Goal: Task Accomplishment & Management: Use online tool/utility

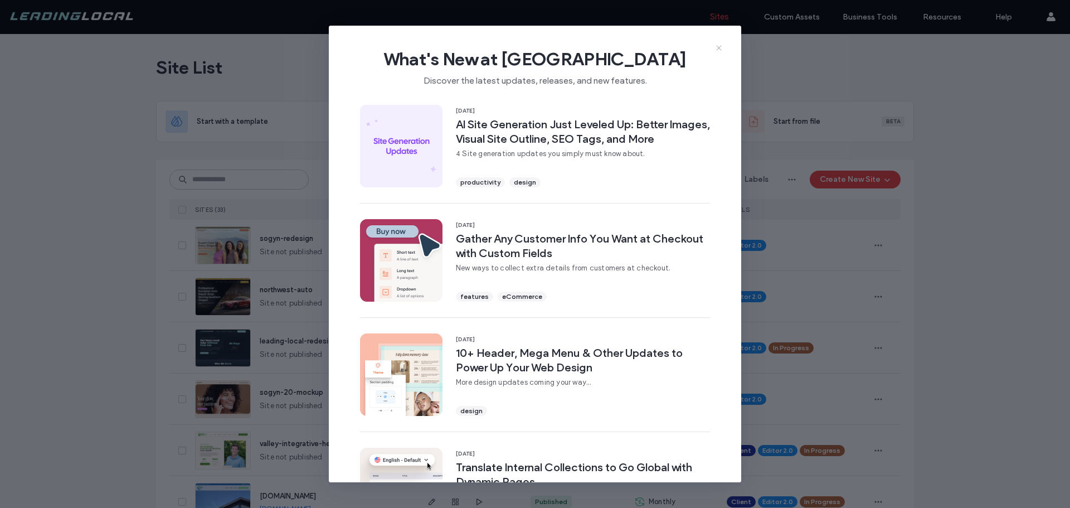
click at [719, 47] on use at bounding box center [718, 47] width 5 height 5
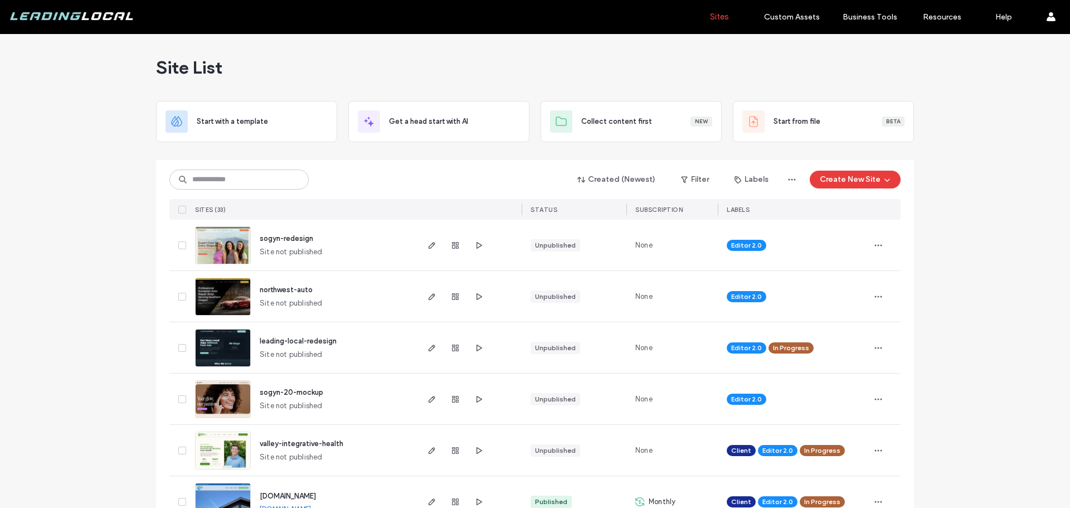
click at [296, 233] on div "sogyn-redesign" at bounding box center [286, 238] width 53 height 11
click at [296, 238] on span "sogyn-redesign" at bounding box center [286, 238] width 53 height 8
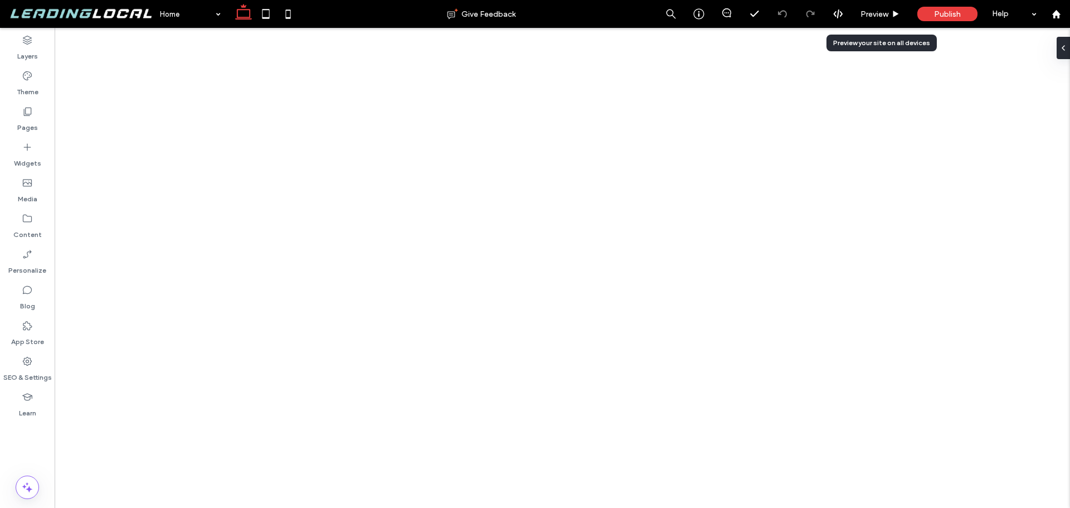
click at [875, 17] on span "Preview" at bounding box center [874, 13] width 28 height 9
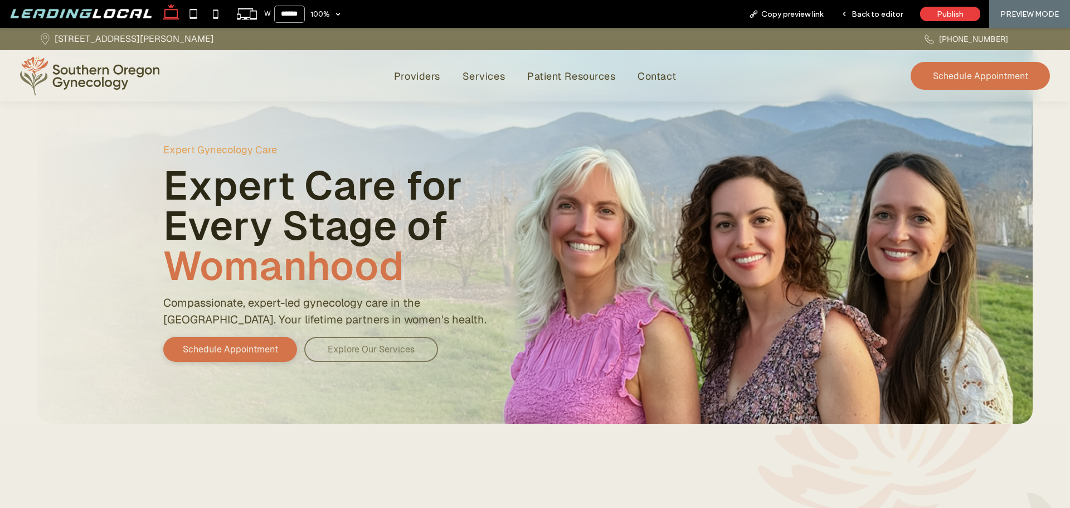
click at [298, 16] on input "******" at bounding box center [289, 14] width 31 height 17
click at [339, 16] on span "100%" at bounding box center [325, 14] width 41 height 28
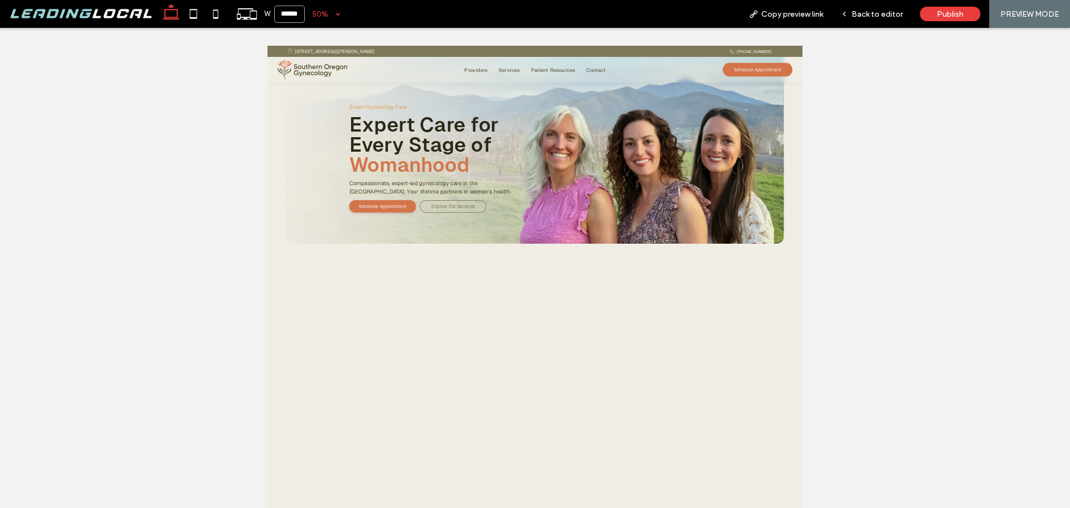
click at [335, 13] on div "50%" at bounding box center [320, 14] width 31 height 28
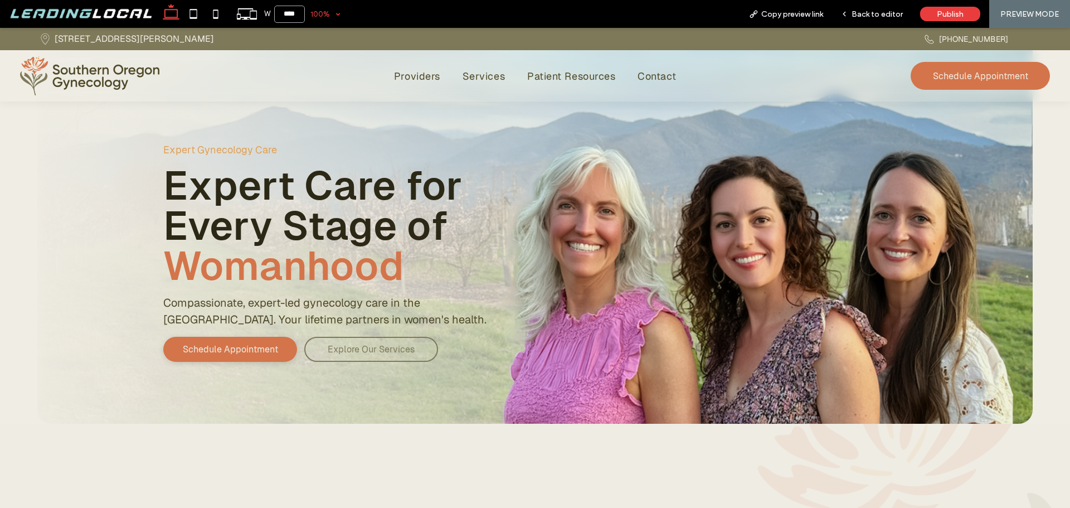
type input "******"
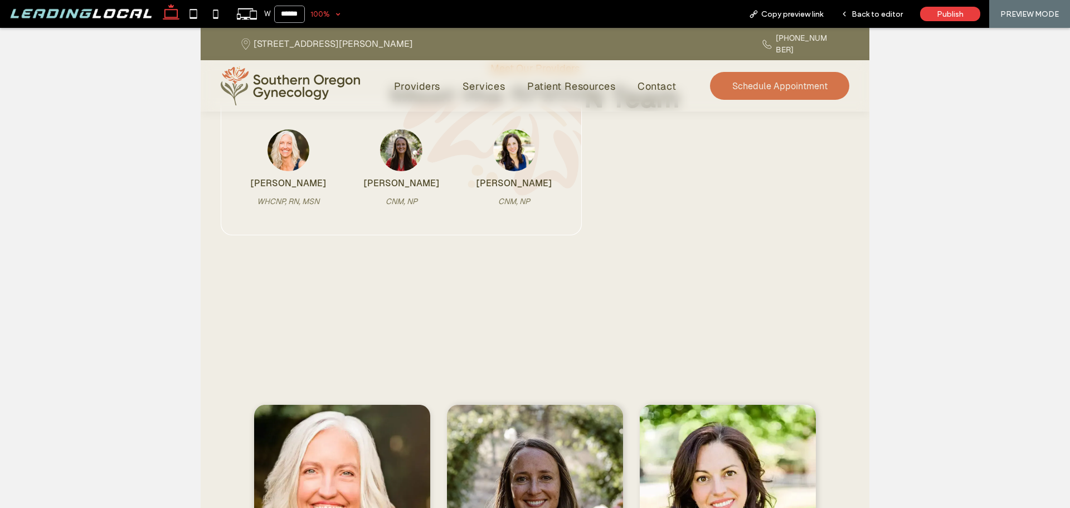
scroll to position [1895, 0]
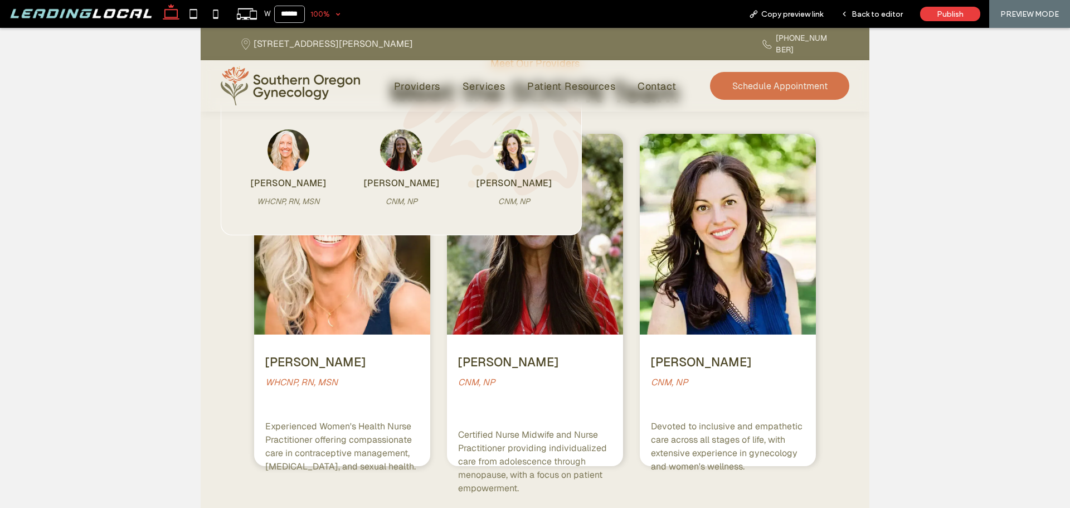
click at [722, 145] on div "Kimberly Larson WHCNP, RN, MSN Kendall Cassidy CNM, NP Loretta Sandoval CNM, NP" at bounding box center [535, 168] width 669 height 134
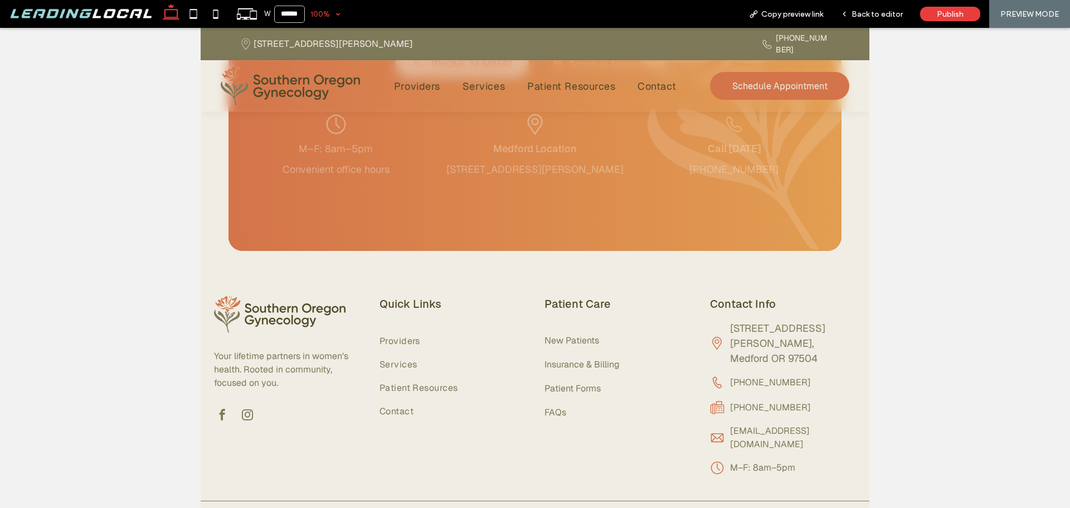
scroll to position [3503, 0]
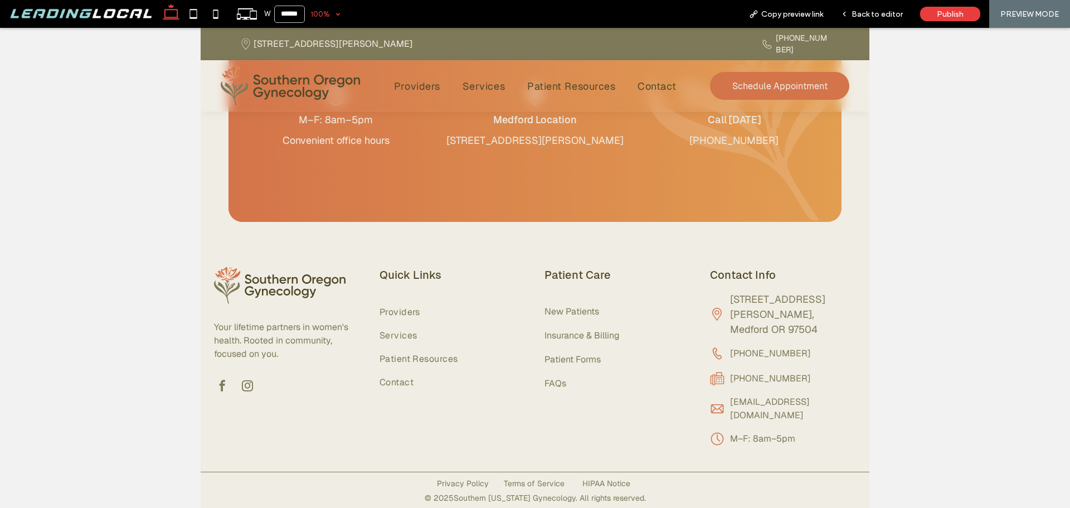
click at [142, 188] on div at bounding box center [535, 268] width 1070 height 480
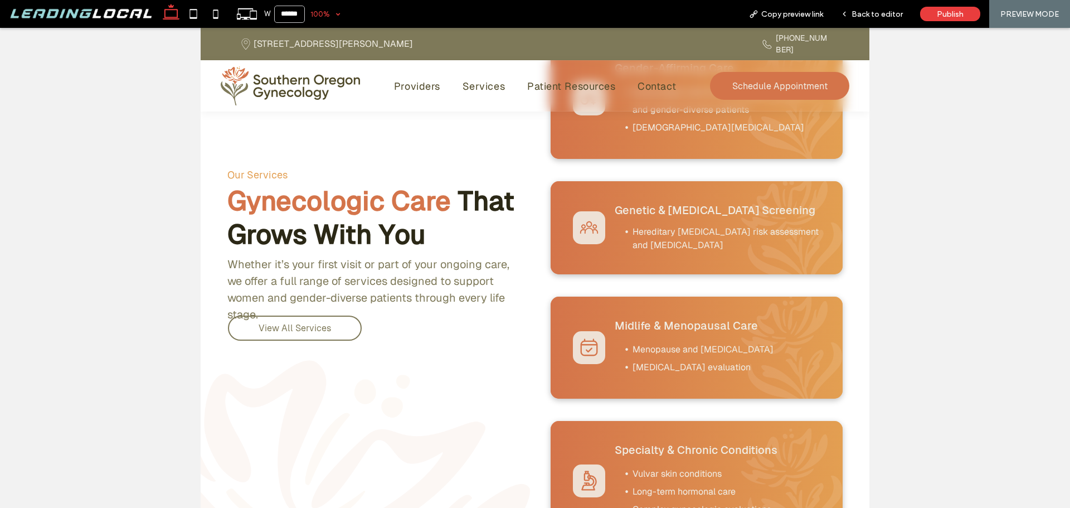
scroll to position [1274, 0]
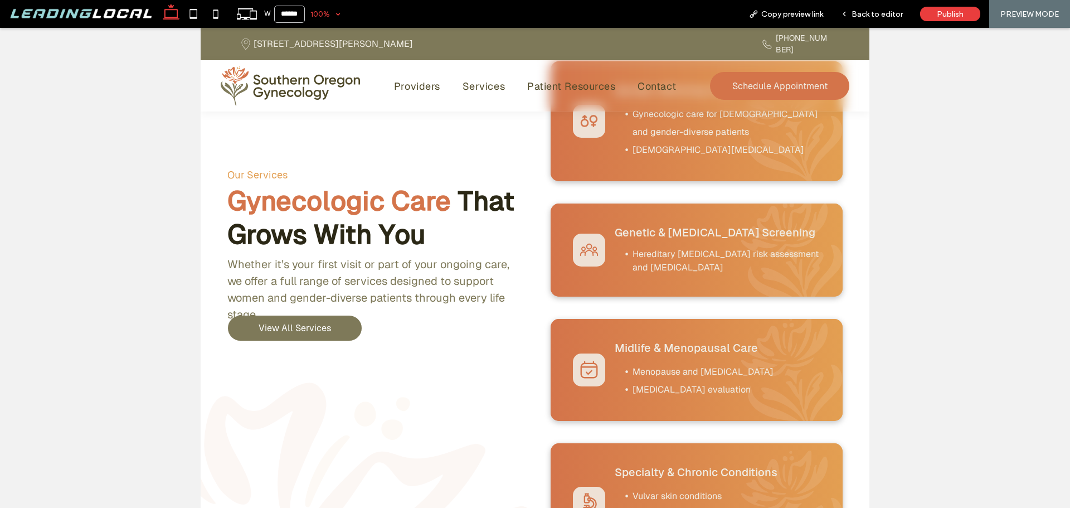
click at [335, 324] on link "View All Services" at bounding box center [295, 327] width 134 height 25
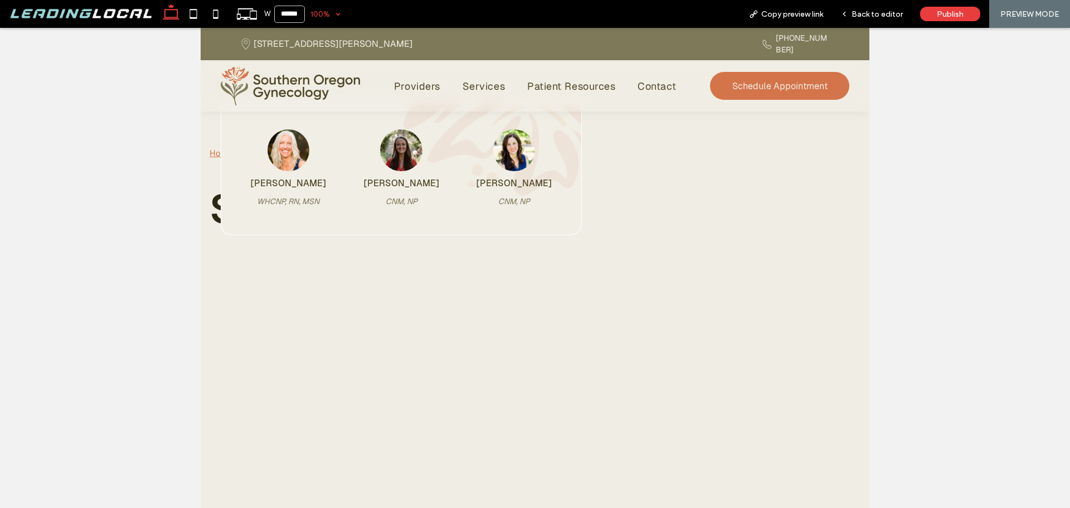
click at [295, 75] on img at bounding box center [290, 85] width 139 height 39
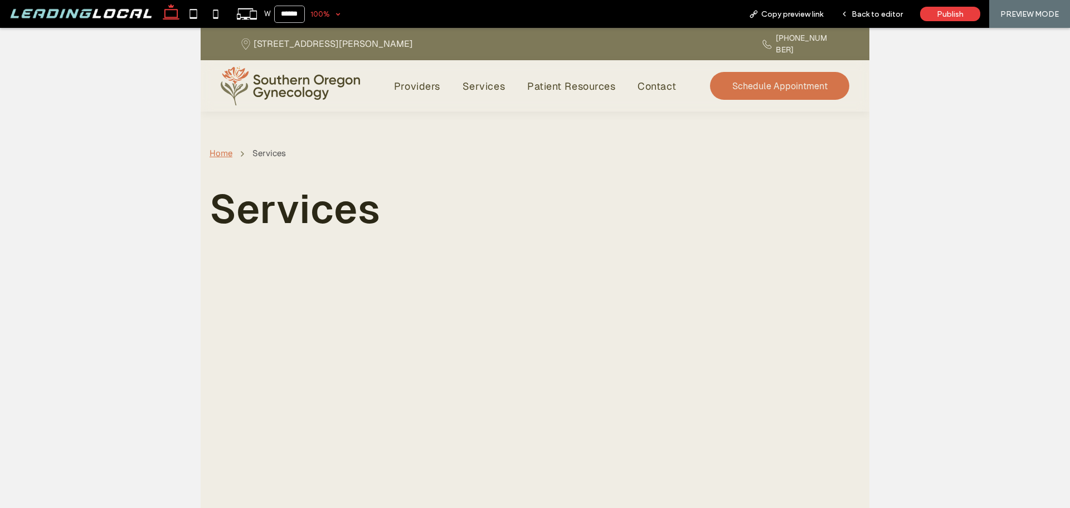
click at [869, 17] on span "Back to editor" at bounding box center [876, 13] width 51 height 9
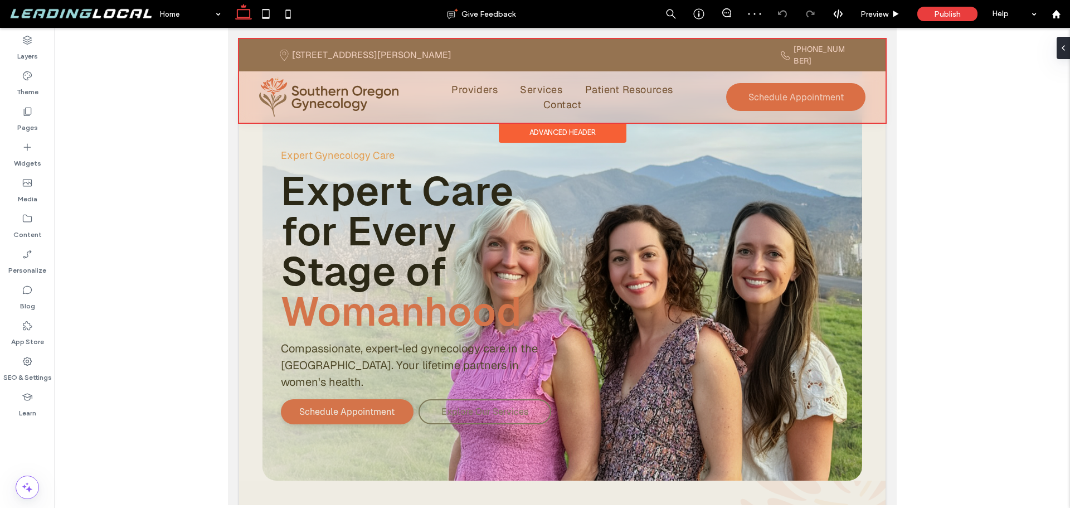
click at [499, 76] on div at bounding box center [562, 81] width 646 height 84
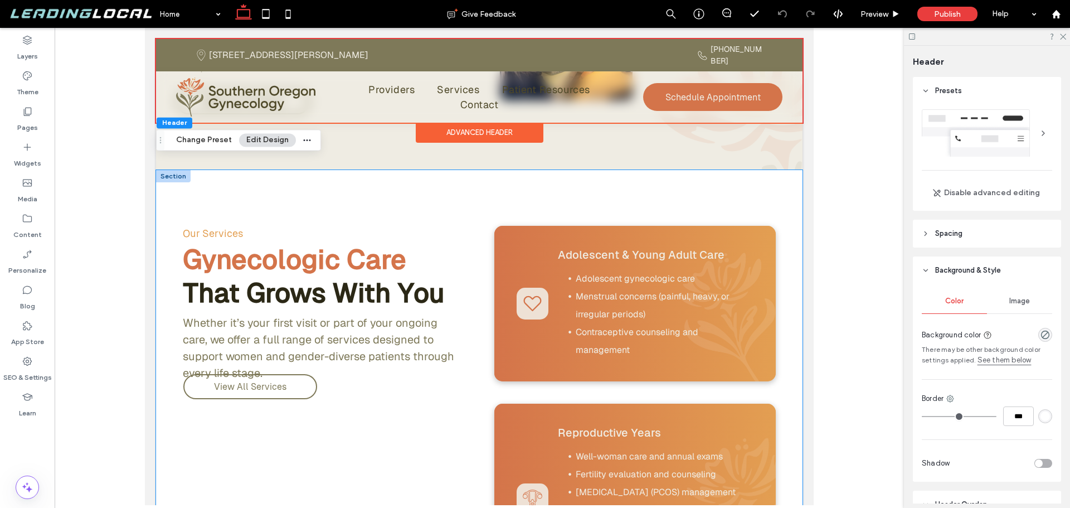
scroll to position [892, 0]
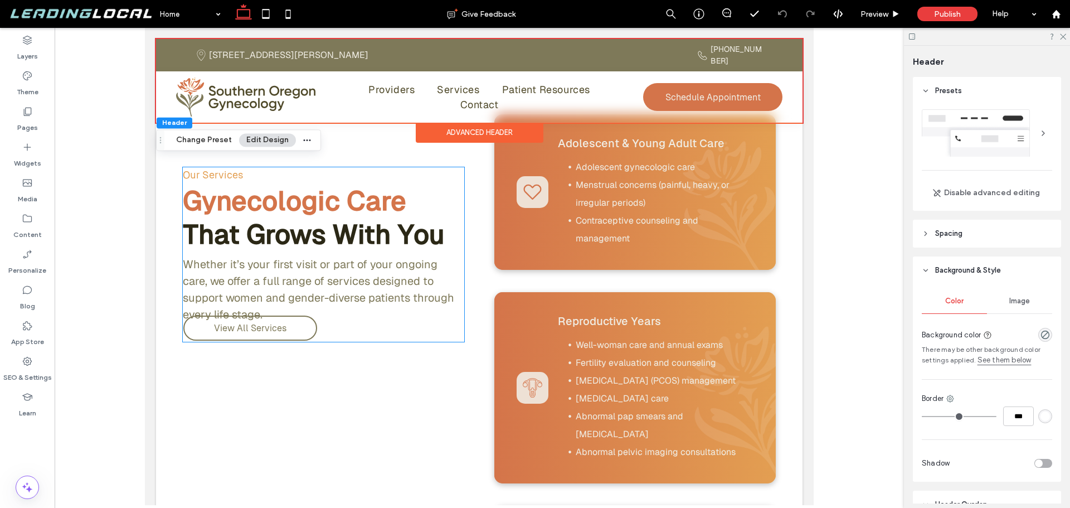
click at [352, 318] on p "Whether it’s your first visit or part of your ongoing care, we offer a full ran…" at bounding box center [323, 289] width 281 height 67
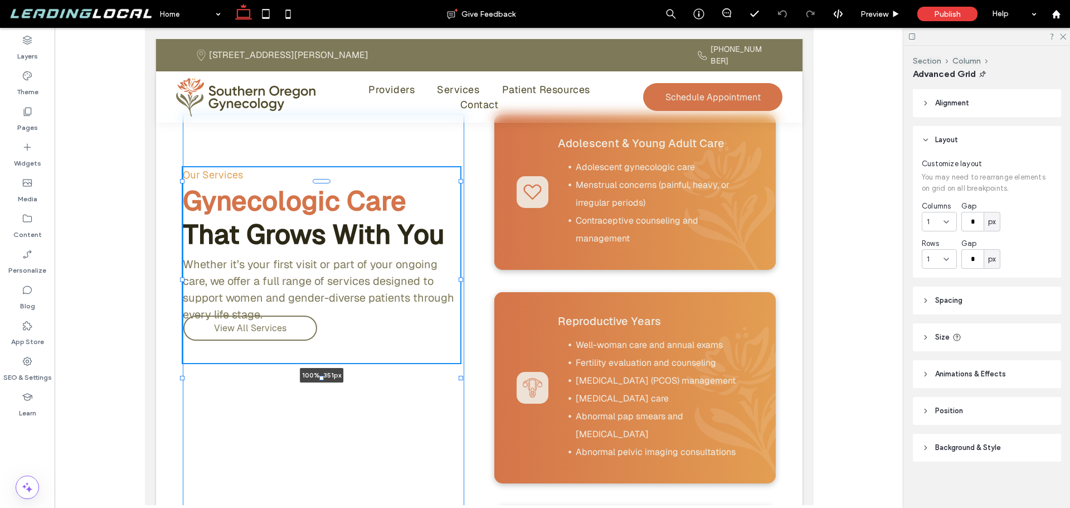
drag, startPoint x: 322, startPoint y: 343, endPoint x: 322, endPoint y: 364, distance: 21.2
click at [322, 376] on div at bounding box center [321, 378] width 4 height 4
type input "***"
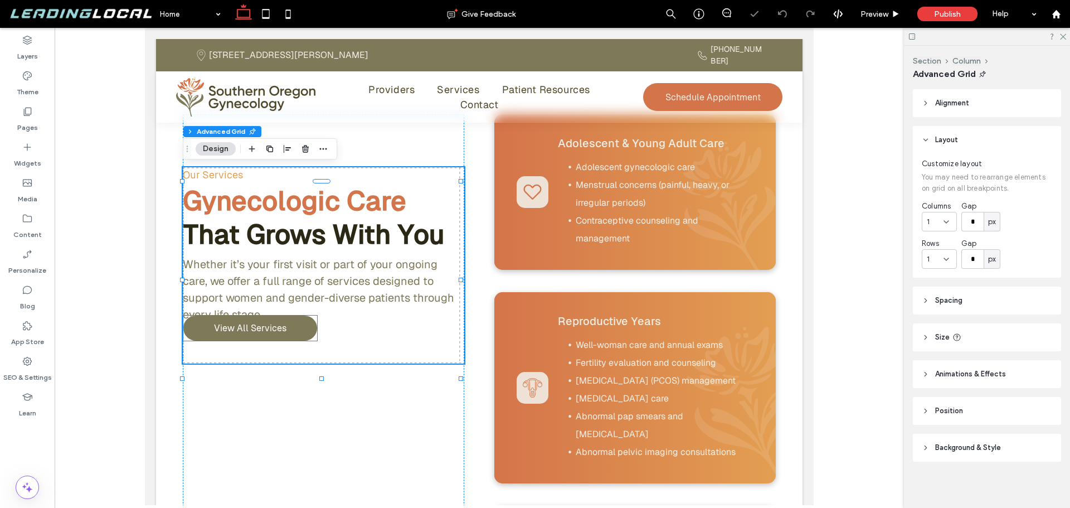
click at [305, 335] on link "View All Services" at bounding box center [250, 327] width 134 height 25
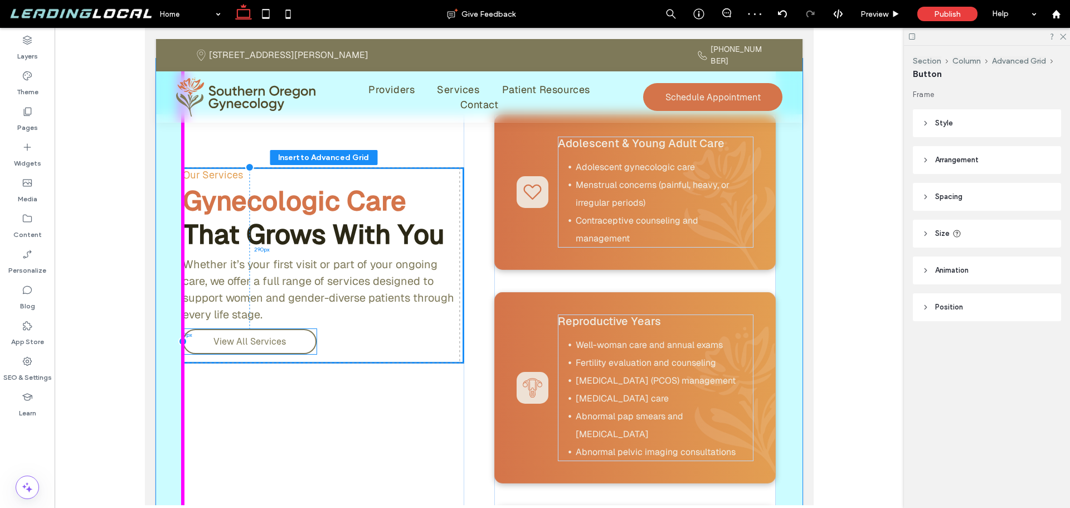
drag, startPoint x: 300, startPoint y: 335, endPoint x: 299, endPoint y: 348, distance: 13.4
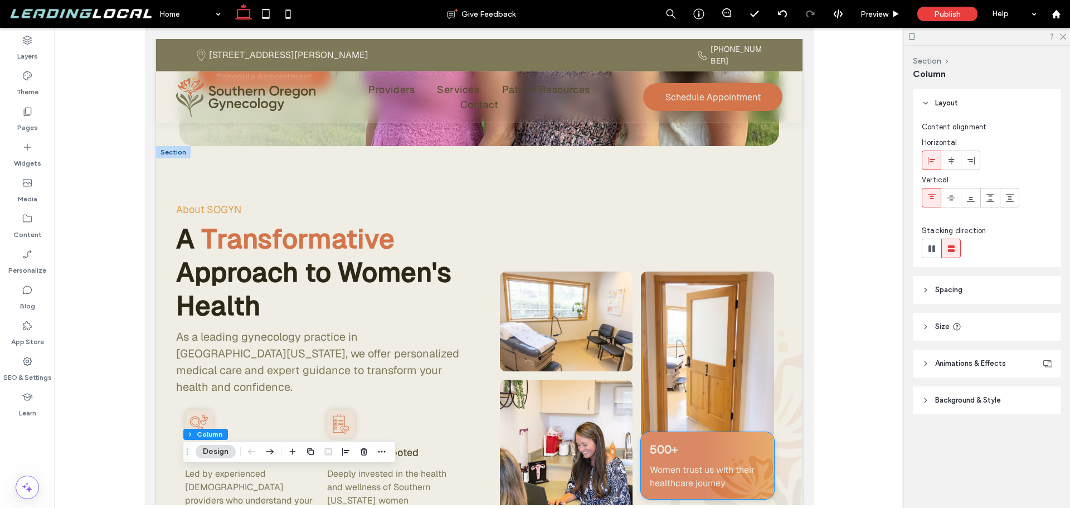
scroll to position [557, 0]
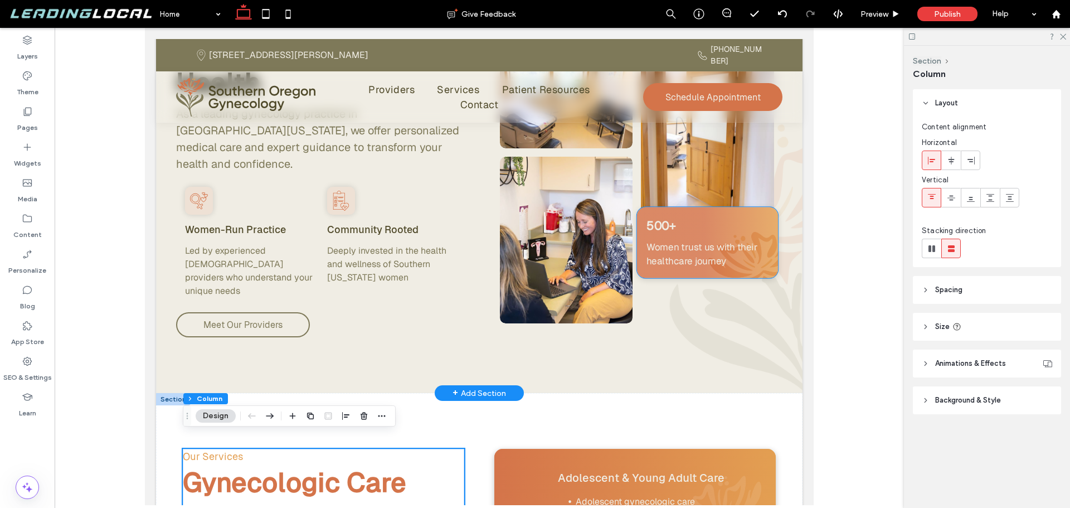
click at [688, 260] on div "500+ Women trust us with their healthcare journey" at bounding box center [707, 242] width 142 height 71
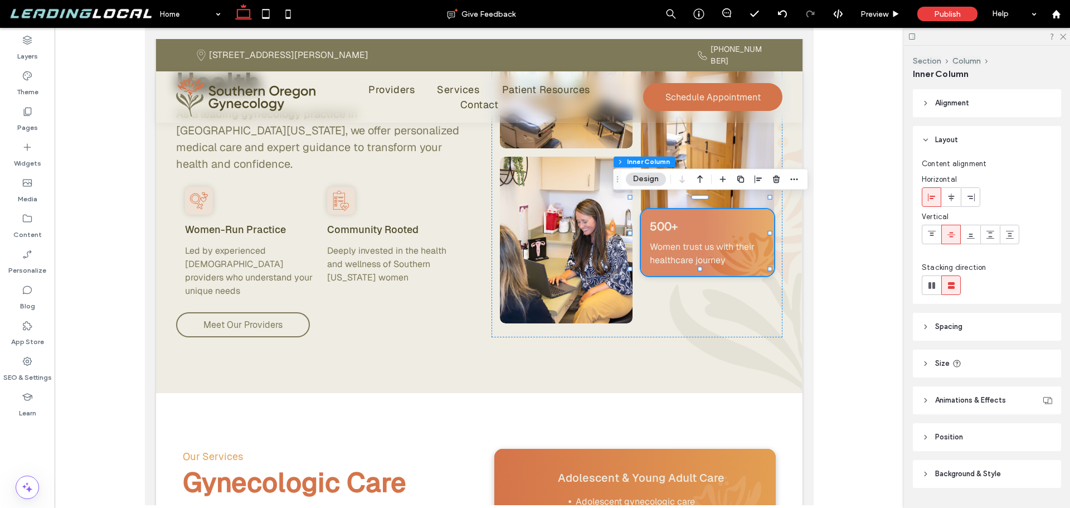
click at [973, 324] on header "Spacing" at bounding box center [987, 327] width 148 height 28
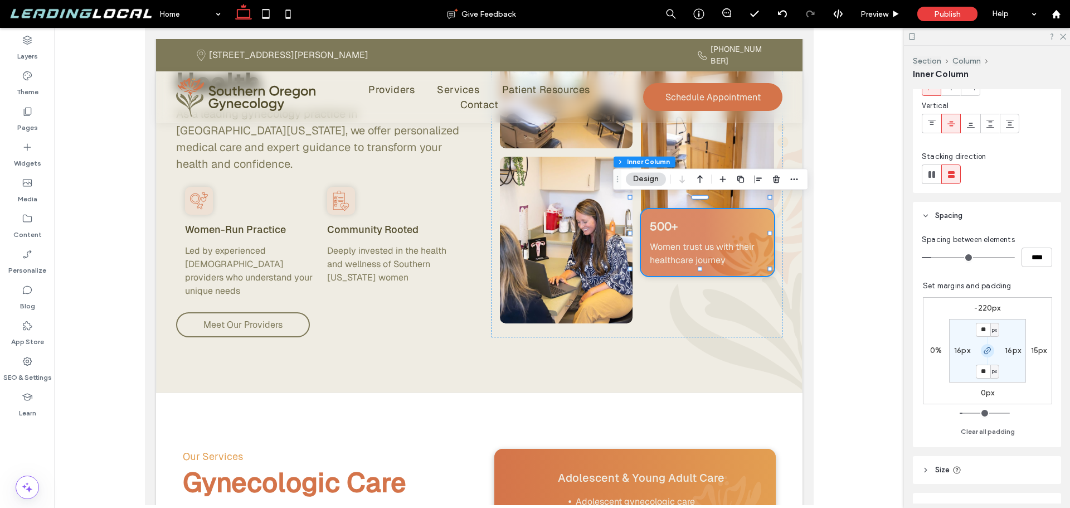
scroll to position [111, 0]
click at [983, 350] on icon "button" at bounding box center [987, 349] width 9 height 9
click at [978, 308] on label "-220px" at bounding box center [987, 307] width 26 height 9
type input "*"
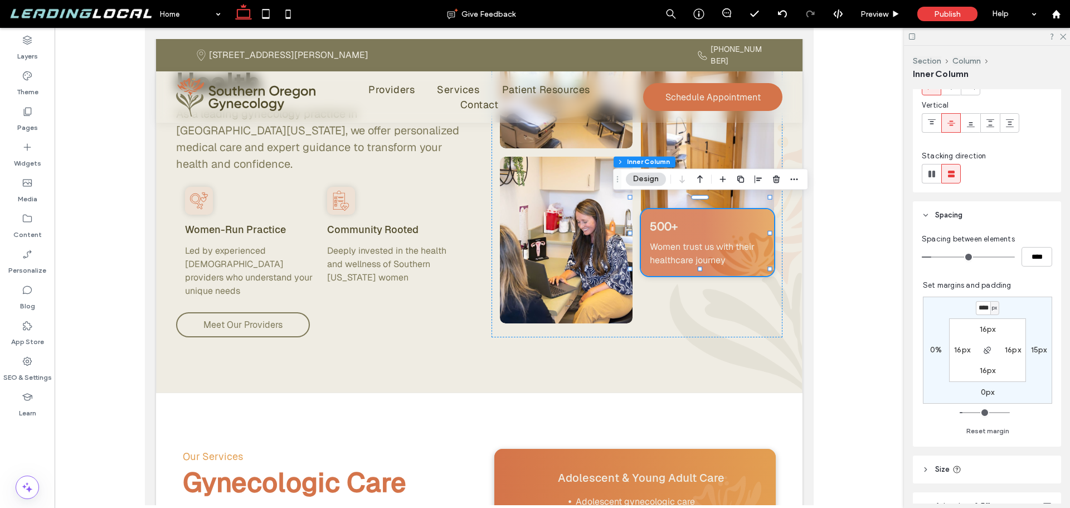
click at [981, 307] on input "****" at bounding box center [983, 308] width 14 height 14
type input "****"
type input "*"
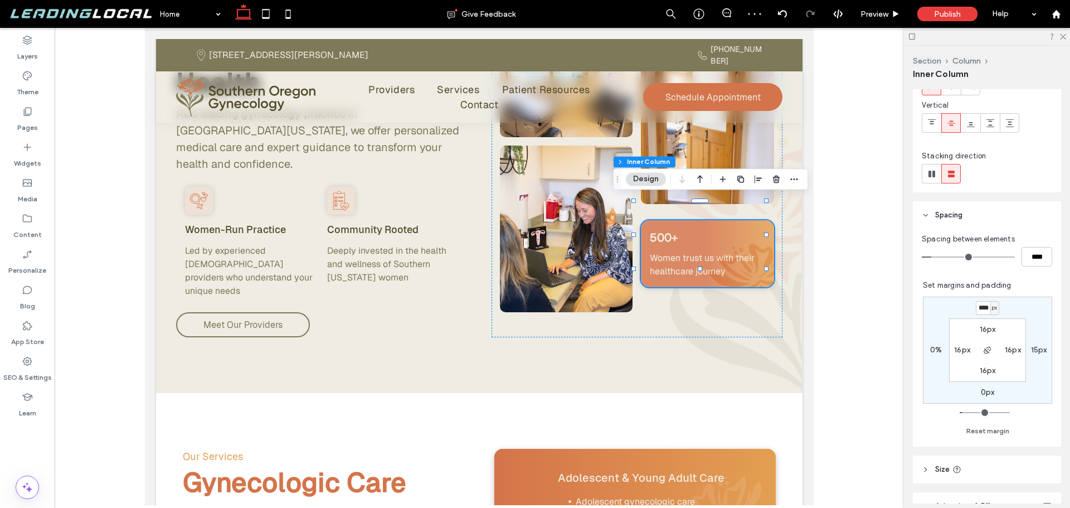
type input "****"
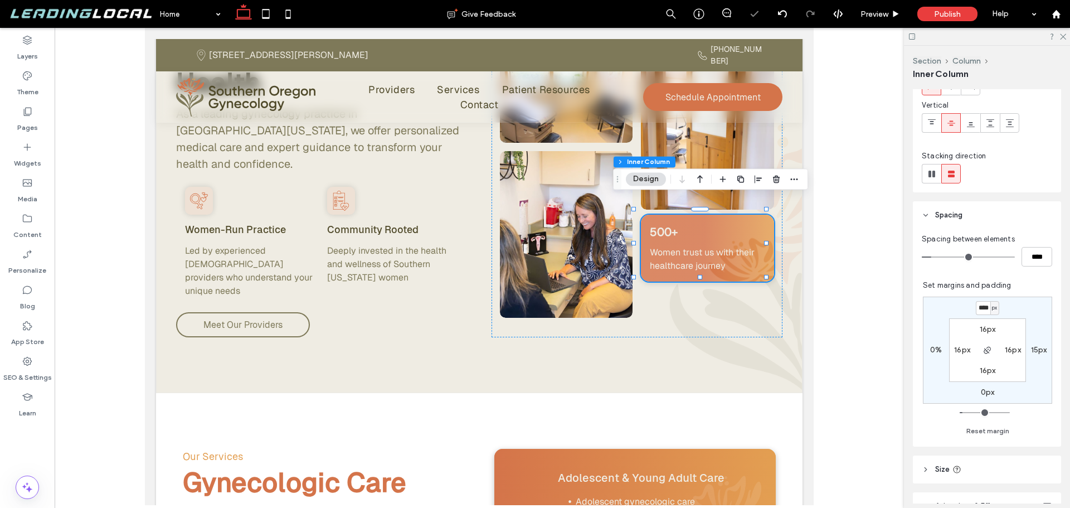
type input "*"
click at [856, 237] on div at bounding box center [562, 266] width 1015 height 477
click at [783, 269] on div "About SOGYN A Transformative Approach to Women's Health As a leading gynecology…" at bounding box center [479, 158] width 646 height 470
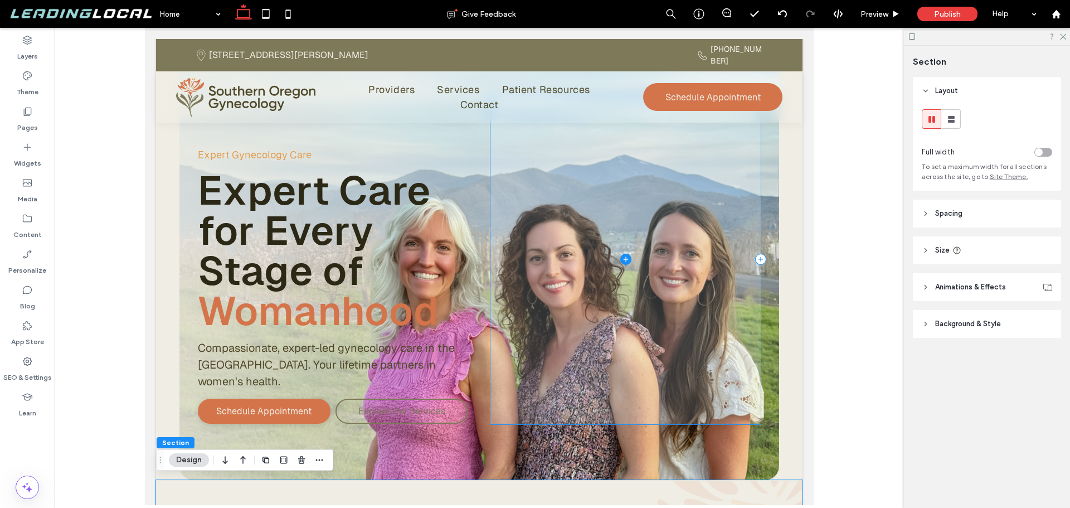
scroll to position [0, 0]
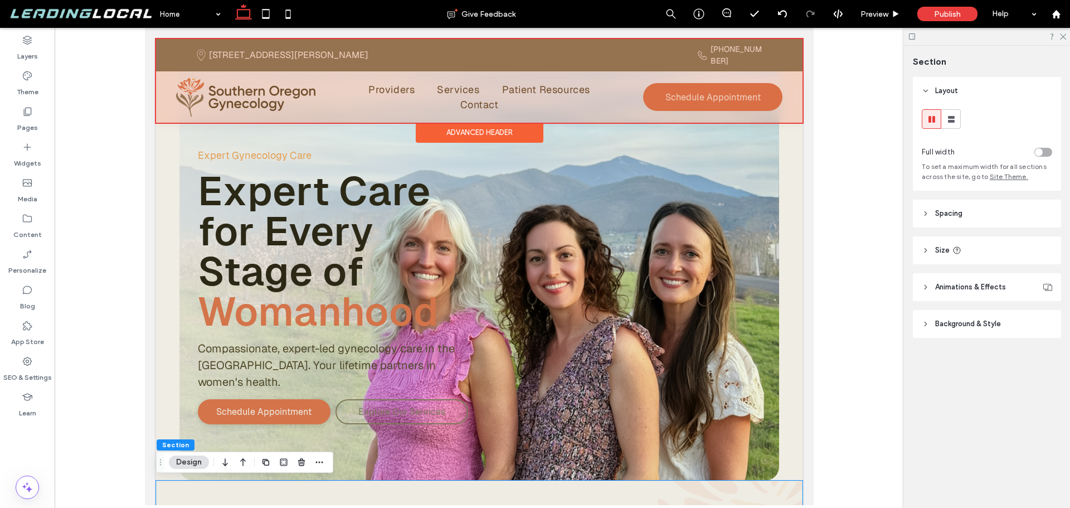
click at [602, 89] on div at bounding box center [479, 81] width 646 height 84
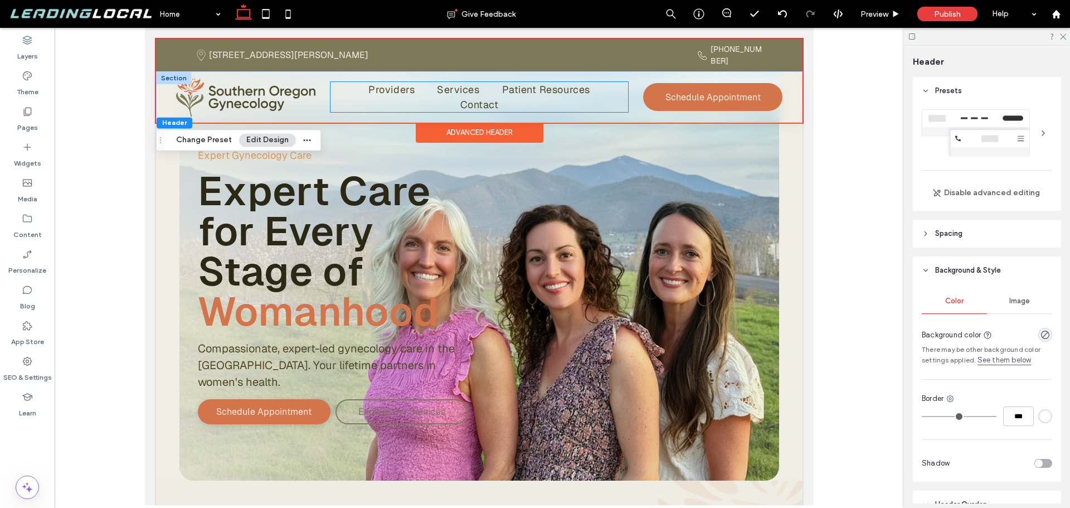
click at [614, 89] on ul "Providers Services Patient Resources Contact" at bounding box center [479, 97] width 298 height 30
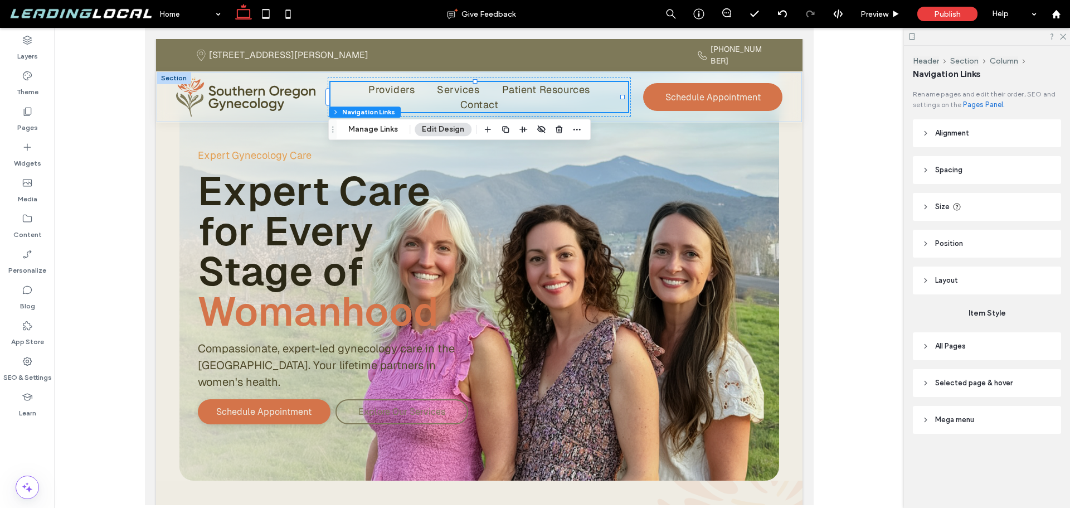
click at [992, 344] on header "All Pages" at bounding box center [987, 346] width 148 height 28
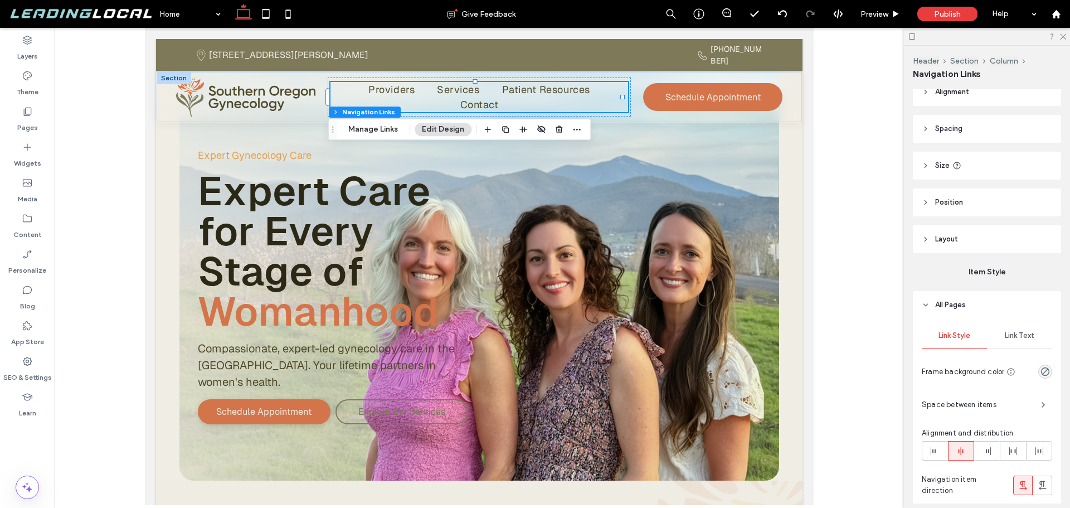
scroll to position [111, 0]
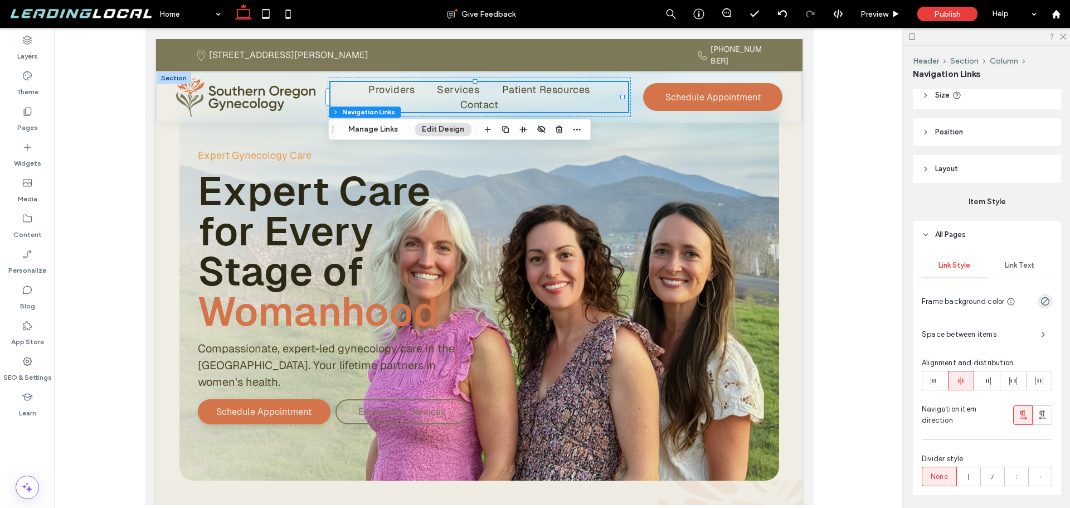
click at [993, 334] on span "Space between items" at bounding box center [977, 334] width 110 height 11
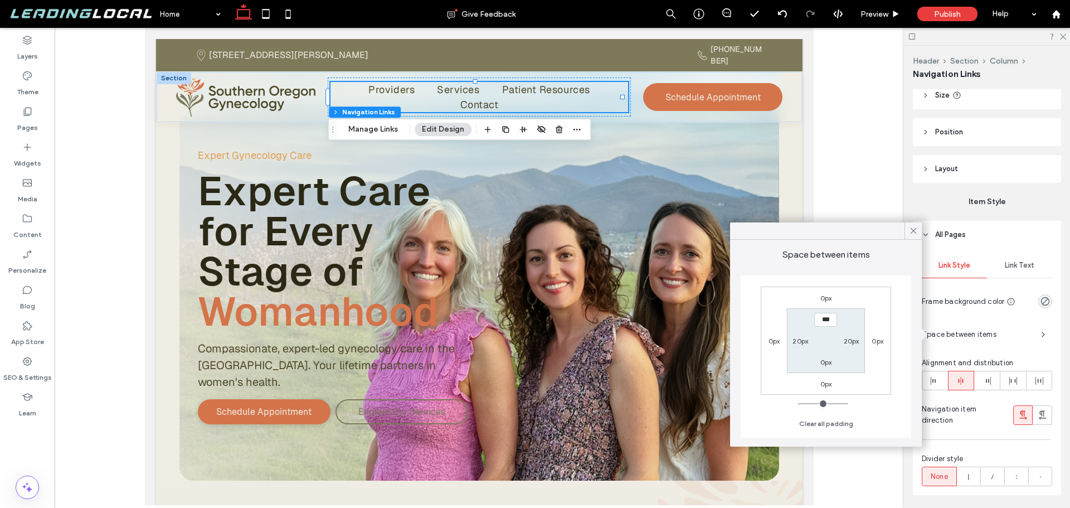
click at [805, 342] on label "20px" at bounding box center [800, 341] width 16 height 8
type input "**"
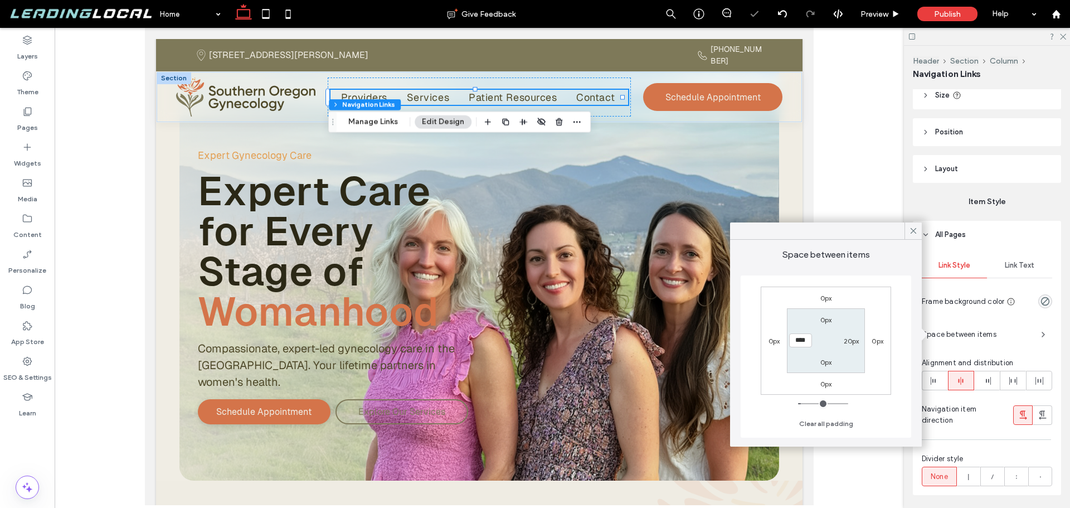
drag, startPoint x: 780, startPoint y: 342, endPoint x: 771, endPoint y: 342, distance: 8.9
click at [771, 342] on div "0px 0px 0px 0px 0px 20px 0px ****" at bounding box center [826, 340] width 130 height 108
type input "**"
type input "****"
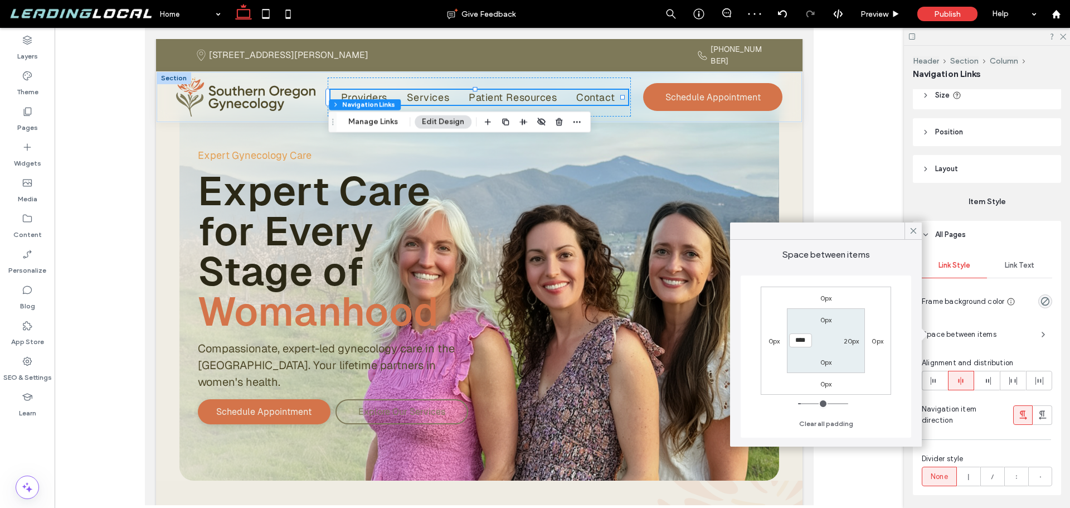
click at [852, 341] on label "20px" at bounding box center [852, 341] width 16 height 8
type input "**"
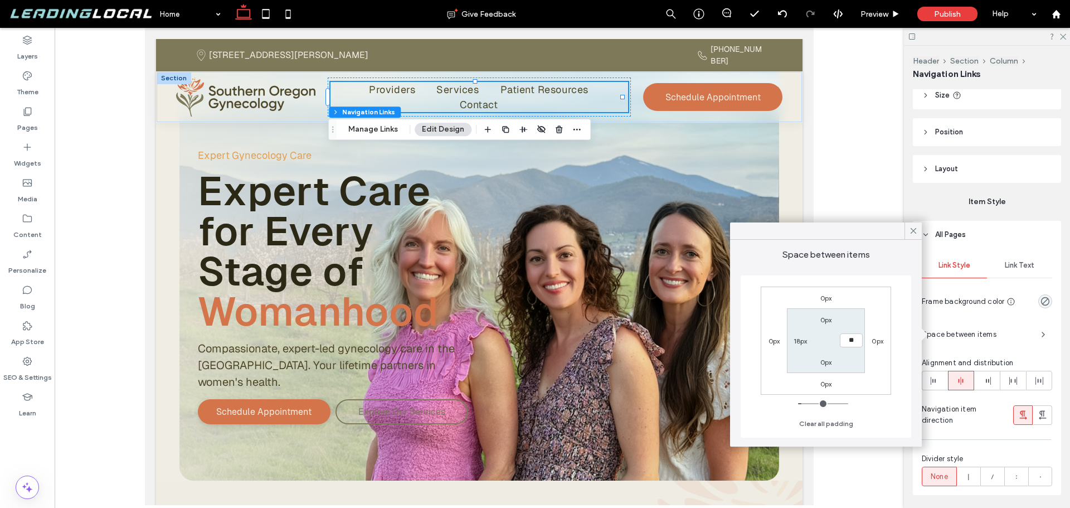
type input "**"
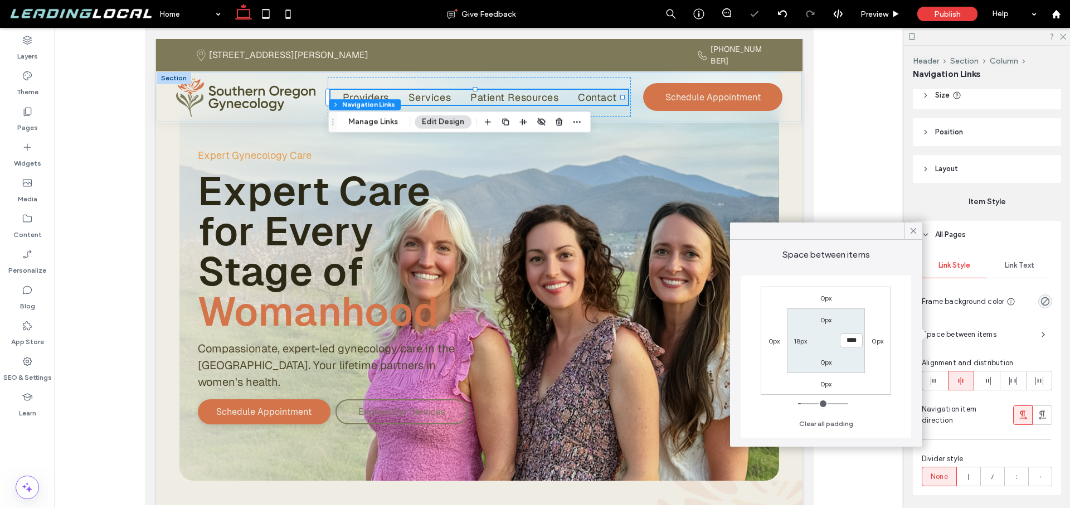
type input "****"
type input "***"
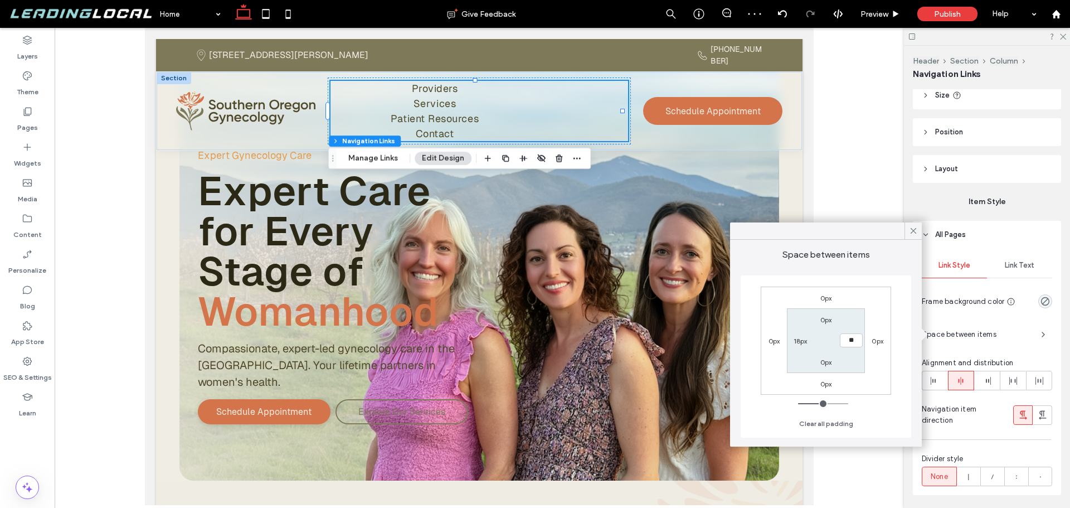
type input "**"
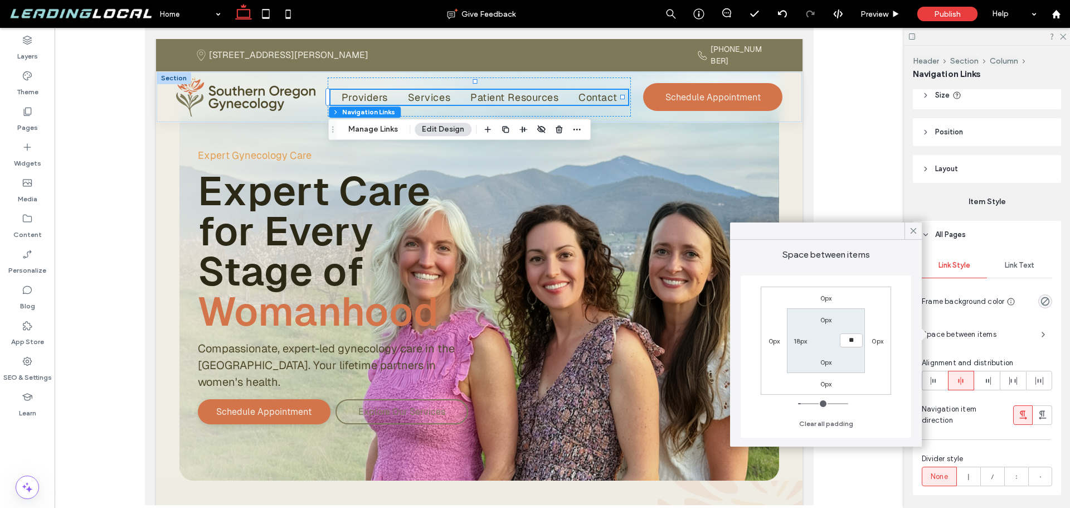
type input "**"
type input "****"
click at [915, 230] on icon at bounding box center [913, 231] width 10 height 10
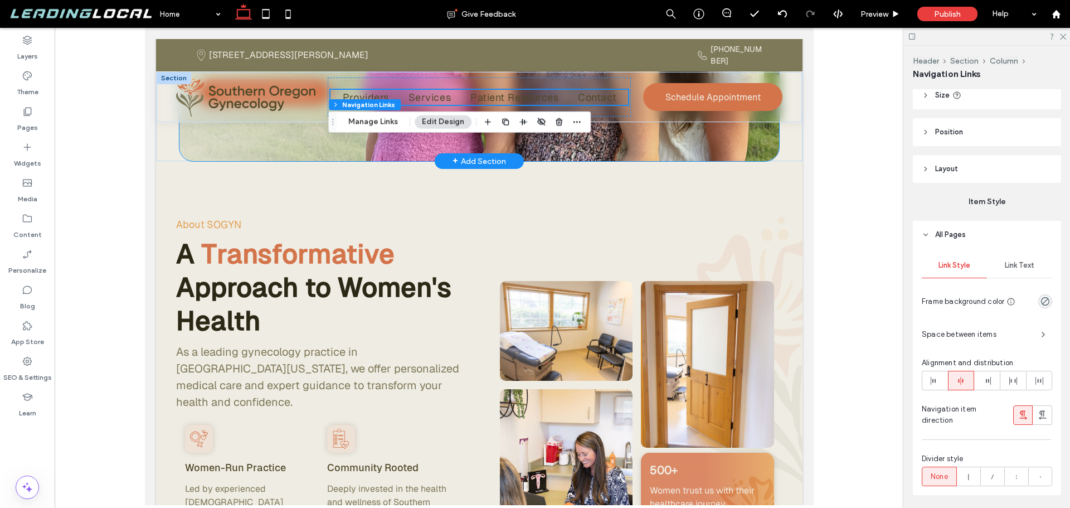
scroll to position [0, 0]
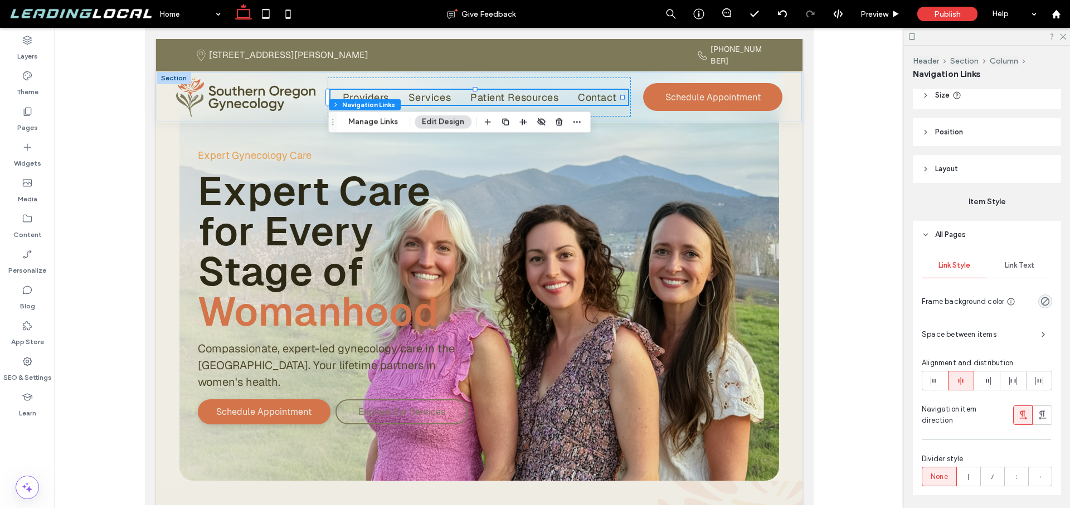
click at [105, 183] on div at bounding box center [562, 266] width 1015 height 477
click at [93, 192] on div at bounding box center [562, 266] width 1015 height 477
click at [879, 15] on span "Preview" at bounding box center [874, 13] width 28 height 9
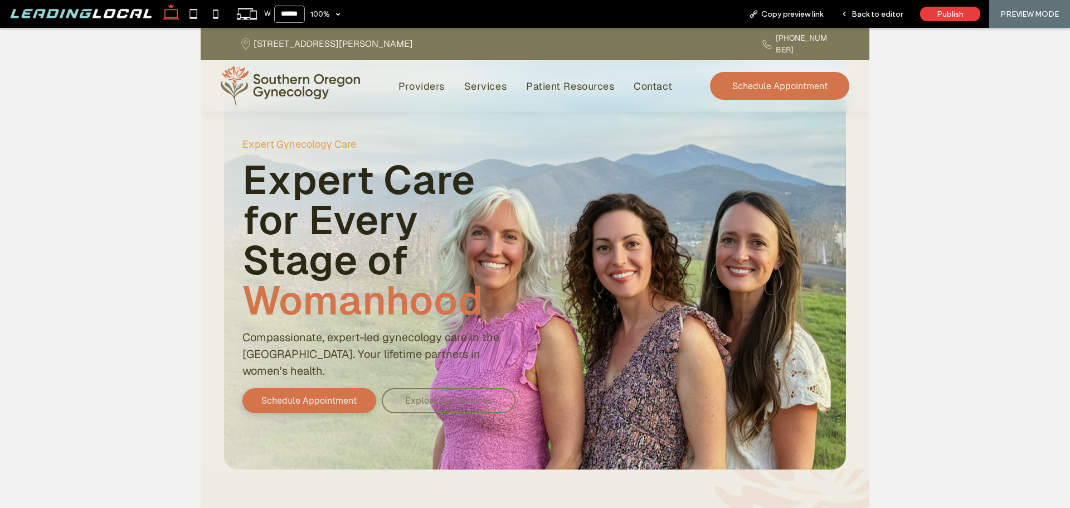
click at [286, 13] on input "******" at bounding box center [289, 14] width 31 height 17
click at [292, 13] on input "******" at bounding box center [289, 14] width 31 height 17
type input "******"
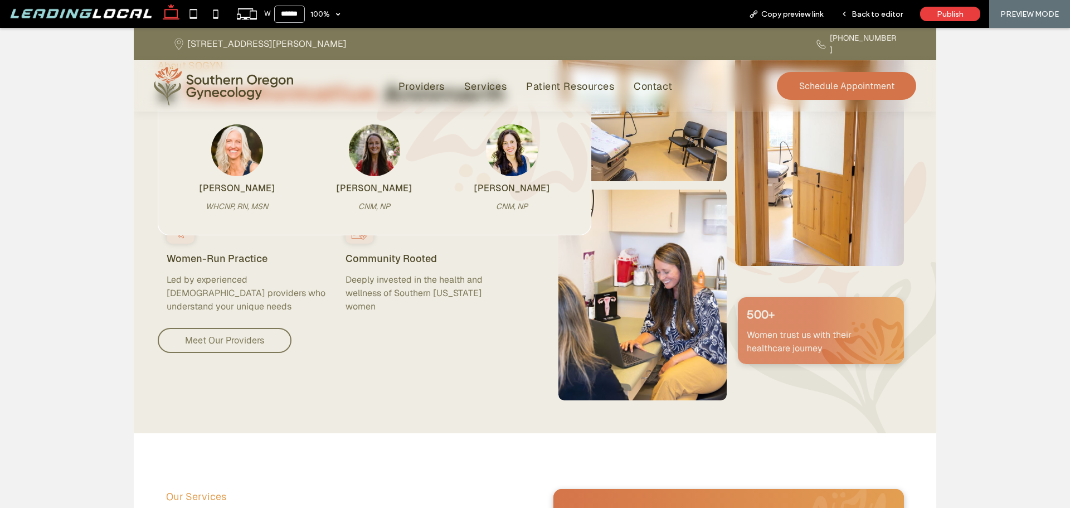
click at [913, 190] on div "Kimberly Larson WHCNP, RN, MSN Kendall Cassidy CNM, NP Loretta Sandoval CNM, NP" at bounding box center [535, 168] width 802 height 134
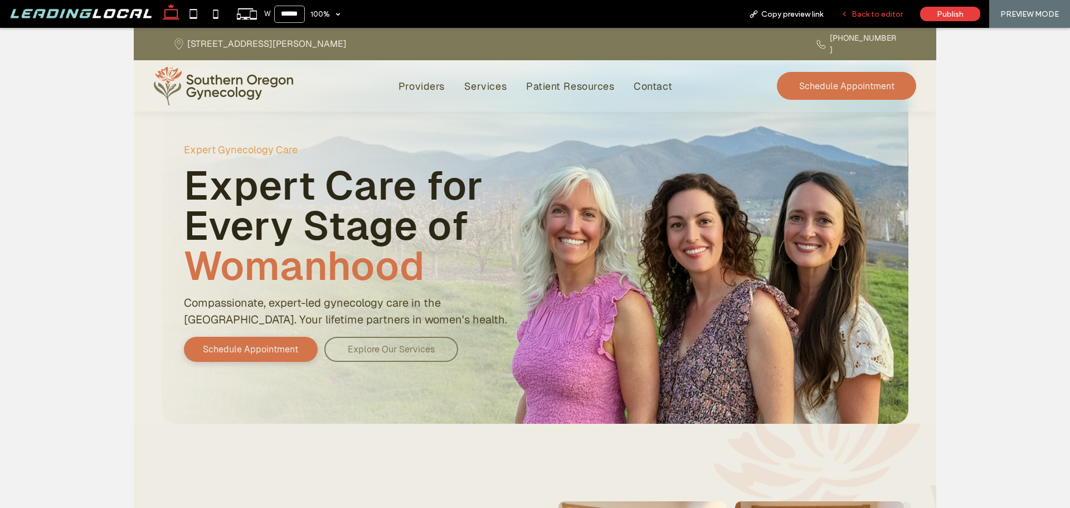
click at [892, 18] on span "Back to editor" at bounding box center [876, 13] width 51 height 9
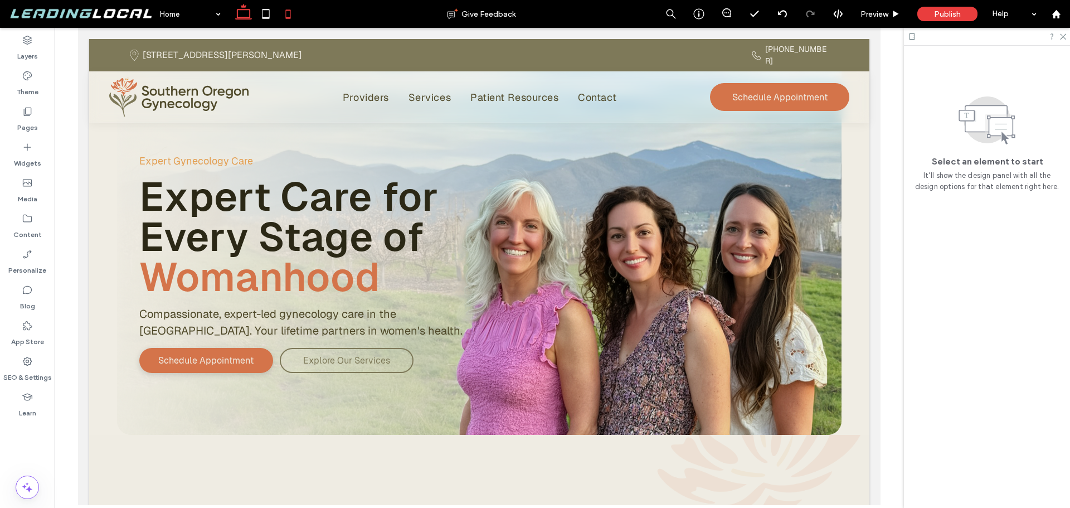
click at [285, 12] on icon at bounding box center [288, 14] width 22 height 22
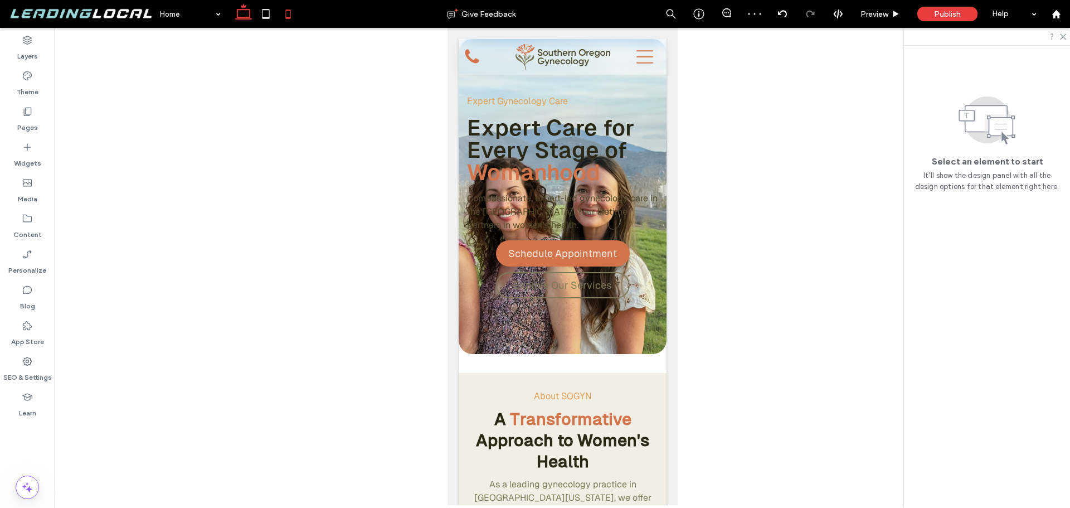
click at [242, 6] on use at bounding box center [243, 12] width 17 height 16
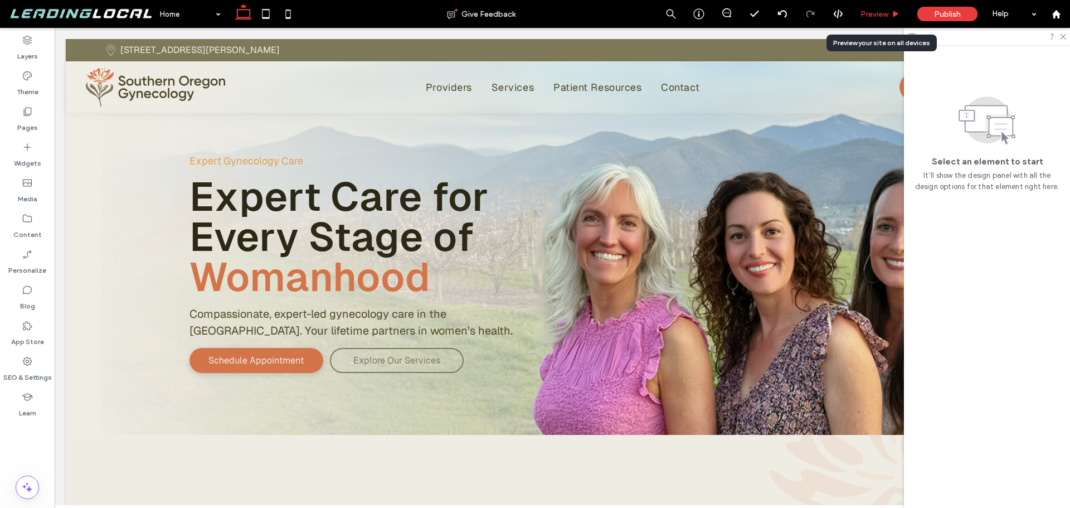
click at [874, 17] on span "Preview" at bounding box center [874, 13] width 28 height 9
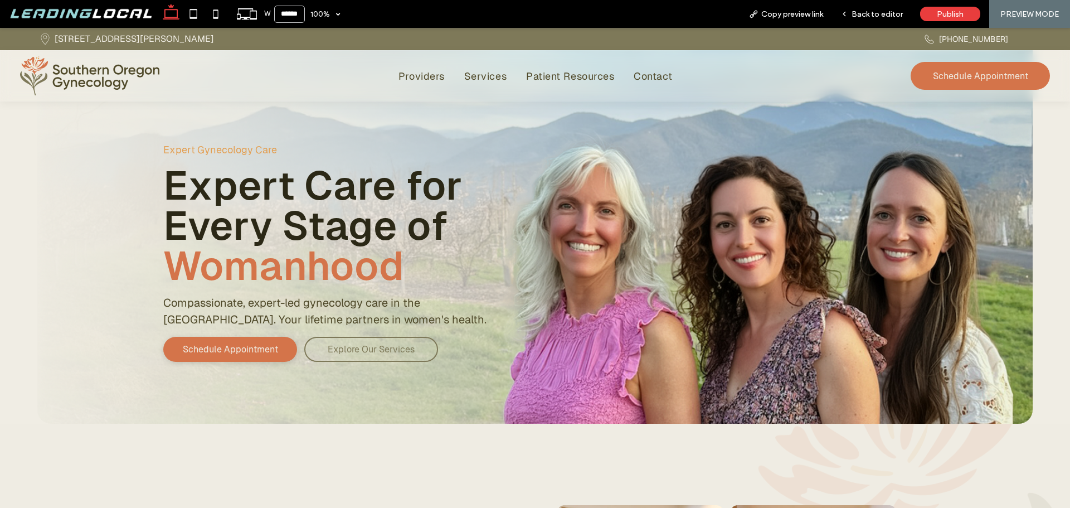
click at [874, 17] on span "Back to editor" at bounding box center [876, 13] width 51 height 9
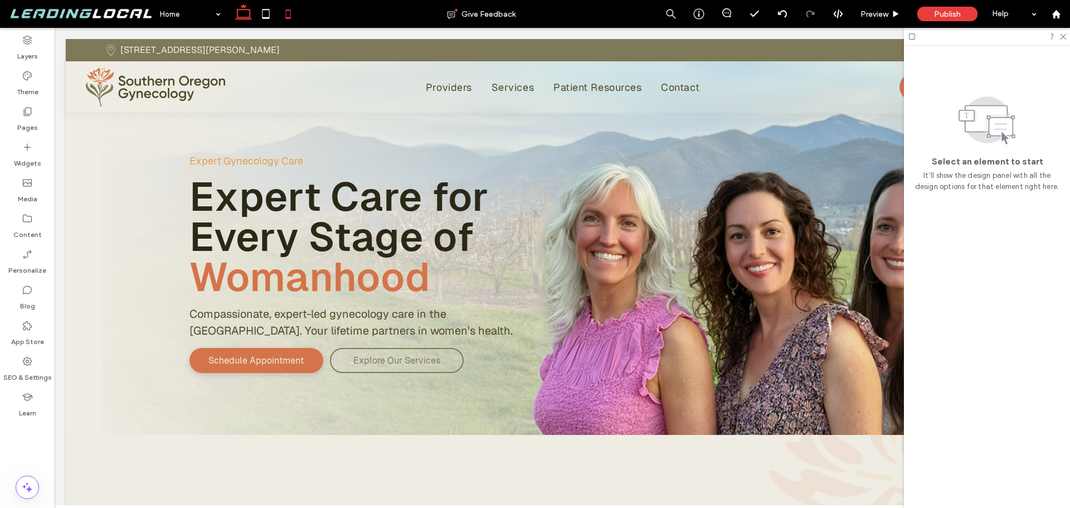
click at [293, 17] on icon at bounding box center [288, 14] width 22 height 22
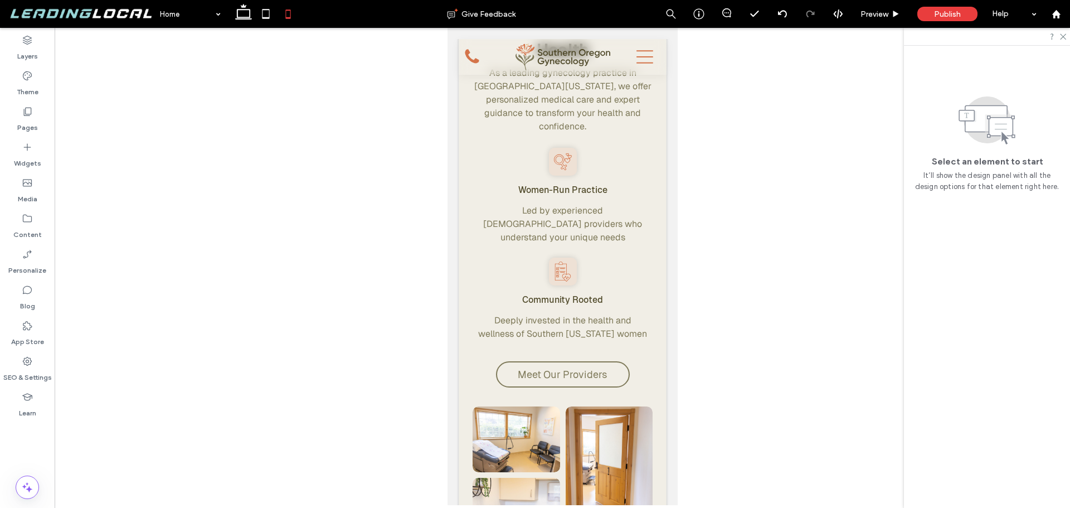
scroll to position [334, 0]
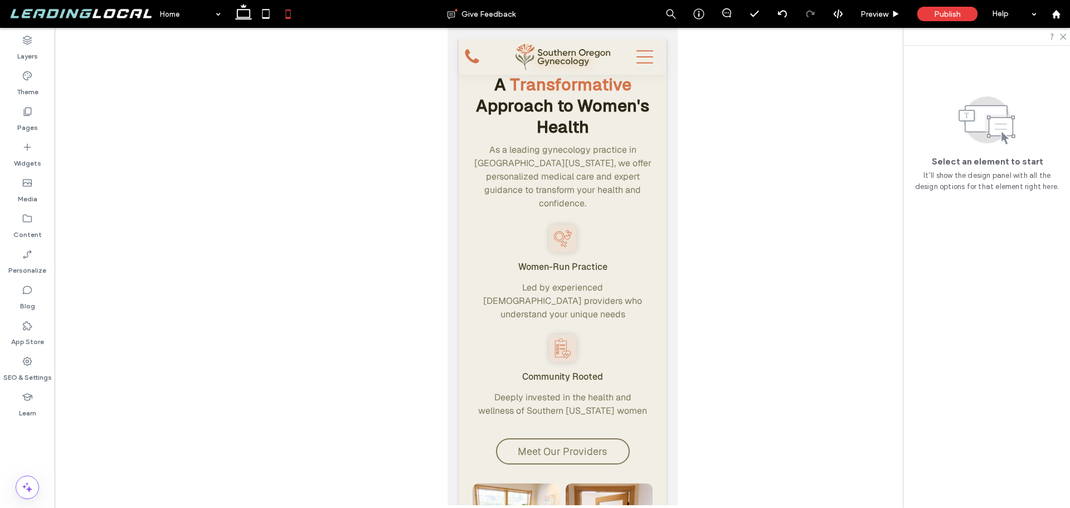
drag, startPoint x: 696, startPoint y: 240, endPoint x: 782, endPoint y: 186, distance: 101.4
click at [783, 186] on div at bounding box center [562, 266] width 1015 height 477
drag, startPoint x: 760, startPoint y: 222, endPoint x: 766, endPoint y: 213, distance: 10.8
drag, startPoint x: 766, startPoint y: 213, endPoint x: 794, endPoint y: 155, distance: 64.3
click at [794, 155] on div at bounding box center [562, 266] width 1015 height 477
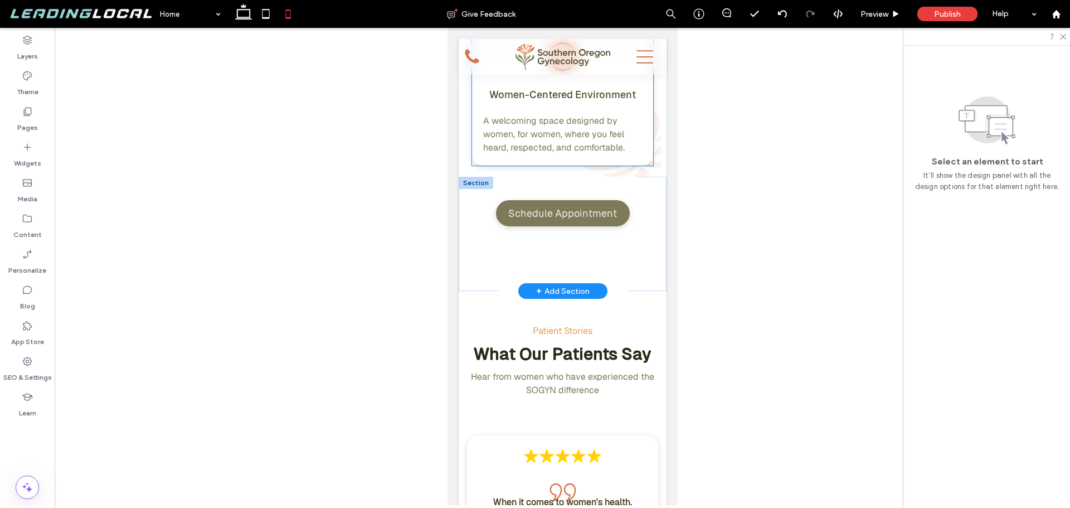
scroll to position [3566, 0]
click at [597, 229] on div "Schedule Appointment" at bounding box center [562, 233] width 152 height 114
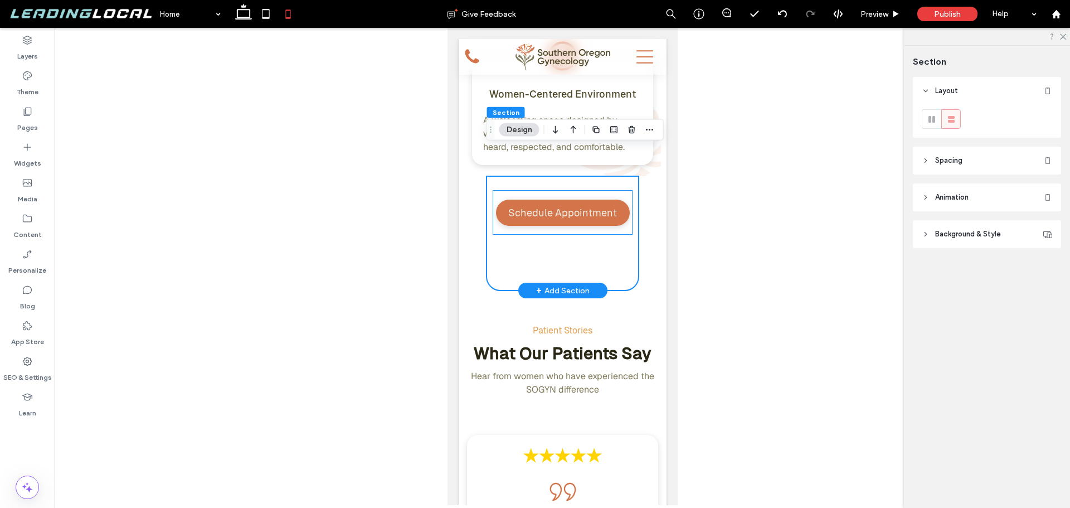
click at [574, 202] on div "Schedule Appointment" at bounding box center [562, 212] width 140 height 45
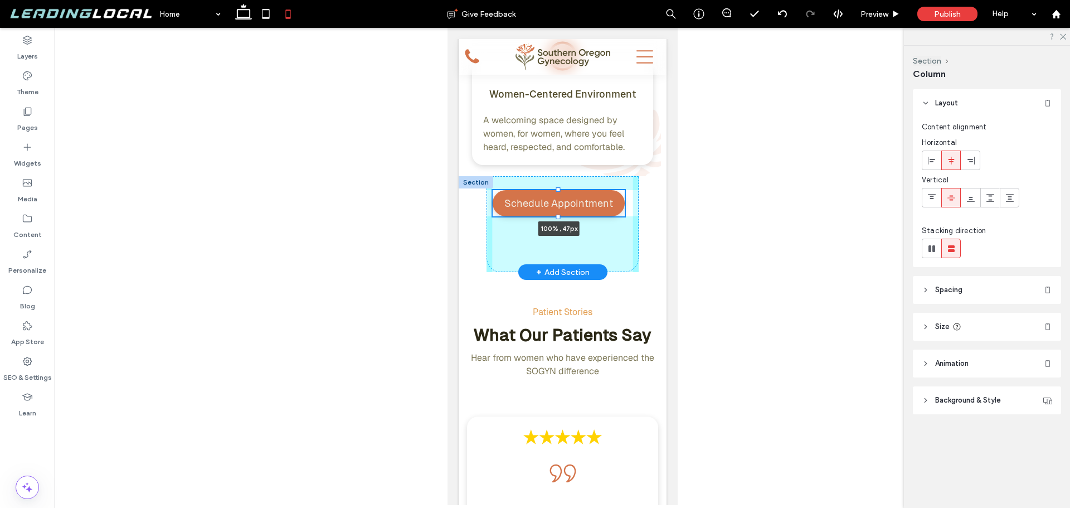
drag, startPoint x: 558, startPoint y: 207, endPoint x: 579, endPoint y: 204, distance: 21.4
click at [563, 179] on div "Schedule Appointment 100% , 47px" at bounding box center [562, 224] width 152 height 96
type input "**"
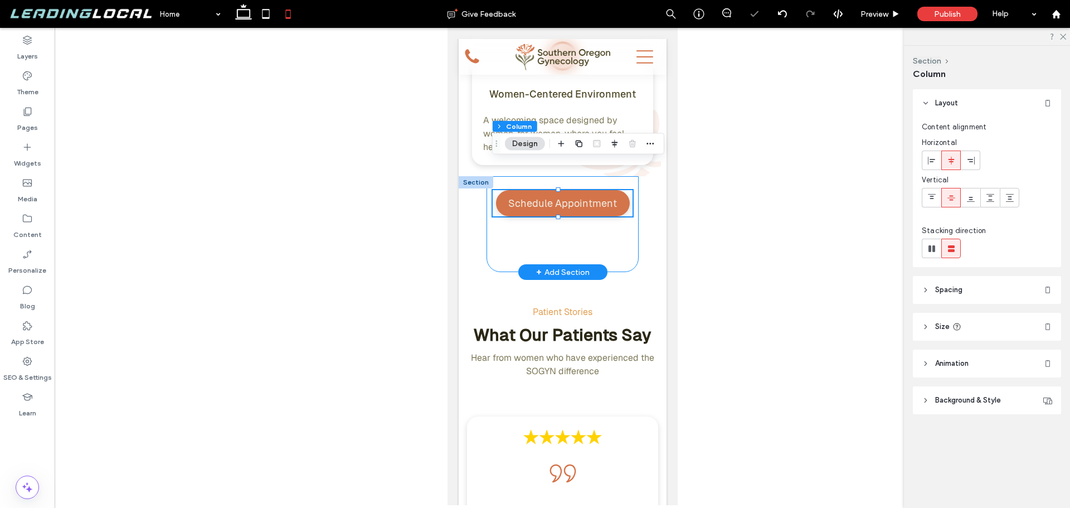
drag, startPoint x: 607, startPoint y: 229, endPoint x: 617, endPoint y: 236, distance: 12.4
click at [608, 230] on div "Schedule Appointment 100% , 47px" at bounding box center [562, 224] width 152 height 96
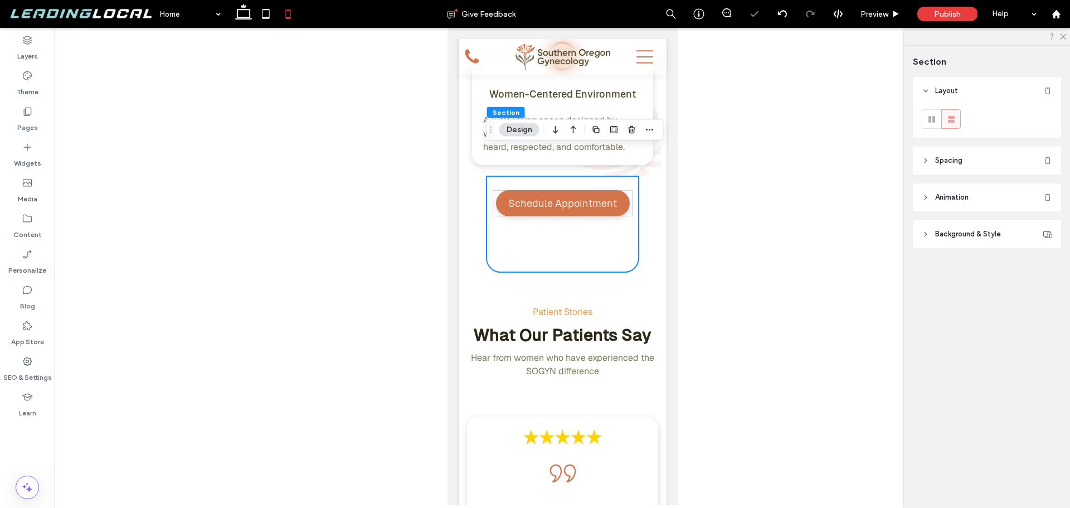
click at [973, 160] on header "Spacing" at bounding box center [987, 161] width 148 height 28
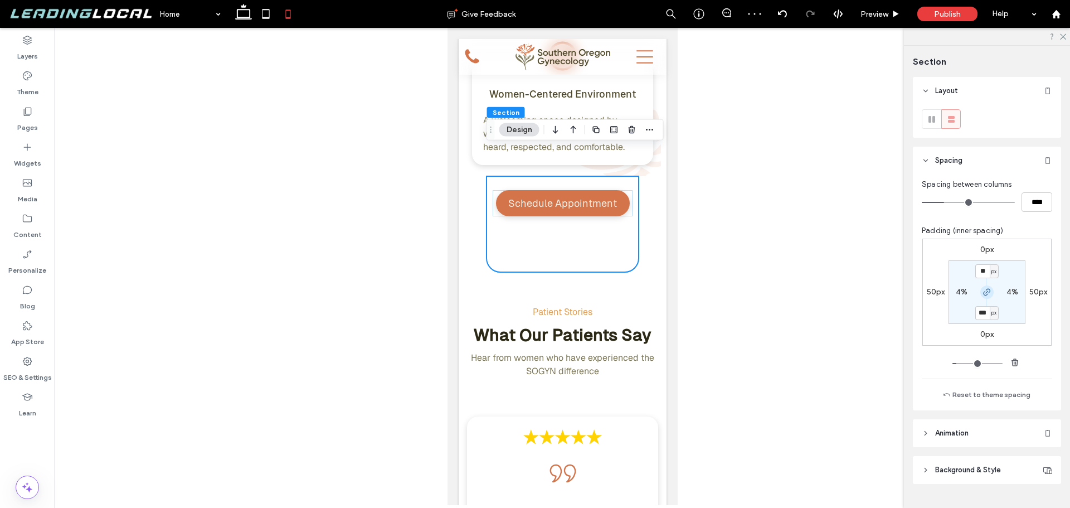
click at [985, 295] on icon "button" at bounding box center [986, 292] width 9 height 9
click at [982, 311] on label "100px" at bounding box center [987, 312] width 22 height 9
type input "***"
type input "**"
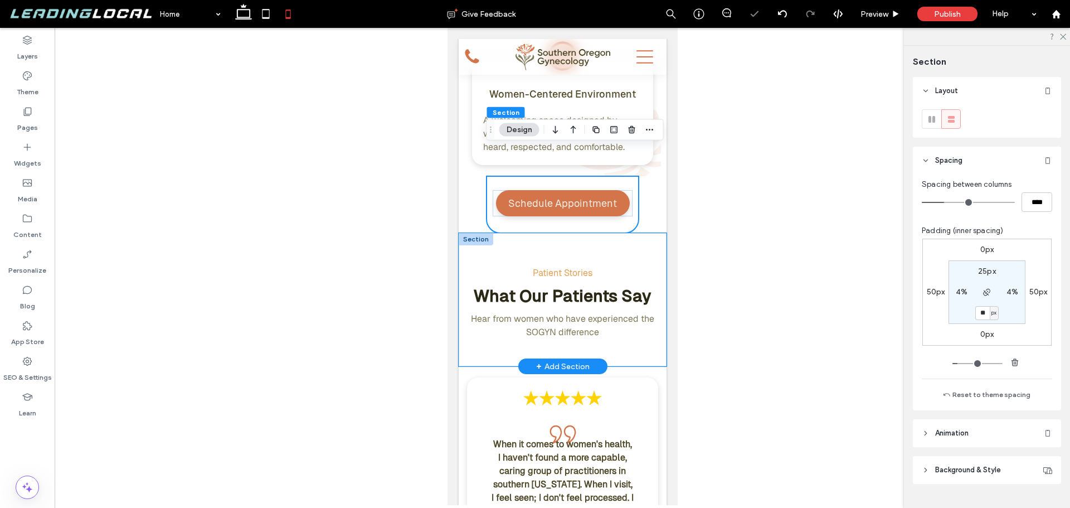
click at [626, 233] on div "Patient Stories What Our Patients Say Hear from women who have experienced the …" at bounding box center [562, 299] width 208 height 133
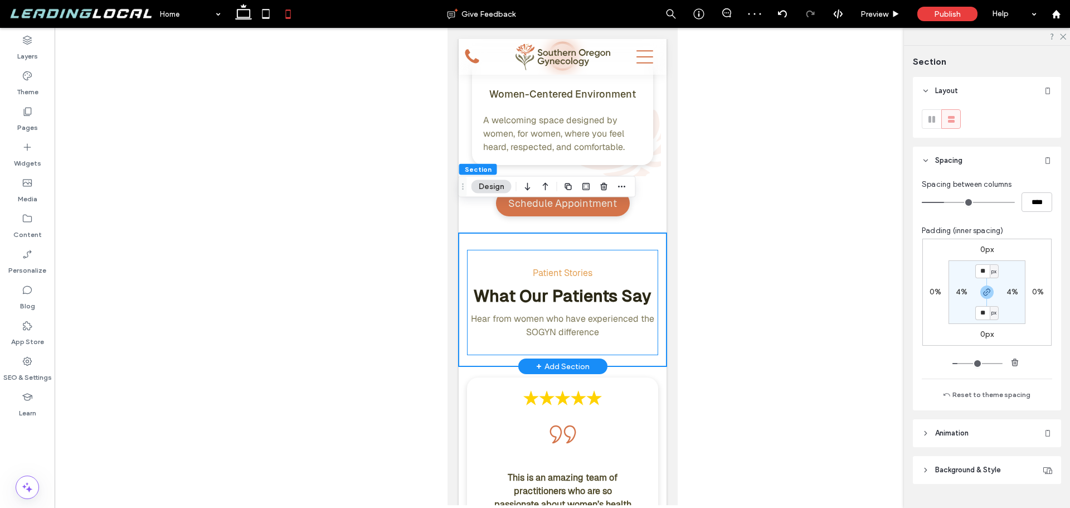
click at [623, 250] on div "Patient Stories What Our Patients Say Hear from women who have experienced the …" at bounding box center [561, 302] width 191 height 105
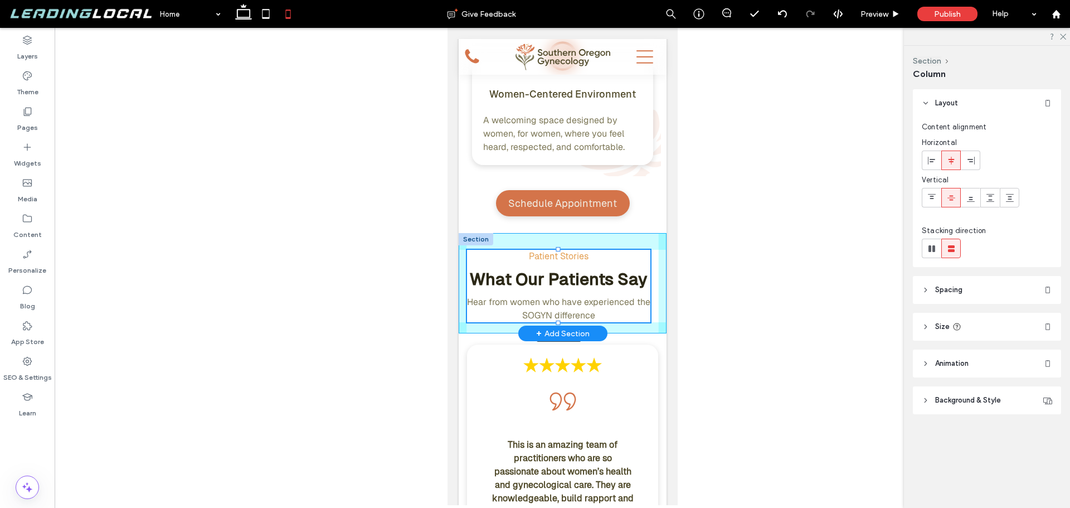
drag, startPoint x: 556, startPoint y: 327, endPoint x: 578, endPoint y: 270, distance: 61.1
click at [578, 270] on div "Patient Stories What Our Patients Say Hear from women who have experienced the …" at bounding box center [562, 283] width 208 height 100
type input "***"
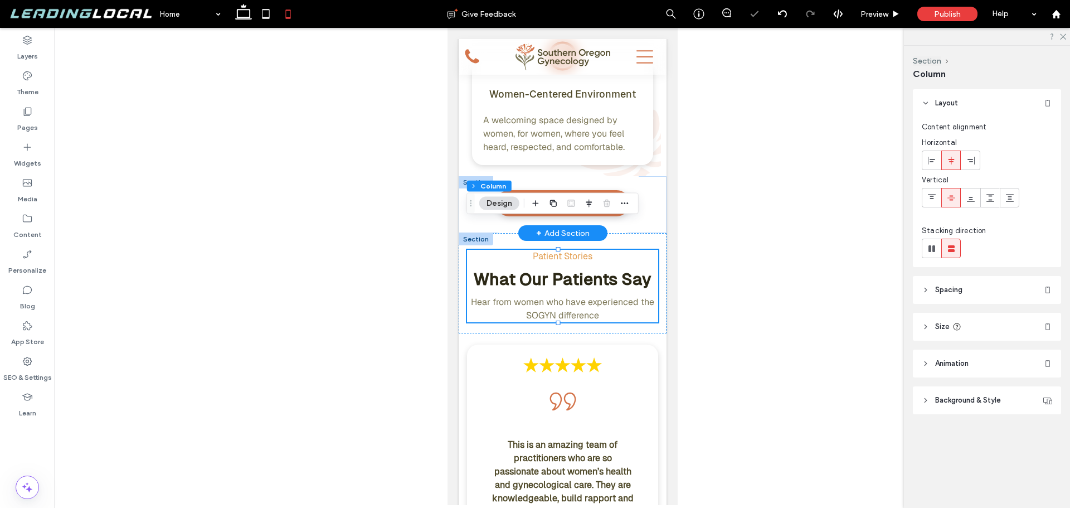
click at [642, 195] on div "Schedule Appointment Section + Add Section" at bounding box center [562, 204] width 208 height 57
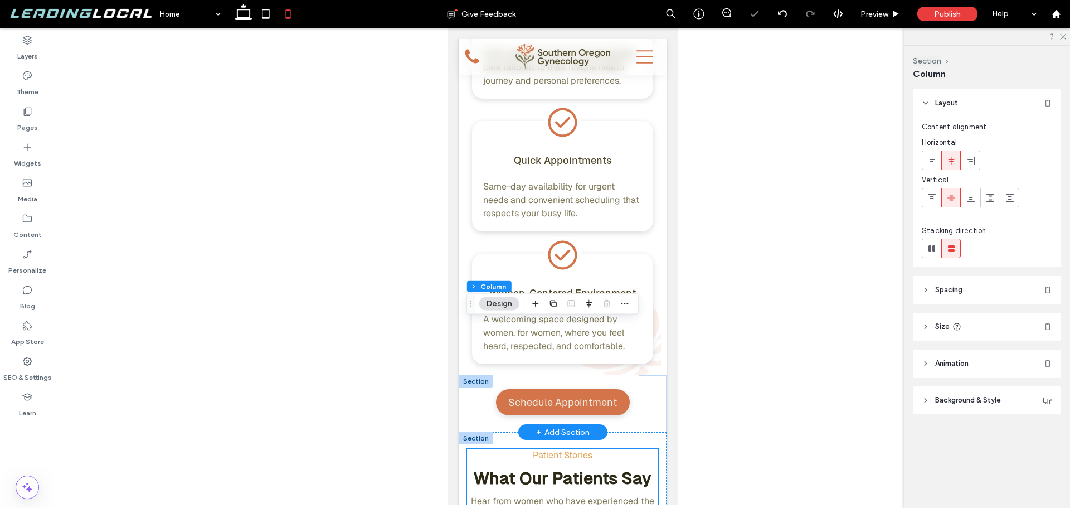
scroll to position [3343, 0]
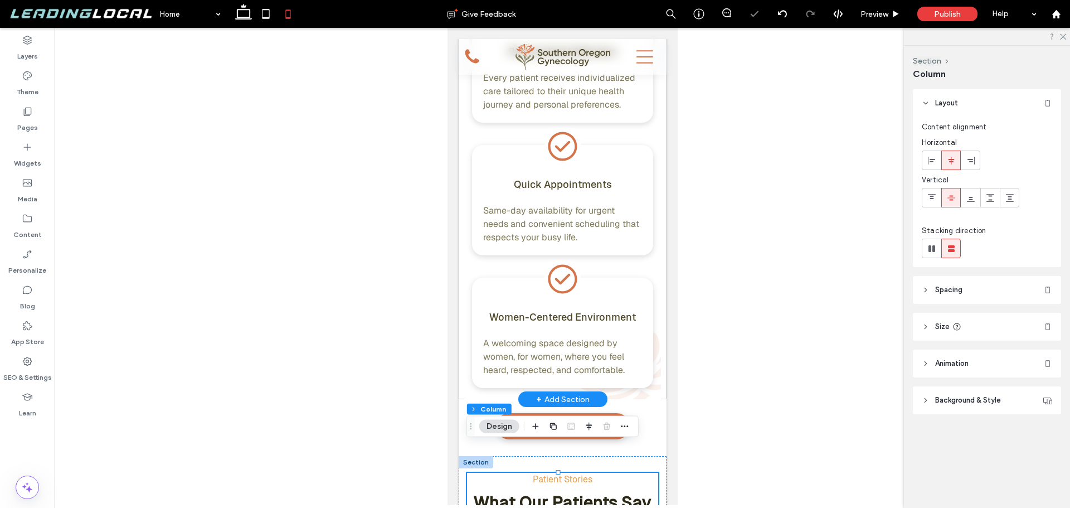
click at [655, 233] on div "Why Choose SOGYN Experience the Difference Discover what makes SOGYN the premie…" at bounding box center [562, 126] width 208 height 546
click at [651, 279] on div "Why Choose SOGYN Experience the Difference Discover what makes SOGYN the premie…" at bounding box center [562, 126] width 197 height 546
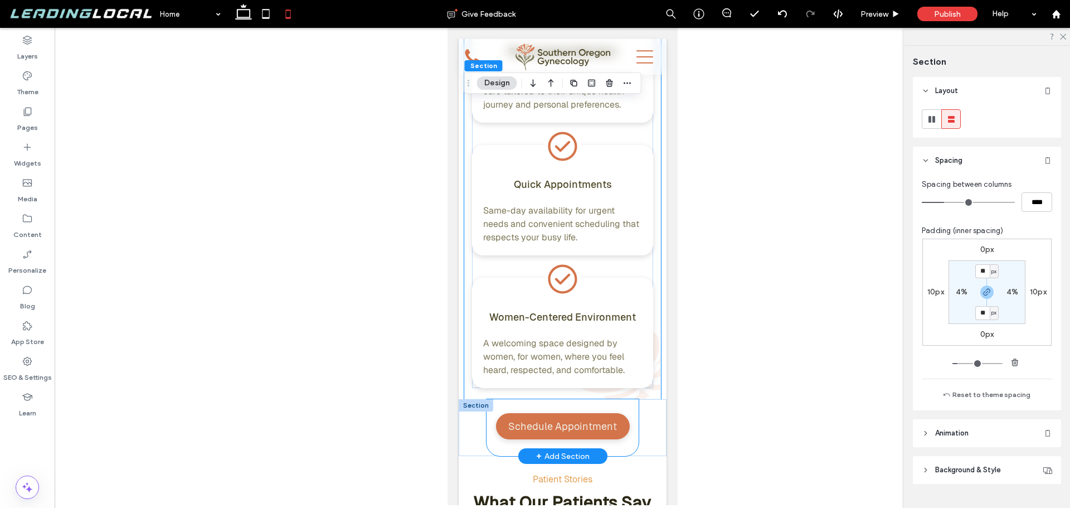
click at [611, 399] on div "Schedule Appointment" at bounding box center [562, 427] width 152 height 57
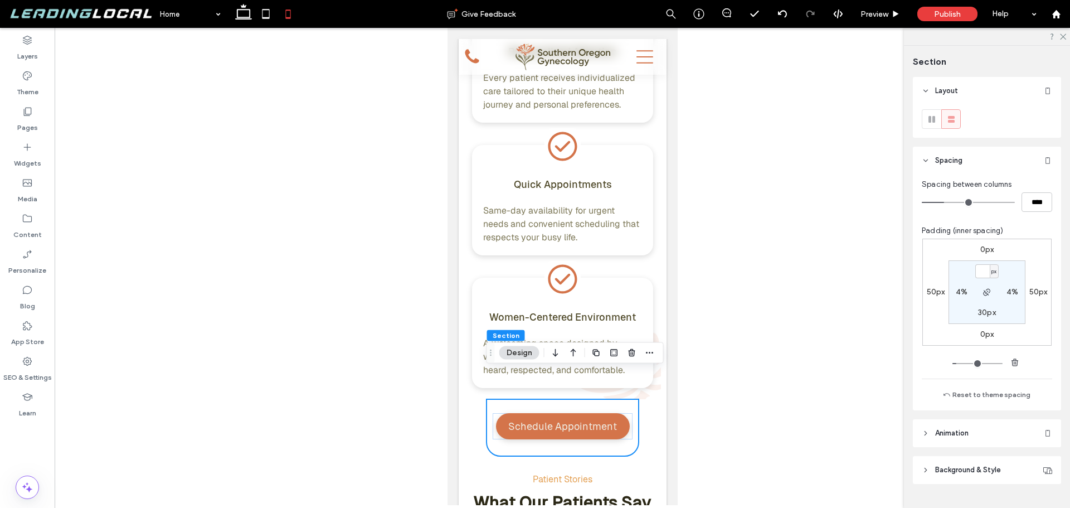
type input "*"
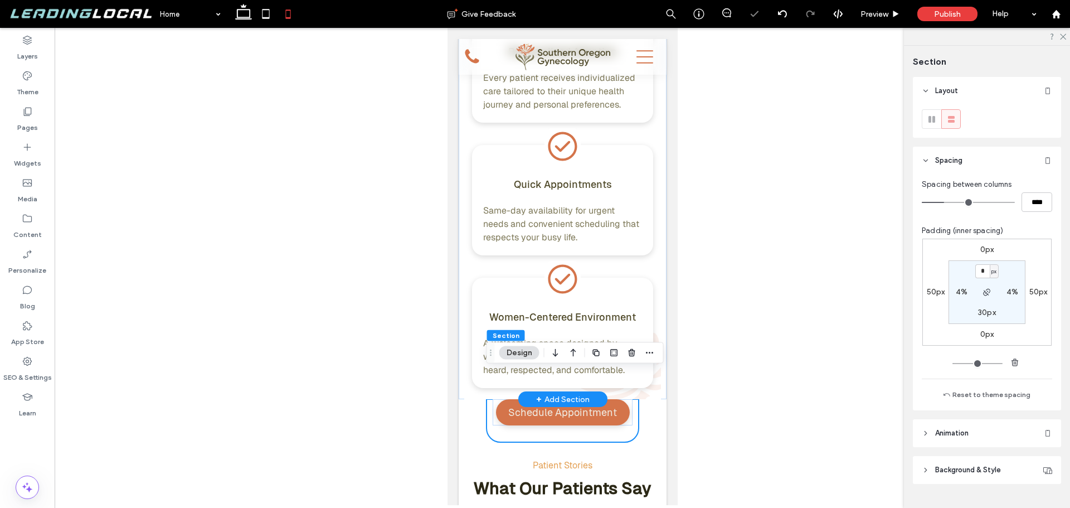
click at [654, 369] on div "Why Choose SOGYN Experience the Difference Discover what makes SOGYN the premie…" at bounding box center [562, 126] width 208 height 546
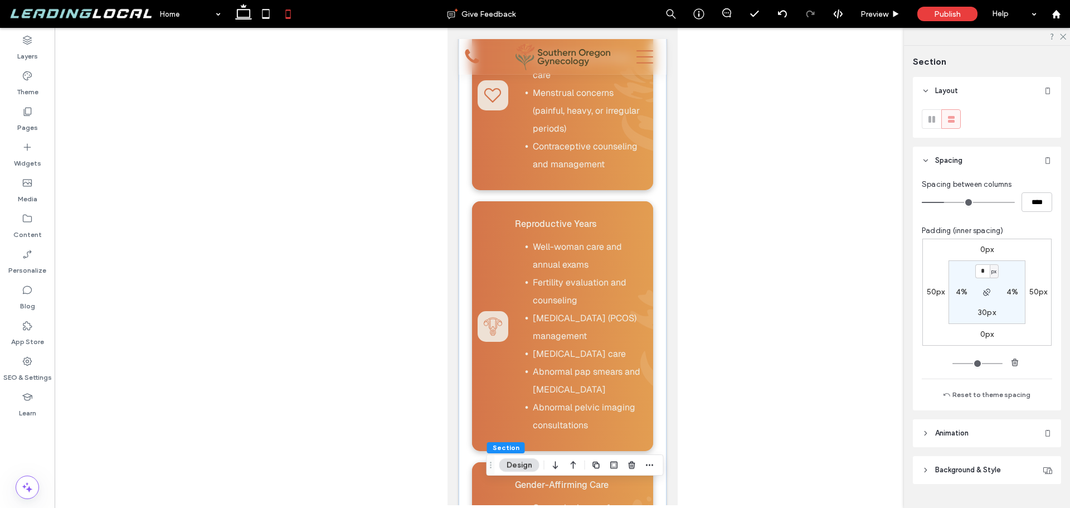
scroll to position [1226, 0]
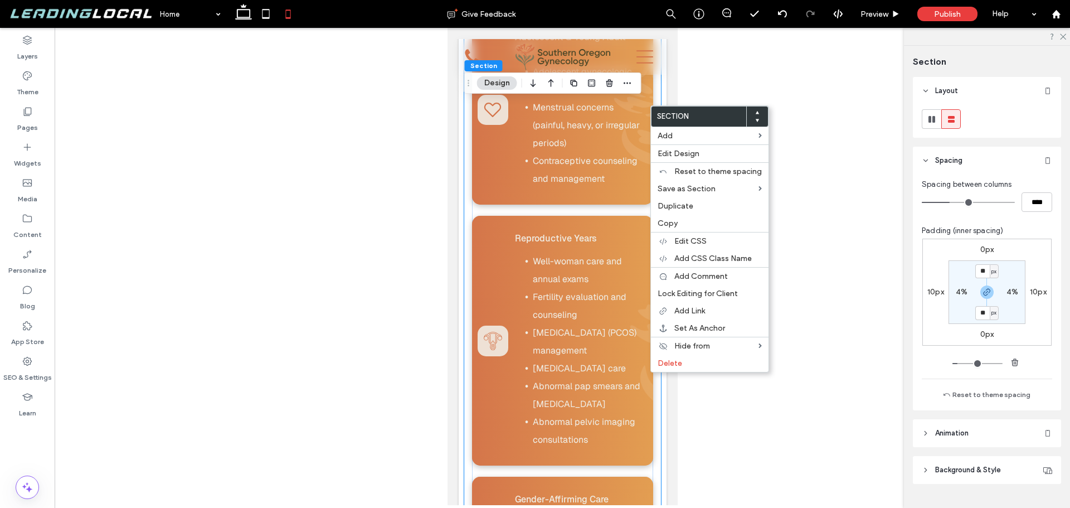
click at [654, 382] on div "Gynecologic Care That Grows With You Whether it’s your first visit or part of y…" at bounding box center [562, 424] width 208 height 1262
click at [474, 242] on div "Reproductive Years Well-woman care and annual exams Fertility evaluation and co…" at bounding box center [561, 341] width 181 height 250
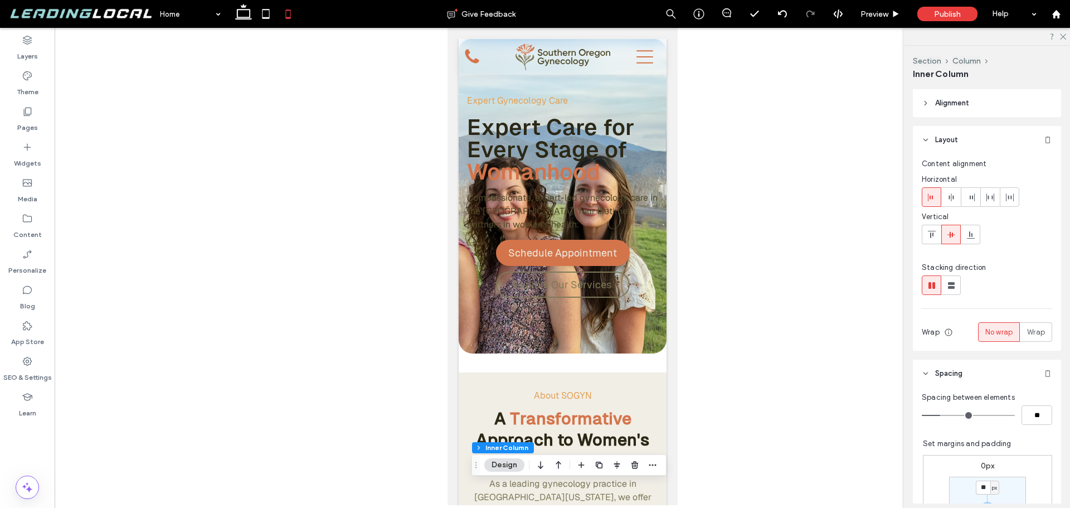
scroll to position [0, 0]
drag, startPoint x: 673, startPoint y: 262, endPoint x: 1128, endPoint y: 75, distance: 492.2
click at [462, 260] on div "Expert Gynecology Care Expert Care for Every Stage of Womanhood Compassionate, …" at bounding box center [562, 196] width 208 height 315
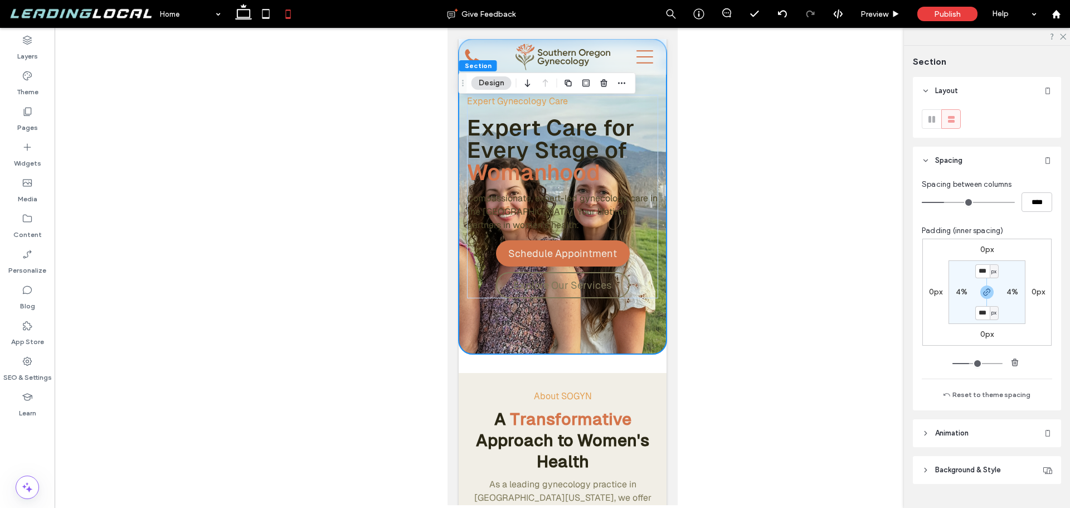
scroll to position [25, 0]
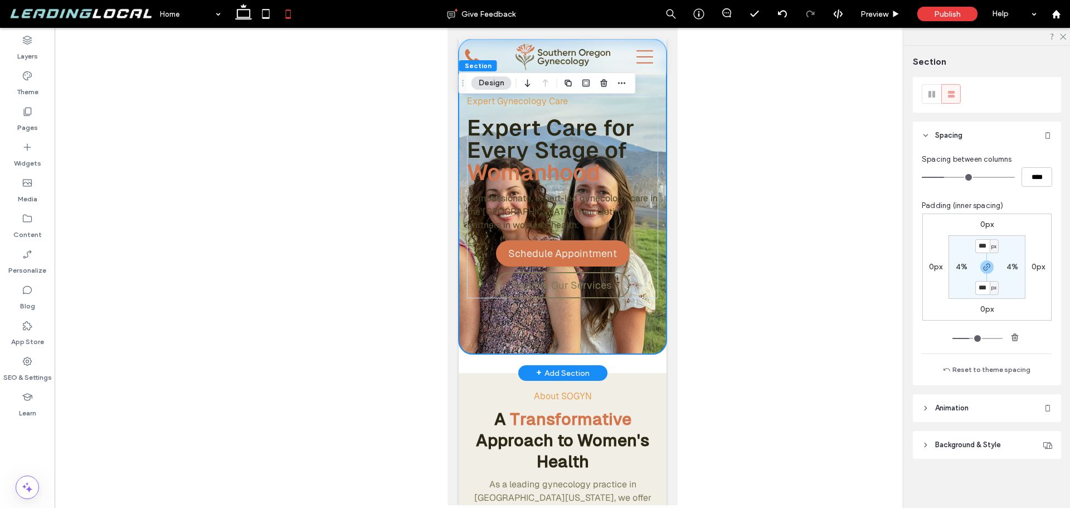
click at [656, 203] on div "Expert Gynecology Care Expert Care for Every Stage of Womanhood Compassionate, …" at bounding box center [562, 196] width 208 height 315
drag, startPoint x: 998, startPoint y: 445, endPoint x: 998, endPoint y: 437, distance: 8.4
click at [998, 445] on span "Background & Style" at bounding box center [968, 444] width 66 height 11
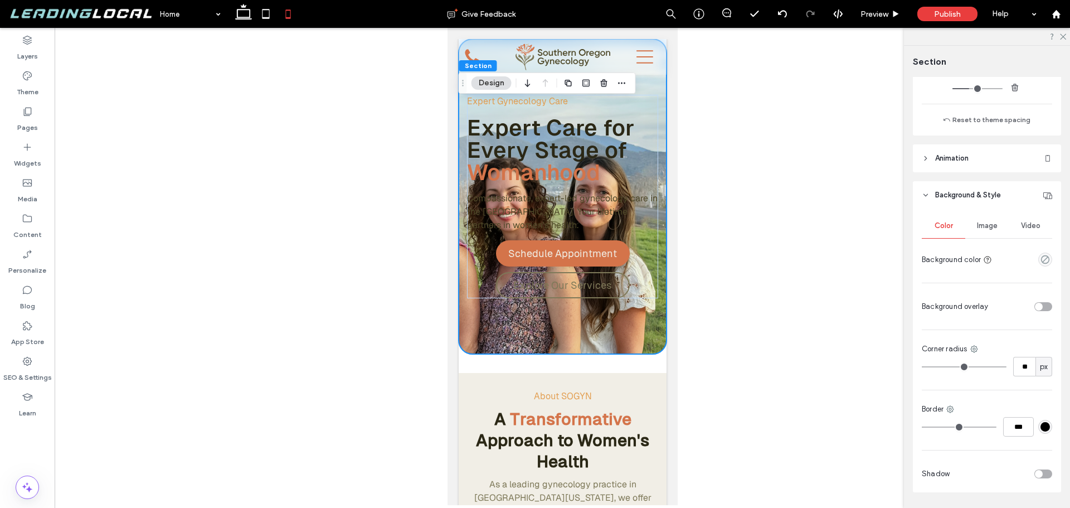
scroll to position [300, 0]
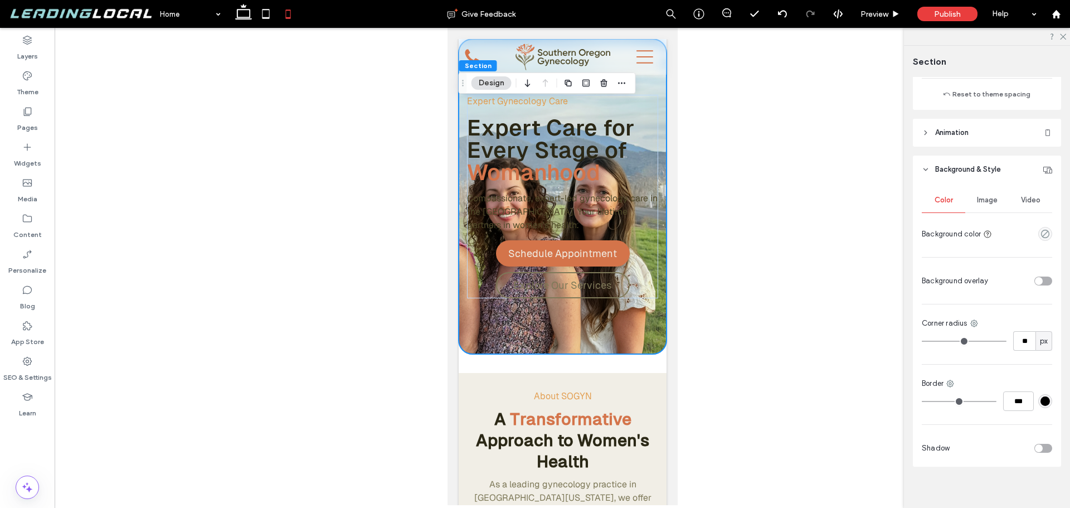
click at [978, 204] on span "Image" at bounding box center [987, 200] width 21 height 9
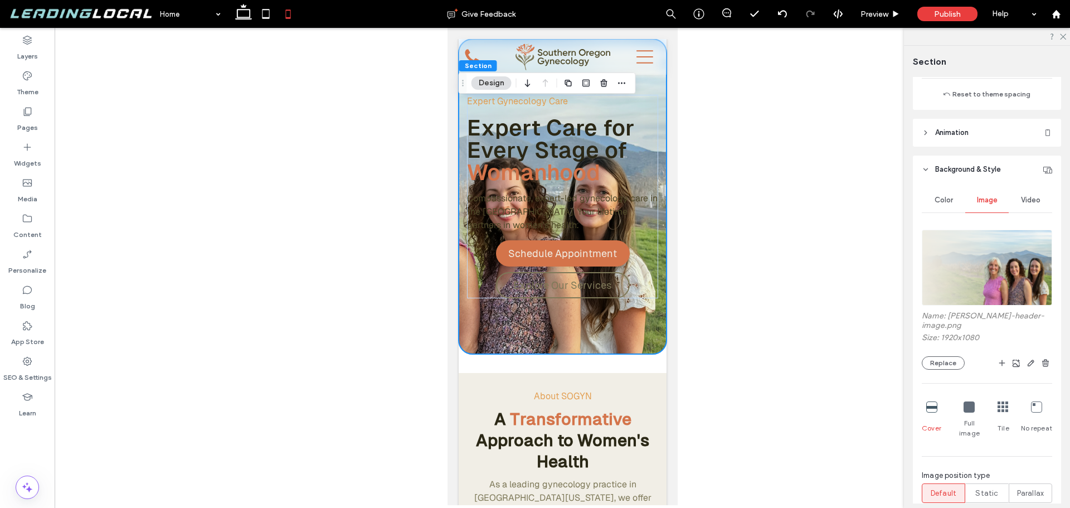
scroll to position [412, 0]
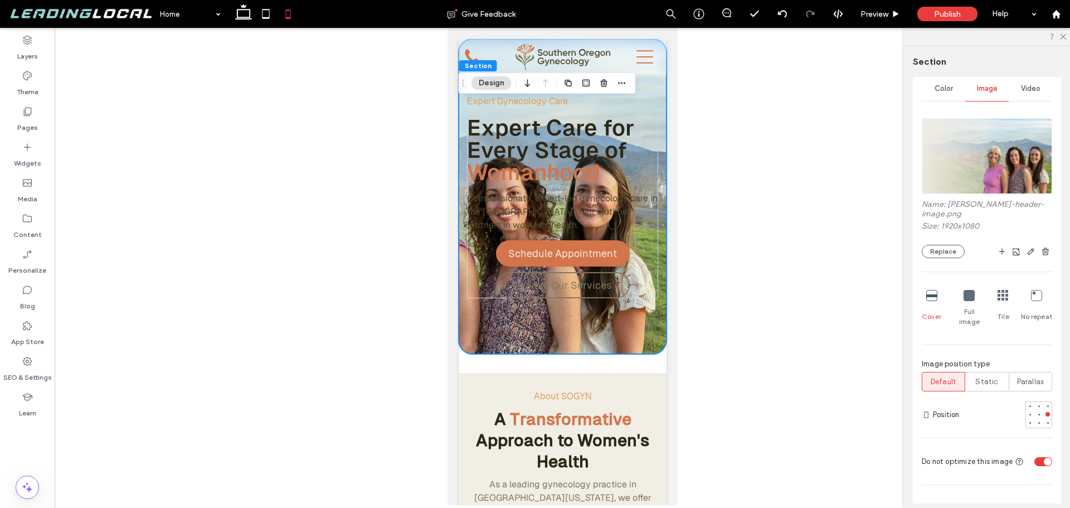
click at [966, 290] on icon at bounding box center [968, 295] width 11 height 11
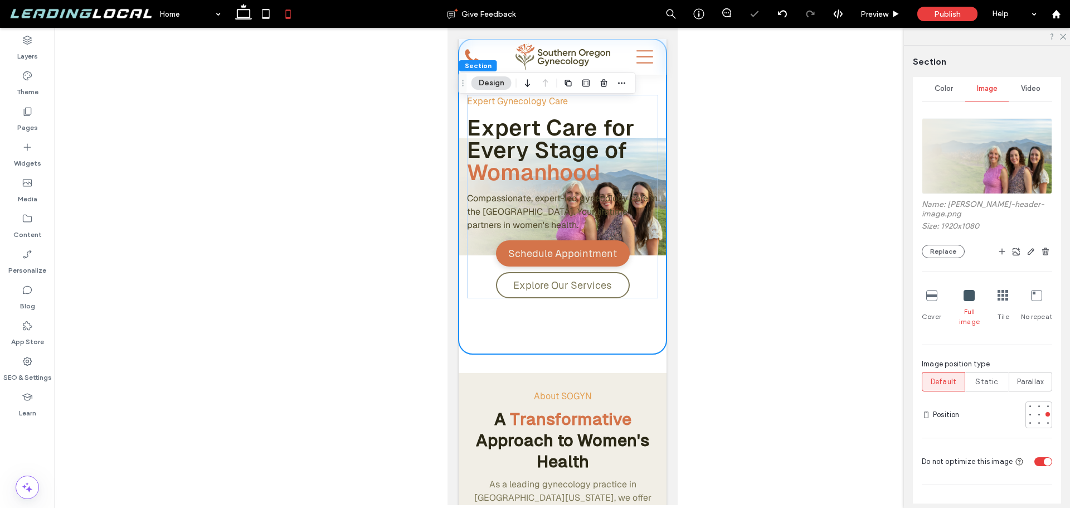
click at [933, 290] on icon at bounding box center [931, 295] width 11 height 11
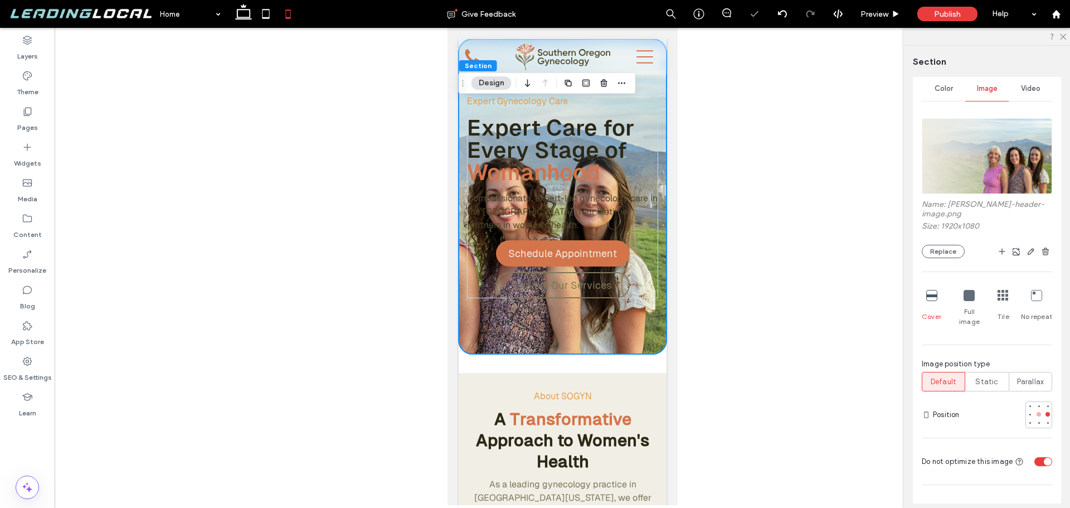
click at [1036, 412] on div at bounding box center [1038, 414] width 4 height 4
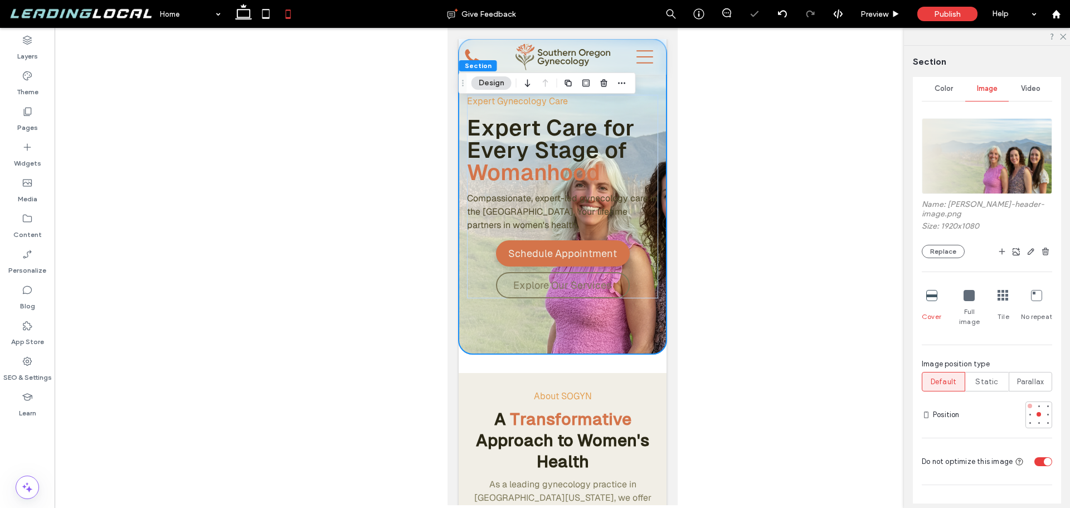
click at [1026, 402] on div at bounding box center [1030, 406] width 8 height 8
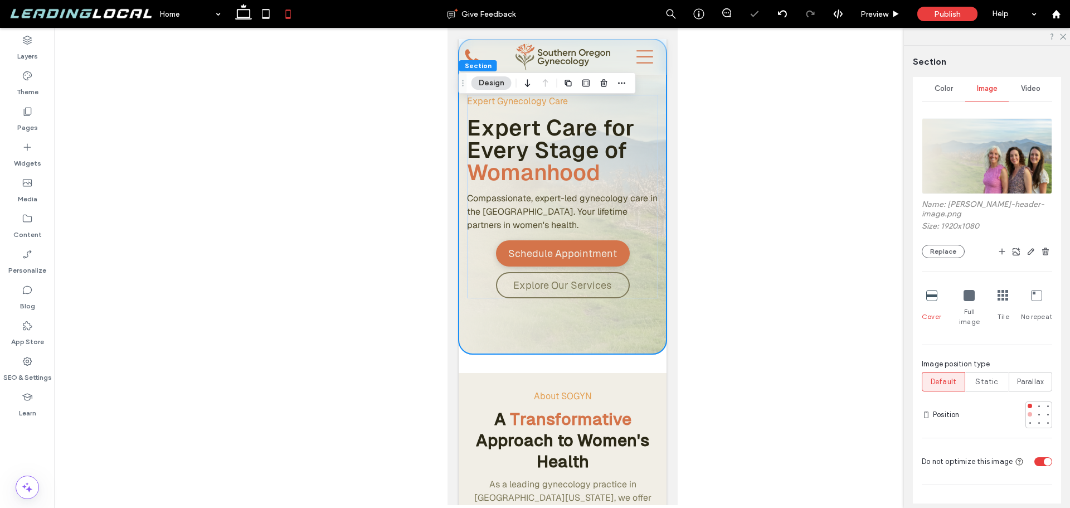
click at [1028, 412] on div at bounding box center [1030, 414] width 4 height 4
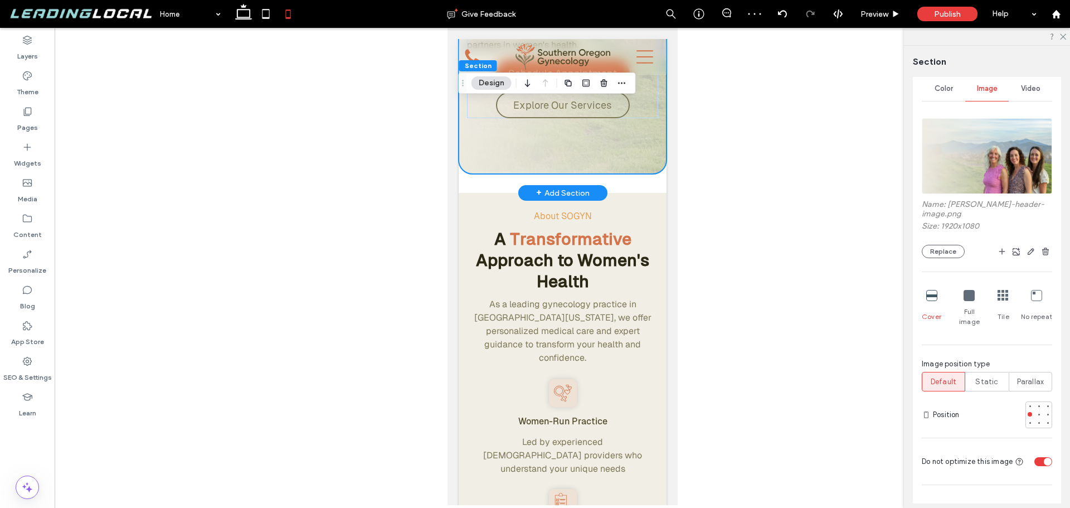
scroll to position [0, 0]
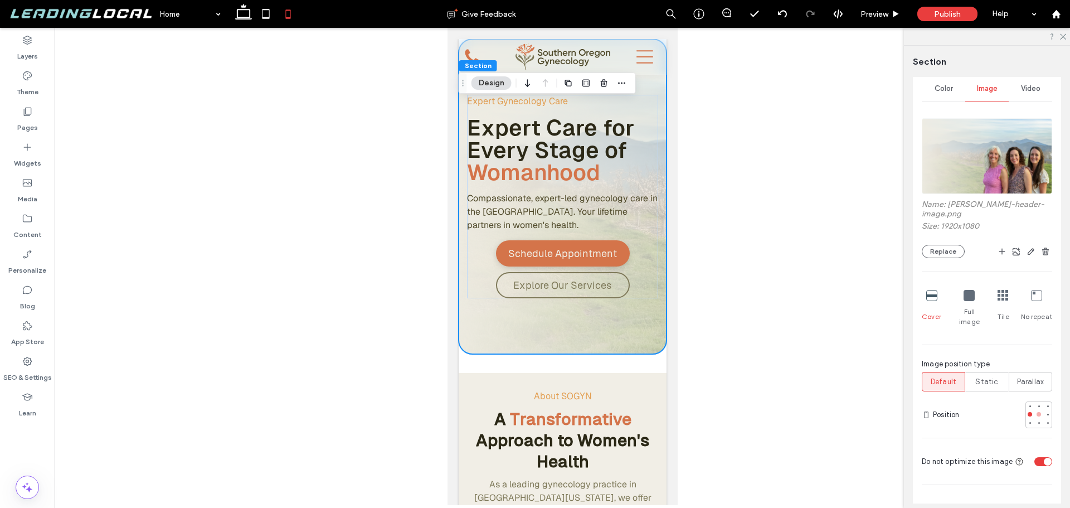
click at [1036, 412] on div at bounding box center [1038, 414] width 4 height 4
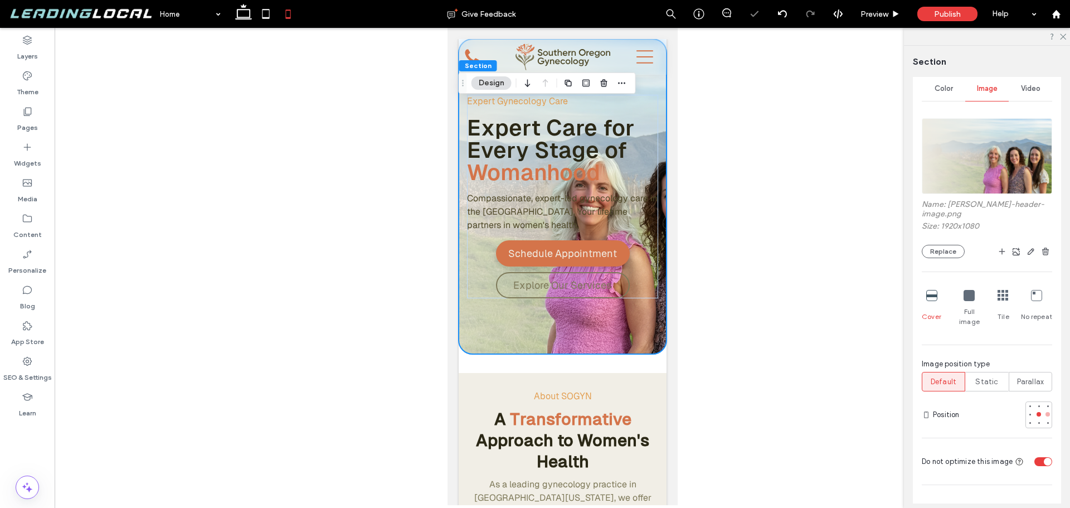
click at [1044, 410] on div at bounding box center [1048, 414] width 8 height 8
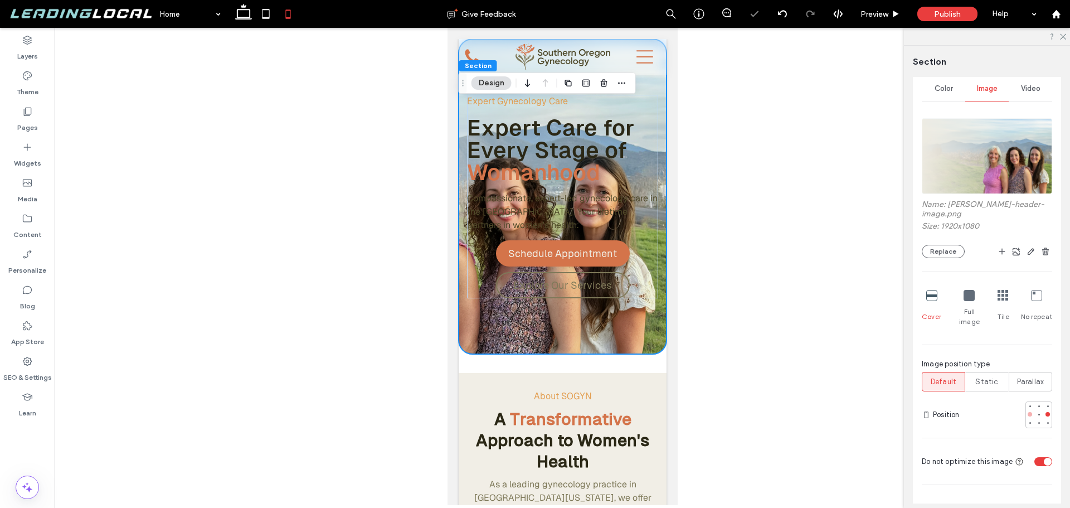
click at [1028, 412] on div at bounding box center [1030, 414] width 4 height 4
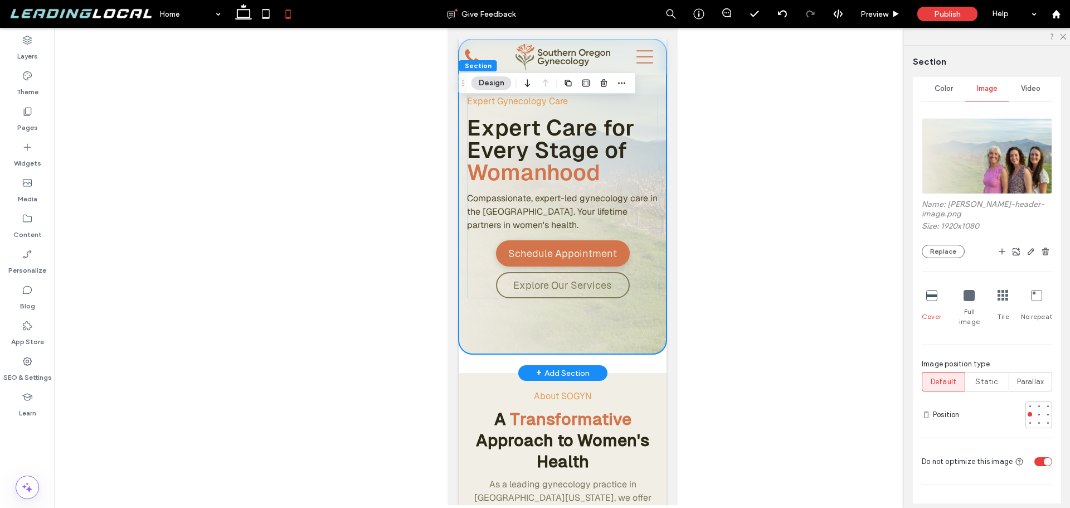
click at [593, 316] on div "Expert Gynecology Care Expert Care for Every Stage of Womanhood Compassionate, …" at bounding box center [562, 196] width 208 height 315
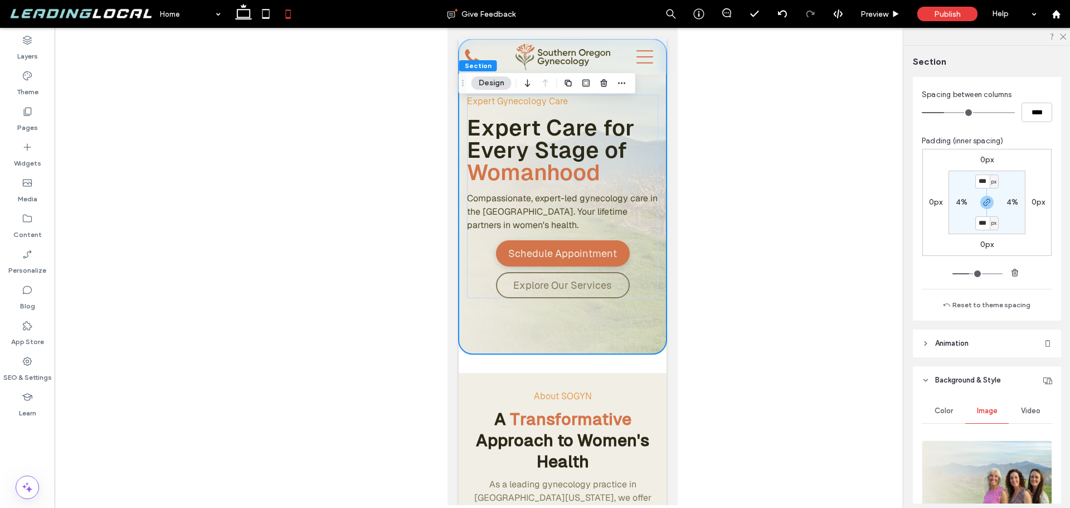
scroll to position [70, 0]
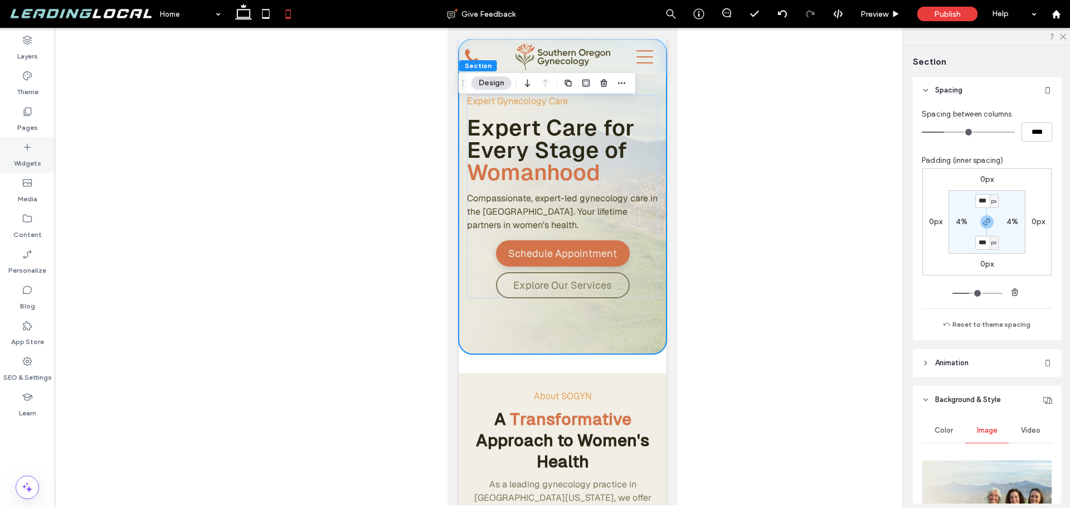
click at [25, 143] on icon at bounding box center [27, 147] width 11 height 11
type input "******"
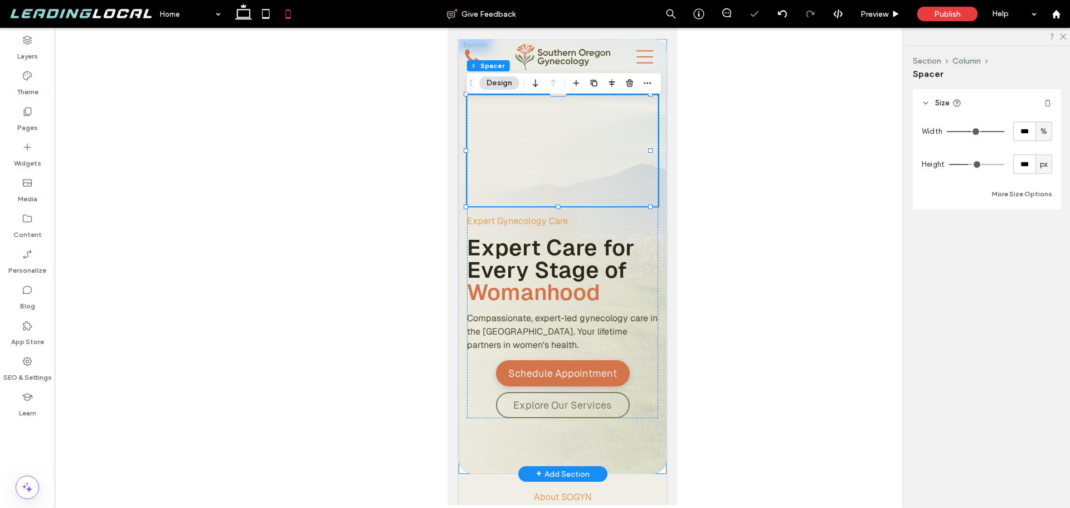
click at [557, 177] on div at bounding box center [561, 150] width 191 height 111
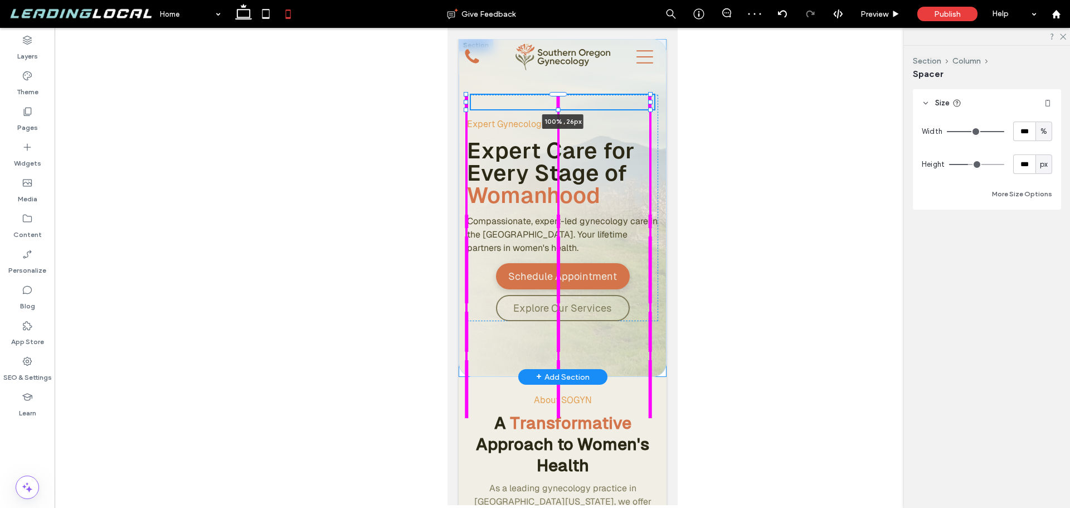
drag, startPoint x: 558, startPoint y: 207, endPoint x: 566, endPoint y: 145, distance: 62.4
click at [566, 145] on div "100% , 26px Expert Gynecology Care Expert Care for Every Stage of Womanhood Com…" at bounding box center [562, 208] width 208 height 338
type input "**"
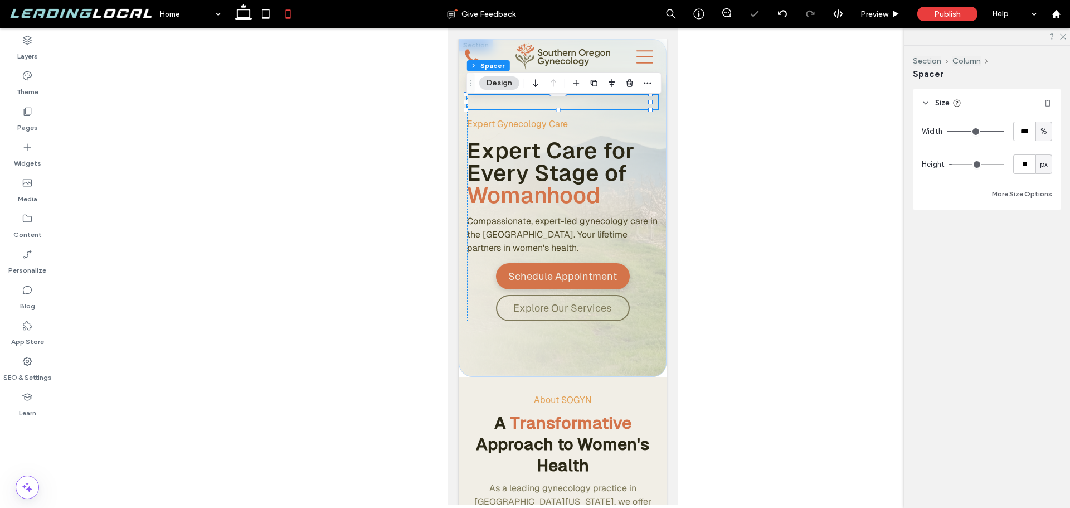
click at [714, 180] on div at bounding box center [562, 266] width 1015 height 477
click at [875, 15] on span "Preview" at bounding box center [874, 13] width 28 height 9
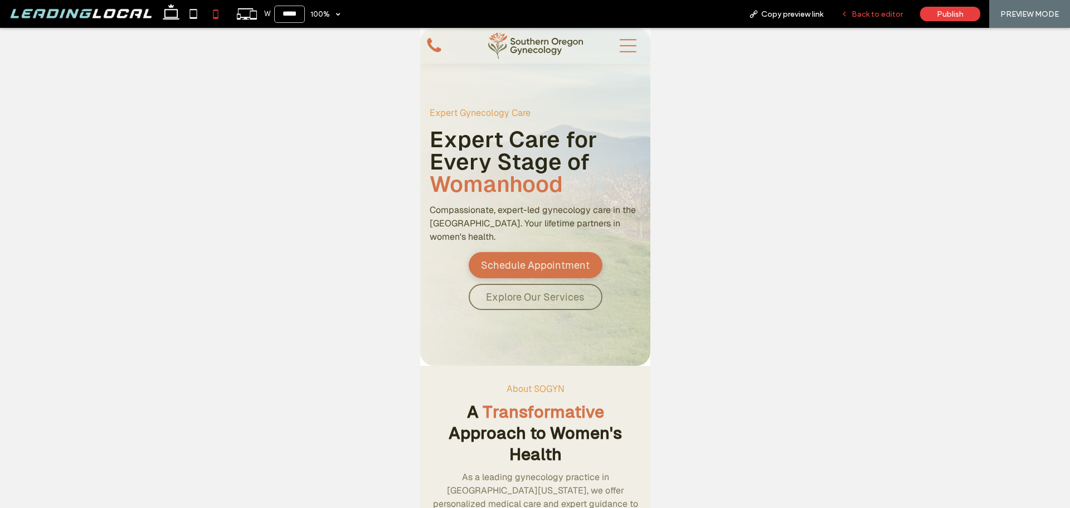
click at [866, 17] on span "Back to editor" at bounding box center [876, 13] width 51 height 9
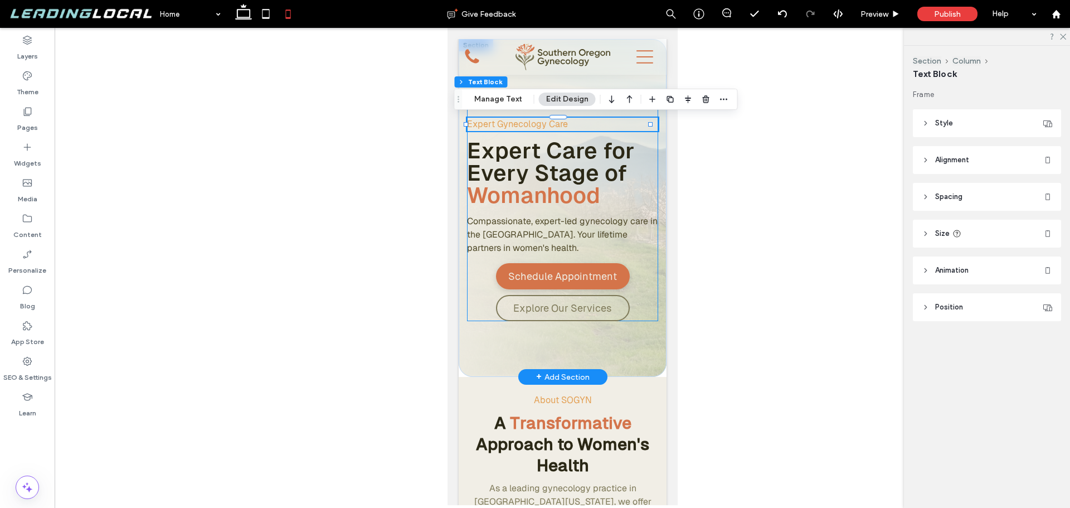
click at [566, 137] on div "Expert Gynecology Care Expert Care for Every Stage of Womanhood Compassionate, …" at bounding box center [561, 208] width 191 height 226
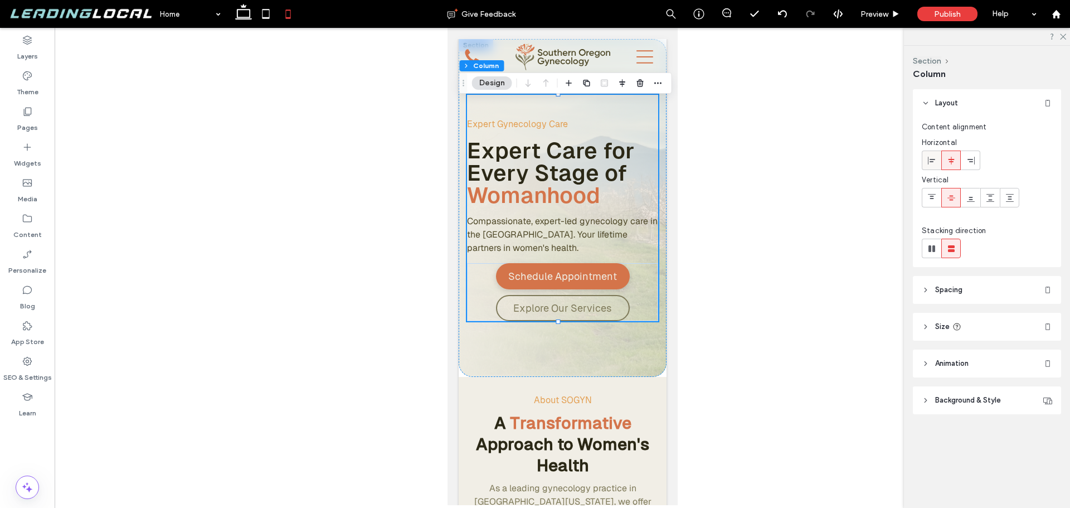
click at [933, 159] on use at bounding box center [931, 160] width 7 height 8
click at [946, 159] on div at bounding box center [951, 160] width 18 height 18
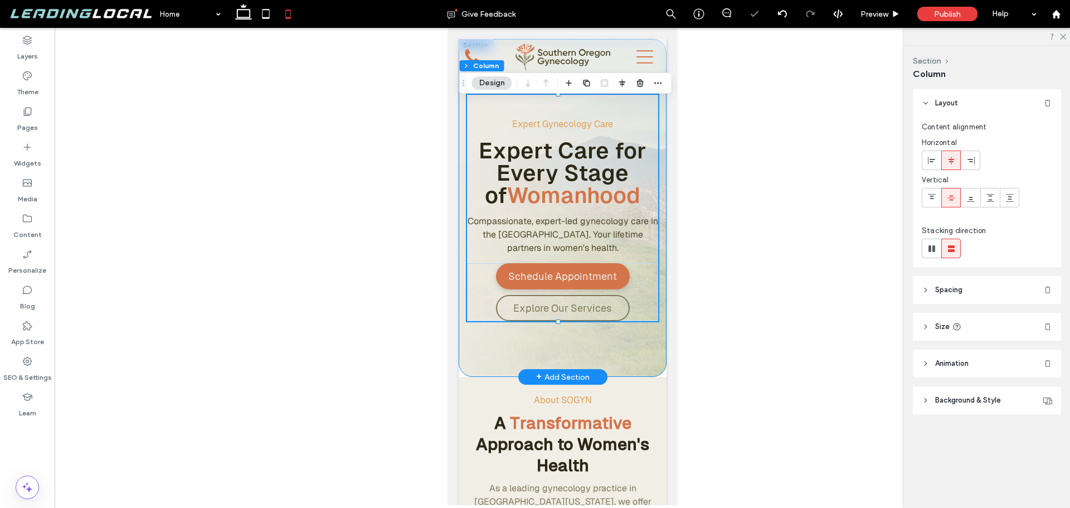
click at [628, 332] on div "Expert Gynecology Care Expert Care for Every Stage of Womanhood Compassionate, …" at bounding box center [562, 208] width 208 height 338
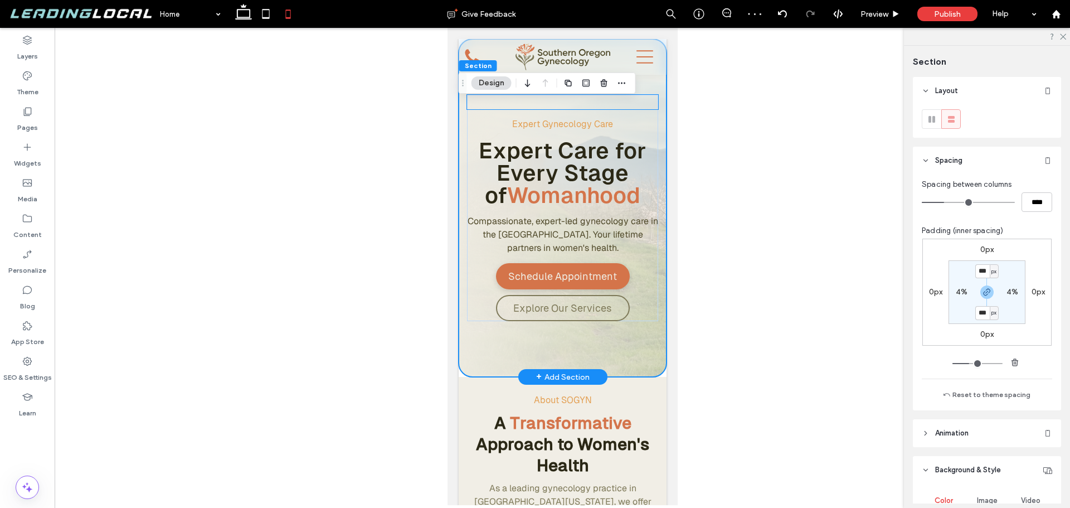
click at [597, 103] on div at bounding box center [561, 102] width 191 height 14
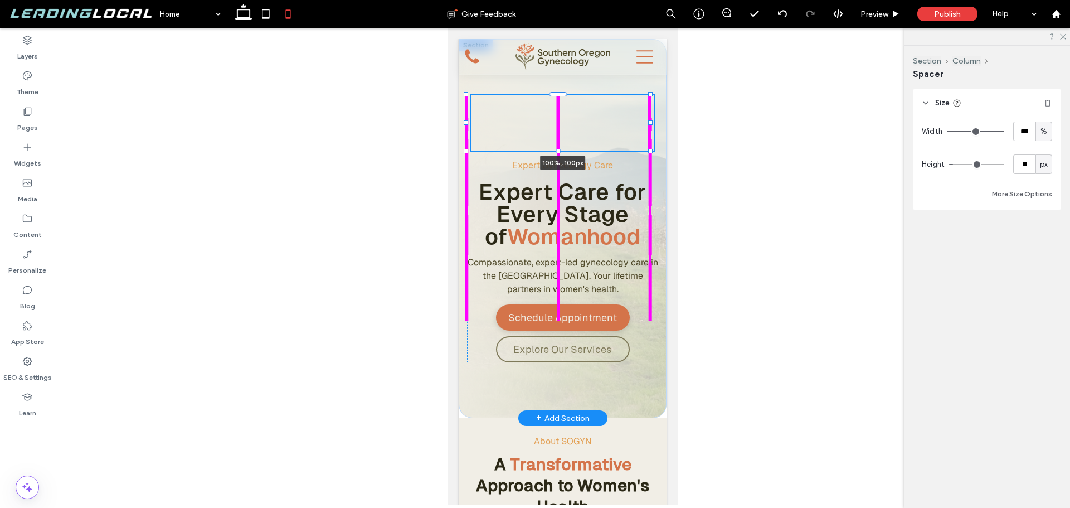
drag, startPoint x: 558, startPoint y: 111, endPoint x: 561, endPoint y: 132, distance: 20.9
click at [561, 132] on div "100% , 100px Expert Gynecology Care Expert Care for Every Stage of Womanhood Co…" at bounding box center [562, 228] width 208 height 379
type input "***"
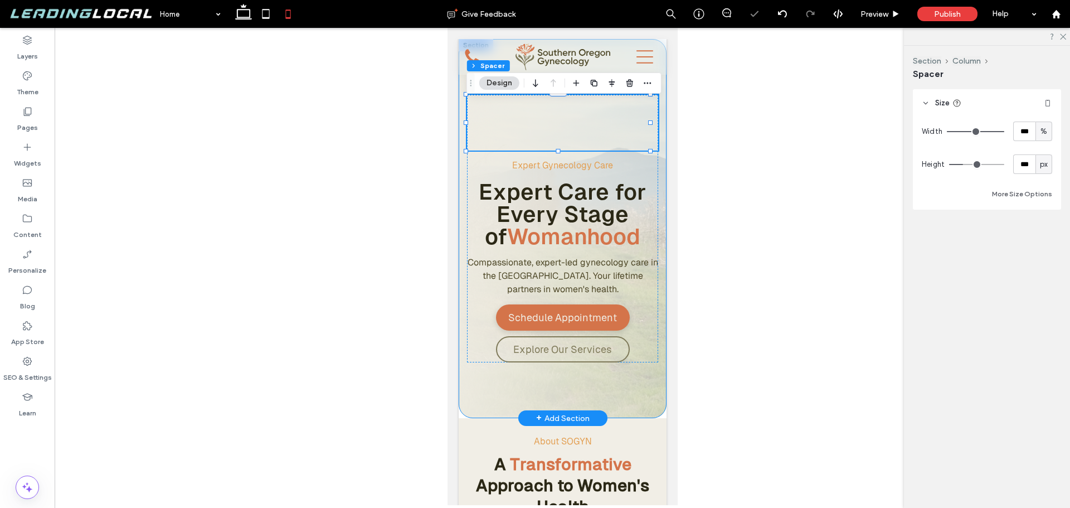
click at [655, 218] on div "100% , 100px Expert Gynecology Care Expert Care for Every Stage of Womanhood Co…" at bounding box center [562, 228] width 208 height 379
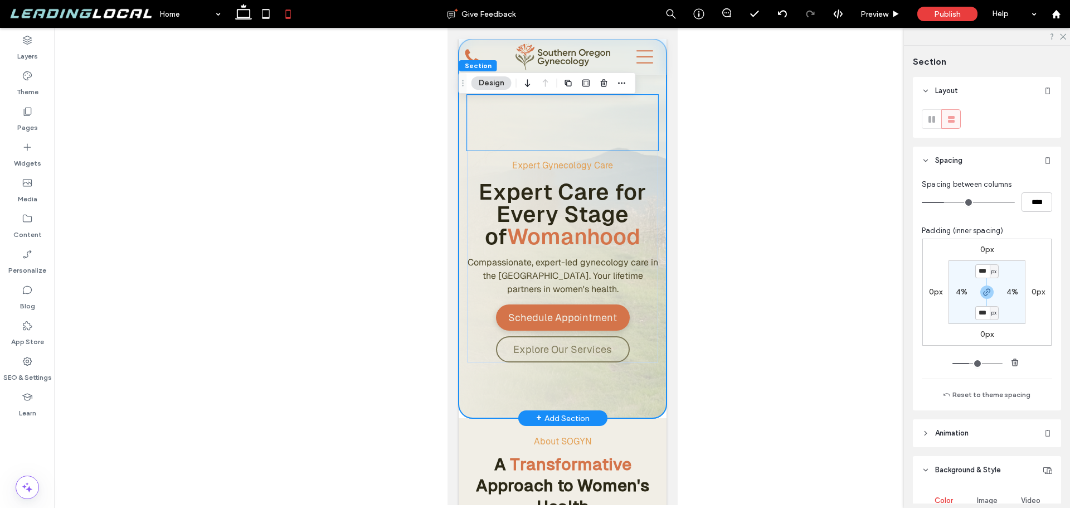
click at [586, 134] on div at bounding box center [561, 123] width 191 height 56
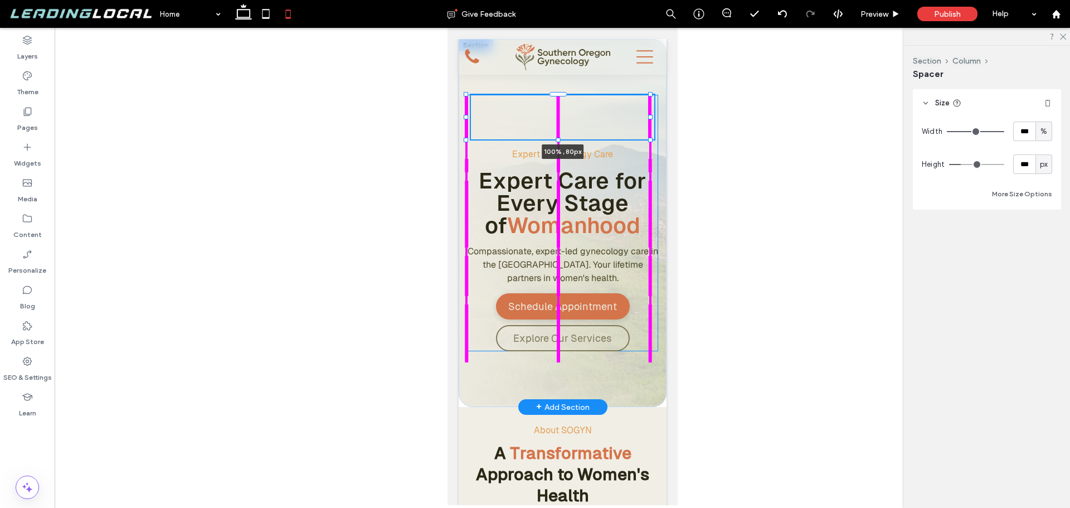
drag, startPoint x: 558, startPoint y: 151, endPoint x: 574, endPoint y: 145, distance: 17.1
click at [574, 145] on div "100% , 80px Expert Gynecology Care Expert Care for Every Stage of Womanhood Com…" at bounding box center [562, 223] width 208 height 368
type input "**"
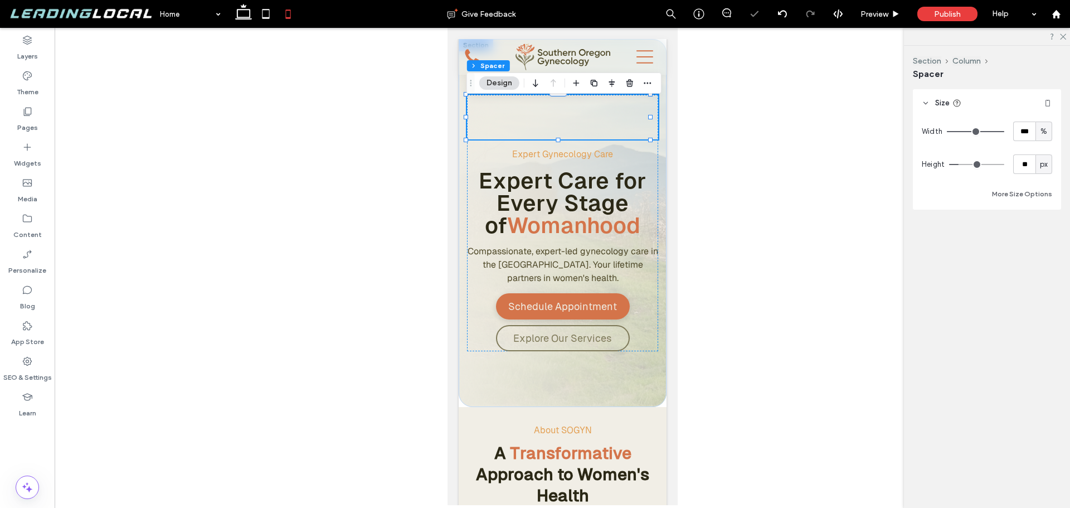
click at [657, 190] on div "100% , 80px Expert Gynecology Care Expert Care for Every Stage of Womanhood Com…" at bounding box center [562, 223] width 208 height 368
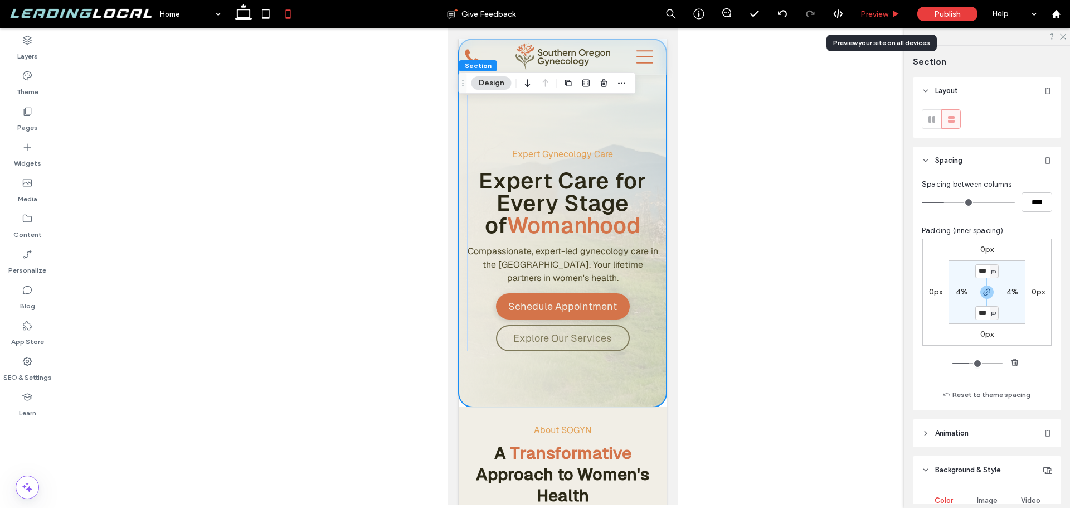
click at [875, 16] on span "Preview" at bounding box center [874, 13] width 28 height 9
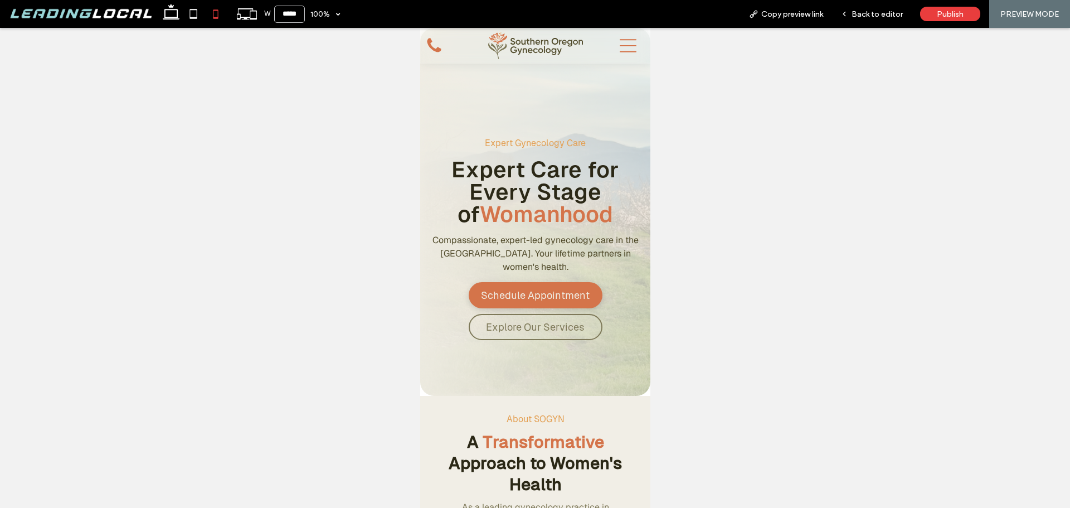
click at [885, 9] on span "Back to editor" at bounding box center [876, 13] width 51 height 9
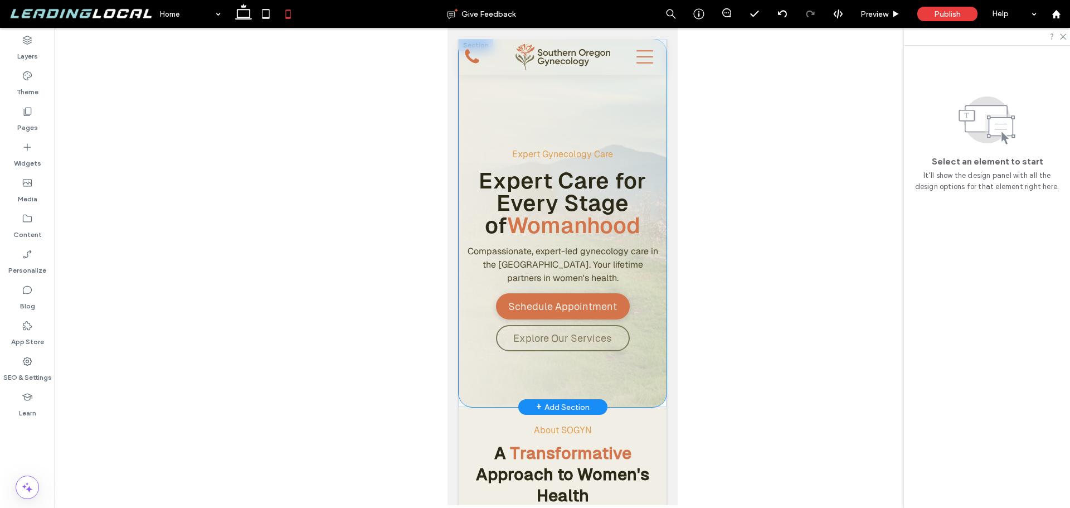
click at [651, 384] on div "Expert Gynecology Care Expert Care for Every Stage of Womanhood Compassionate, …" at bounding box center [562, 223] width 208 height 368
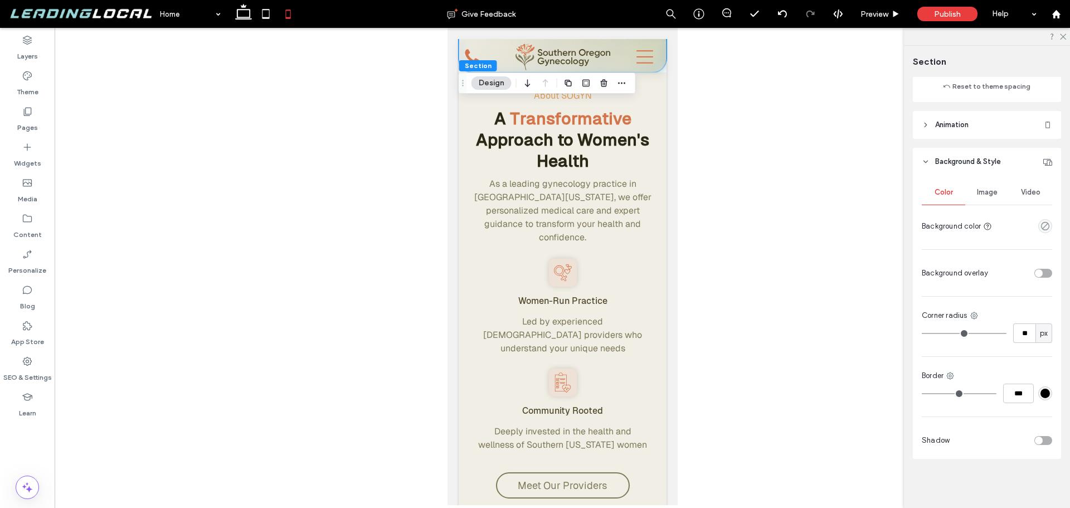
scroll to position [111, 0]
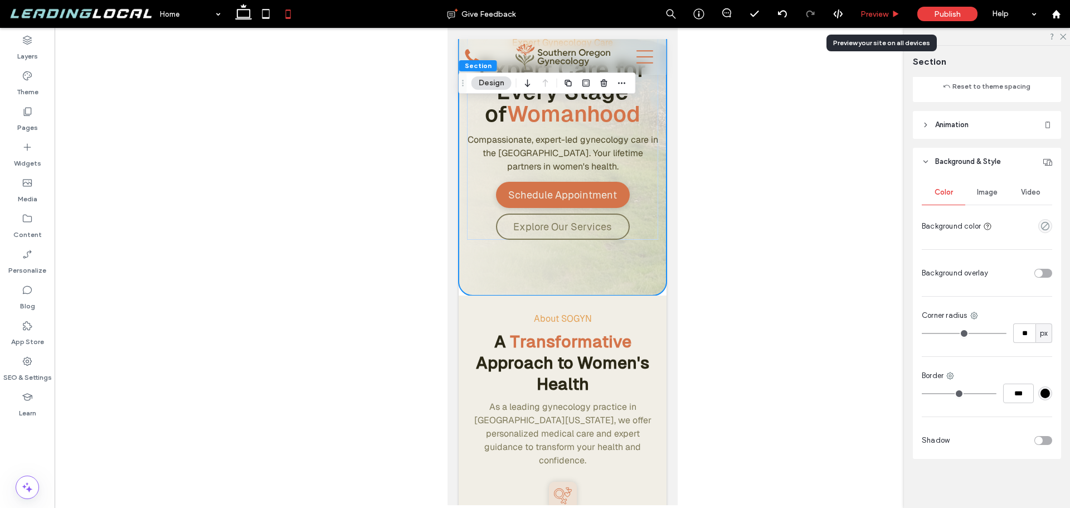
click at [875, 20] on div "Preview" at bounding box center [880, 14] width 57 height 28
click at [869, 15] on span "Preview" at bounding box center [874, 13] width 28 height 9
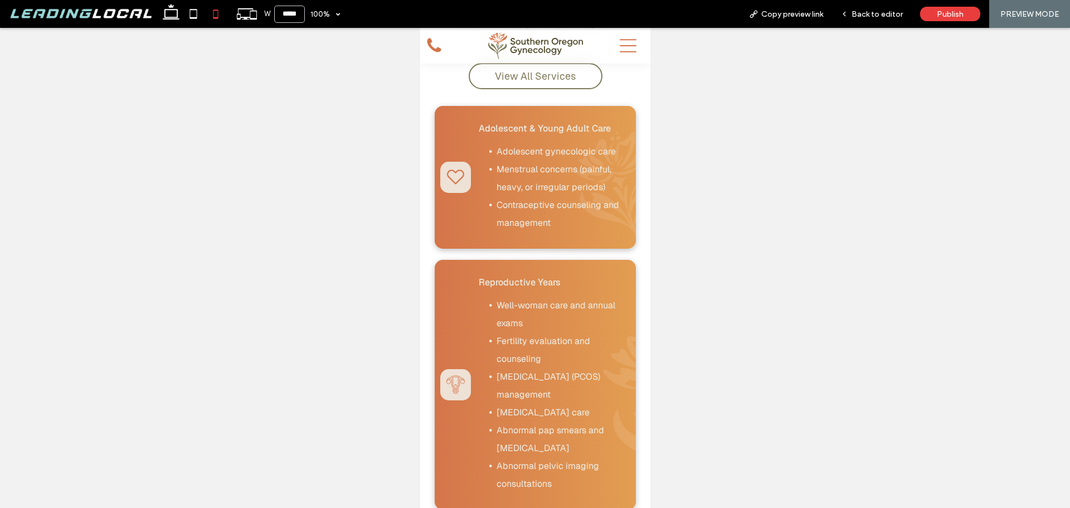
scroll to position [1337, 0]
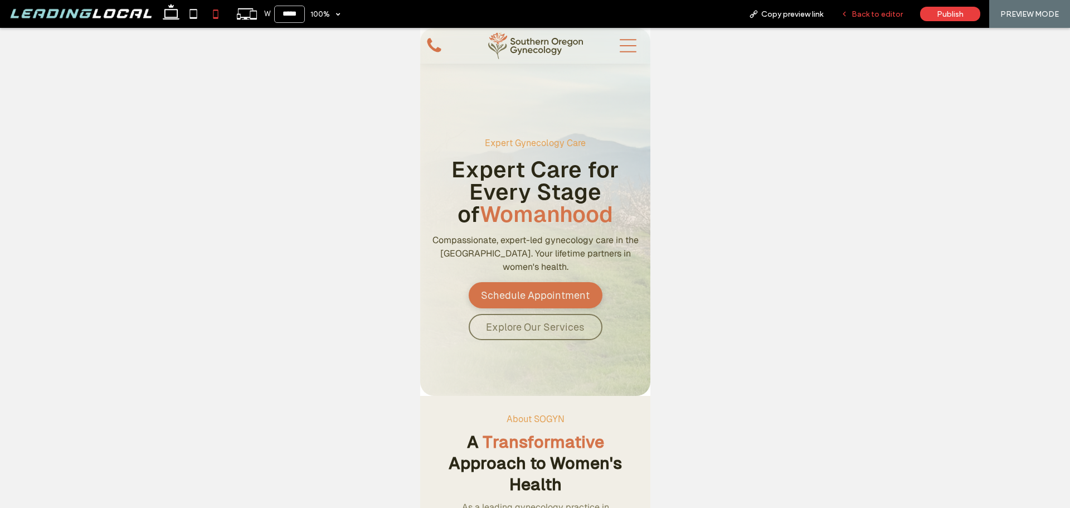
click at [870, 17] on span "Back to editor" at bounding box center [876, 13] width 51 height 9
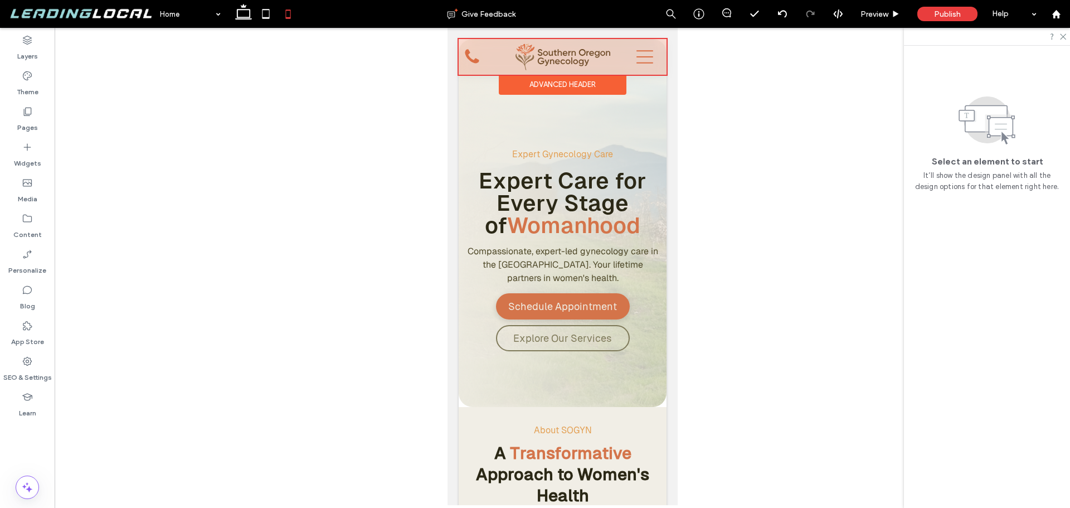
click at [608, 64] on div at bounding box center [562, 57] width 208 height 36
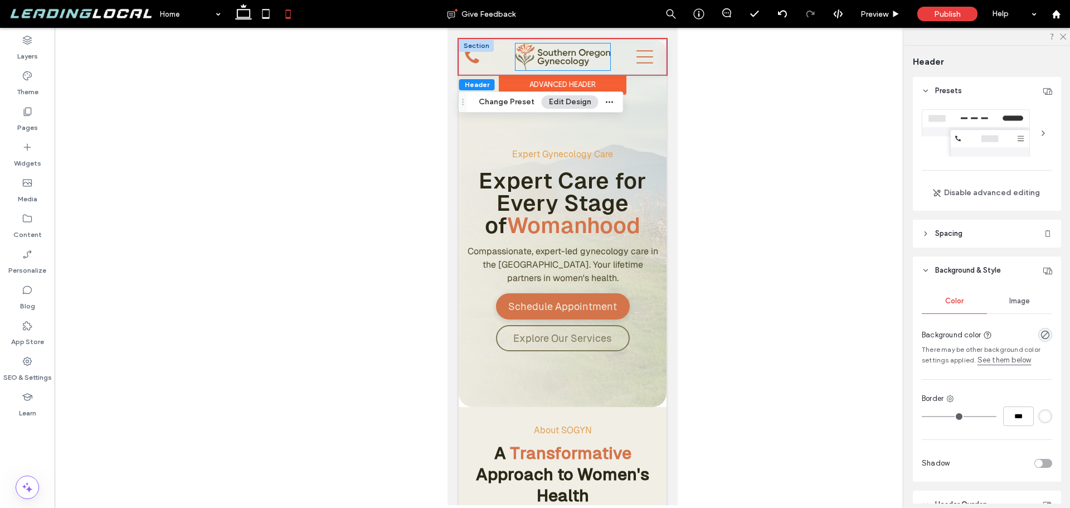
click at [598, 68] on img at bounding box center [562, 56] width 95 height 27
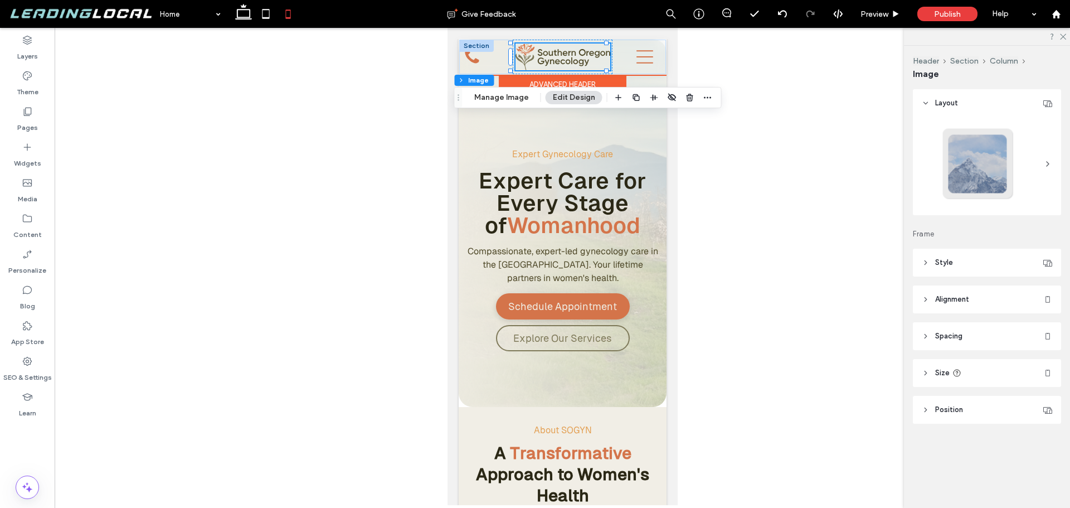
click at [480, 47] on div at bounding box center [476, 46] width 35 height 12
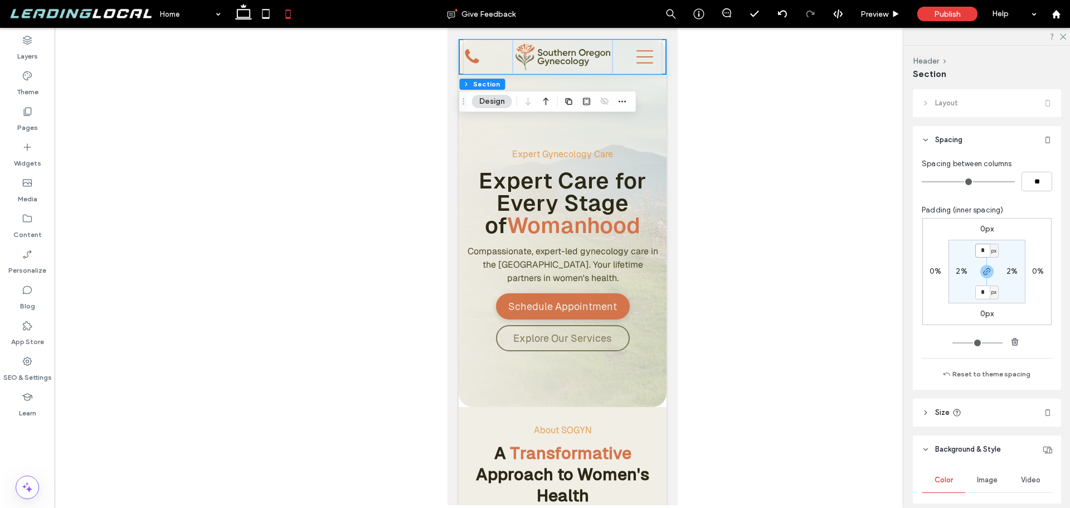
click at [983, 253] on input "*" at bounding box center [982, 251] width 14 height 14
type input "*"
click at [880, 19] on div "Preview" at bounding box center [880, 14] width 57 height 28
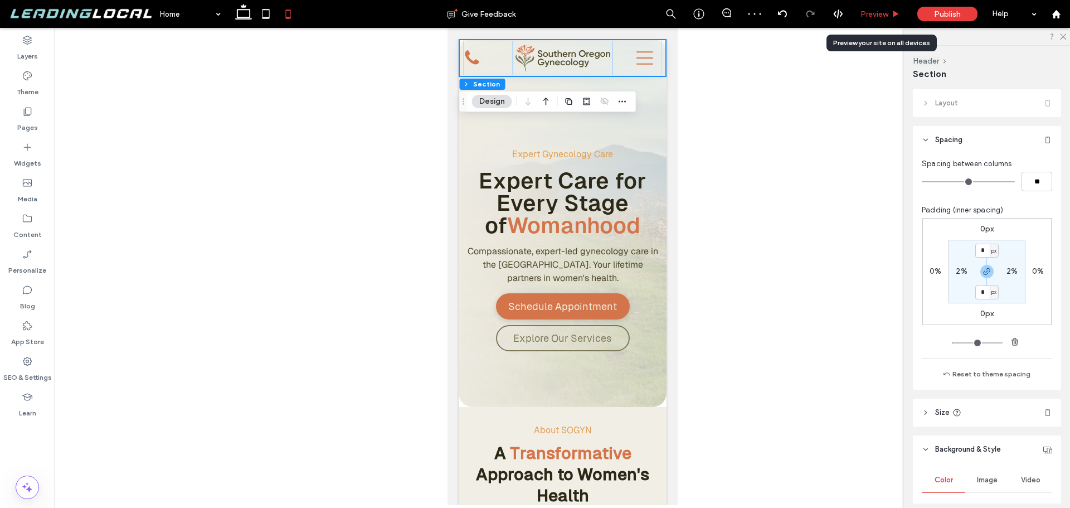
click at [879, 15] on span "Preview" at bounding box center [874, 13] width 28 height 9
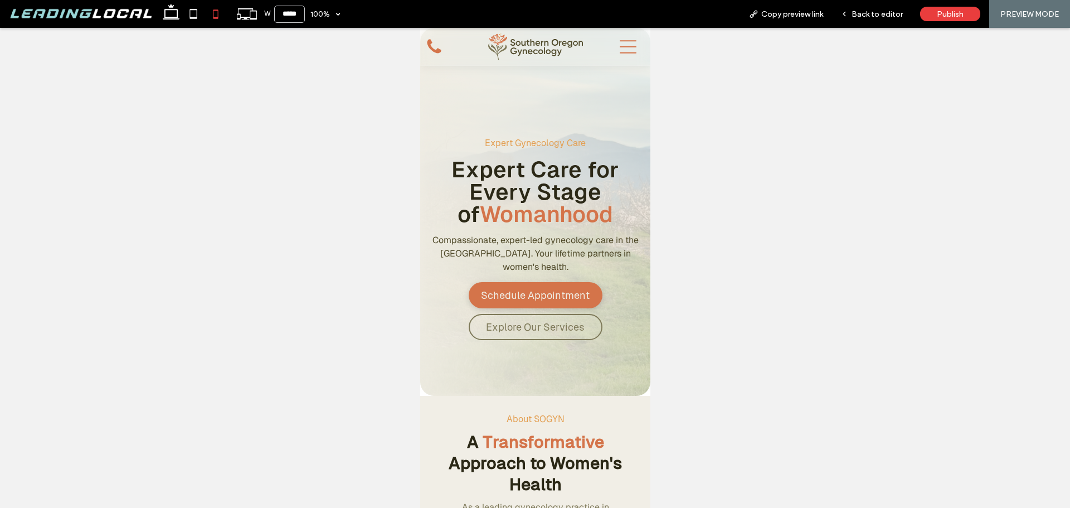
click at [619, 51] on icon at bounding box center [627, 46] width 17 height 17
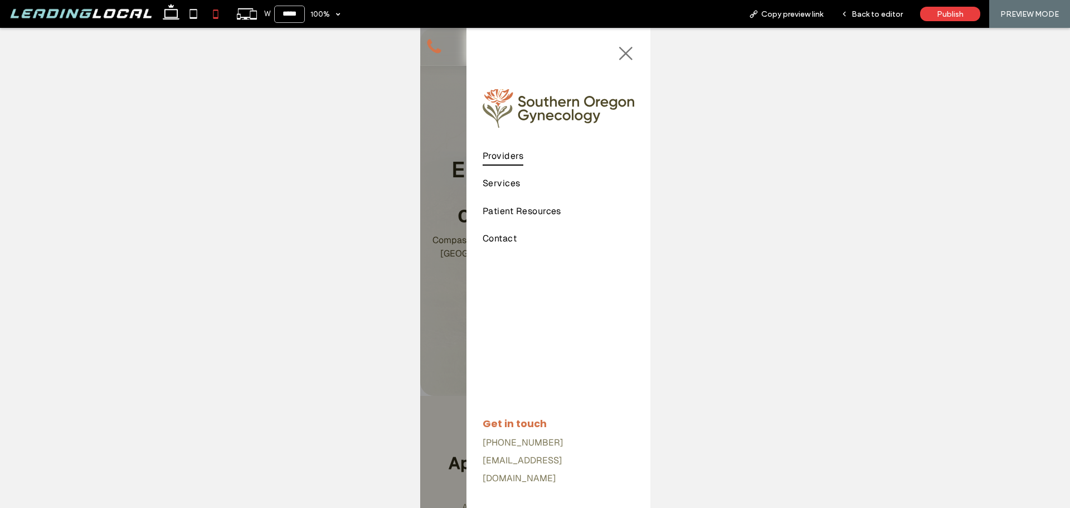
scroll to position [10, 0]
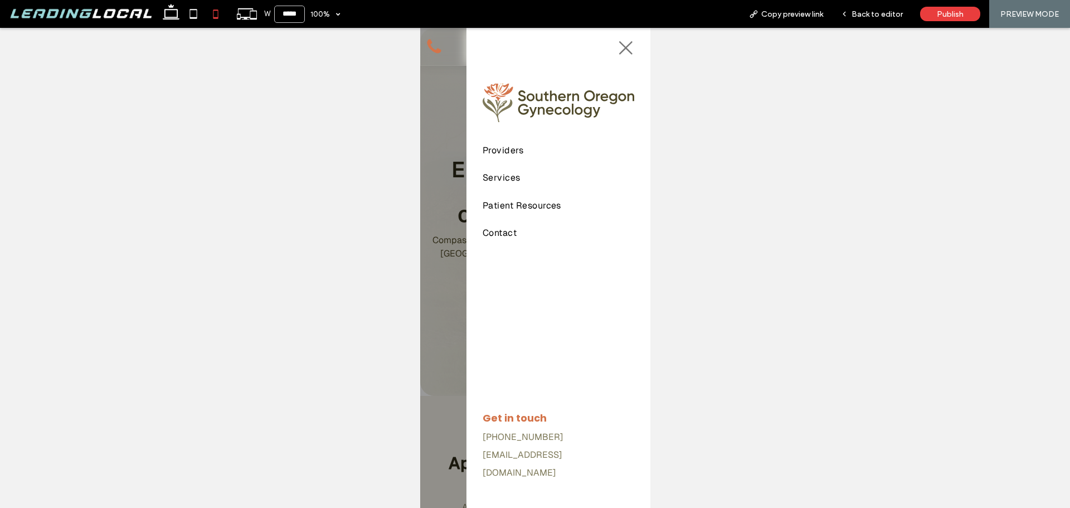
click at [619, 49] on icon at bounding box center [625, 47] width 13 height 13
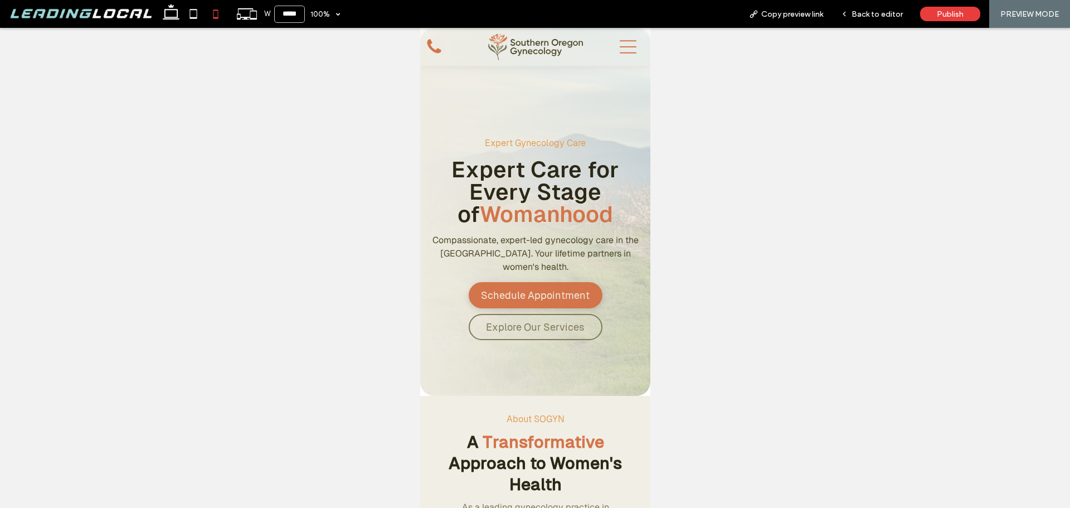
click at [434, 47] on icon at bounding box center [434, 47] width 18 height 18
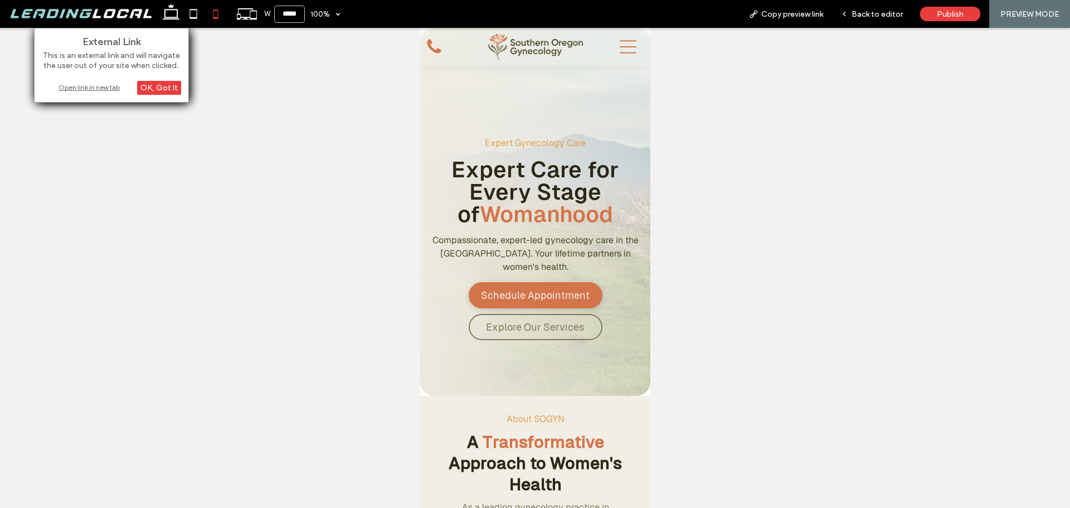
click at [114, 86] on div "Open link in new tab" at bounding box center [111, 87] width 139 height 12
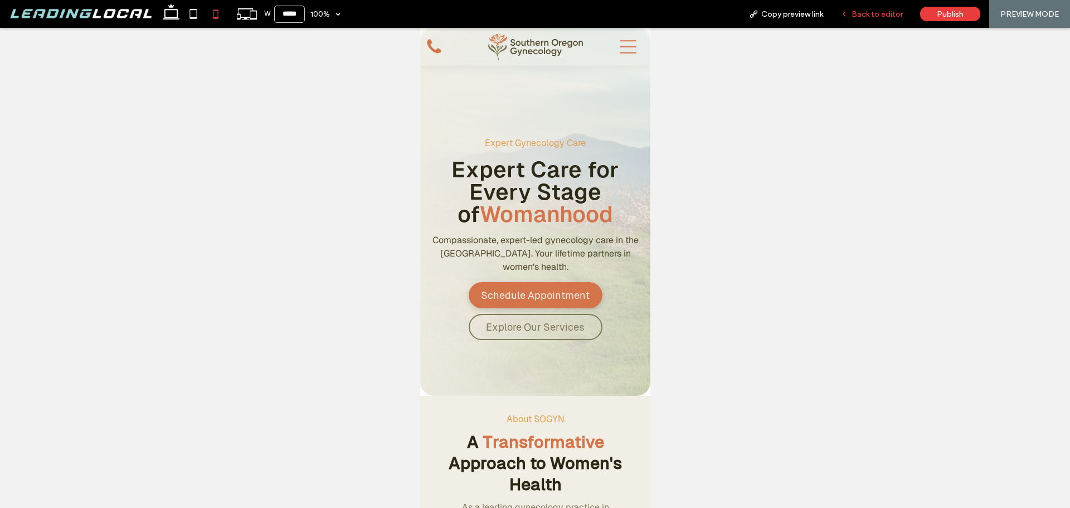
click at [866, 16] on span "Back to editor" at bounding box center [876, 13] width 51 height 9
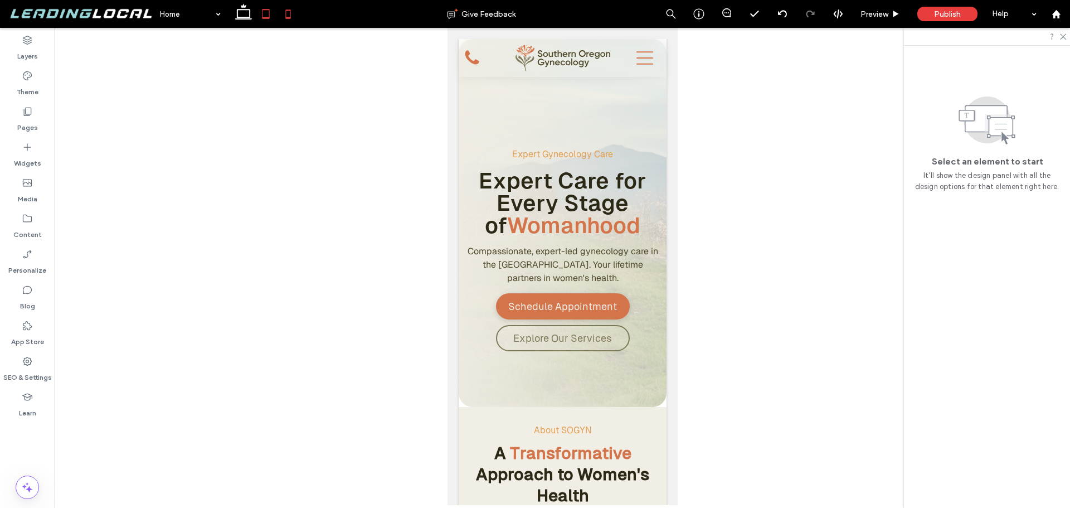
click at [272, 24] on icon at bounding box center [266, 14] width 22 height 22
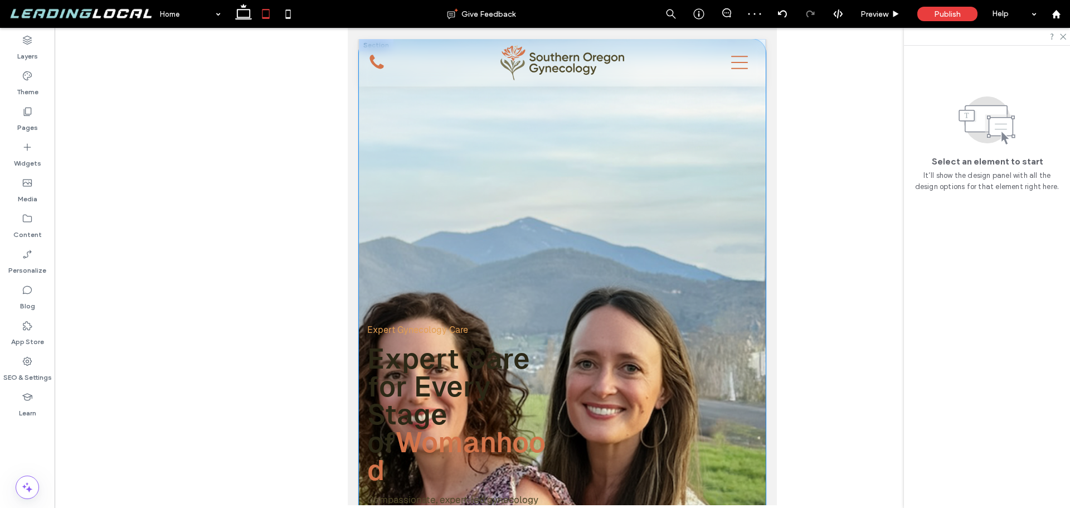
click at [363, 211] on div "Expert Gynecology Care Expert Care for Every Stage of Womanhood Compassionate, …" at bounding box center [562, 376] width 407 height 675
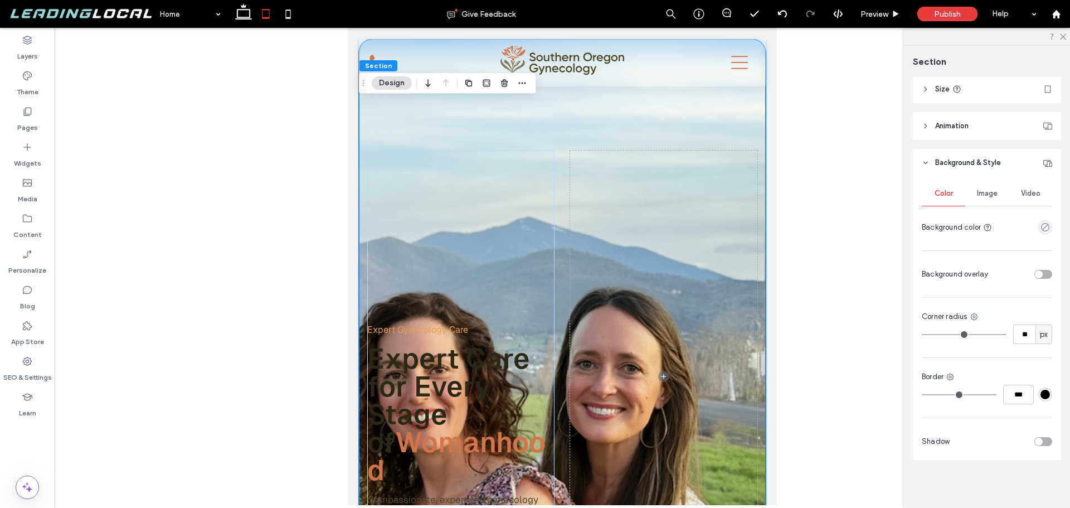
scroll to position [345, 0]
click at [982, 188] on span "Image" at bounding box center [987, 192] width 21 height 9
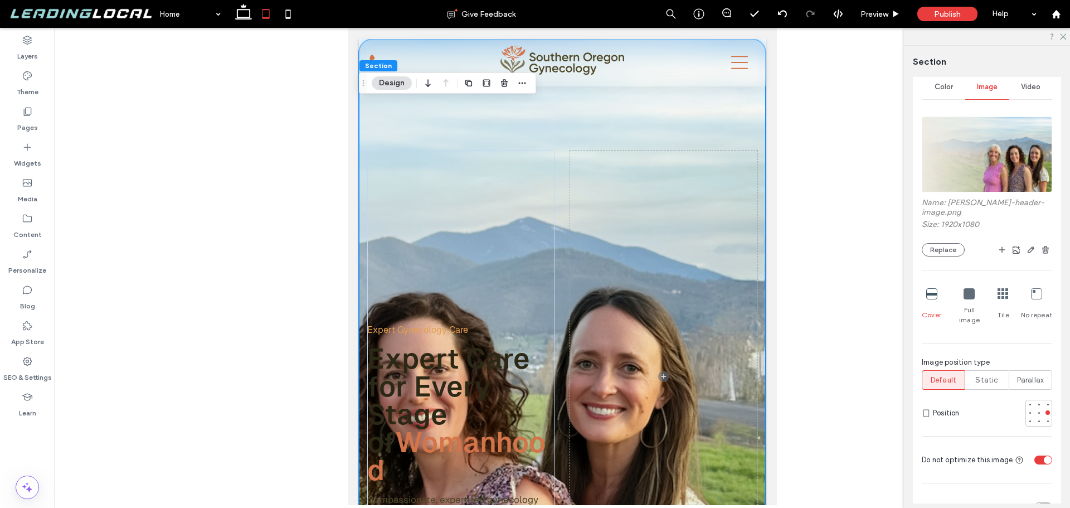
scroll to position [456, 0]
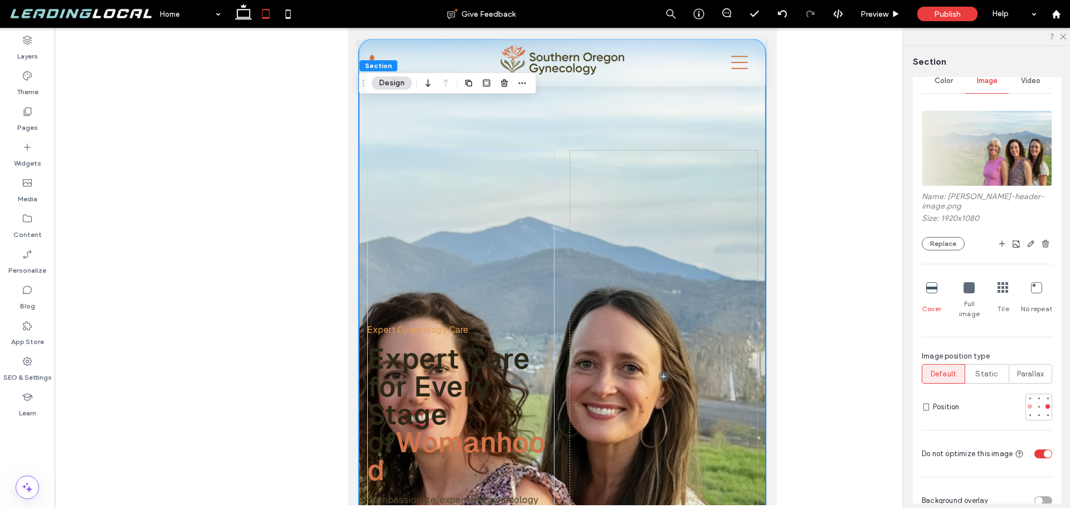
click at [1028, 404] on div at bounding box center [1030, 406] width 4 height 4
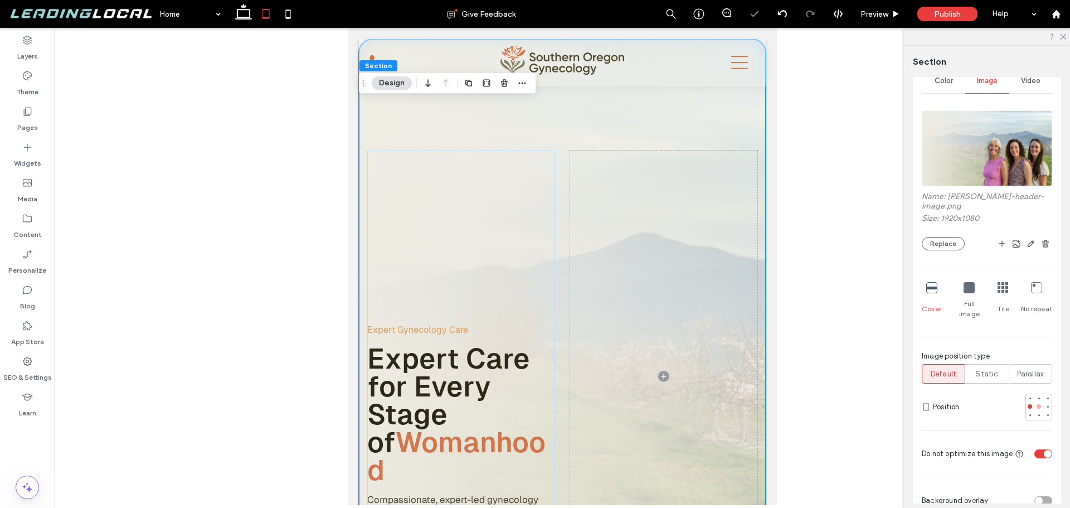
click at [1036, 404] on div at bounding box center [1038, 406] width 4 height 4
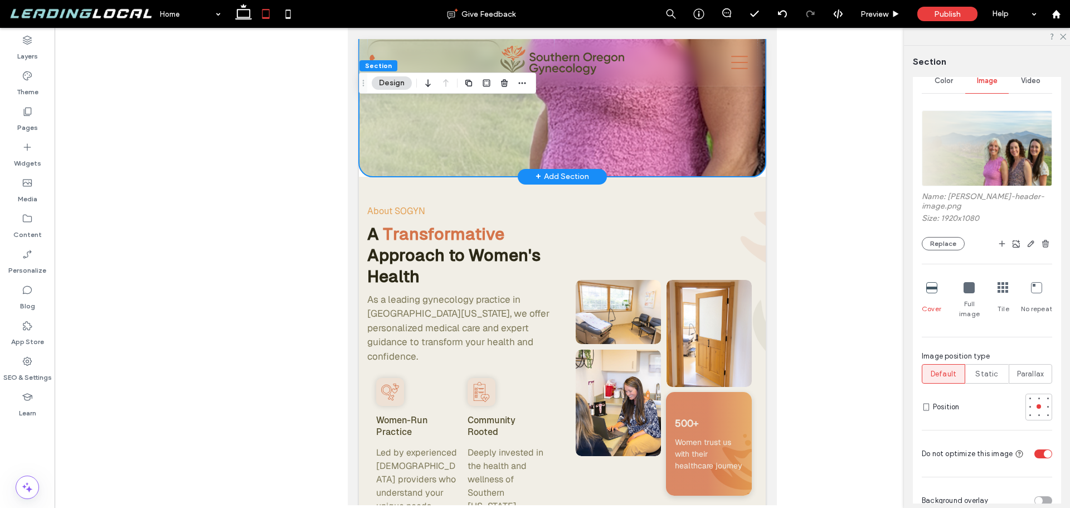
scroll to position [557, 0]
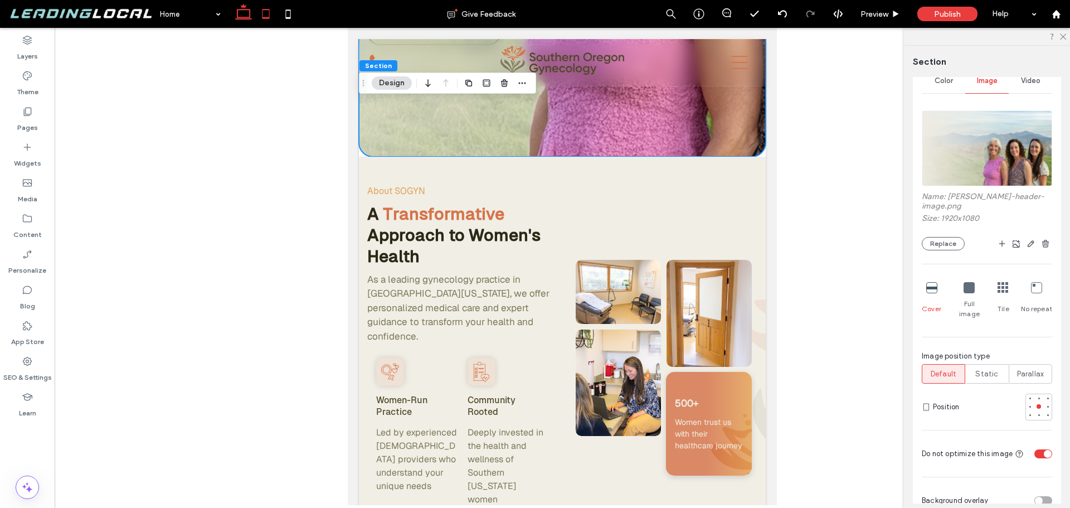
click at [237, 18] on use at bounding box center [243, 12] width 17 height 16
type input "***"
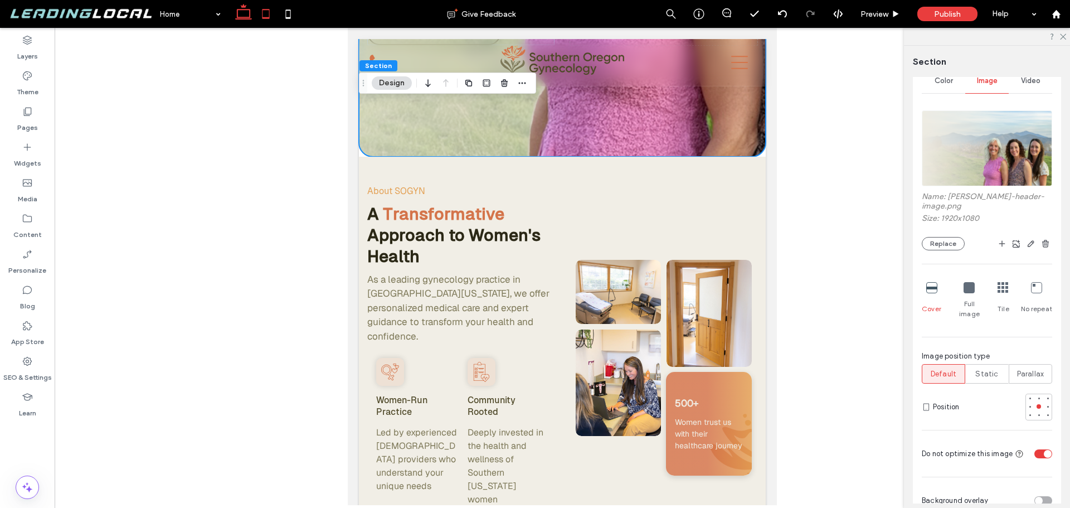
type input "***"
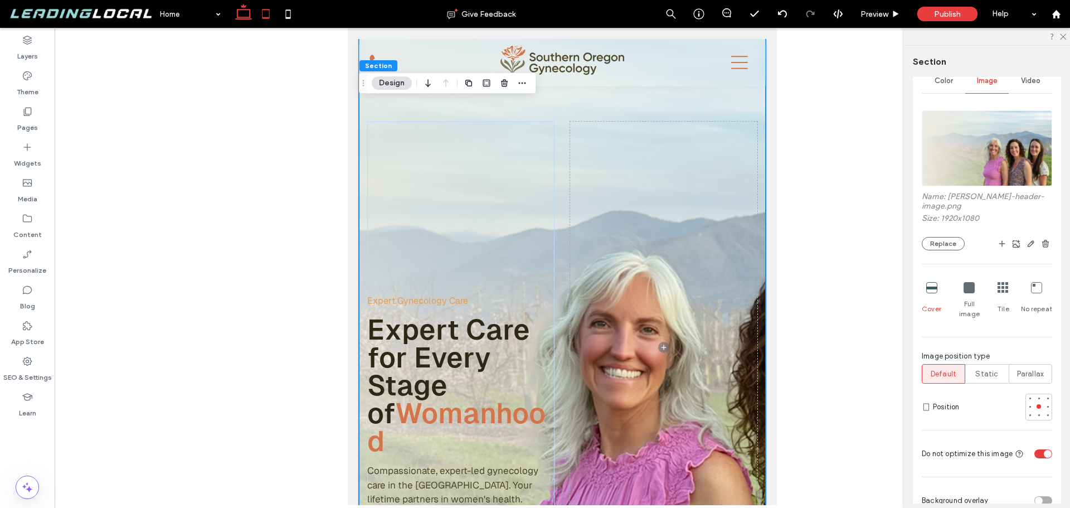
scroll to position [509, 0]
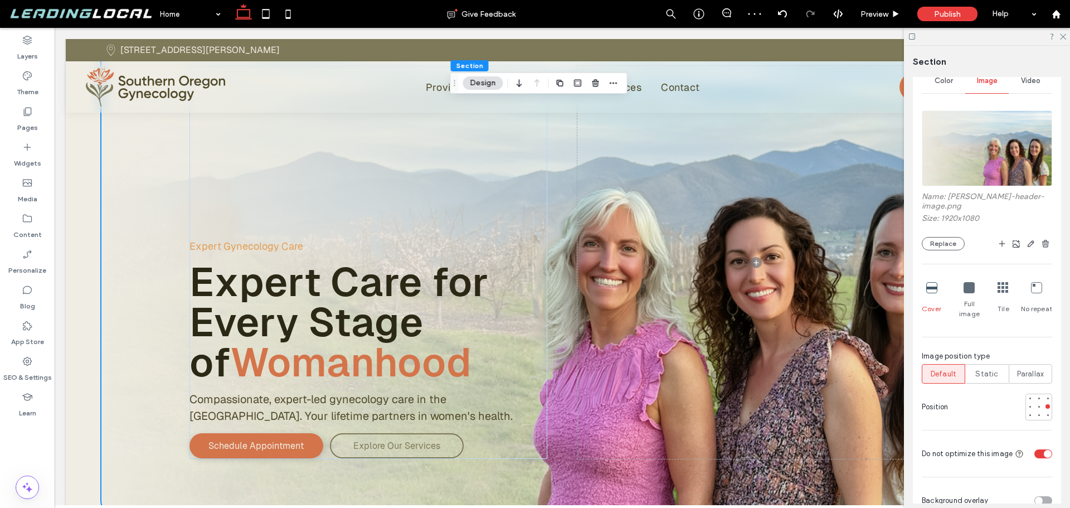
click at [89, 192] on div "Expert Gynecology Care Expert Care for Every Stage of Womanhood Compassionate, …" at bounding box center [562, 262] width 993 height 504
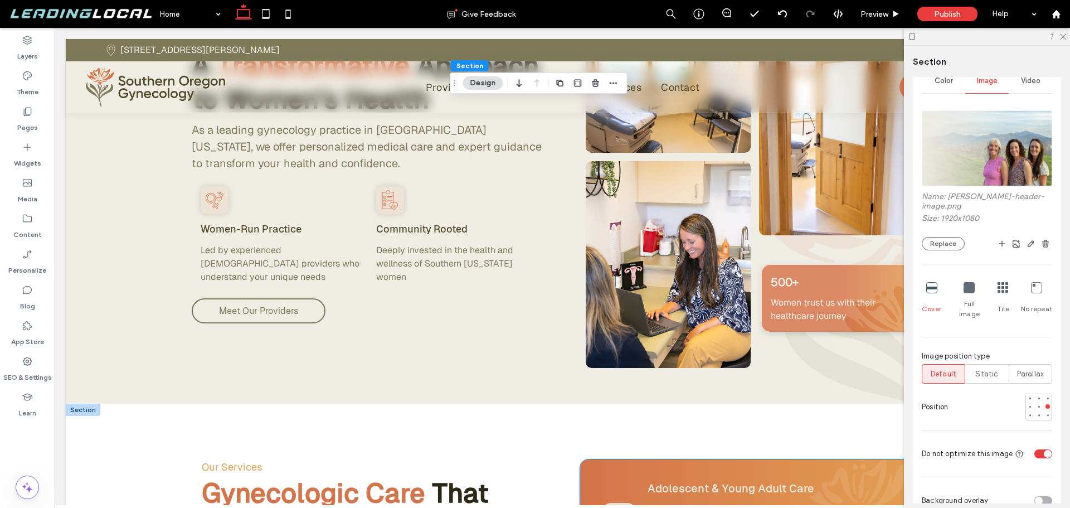
scroll to position [586, 0]
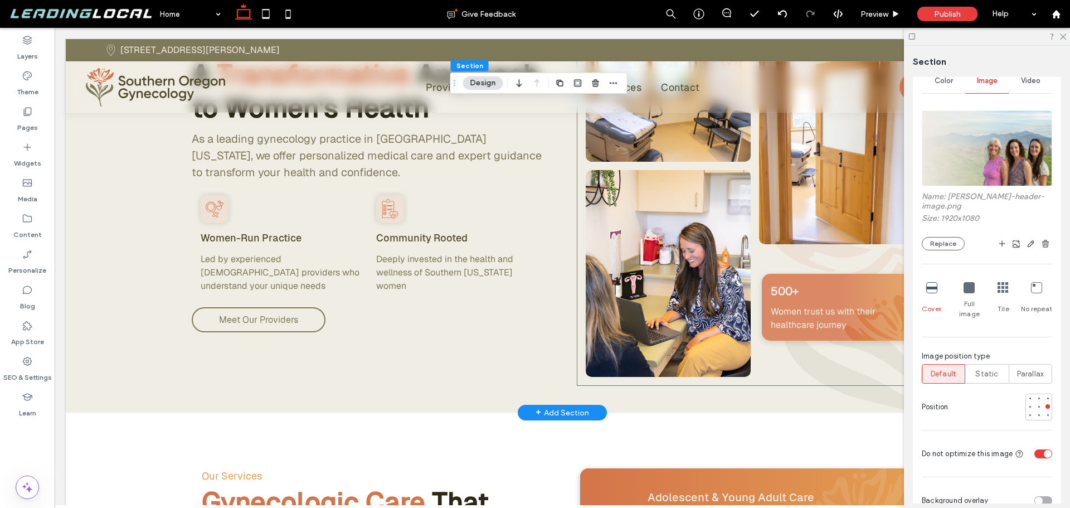
click at [778, 269] on div "Button" at bounding box center [842, 207] width 174 height 348
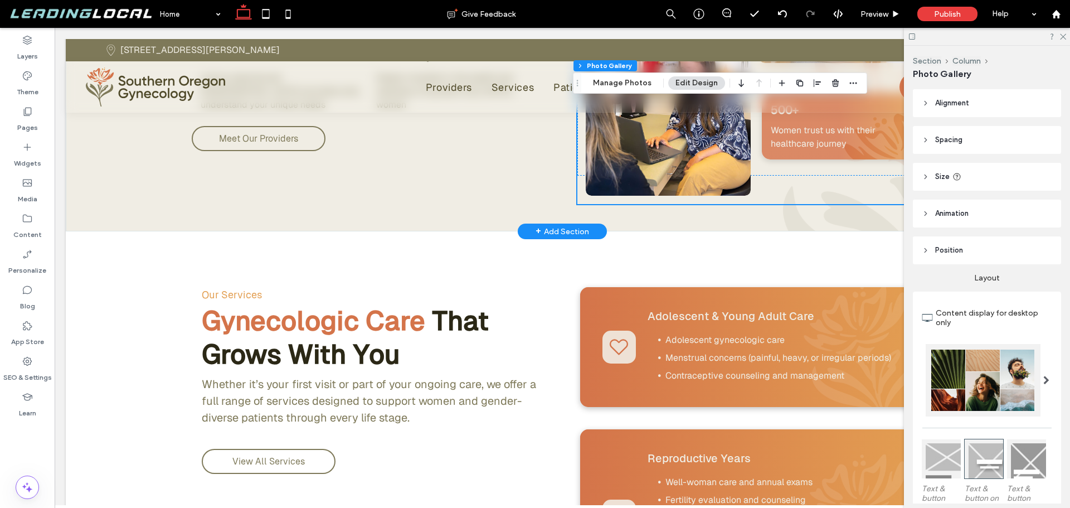
scroll to position [698, 0]
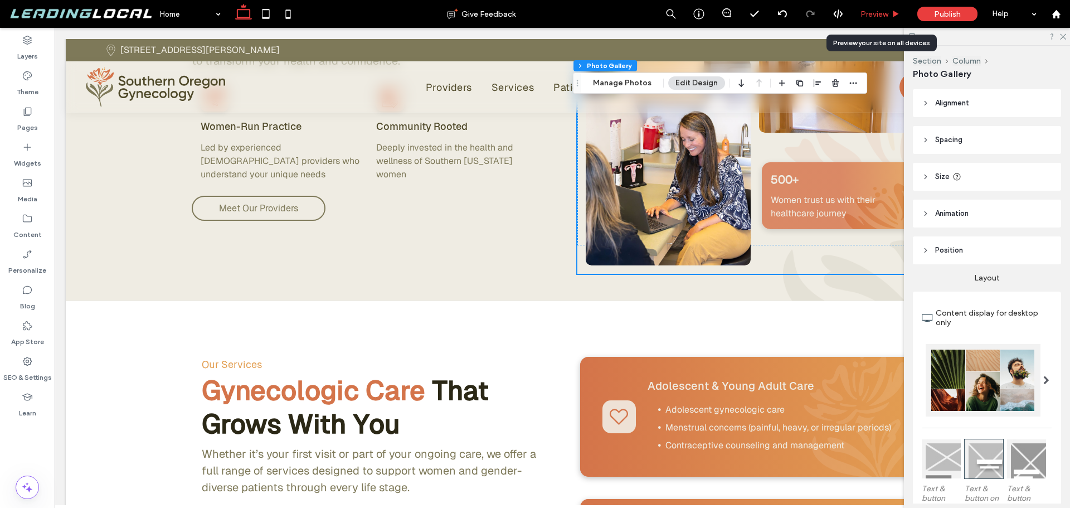
click at [894, 16] on use at bounding box center [896, 14] width 6 height 6
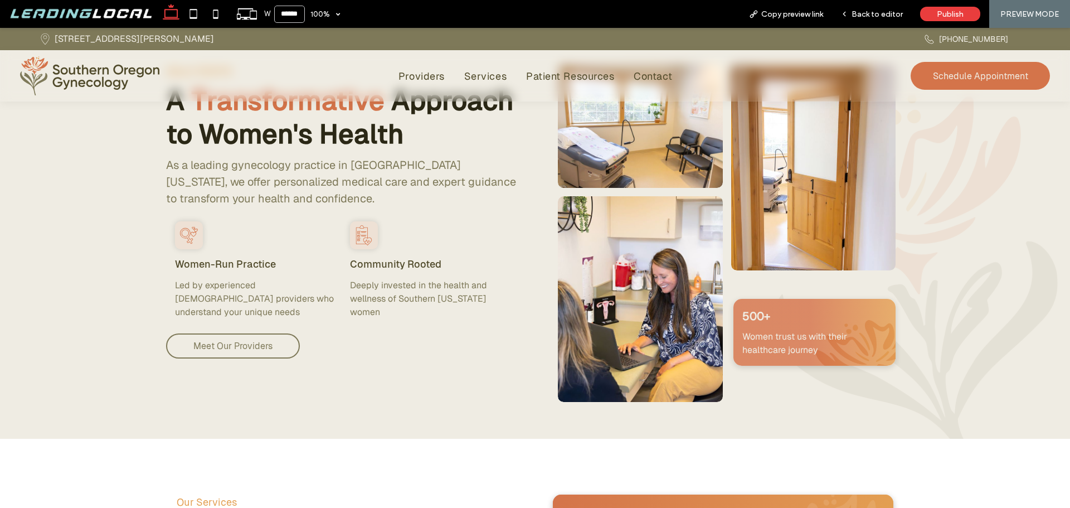
scroll to position [475, 0]
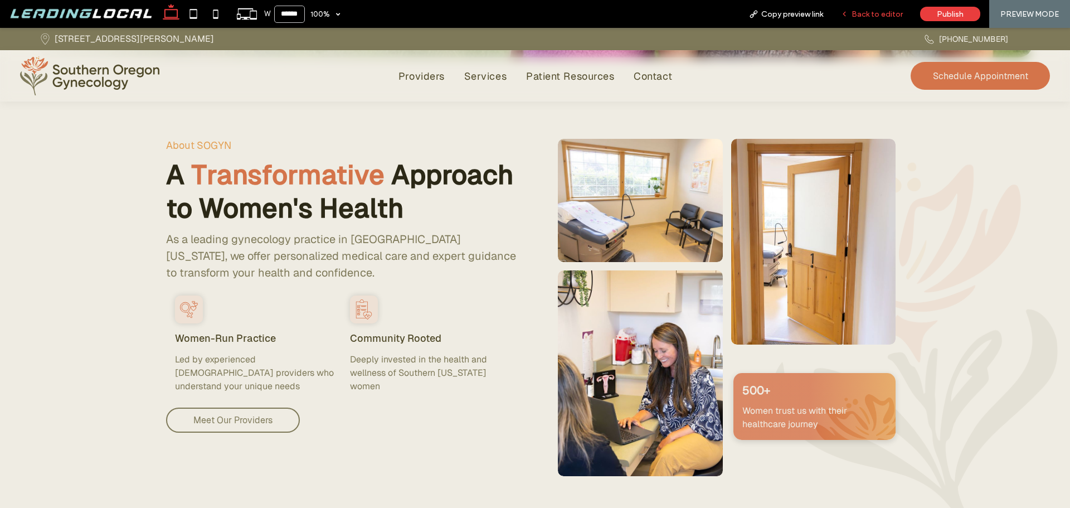
click at [875, 17] on span "Back to editor" at bounding box center [876, 13] width 51 height 9
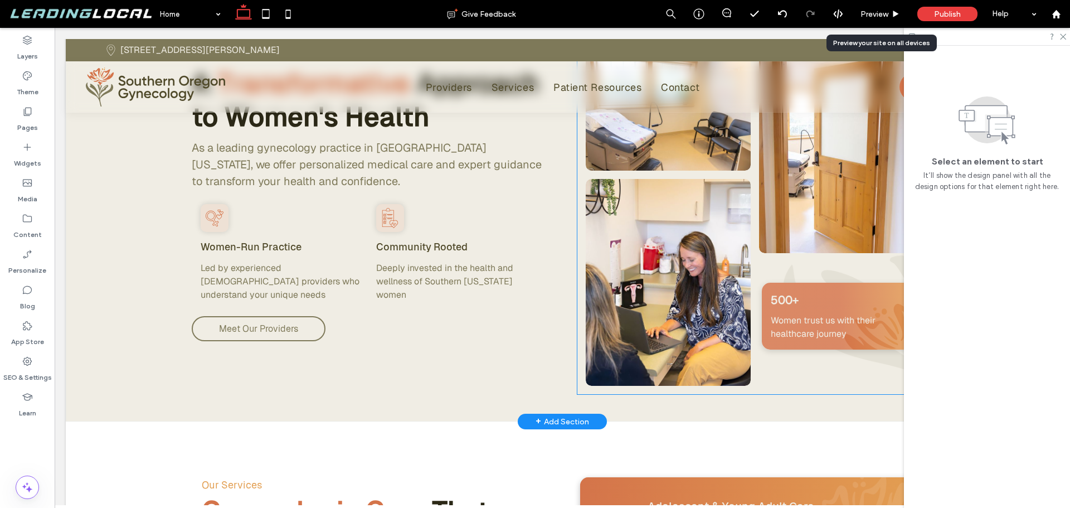
scroll to position [586, 0]
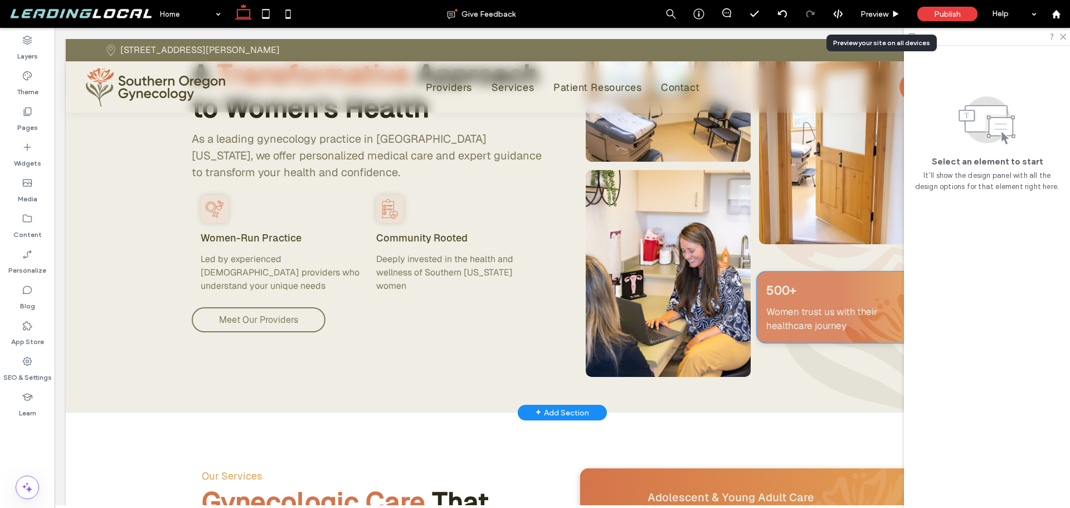
click at [850, 298] on div "500+ Women trust us with their healthcare journey" at bounding box center [843, 306] width 173 height 71
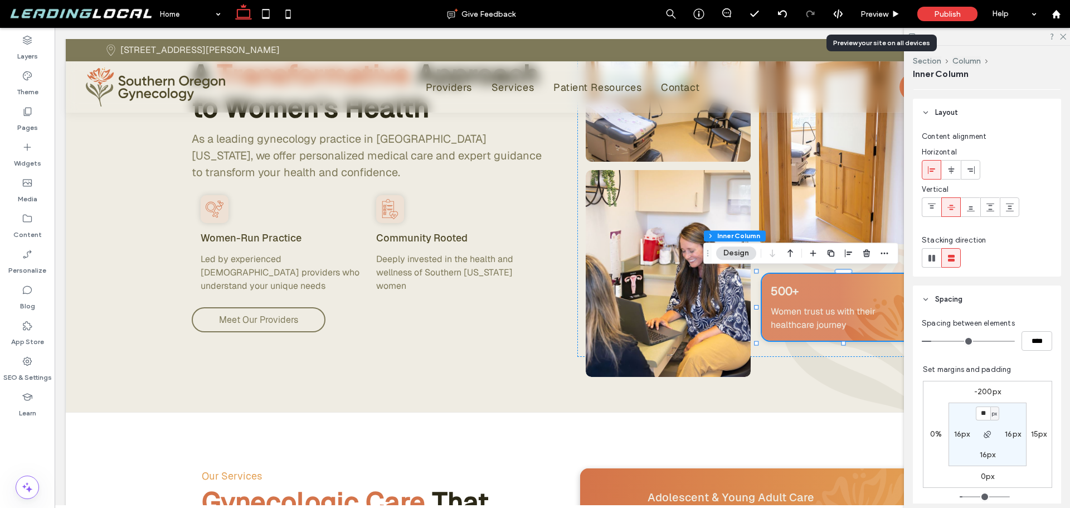
scroll to position [0, 0]
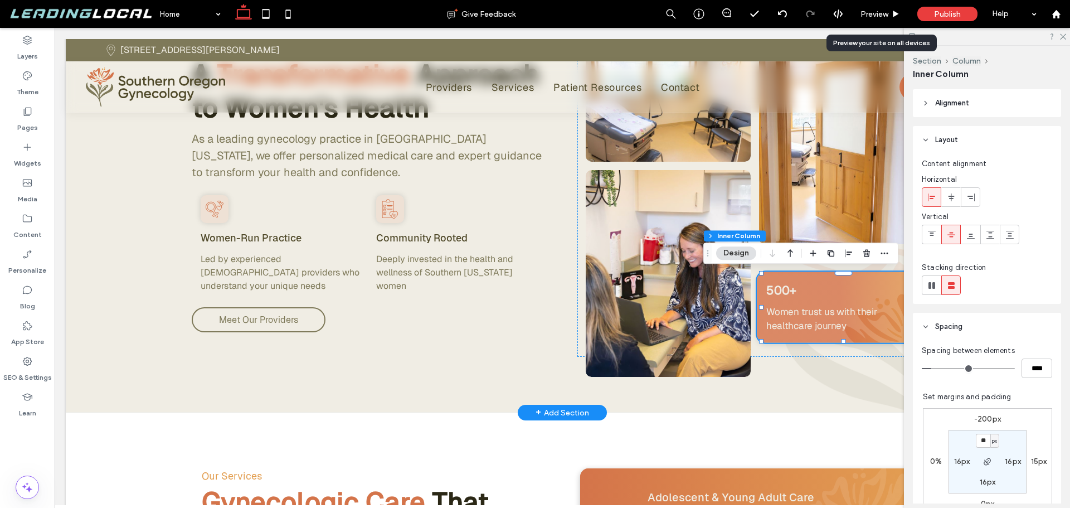
click at [823, 283] on div "500+ Women trust us with their healthcare journey" at bounding box center [843, 306] width 173 height 71
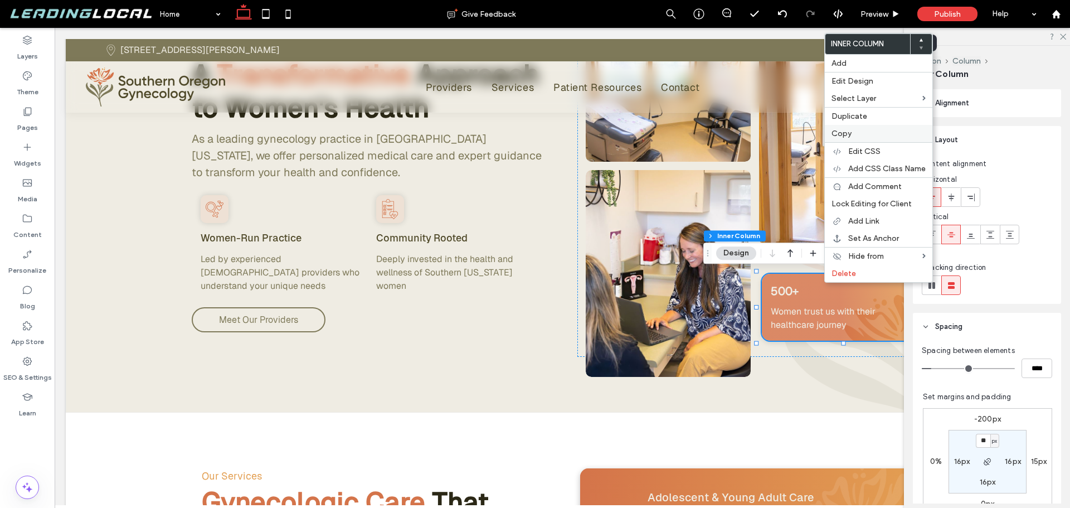
click at [853, 134] on label "Copy" at bounding box center [878, 133] width 94 height 9
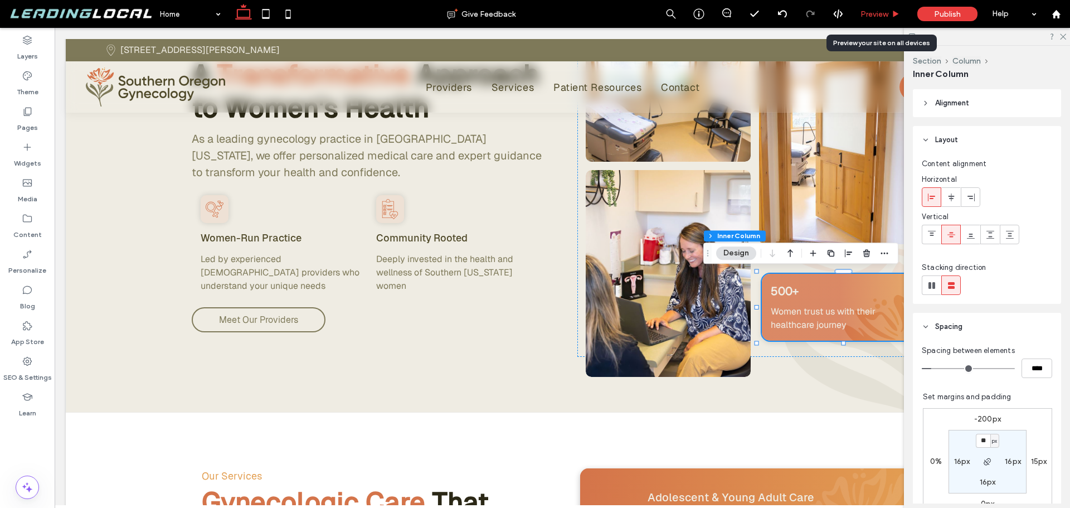
click at [878, 9] on span "Preview" at bounding box center [874, 13] width 28 height 9
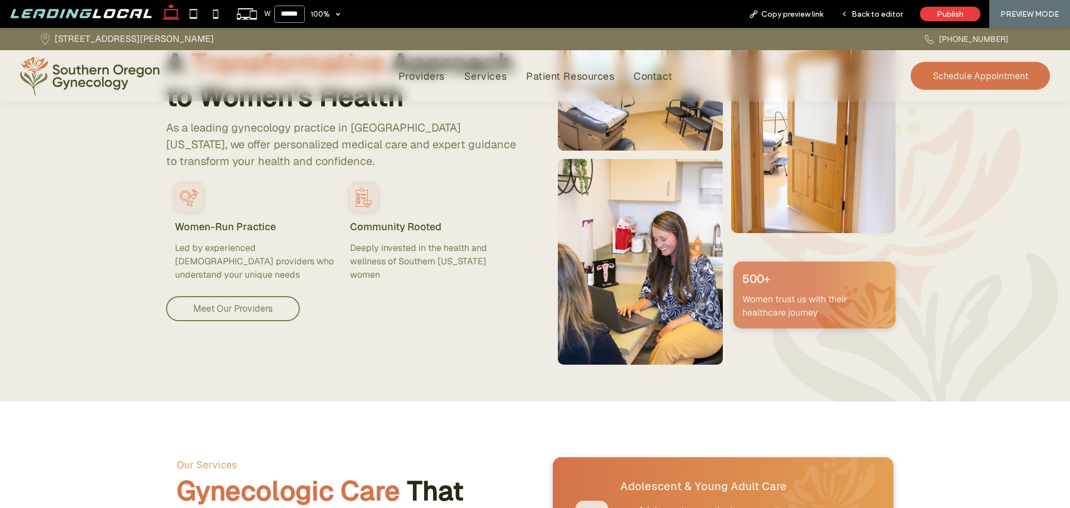
click at [289, 12] on input "******" at bounding box center [289, 14] width 31 height 17
click at [284, 12] on input "******" at bounding box center [289, 14] width 31 height 17
drag, startPoint x: 293, startPoint y: 13, endPoint x: 283, endPoint y: 12, distance: 9.5
click at [283, 12] on input "******" at bounding box center [289, 14] width 31 height 17
type input "******"
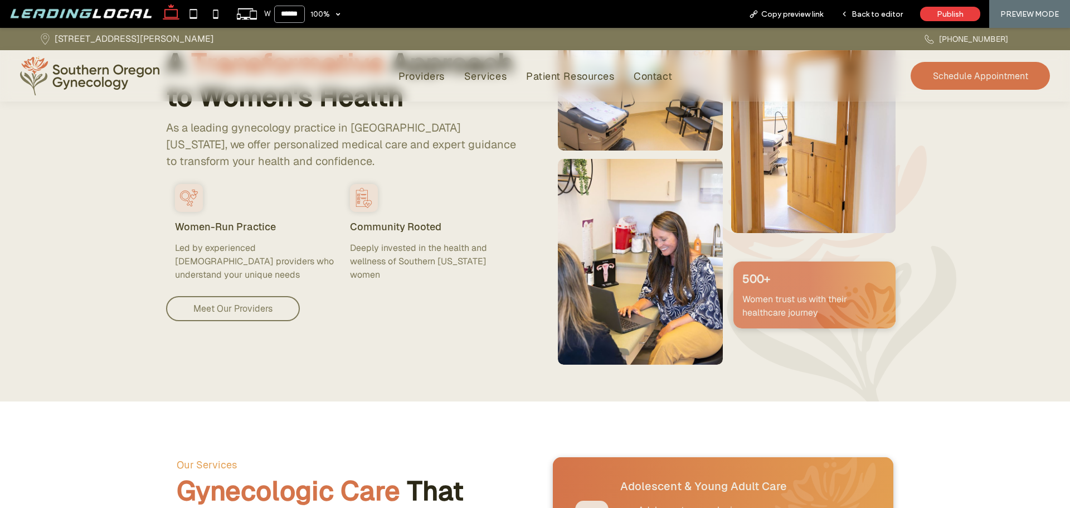
scroll to position [643, 0]
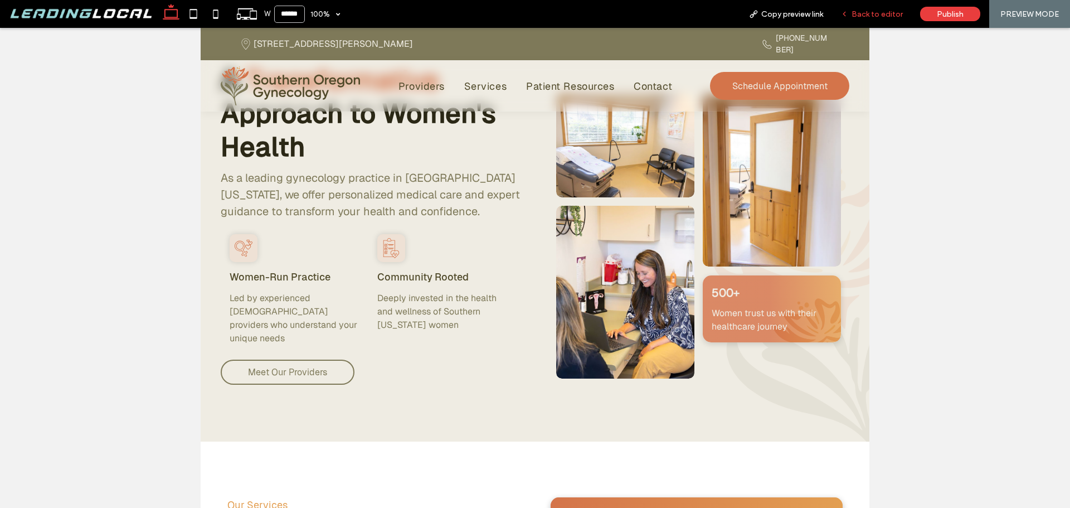
click at [884, 12] on span "Back to editor" at bounding box center [876, 13] width 51 height 9
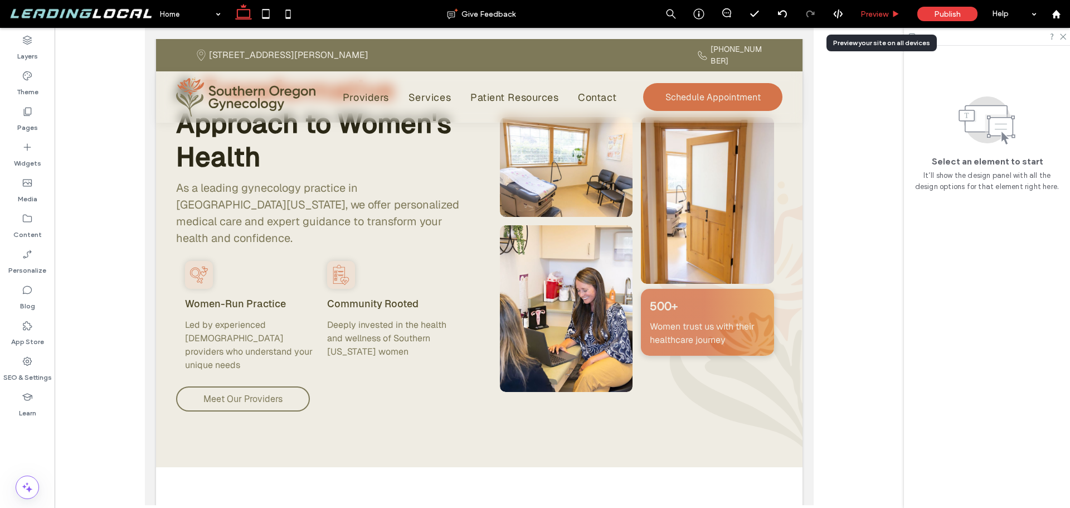
click at [880, 15] on span "Preview" at bounding box center [874, 13] width 28 height 9
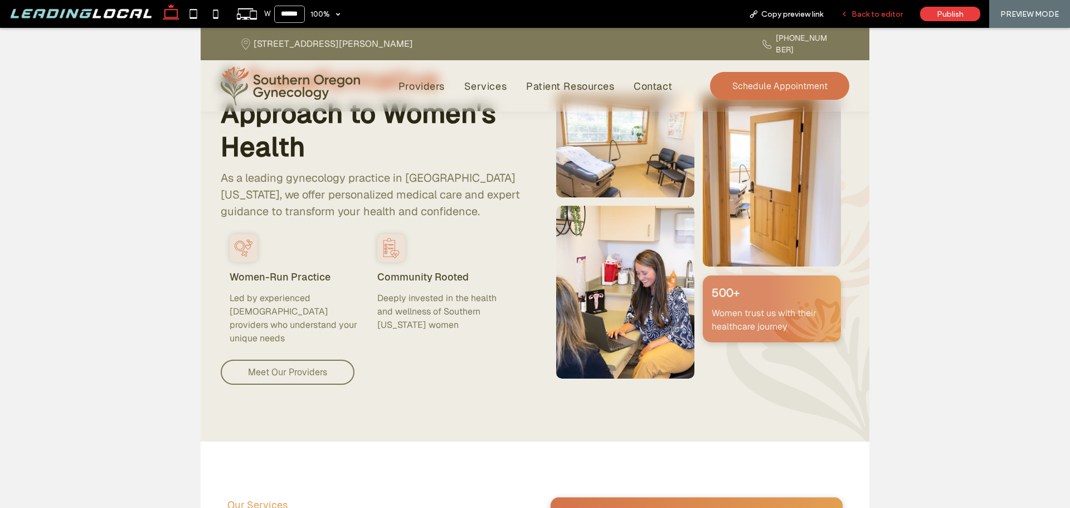
click at [884, 14] on span "Back to editor" at bounding box center [876, 13] width 51 height 9
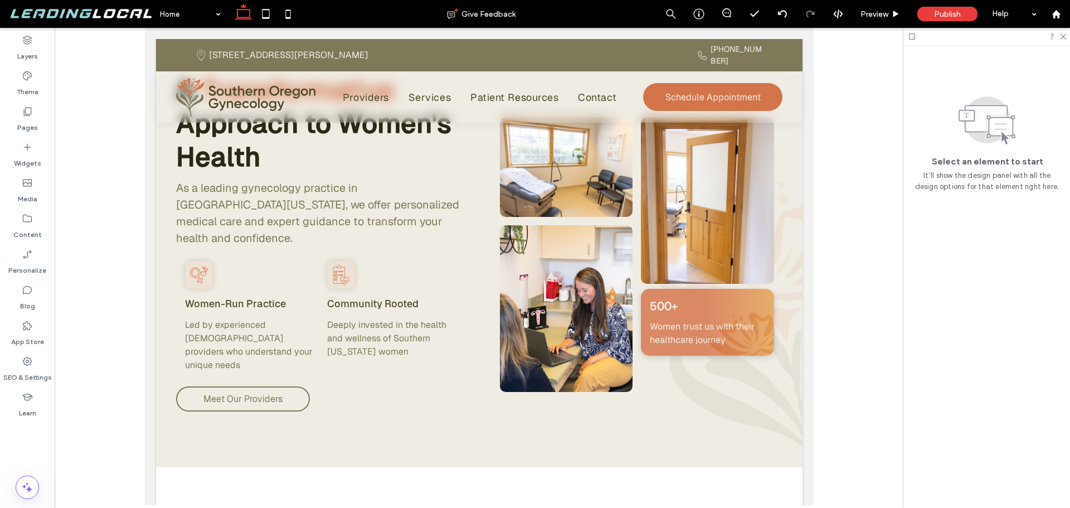
click at [244, 7] on use at bounding box center [243, 12] width 17 height 16
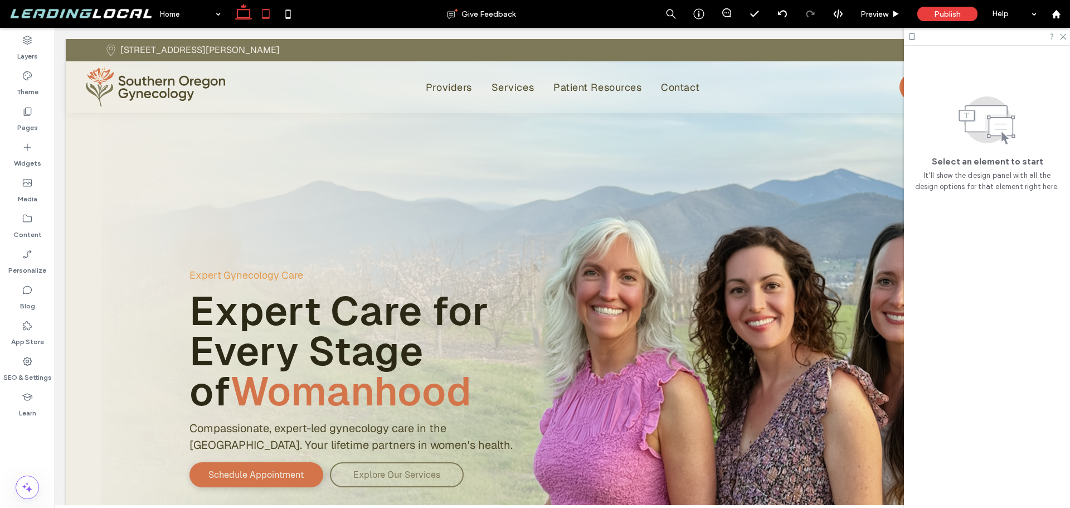
click at [272, 16] on icon at bounding box center [266, 14] width 22 height 22
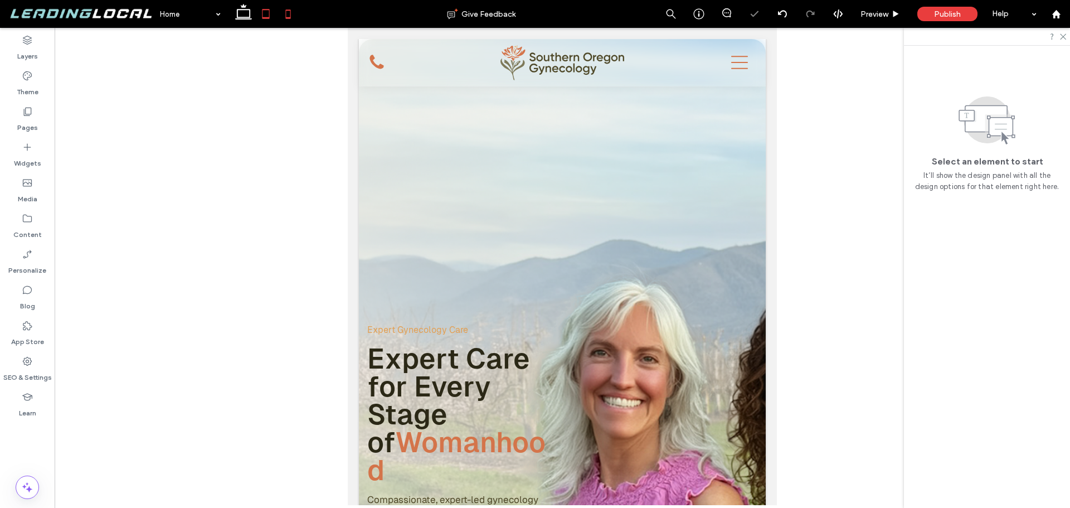
click at [296, 16] on icon at bounding box center [288, 14] width 22 height 22
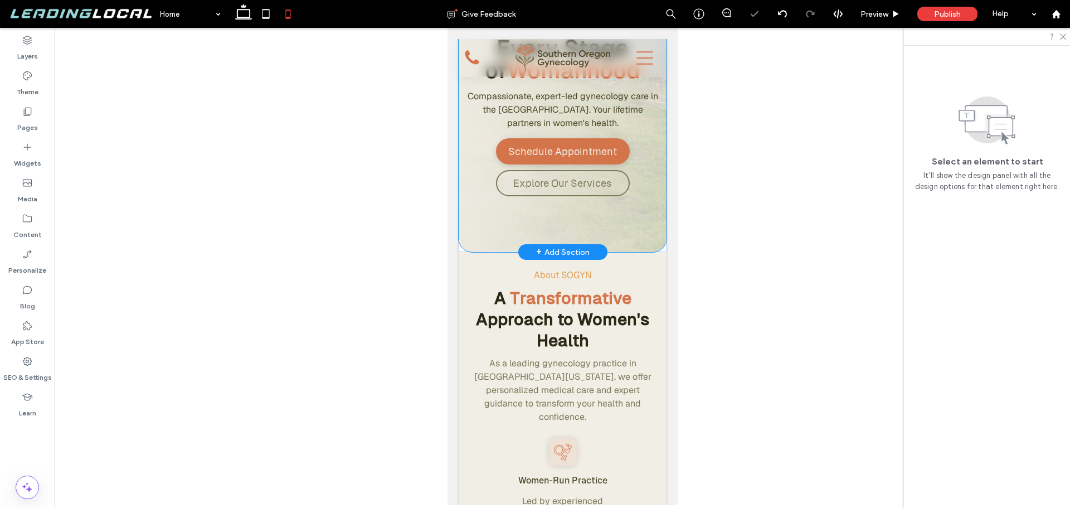
scroll to position [223, 0]
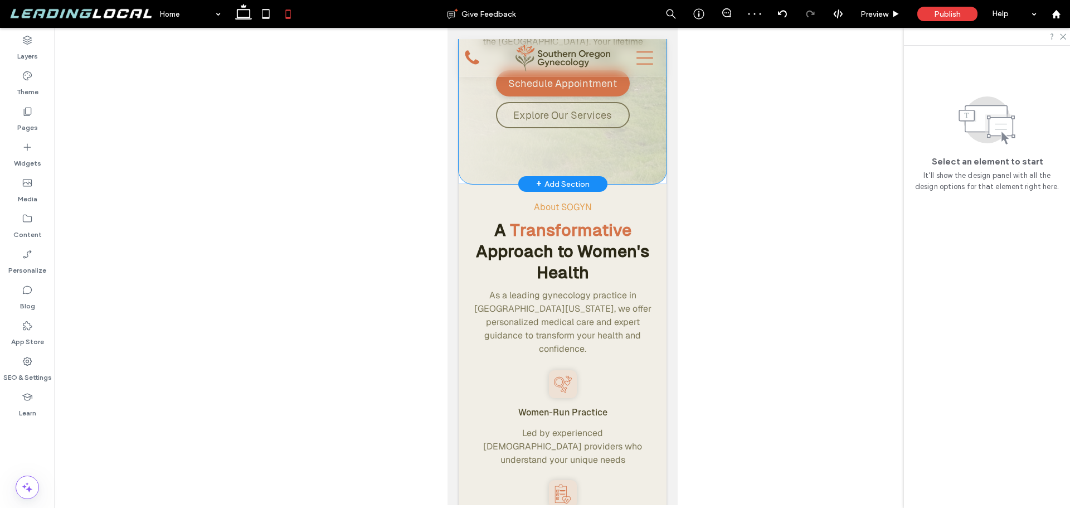
click at [650, 168] on div "Expert Gynecology Care Expert Care for Every Stage of Womanhood Compassionate, …" at bounding box center [562, 0] width 208 height 368
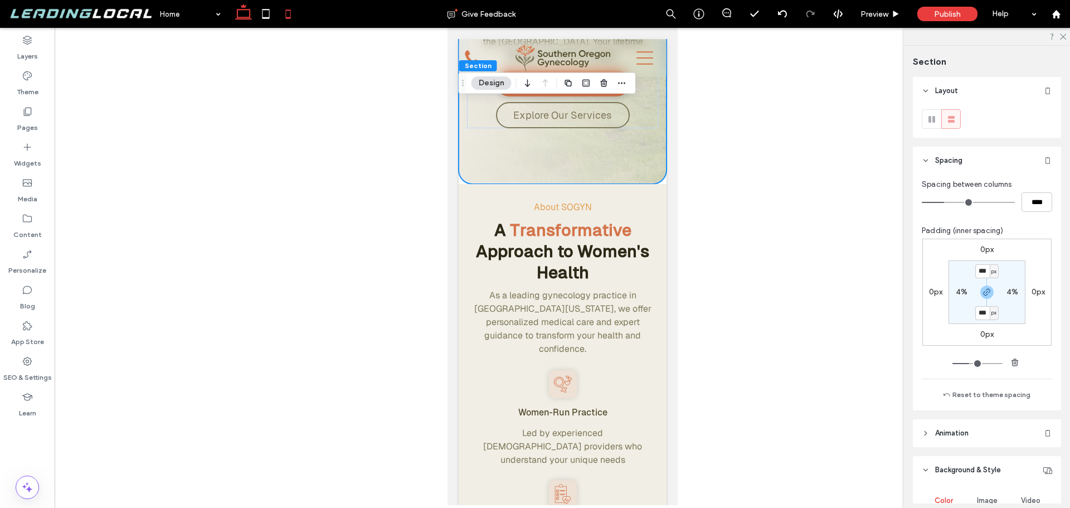
click at [242, 13] on icon at bounding box center [243, 14] width 22 height 22
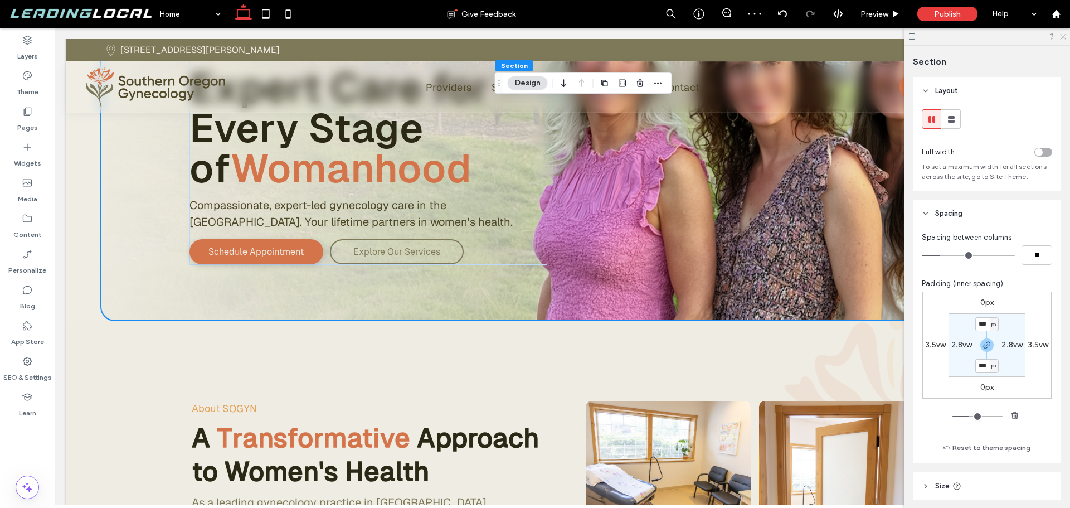
drag, startPoint x: 1065, startPoint y: 36, endPoint x: 1009, endPoint y: 8, distance: 62.6
click at [1064, 36] on icon at bounding box center [1062, 35] width 7 height 7
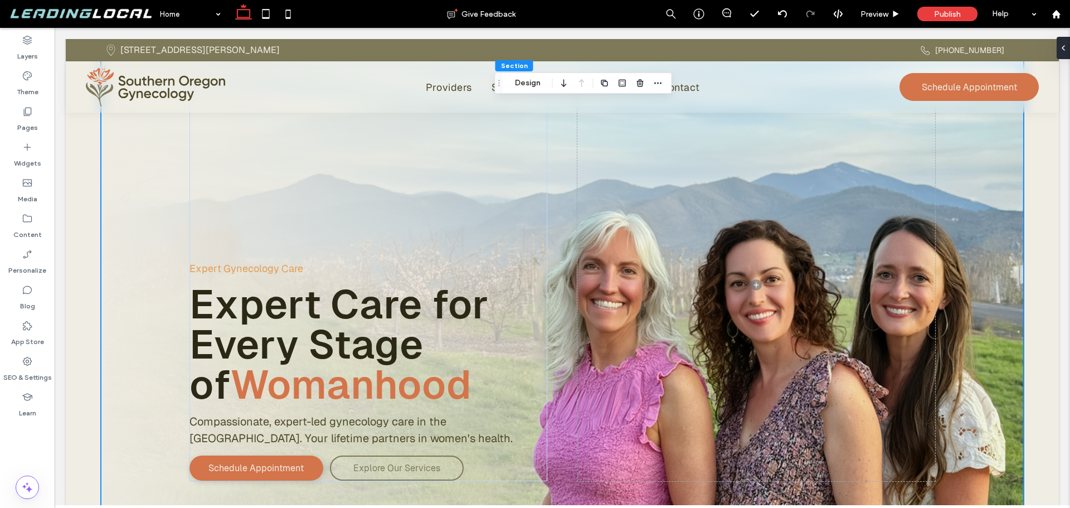
scroll to position [0, 0]
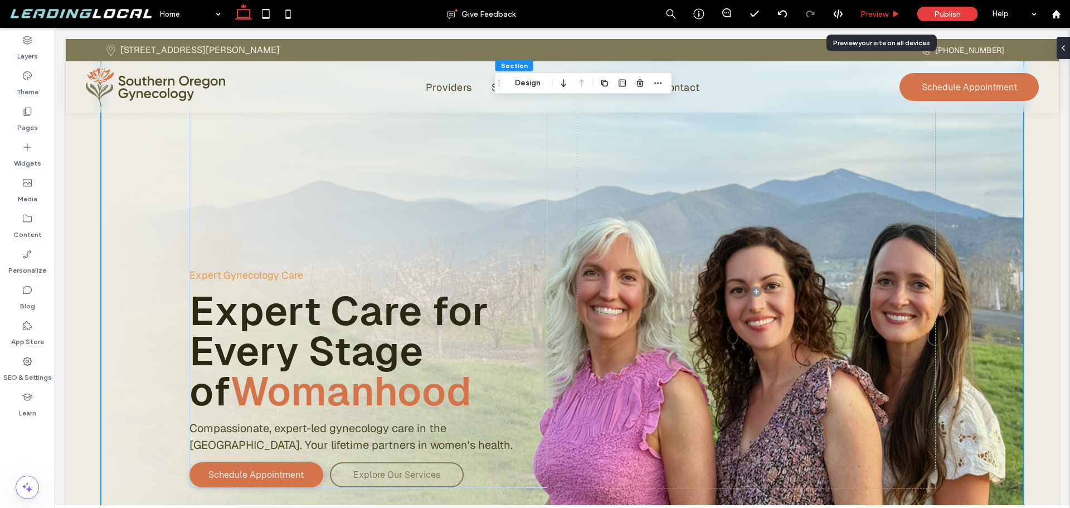
click at [888, 11] on span "Preview" at bounding box center [874, 13] width 28 height 9
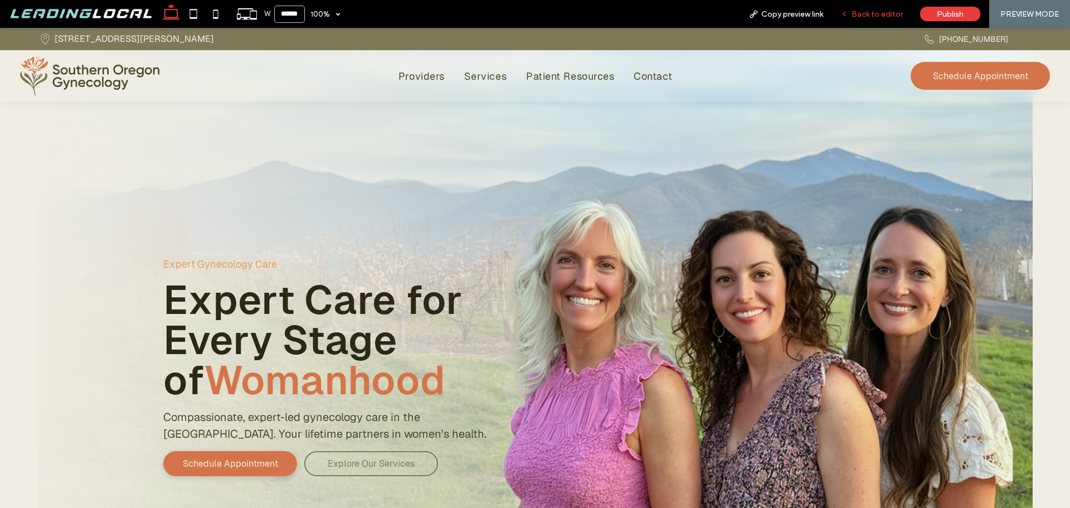
click at [883, 13] on span "Back to editor" at bounding box center [876, 13] width 51 height 9
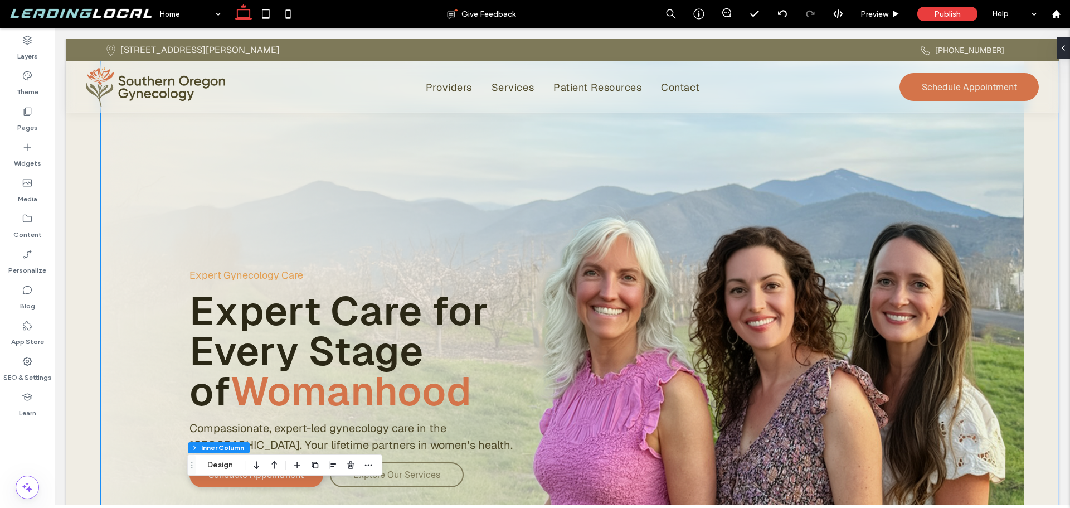
click at [985, 206] on div "Expert Gynecology Care Expert Care for Every Stage of Womanhood Compassionate, …" at bounding box center [562, 291] width 923 height 504
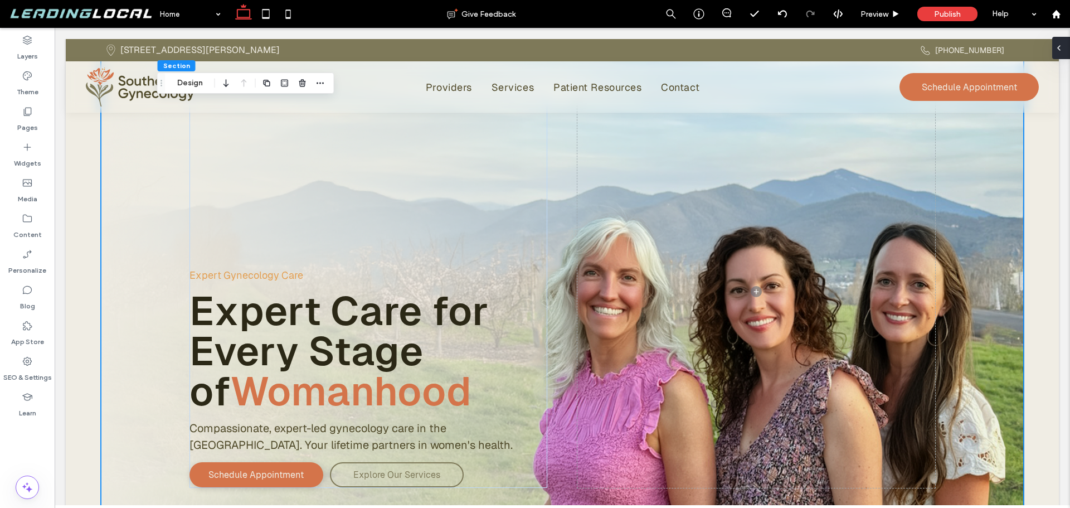
click at [1056, 52] on span at bounding box center [1058, 48] width 9 height 22
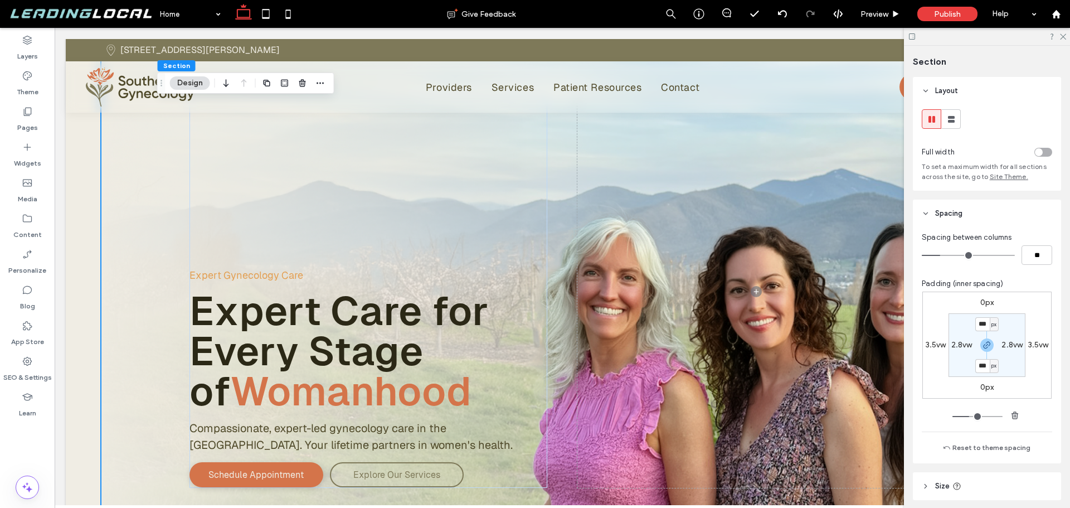
click at [936, 344] on label "3.5vw" at bounding box center [936, 344] width 21 height 9
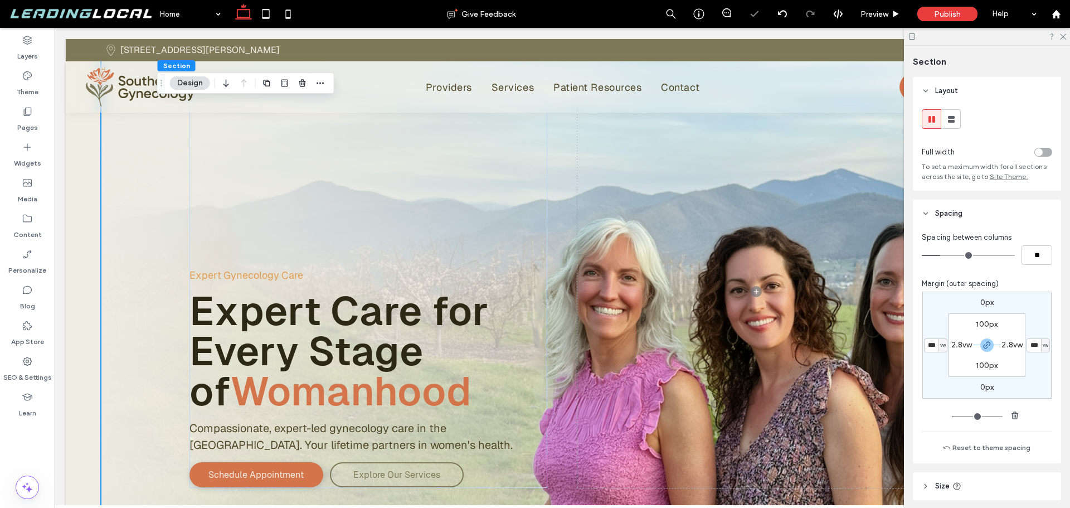
type input "*"
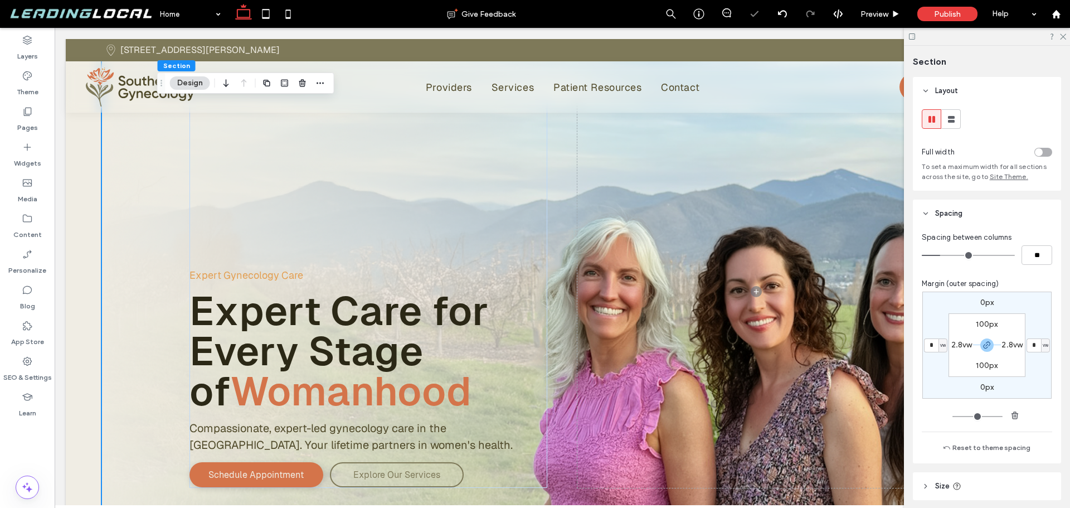
click at [936, 362] on div "0px * vw 0px * vw 100px 2.8vw 100px 2.8vw" at bounding box center [986, 344] width 129 height 107
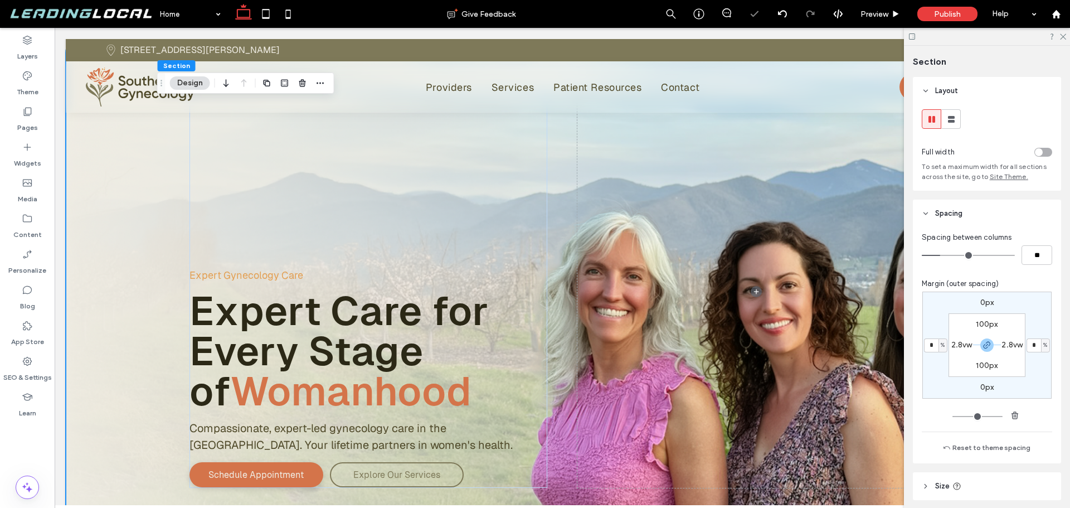
click at [1012, 361] on section "100px 2.8vw 100px 2.8vw" at bounding box center [986, 345] width 77 height 64
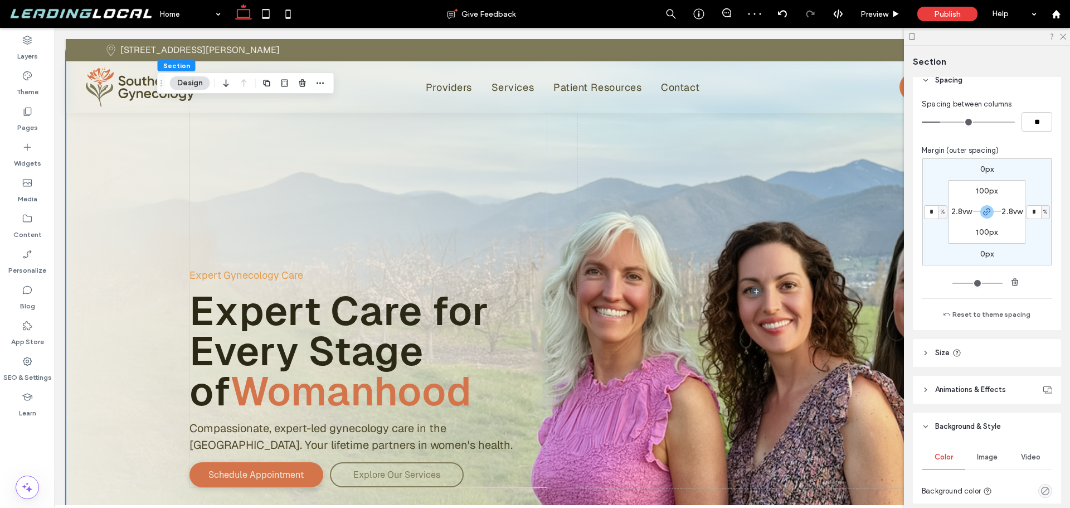
scroll to position [398, 0]
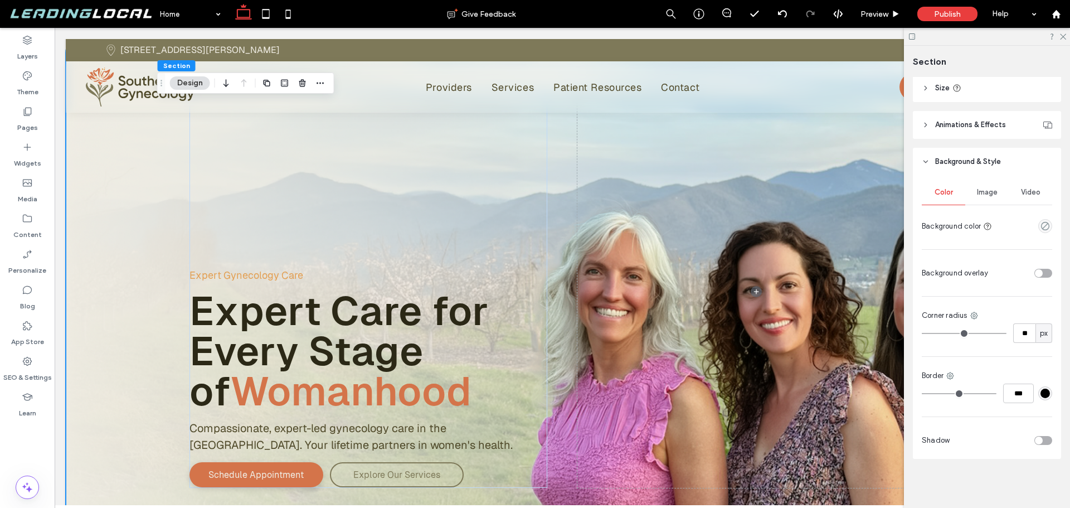
type input "**"
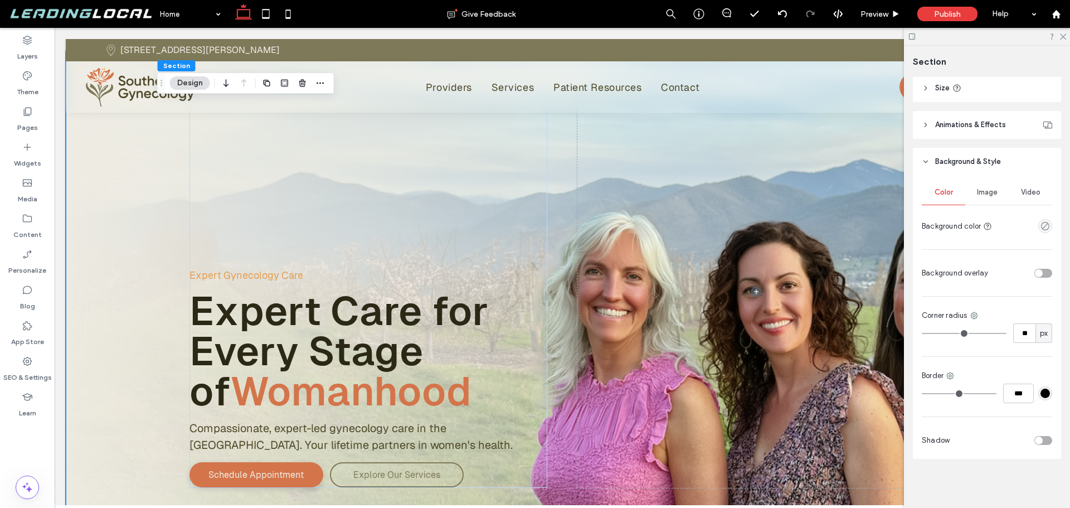
type input "**"
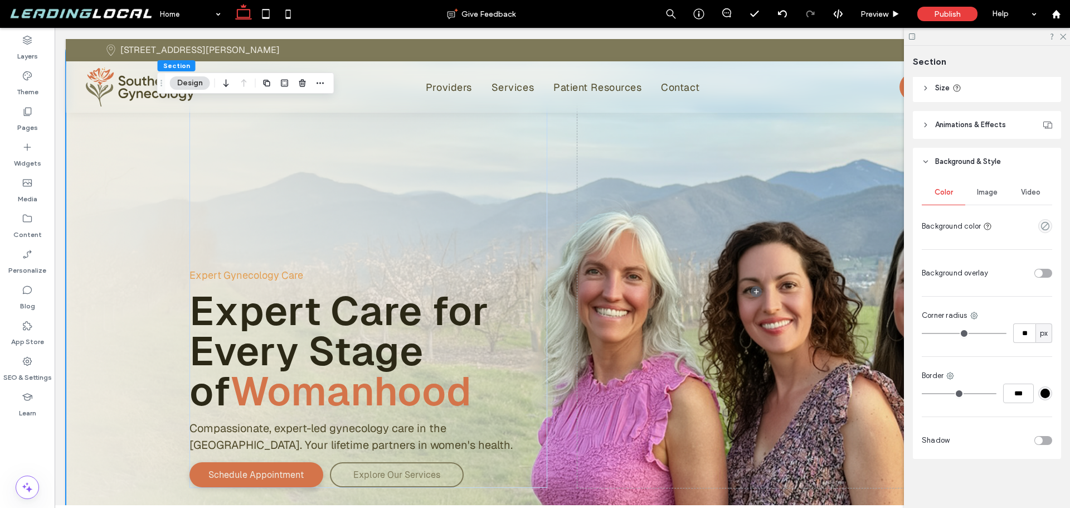
type input "**"
type input "*"
type input "**"
type input "*"
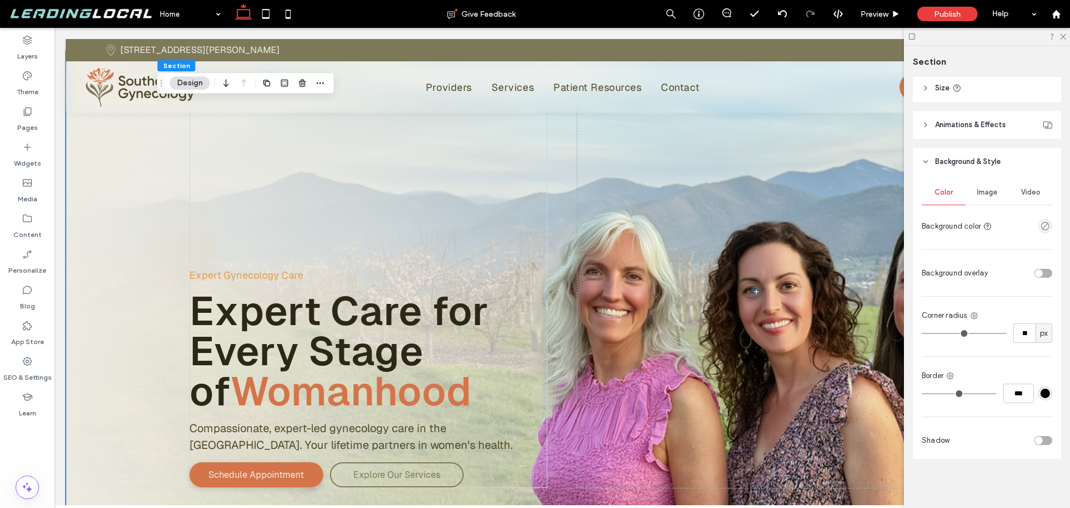
type input "*"
drag, startPoint x: 945, startPoint y: 333, endPoint x: 914, endPoint y: 332, distance: 30.7
type input "*"
click at [923, 333] on input "range" at bounding box center [964, 333] width 85 height 1
type input "*"
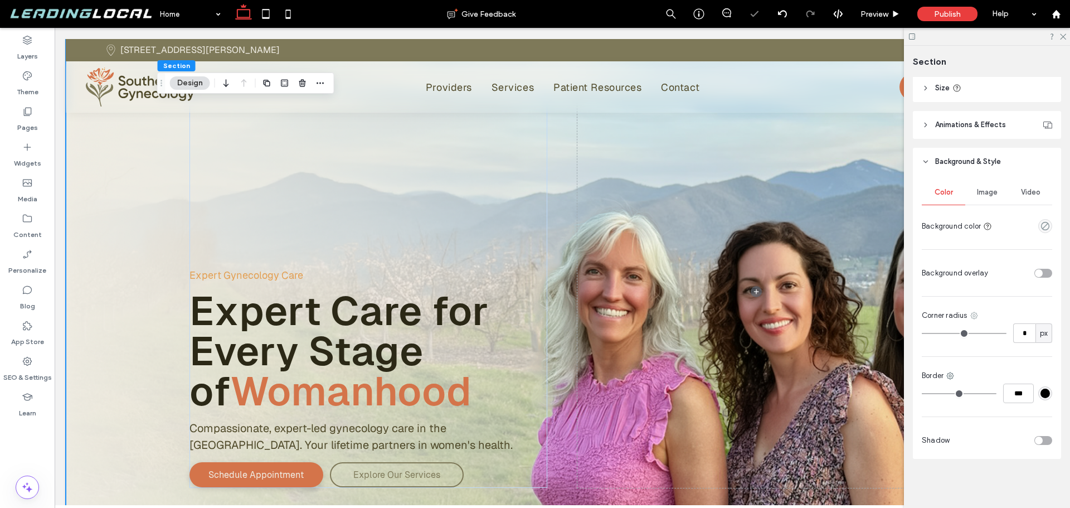
click at [973, 317] on icon at bounding box center [974, 315] width 9 height 9
click at [937, 402] on span "Bottom right" at bounding box center [922, 403] width 43 height 11
click at [1061, 37] on icon at bounding box center [1062, 35] width 7 height 7
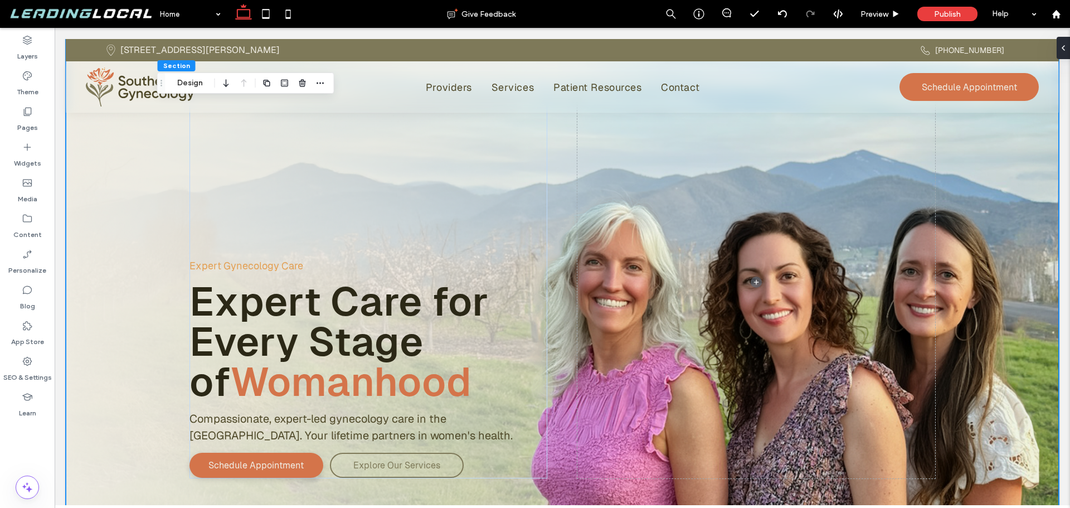
scroll to position [0, 0]
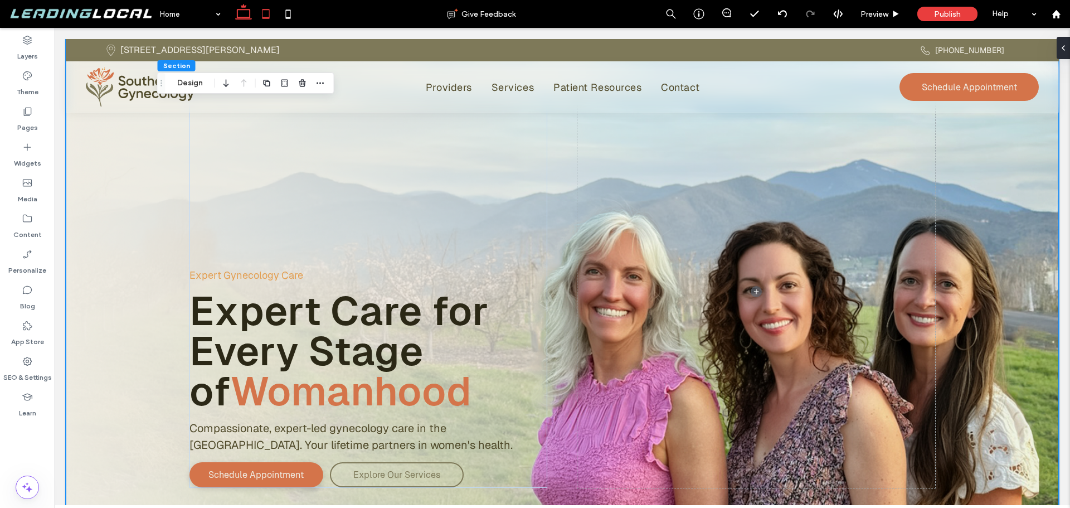
click at [269, 16] on icon at bounding box center [266, 14] width 22 height 22
type input "***"
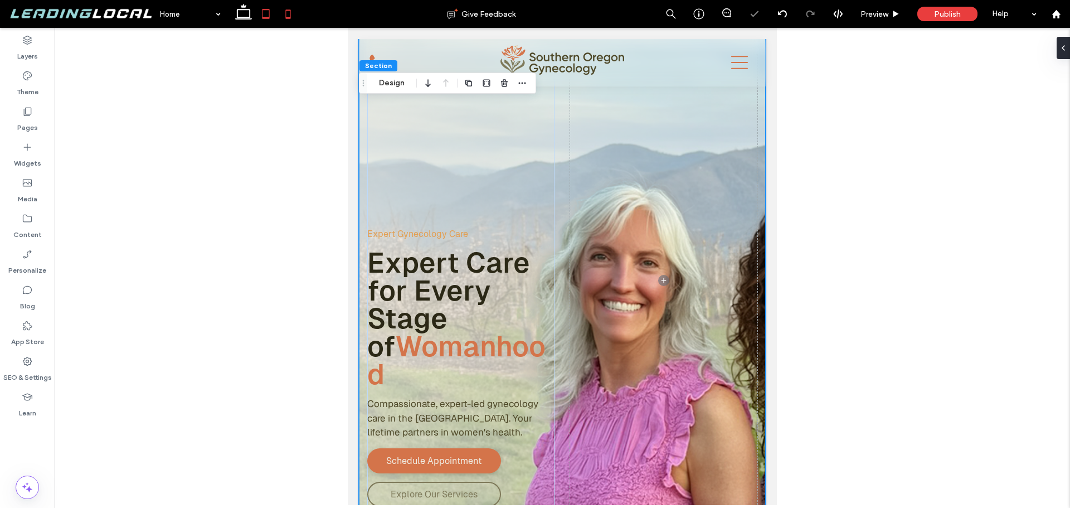
click at [285, 16] on icon at bounding box center [288, 14] width 22 height 22
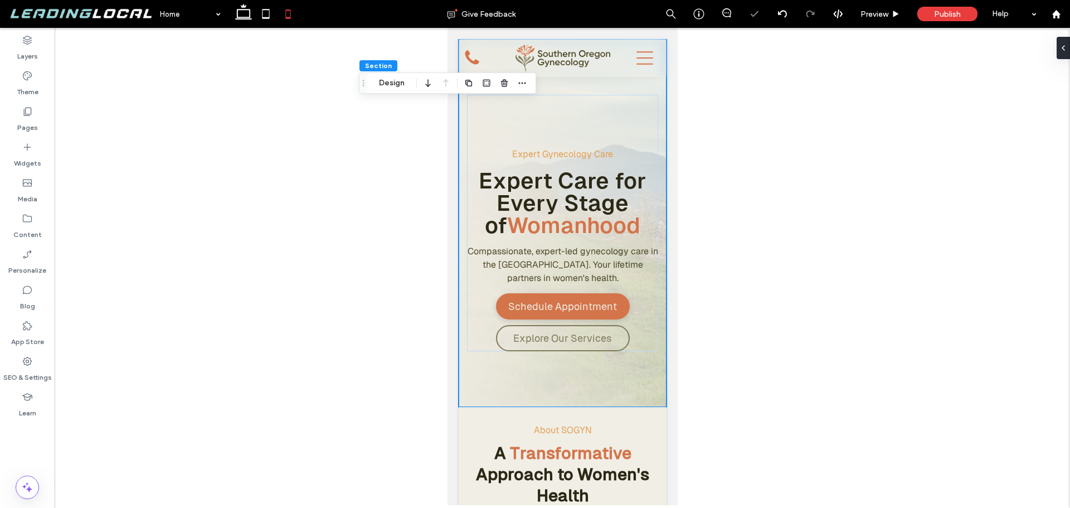
scroll to position [308, 0]
click at [242, 11] on icon at bounding box center [243, 14] width 22 height 22
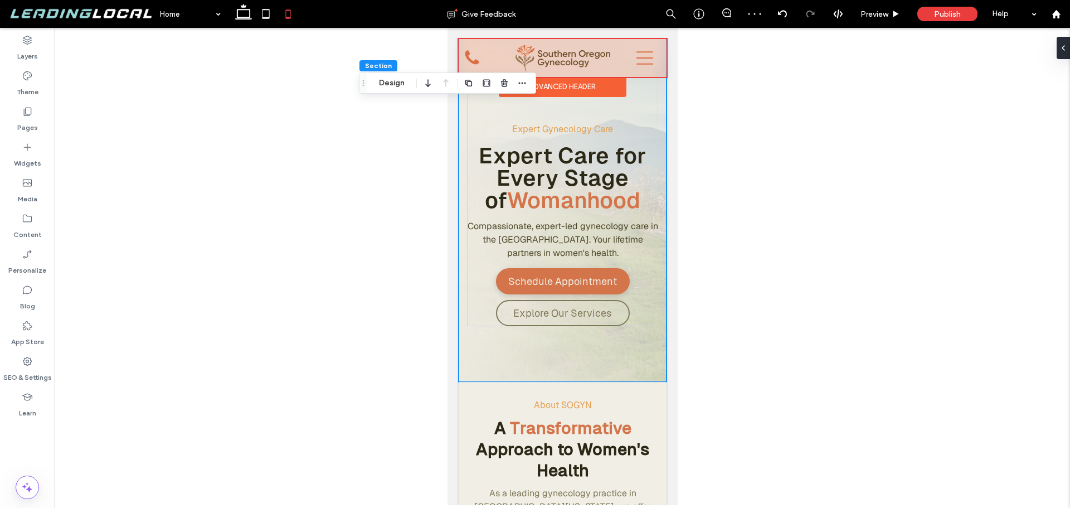
scroll to position [398, 0]
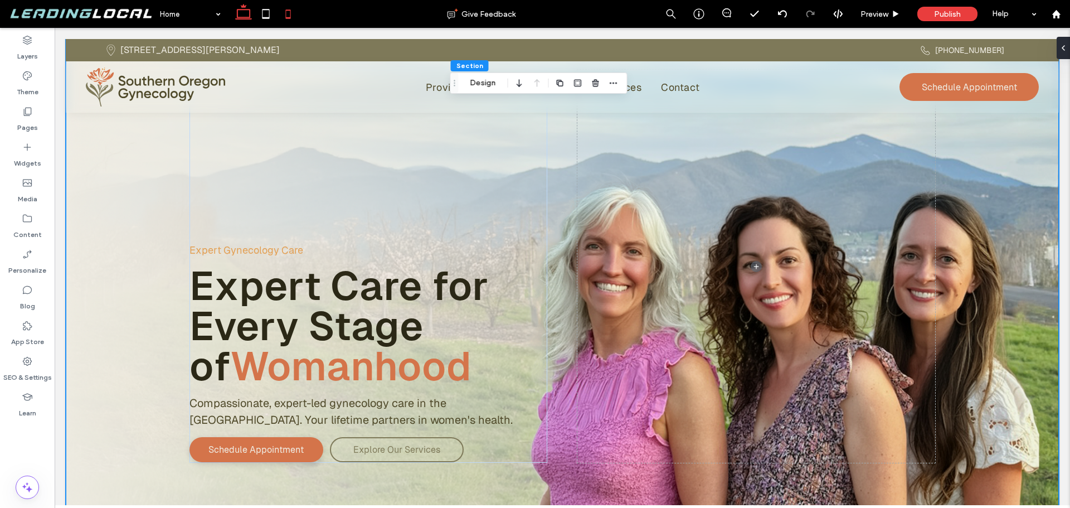
click at [286, 21] on icon at bounding box center [288, 14] width 22 height 22
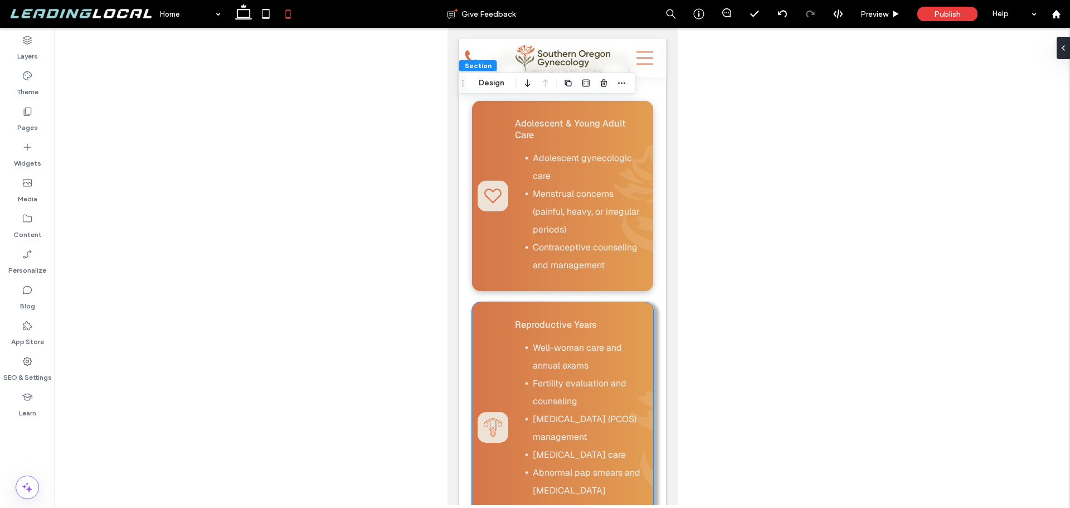
scroll to position [1114, 0]
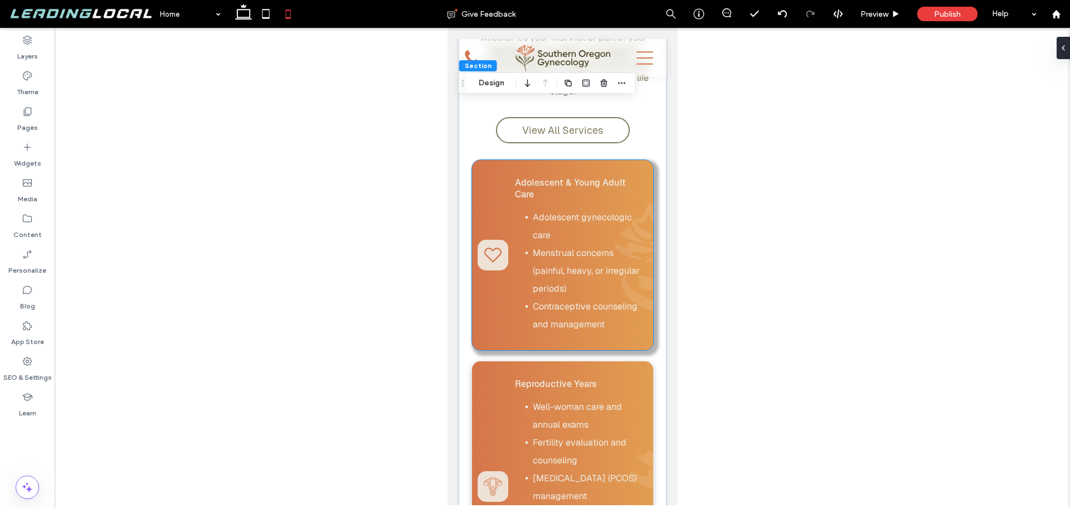
click at [487, 160] on div "Adolescent & Young Adult Care Adolescent gynecologic care Menstrual concerns (p…" at bounding box center [561, 255] width 181 height 190
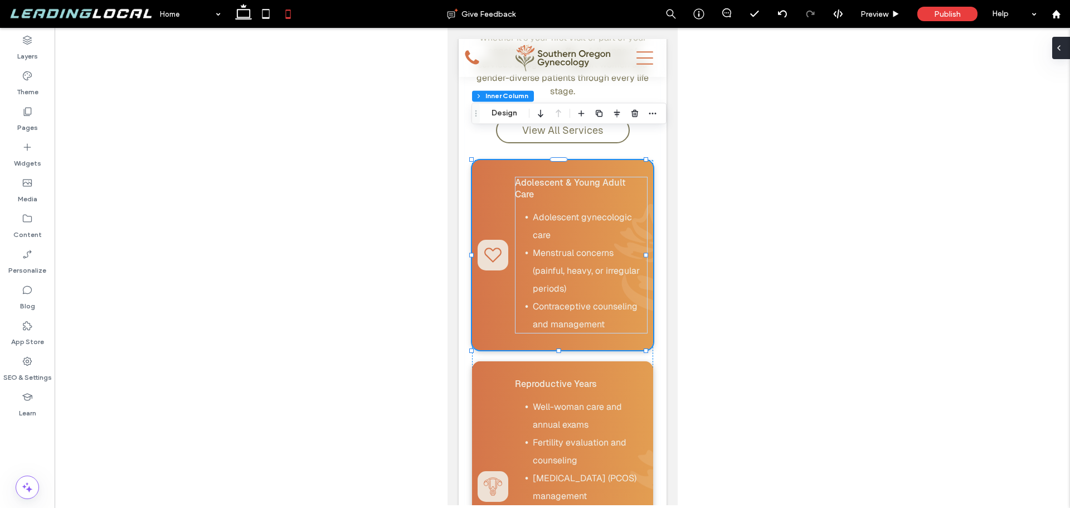
click at [1062, 42] on span at bounding box center [1058, 48] width 9 height 22
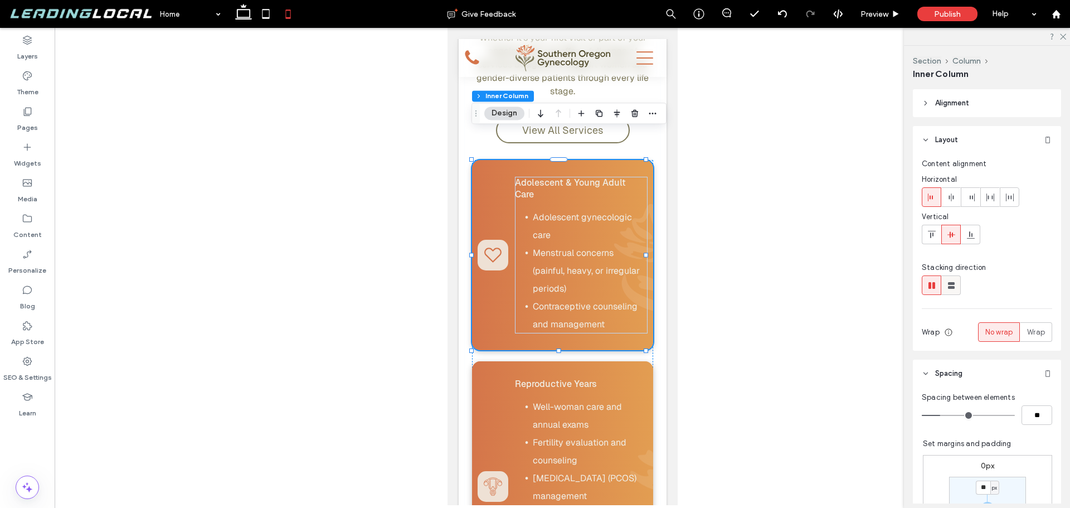
click at [947, 283] on icon at bounding box center [951, 285] width 11 height 11
type input "**"
type input "****"
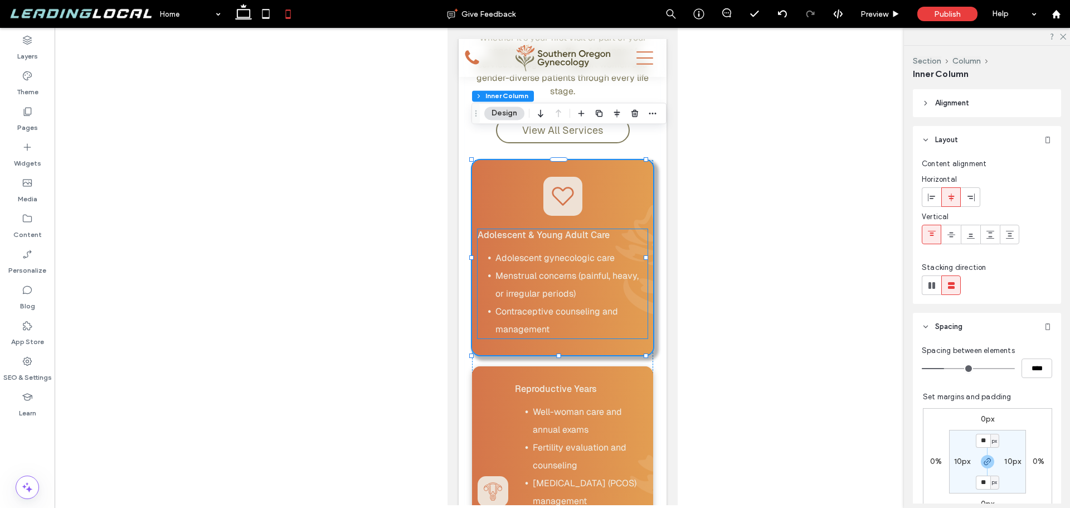
click at [600, 230] on span "Adolescent & Young Adult Care" at bounding box center [543, 235] width 132 height 11
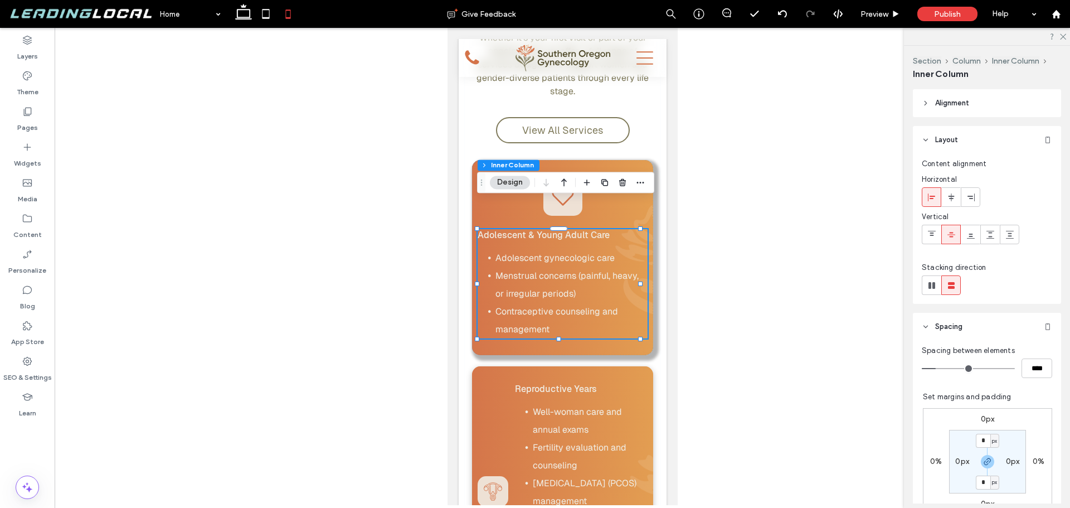
click at [600, 230] on span "Adolescent & Young Adult Care" at bounding box center [543, 235] width 132 height 11
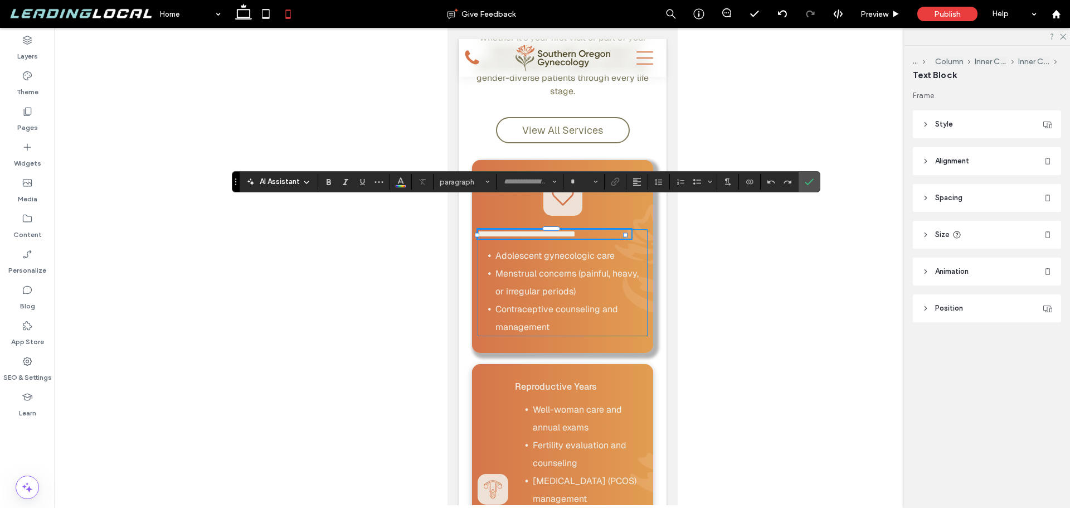
type input "**********"
type input "**"
click at [629, 229] on div "**********" at bounding box center [562, 282] width 170 height 107
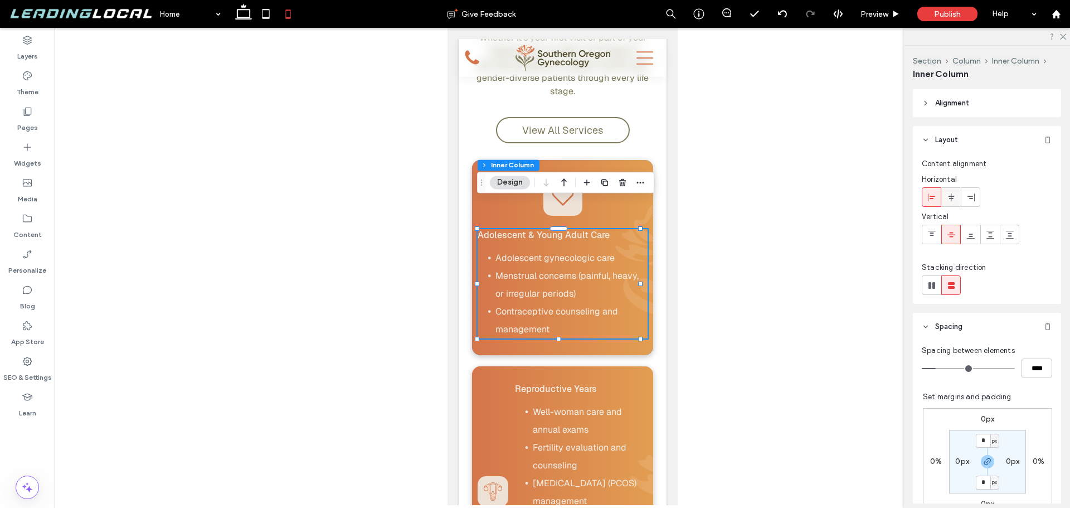
click at [953, 201] on icon at bounding box center [951, 197] width 9 height 9
click at [932, 203] on span at bounding box center [931, 197] width 9 height 18
click at [587, 230] on span "Adolescent & Young Adult Care" at bounding box center [543, 235] width 132 height 11
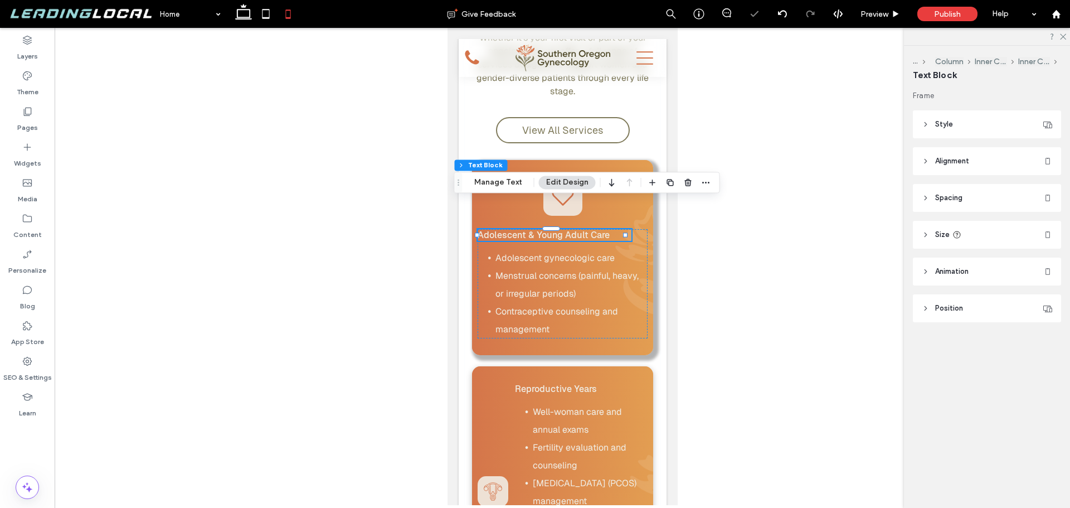
click at [587, 230] on span "Adolescent & Young Adult Care" at bounding box center [543, 235] width 132 height 11
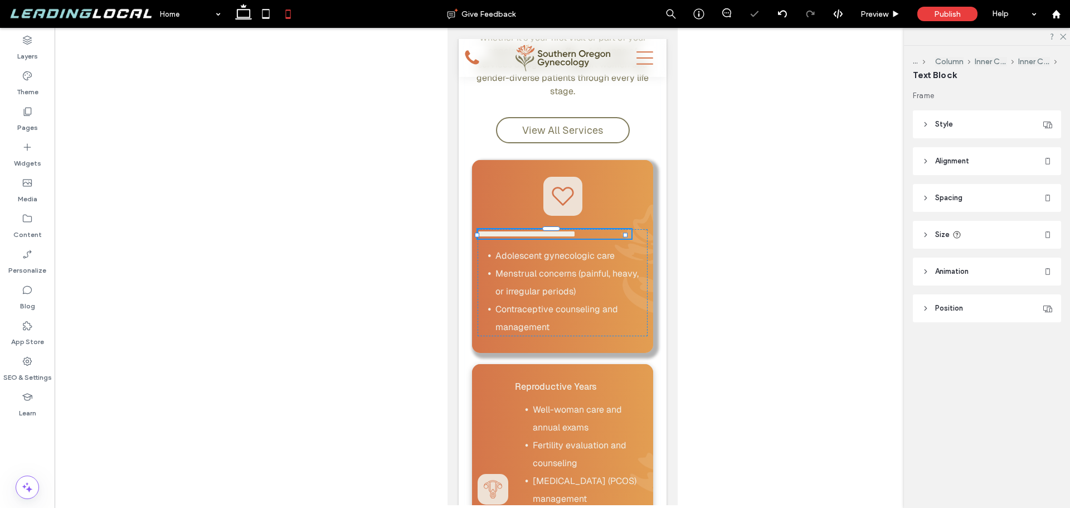
type input "**********"
type input "**"
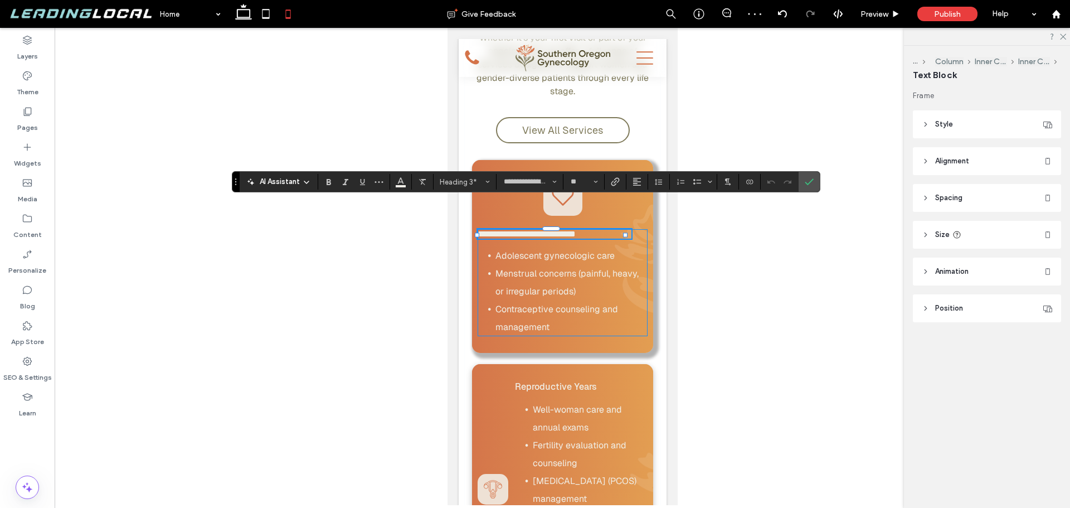
click at [628, 229] on div "**********" at bounding box center [562, 282] width 170 height 107
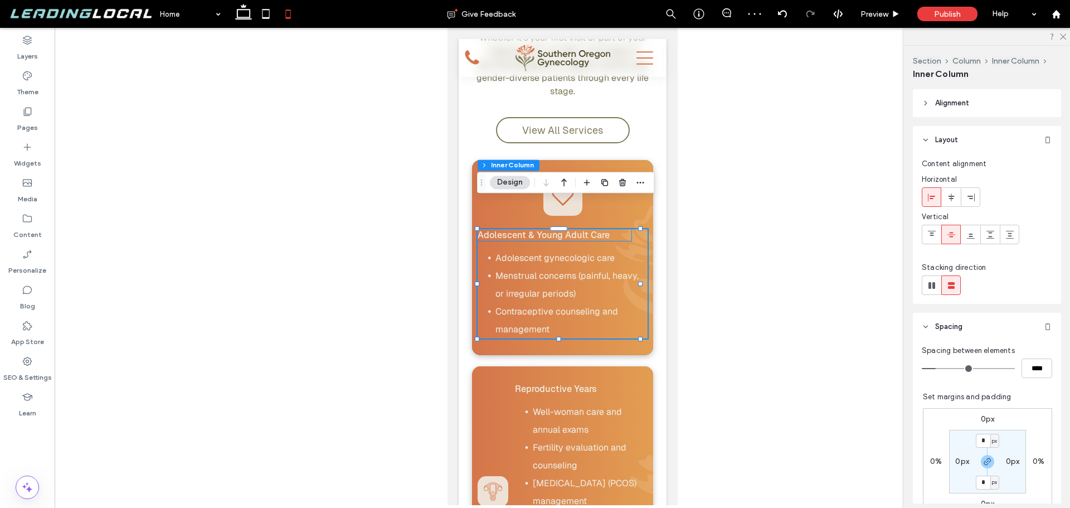
click at [619, 229] on h3 "Adolescent & Young Adult Care" at bounding box center [554, 235] width 154 height 12
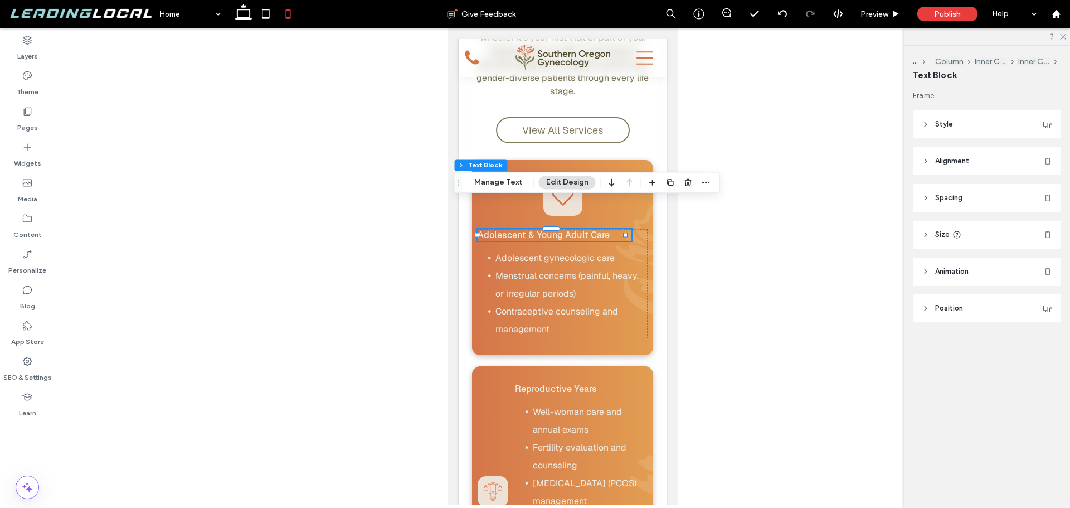
click at [948, 160] on span "Alignment" at bounding box center [952, 160] width 34 height 11
click at [953, 187] on icon at bounding box center [951, 189] width 9 height 9
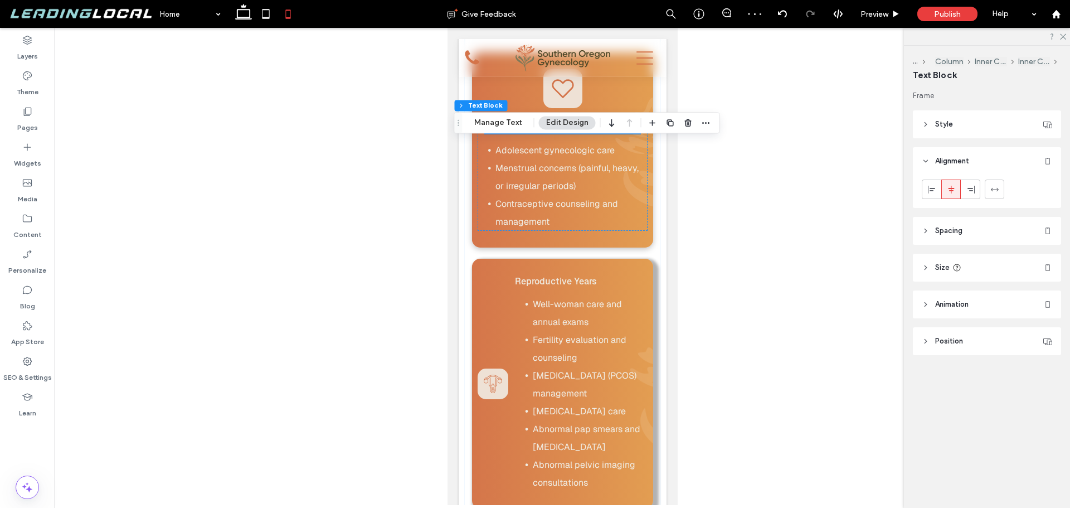
scroll to position [1226, 0]
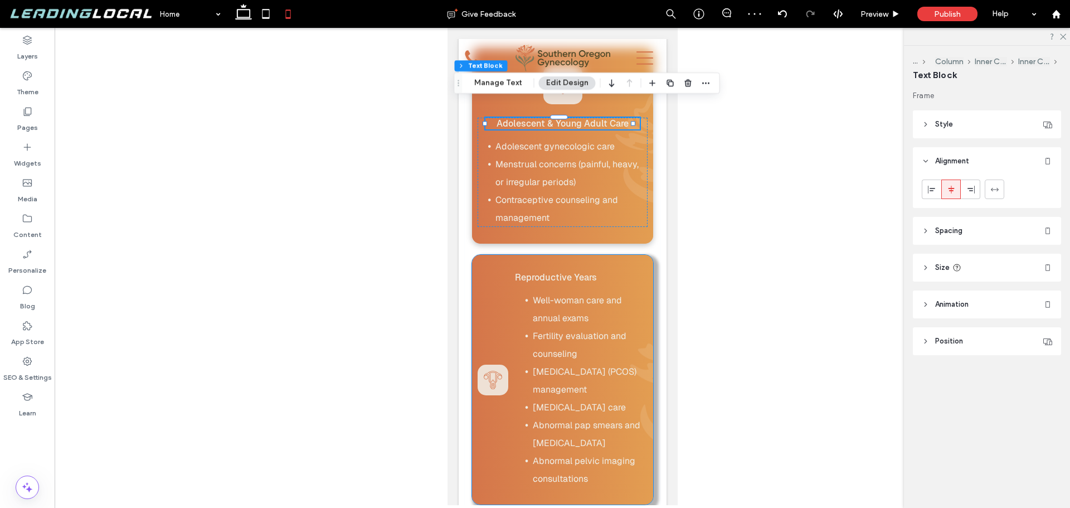
click at [613, 255] on div "Reproductive Years Well-woman care and annual exams Fertility evaluation and co…" at bounding box center [561, 380] width 181 height 250
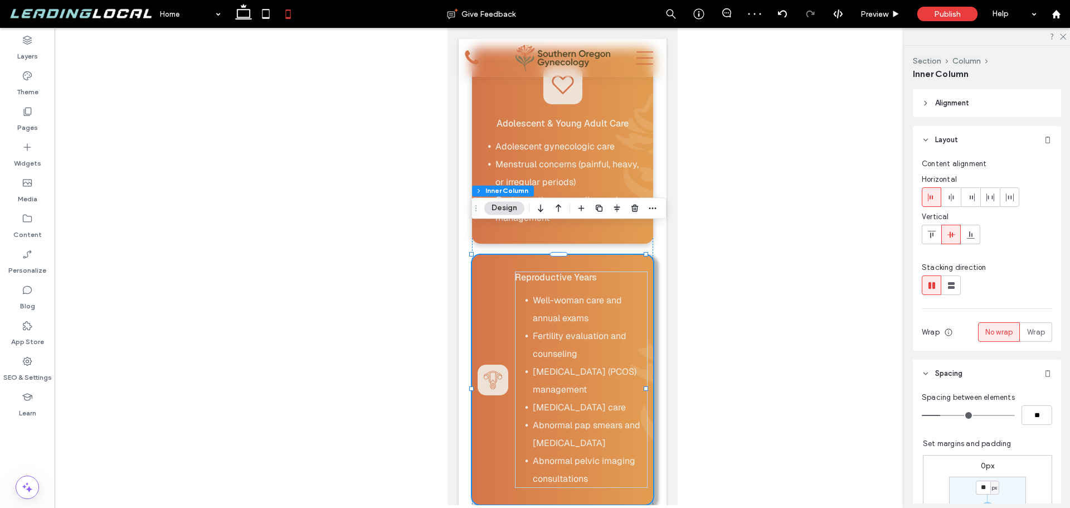
click at [614, 255] on div "Reproductive Years Well-woman care and annual exams Fertility evaluation and co…" at bounding box center [561, 380] width 181 height 250
click at [954, 286] on use at bounding box center [951, 285] width 7 height 7
type input "**"
type input "****"
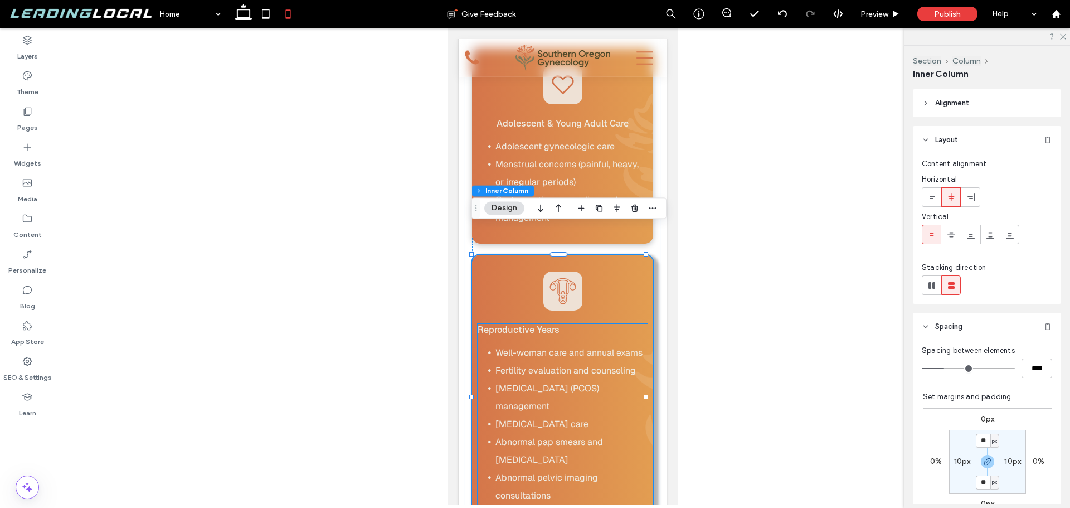
click at [557, 324] on span "Reproductive Years" at bounding box center [518, 329] width 82 height 11
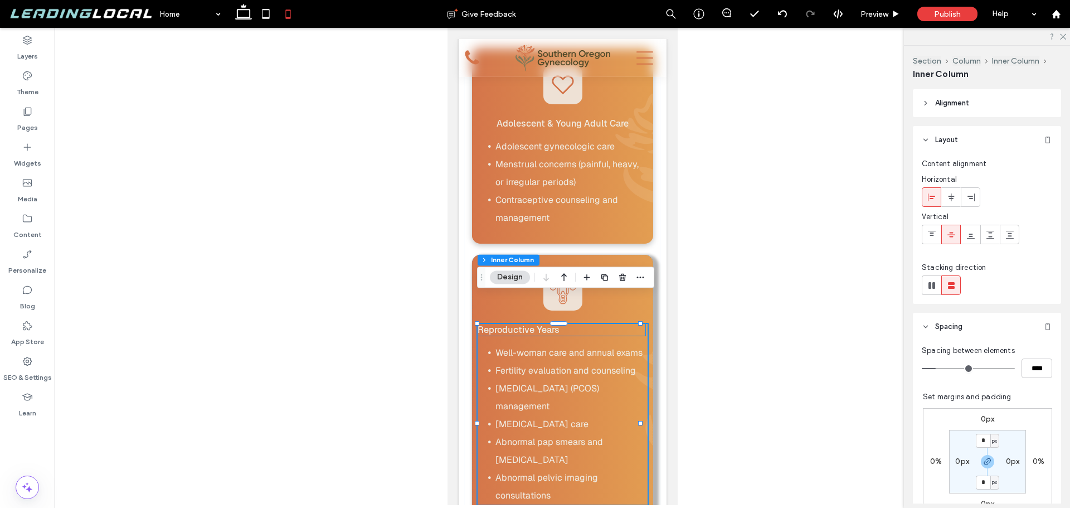
click at [572, 324] on h3 "Reproductive Years" at bounding box center [561, 330] width 168 height 12
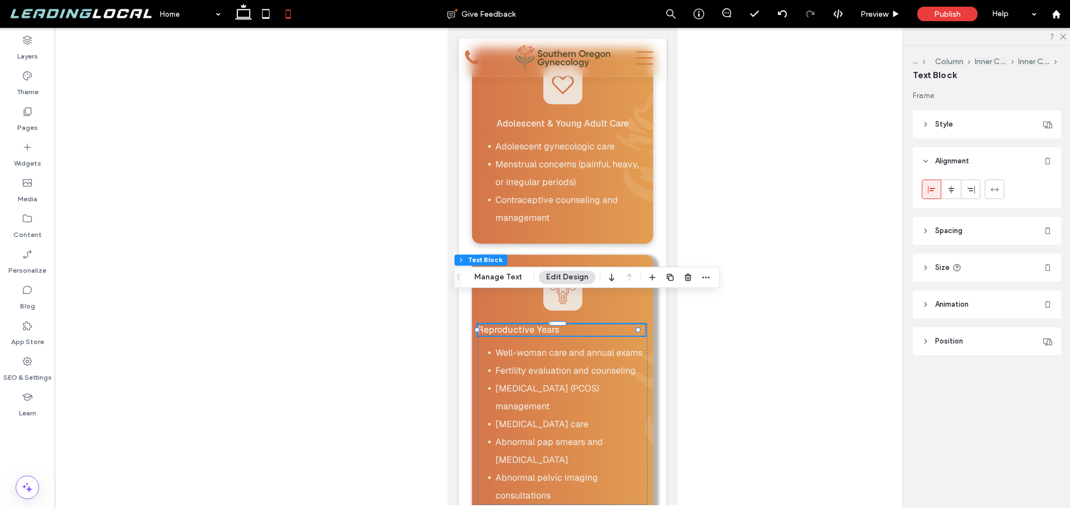
click at [575, 324] on h3 "Reproductive Years" at bounding box center [561, 330] width 168 height 12
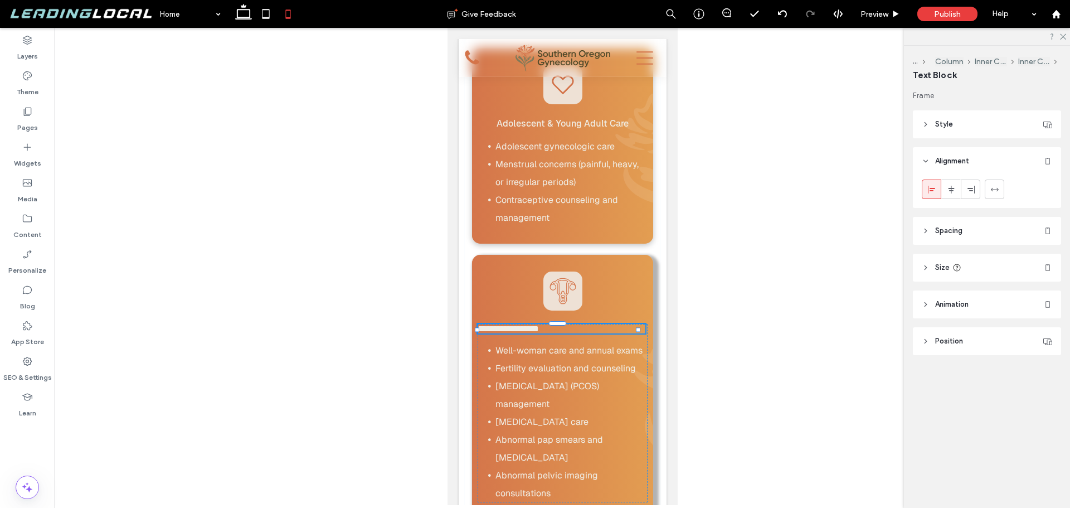
click at [575, 324] on h3 "**********" at bounding box center [561, 328] width 168 height 9
type input "**********"
type input "**"
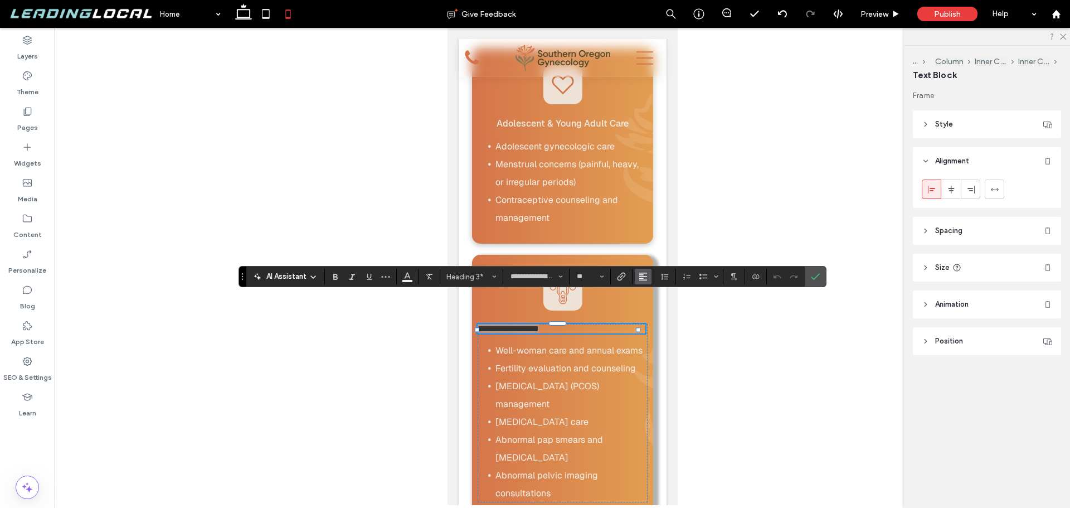
click at [647, 276] on icon "Alignment" at bounding box center [643, 276] width 9 height 9
click at [654, 304] on label "ui.textEditor.alignment.center" at bounding box center [654, 311] width 39 height 16
click at [815, 277] on use "Confirm" at bounding box center [815, 277] width 9 height 7
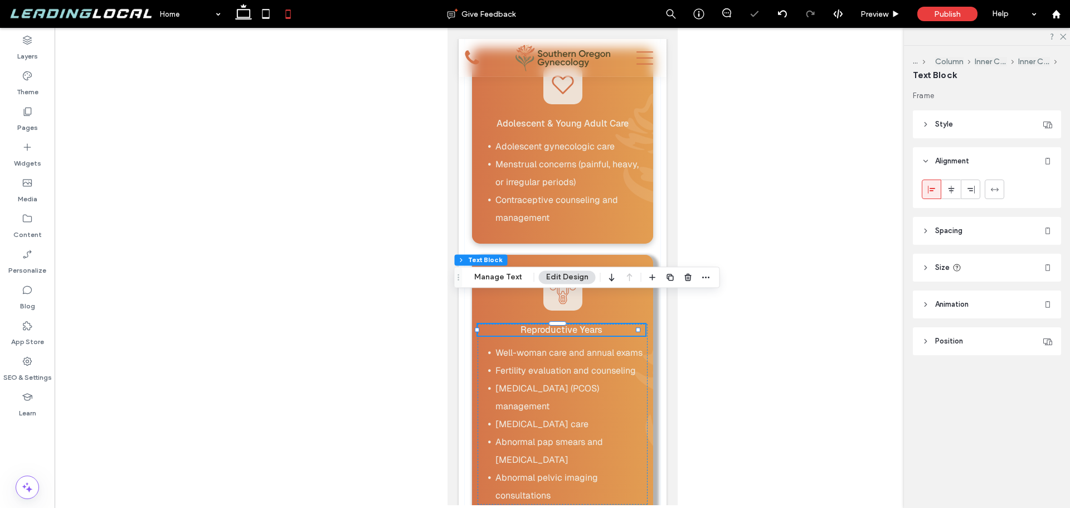
click at [636, 255] on div "Reproductive Years Well-woman care and annual exams Fertility evaluation and co…" at bounding box center [561, 388] width 181 height 266
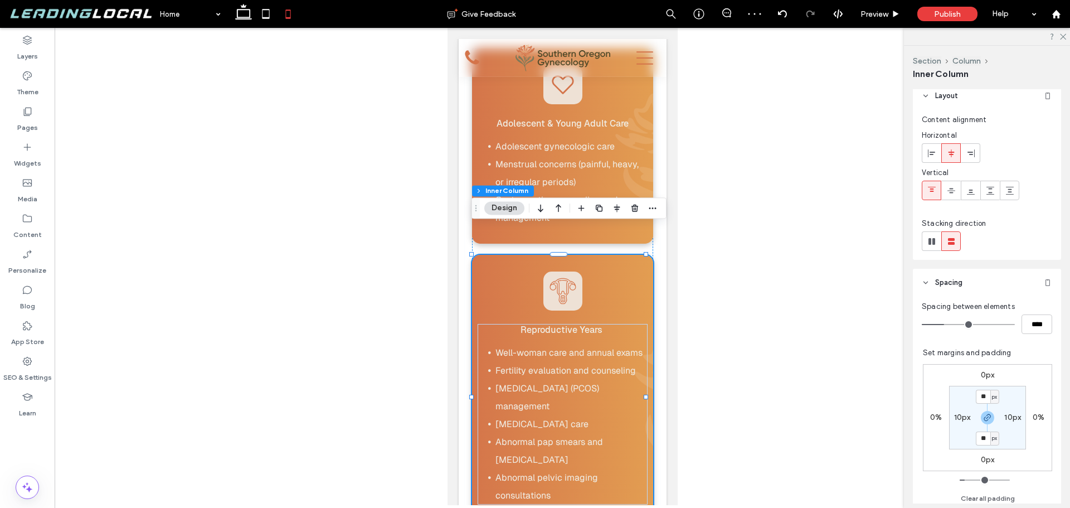
scroll to position [246, 0]
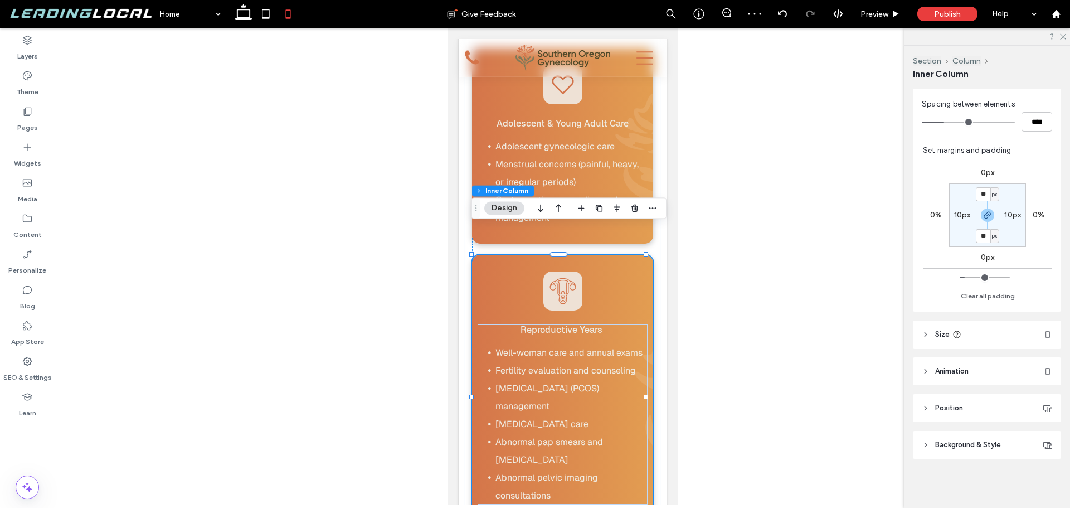
click at [990, 435] on header "Background & Style" at bounding box center [987, 445] width 148 height 28
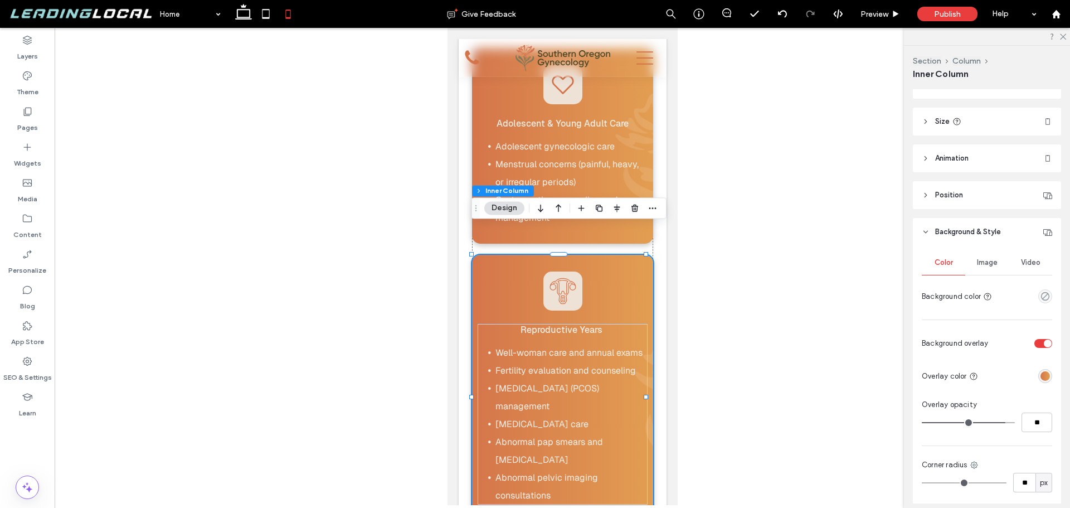
scroll to position [469, 0]
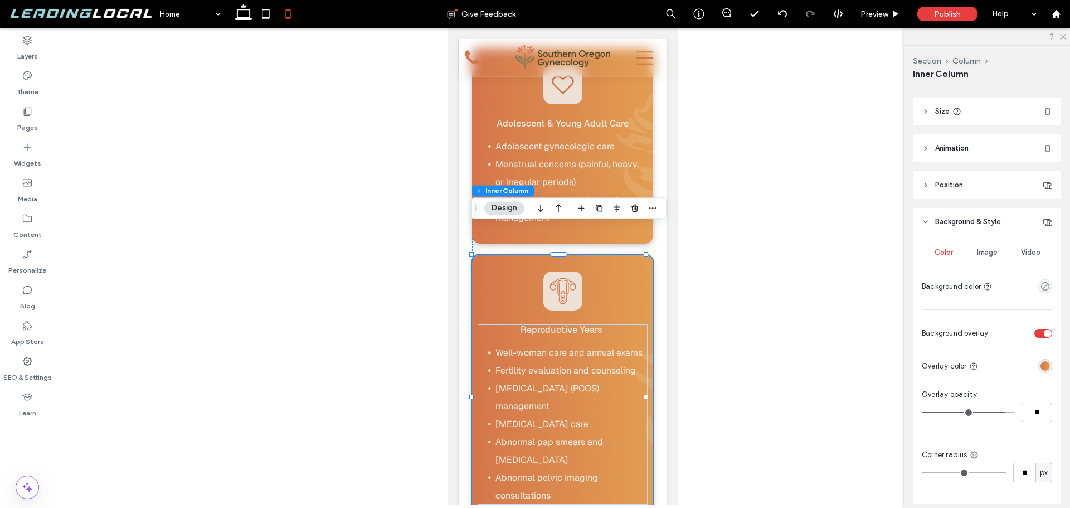
click at [986, 253] on span "Image" at bounding box center [987, 252] width 21 height 9
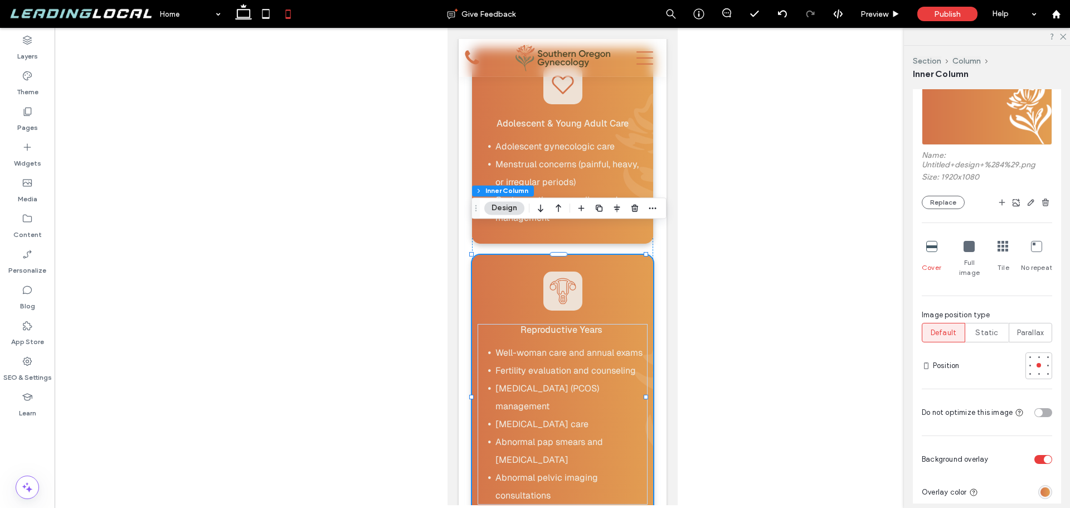
scroll to position [692, 0]
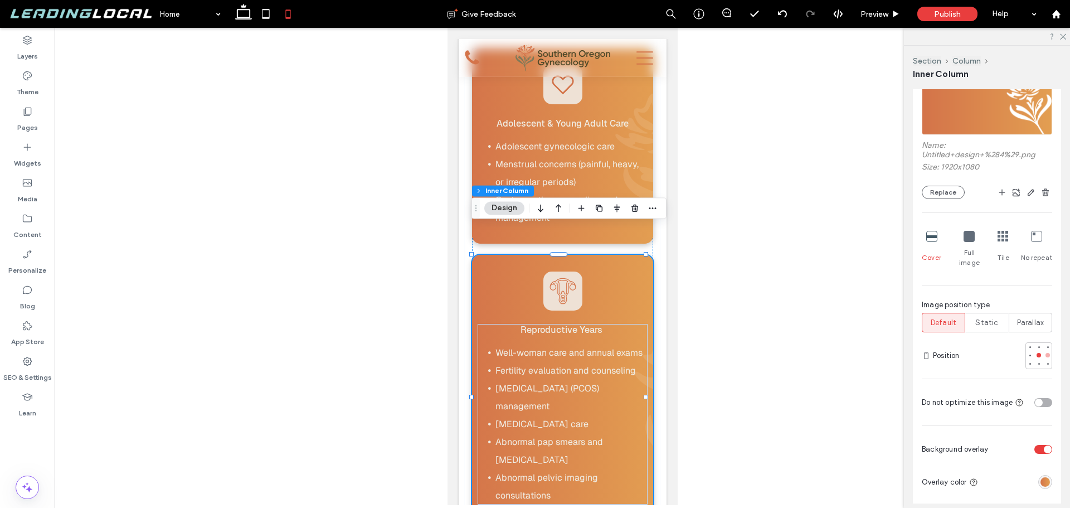
click at [1044, 351] on div at bounding box center [1048, 355] width 8 height 8
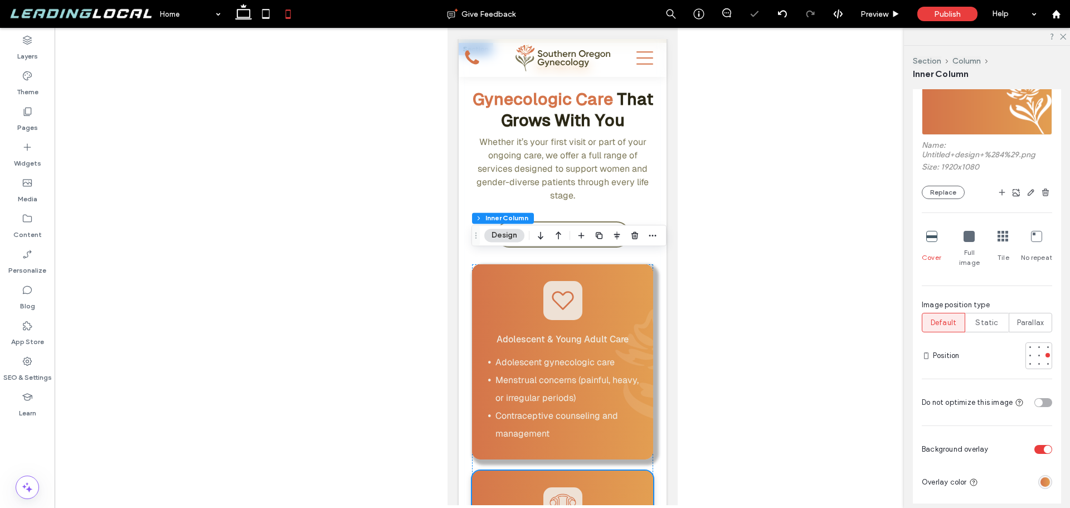
scroll to position [1003, 0]
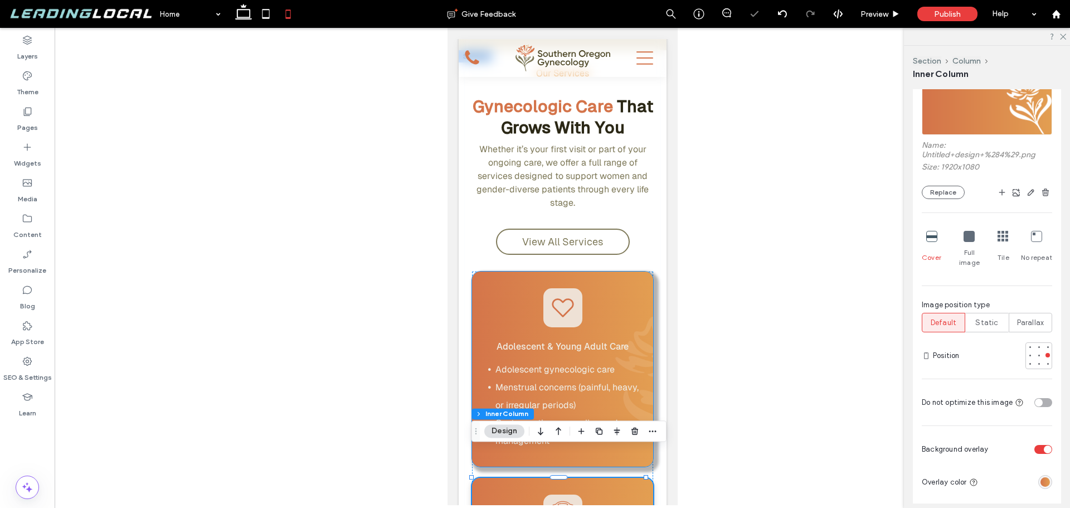
click at [635, 271] on div "Adolescent & Young Adult Care Adolescent gynecologic care Menstrual concerns (p…" at bounding box center [561, 368] width 181 height 195
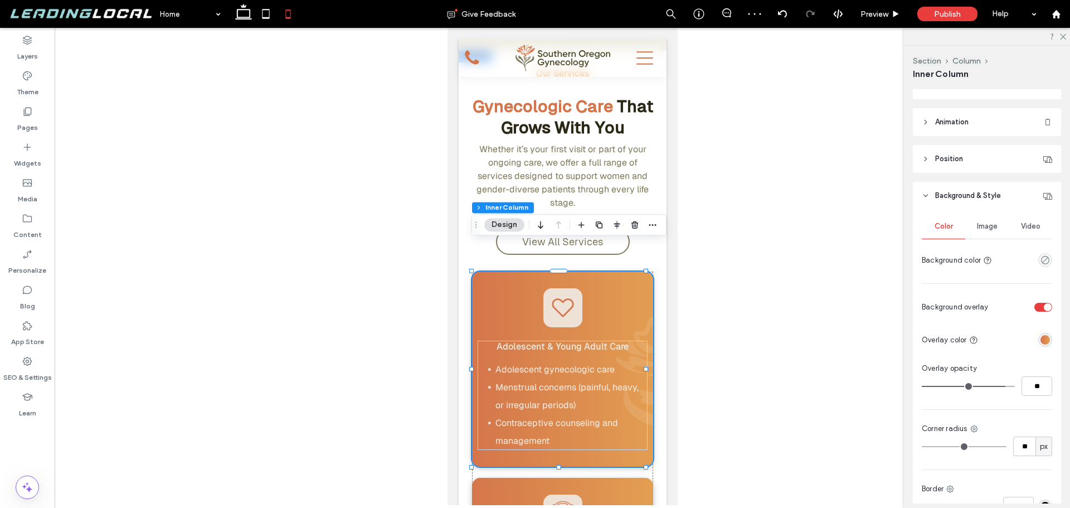
scroll to position [557, 0]
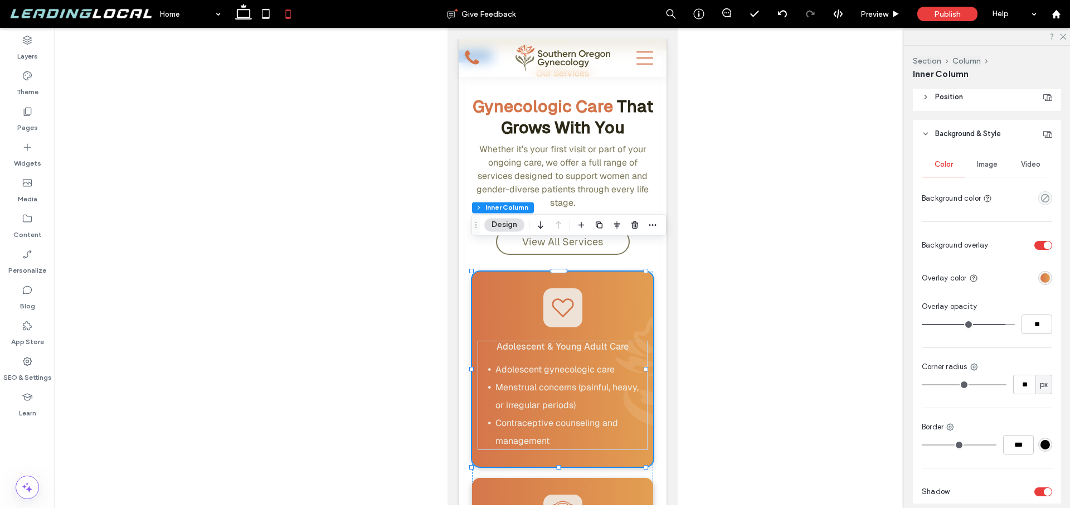
click at [989, 174] on div "Image" at bounding box center [986, 164] width 43 height 25
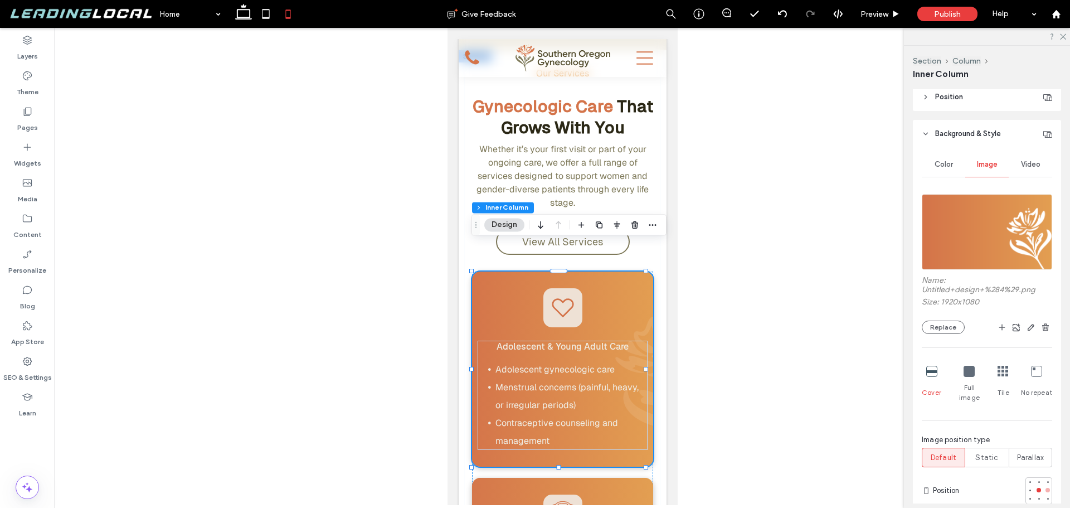
click at [1044, 486] on div at bounding box center [1048, 490] width 8 height 8
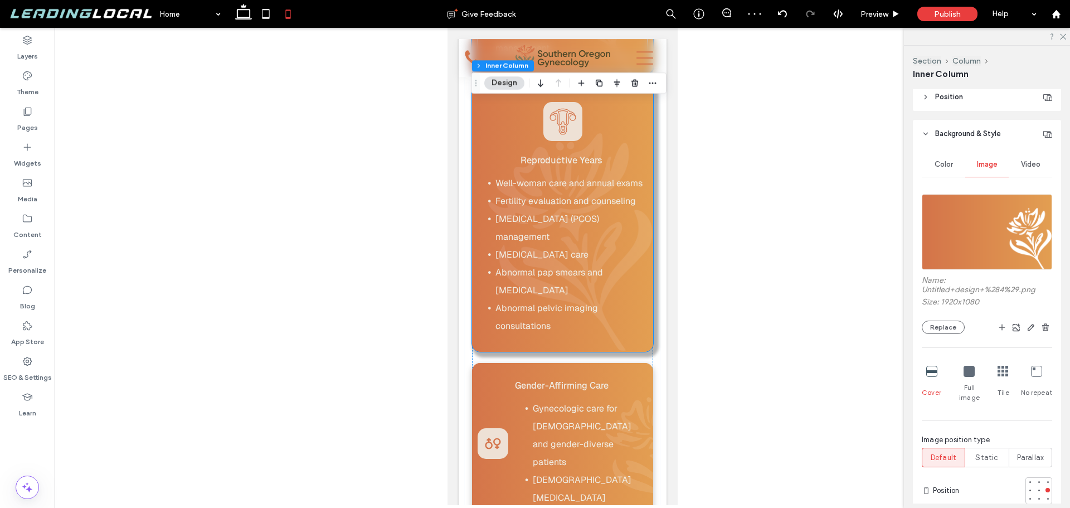
scroll to position [1449, 0]
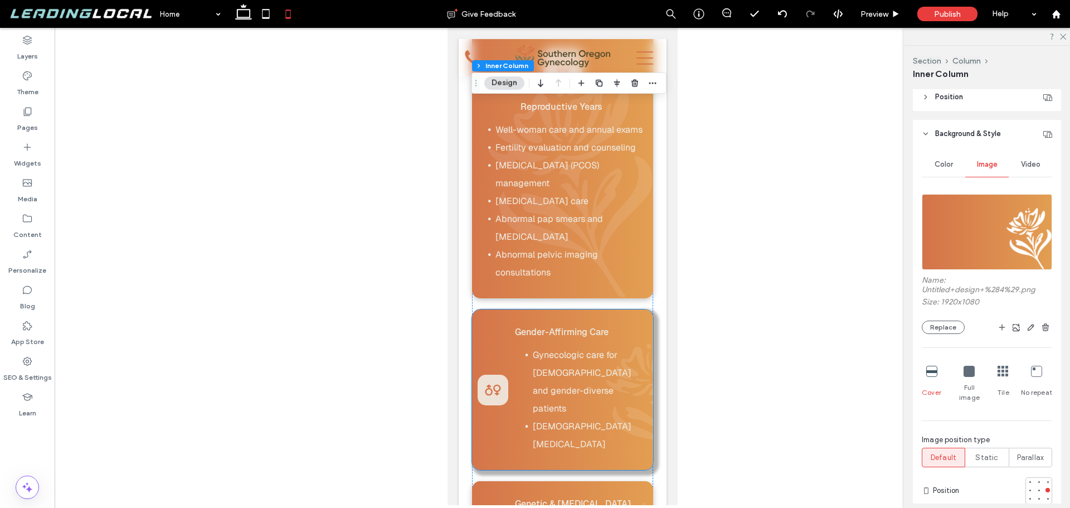
click at [606, 309] on div "Gender-Affirming Care Gynecologic care for transgender and gender-diverse patie…" at bounding box center [561, 389] width 181 height 160
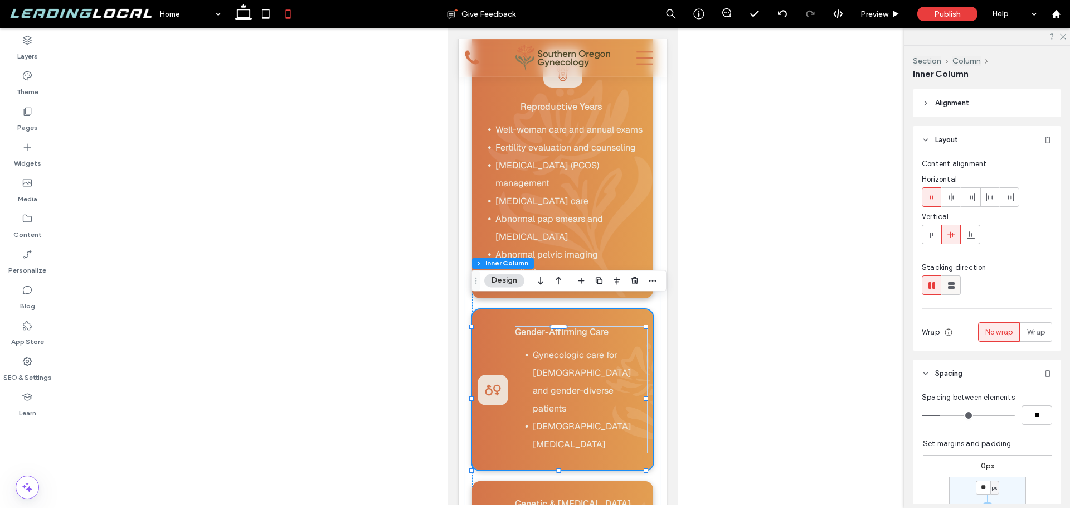
click at [952, 288] on use at bounding box center [951, 285] width 7 height 7
type input "**"
type input "****"
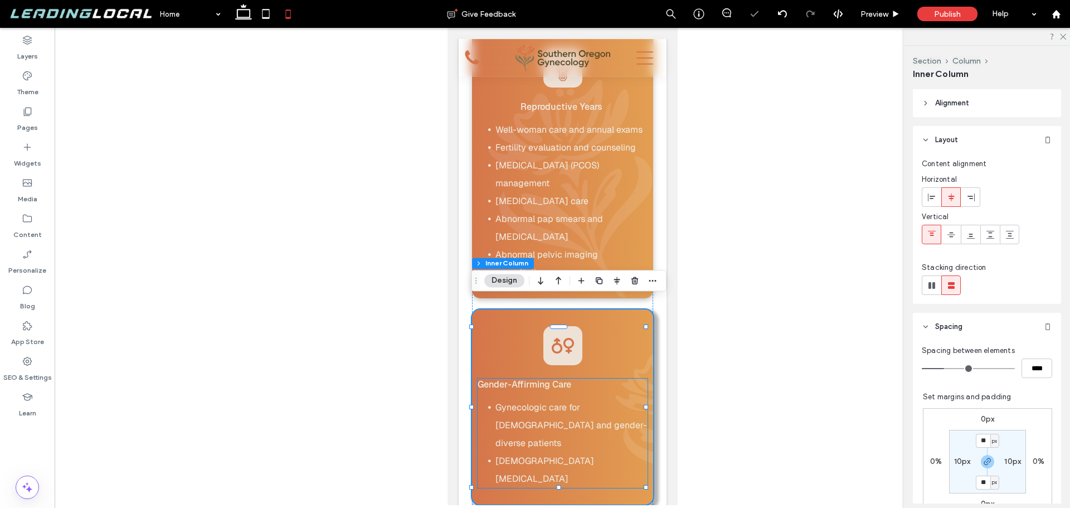
click at [570, 379] on span "Gender-Affirming Care" at bounding box center [524, 384] width 94 height 11
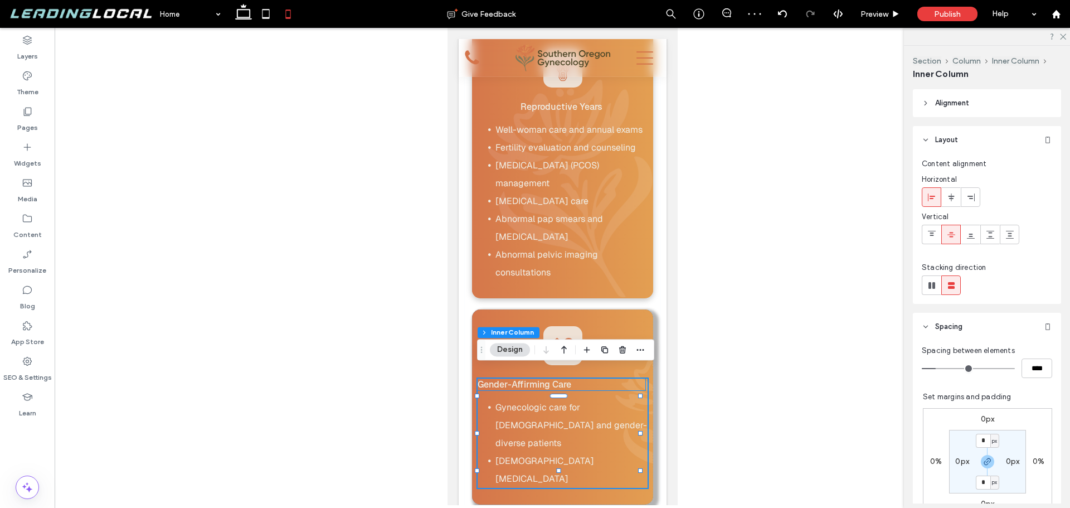
click at [591, 378] on h3 "Gender-Affirming Care" at bounding box center [561, 384] width 168 height 12
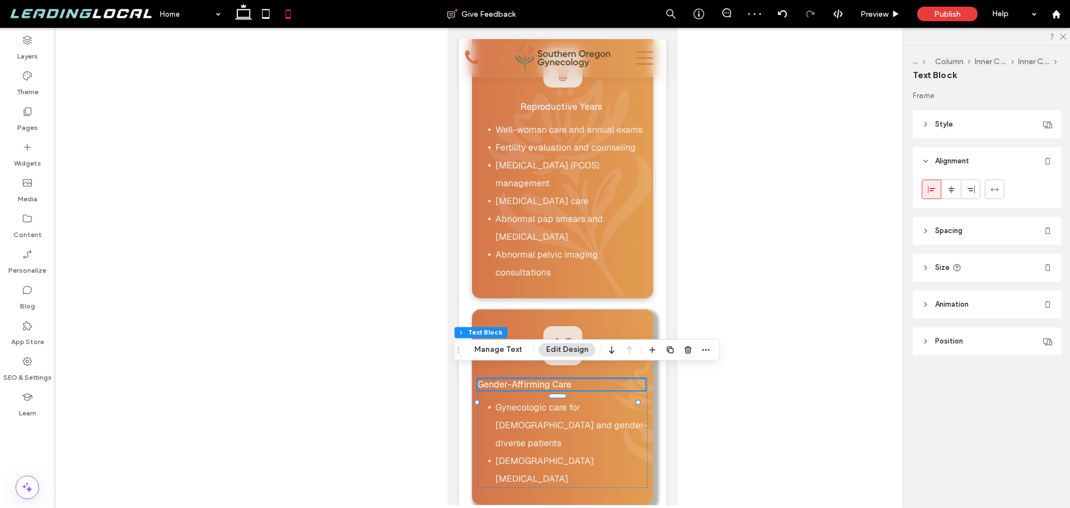
click at [591, 378] on div "Gender-Affirming Care" at bounding box center [561, 384] width 168 height 12
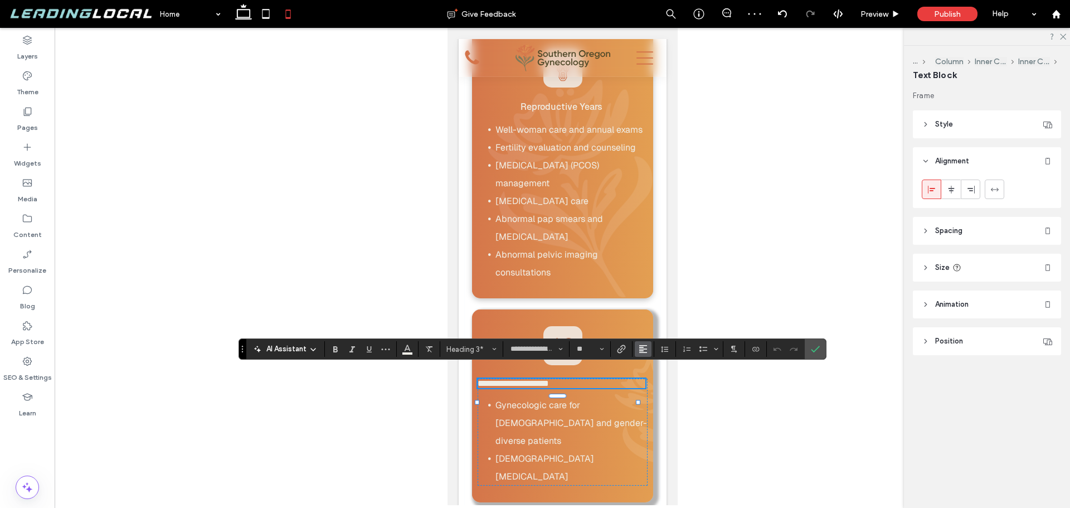
click at [651, 350] on button "Alignment" at bounding box center [643, 349] width 17 height 16
click at [658, 294] on div "ui.textEditor.alignment.center" at bounding box center [654, 298] width 14 height 9
click at [816, 350] on use "Confirm" at bounding box center [815, 349] width 9 height 7
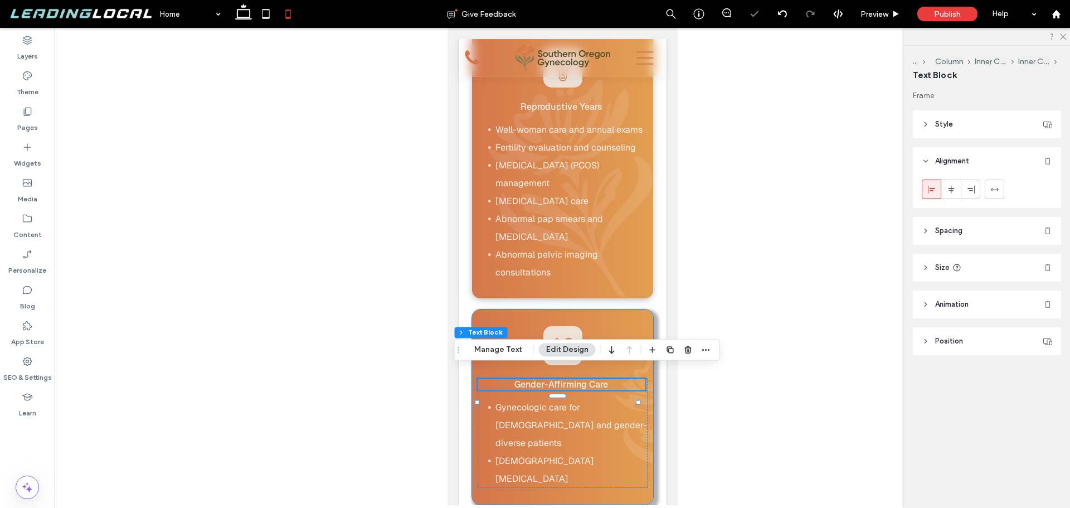
drag, startPoint x: 618, startPoint y: 315, endPoint x: 1175, endPoint y: 352, distance: 557.9
click at [618, 315] on div "Gender-Affirming Care Gynecologic care for transgender and gender-diverse patie…" at bounding box center [561, 406] width 181 height 195
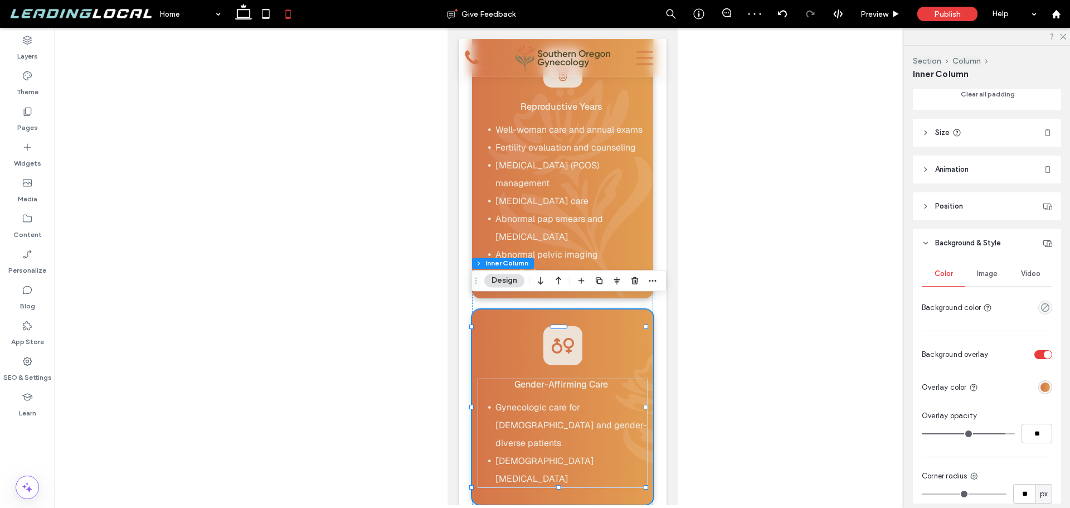
scroll to position [334, 0]
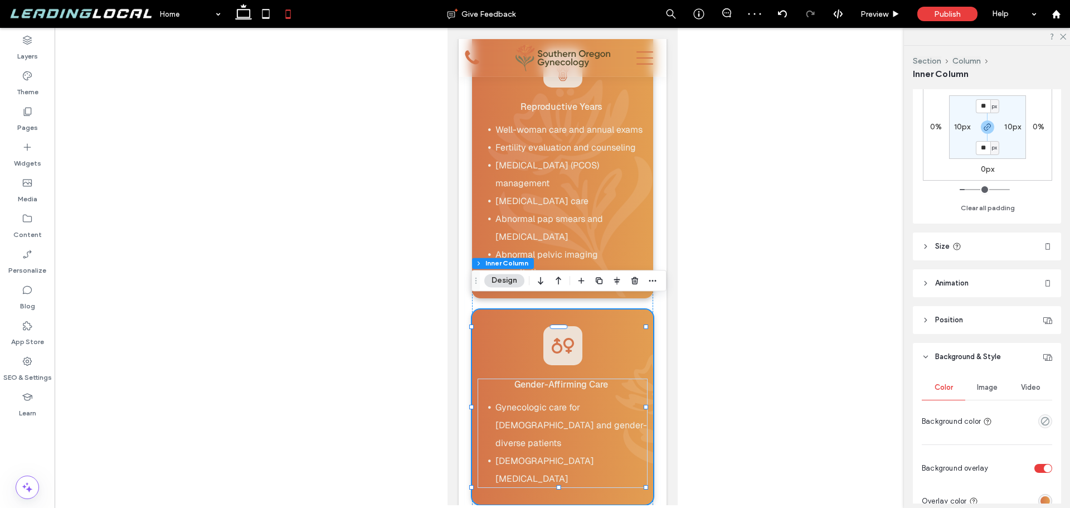
click at [990, 395] on div "Image" at bounding box center [986, 387] width 43 height 25
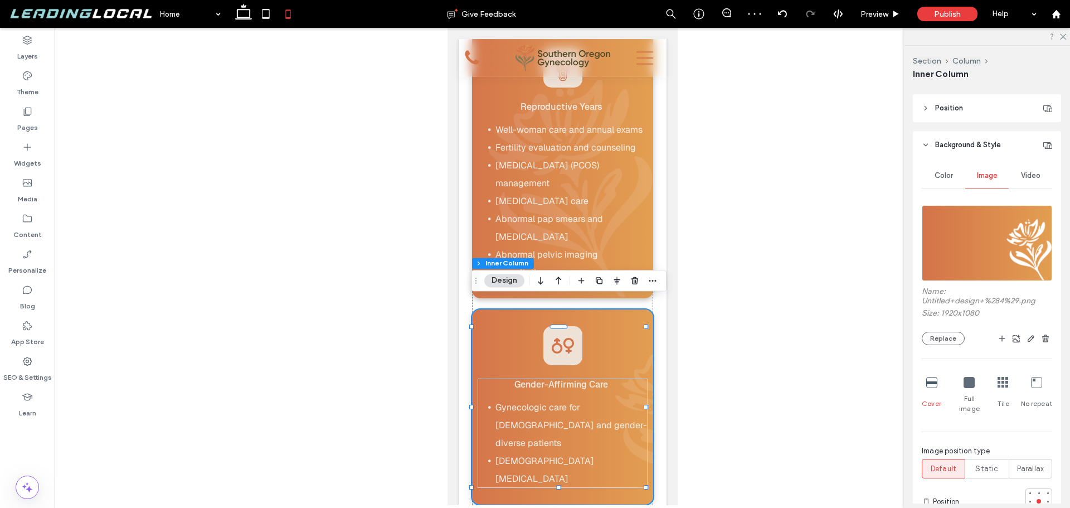
scroll to position [557, 0]
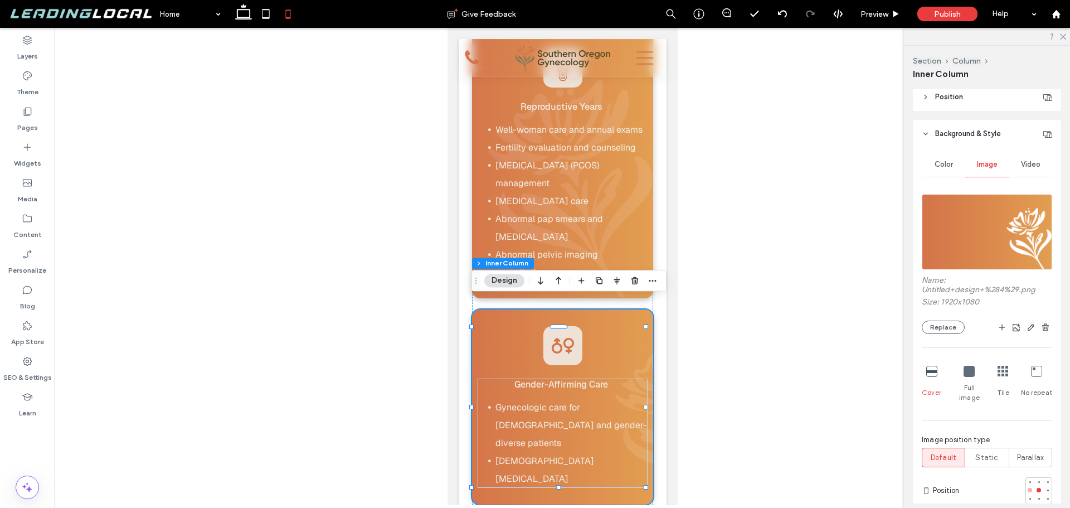
click at [1028, 488] on div at bounding box center [1030, 490] width 4 height 4
click at [1045, 486] on div at bounding box center [1048, 490] width 8 height 8
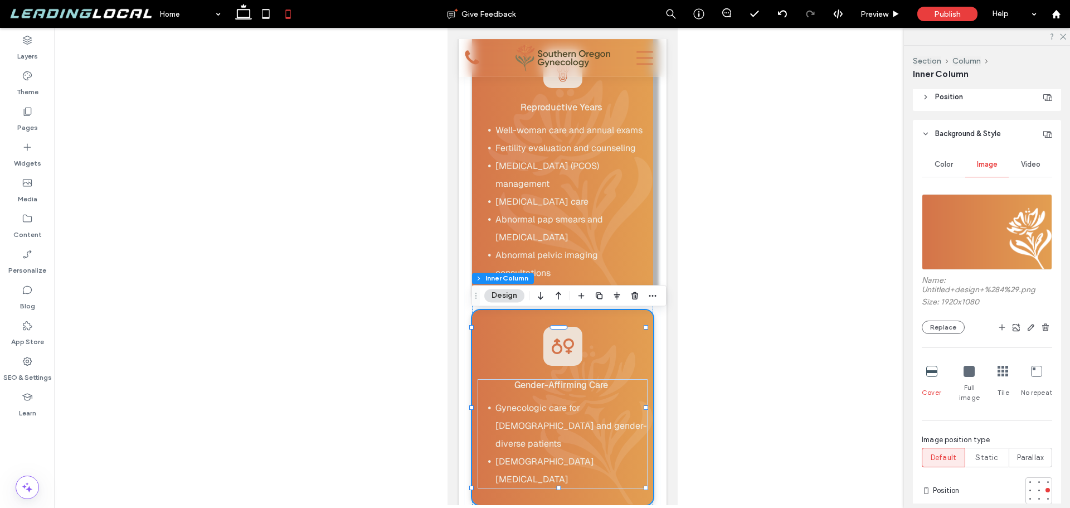
scroll to position [1449, 0]
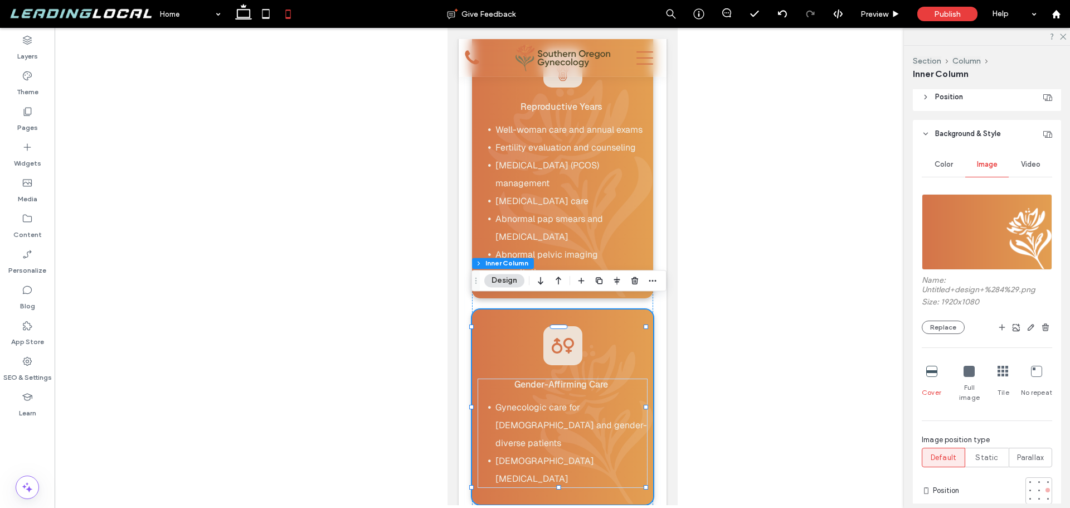
click at [1044, 486] on div at bounding box center [1048, 490] width 8 height 8
click at [1035, 486] on div at bounding box center [1039, 490] width 8 height 8
click at [1028, 488] on div at bounding box center [1030, 490] width 4 height 4
click at [1036, 486] on div at bounding box center [1039, 490] width 8 height 8
click at [1045, 488] on div at bounding box center [1047, 490] width 4 height 4
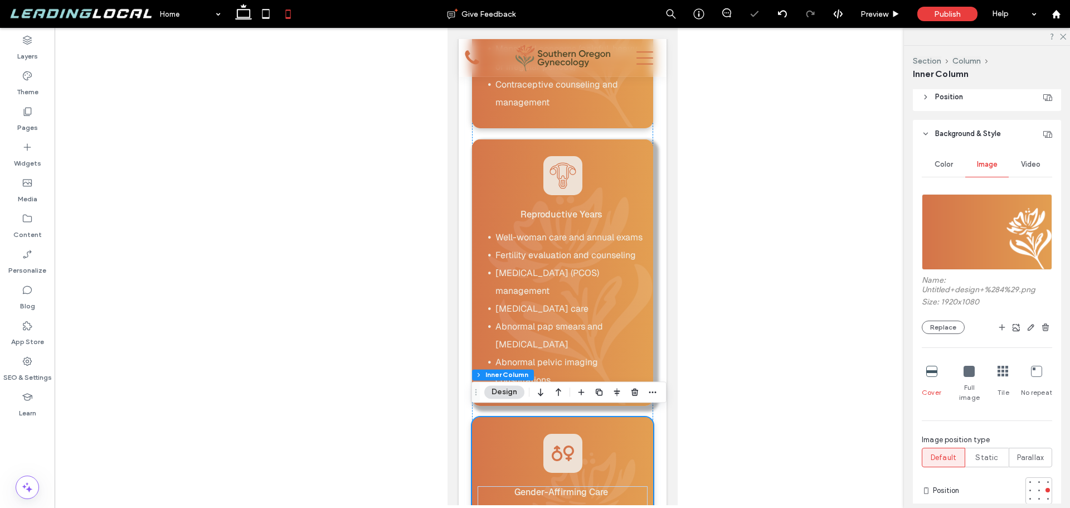
scroll to position [1337, 0]
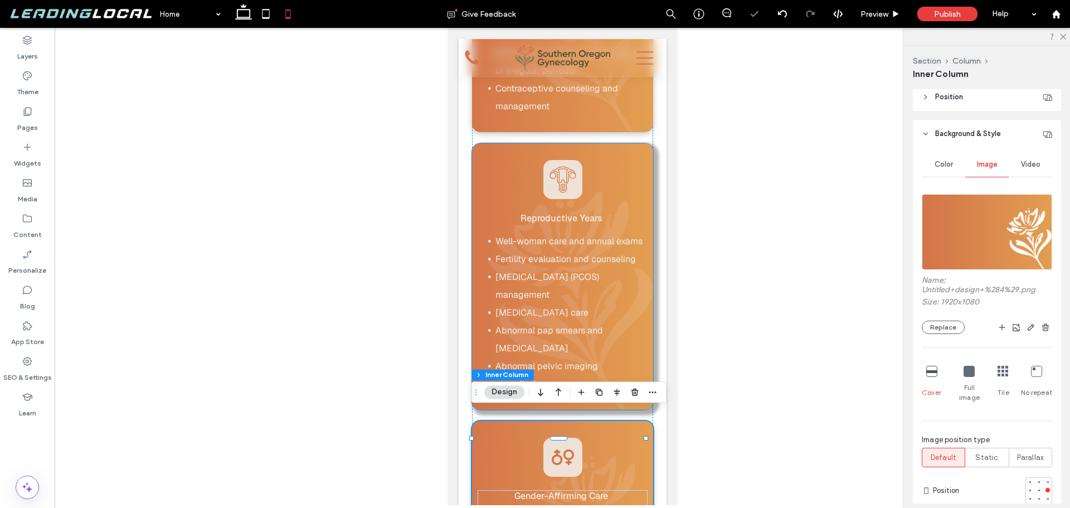
click at [626, 337] on li "Abnormal pap smears and [MEDICAL_DATA]" at bounding box center [571, 340] width 152 height 36
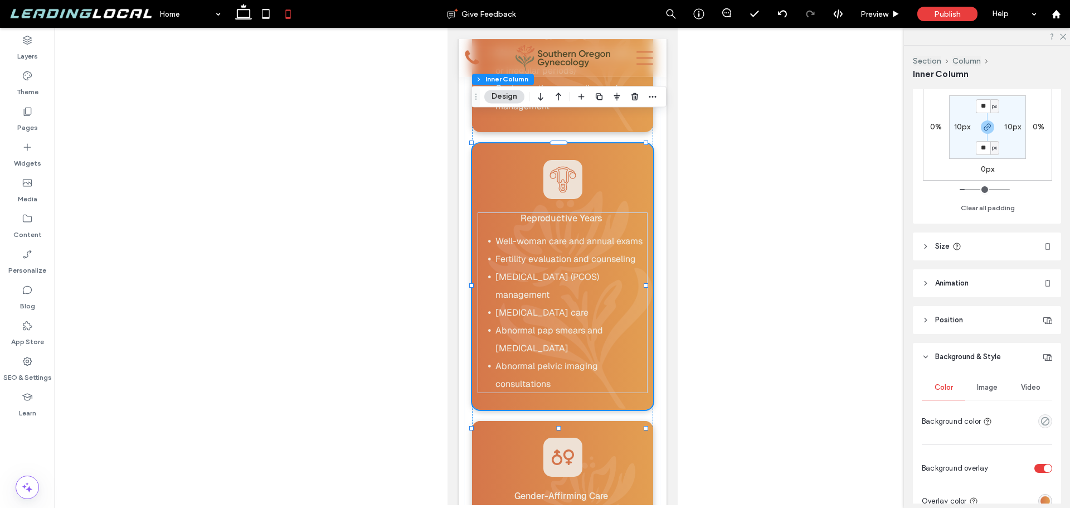
drag, startPoint x: 983, startPoint y: 386, endPoint x: 1005, endPoint y: 396, distance: 24.7
click at [983, 385] on span "Image" at bounding box center [987, 387] width 21 height 9
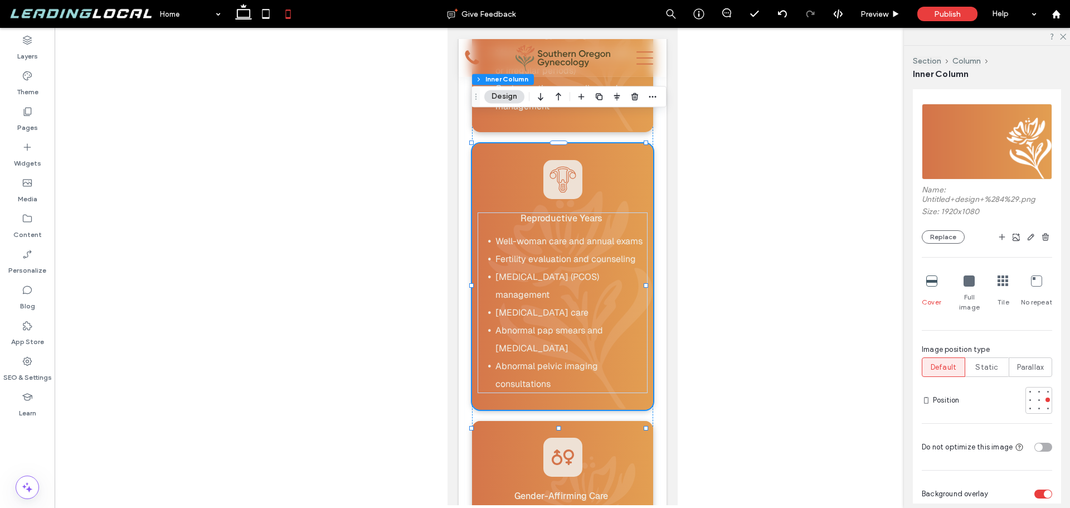
scroll to position [669, 0]
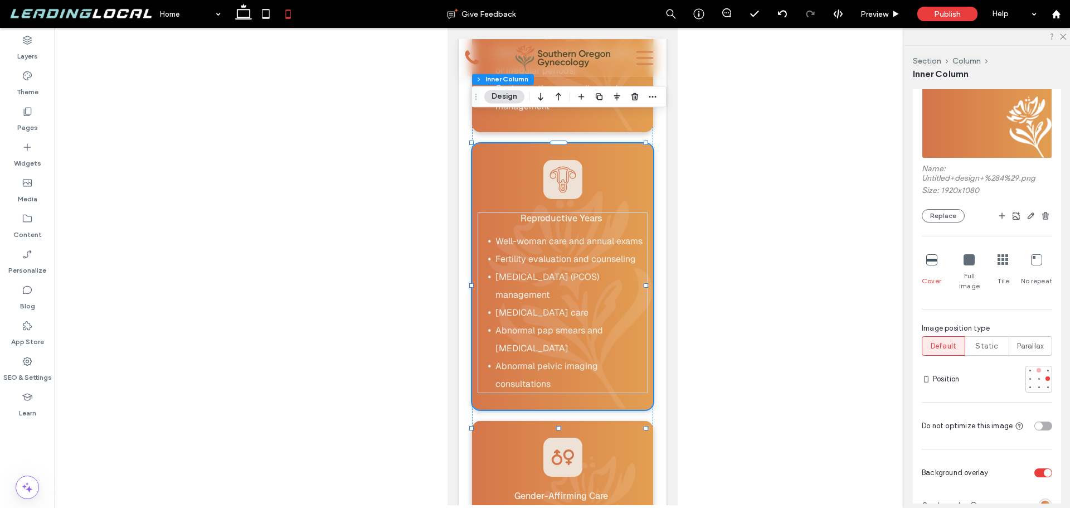
click at [1035, 366] on div at bounding box center [1039, 370] width 8 height 8
click at [1045, 376] on div at bounding box center [1047, 378] width 4 height 4
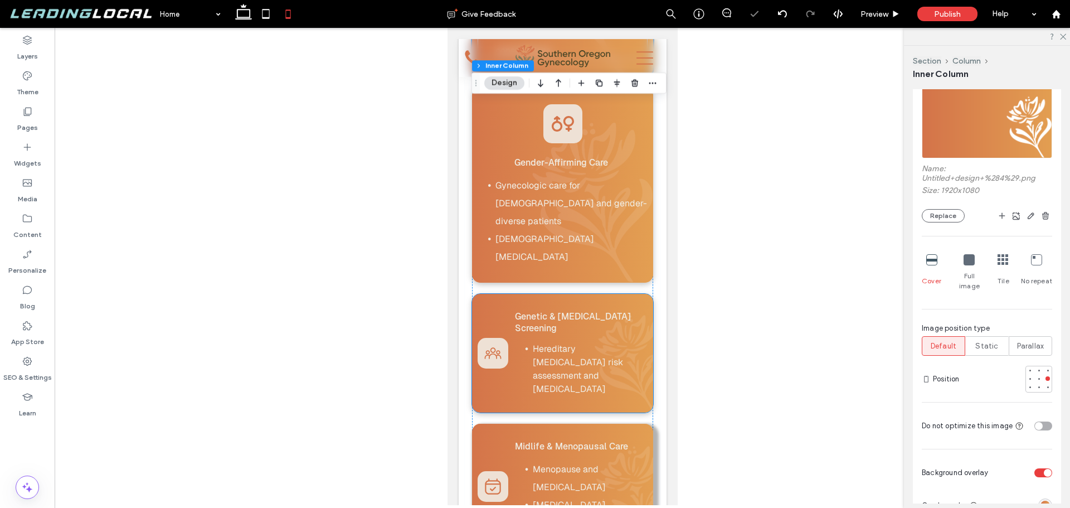
scroll to position [1672, 0]
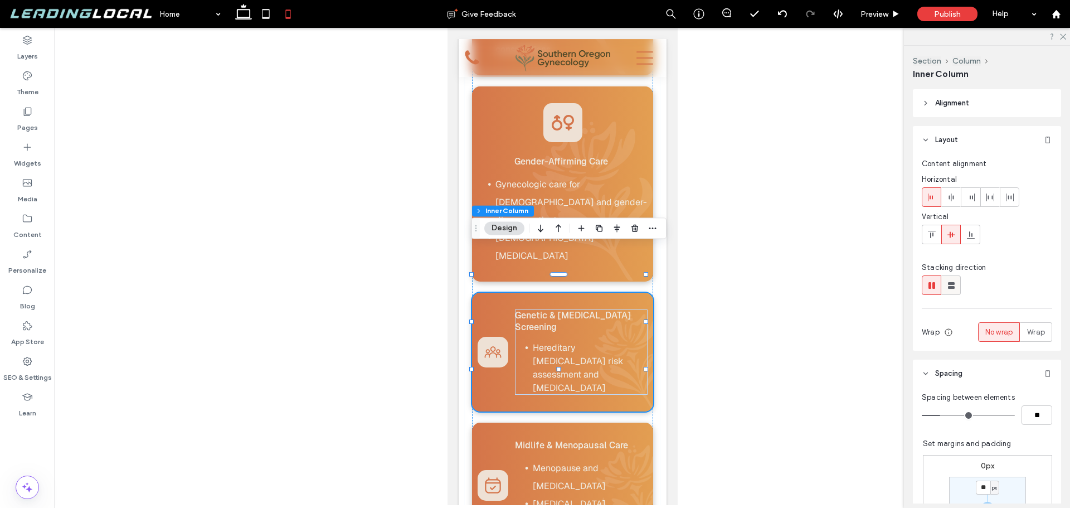
click at [953, 288] on use at bounding box center [951, 285] width 7 height 7
type input "**"
type input "****"
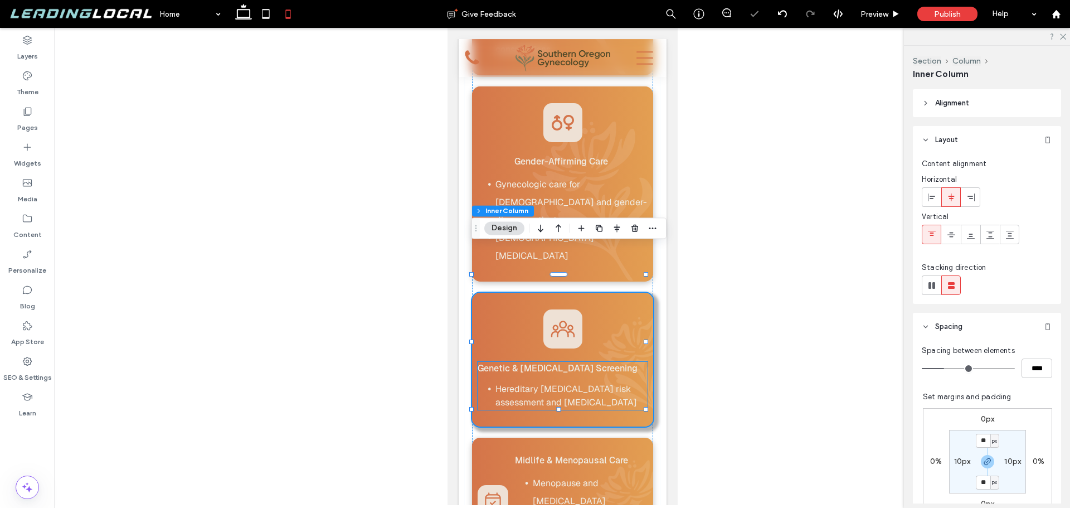
click at [598, 362] on h3 "Genetic & [MEDICAL_DATA] Screening" at bounding box center [561, 368] width 168 height 12
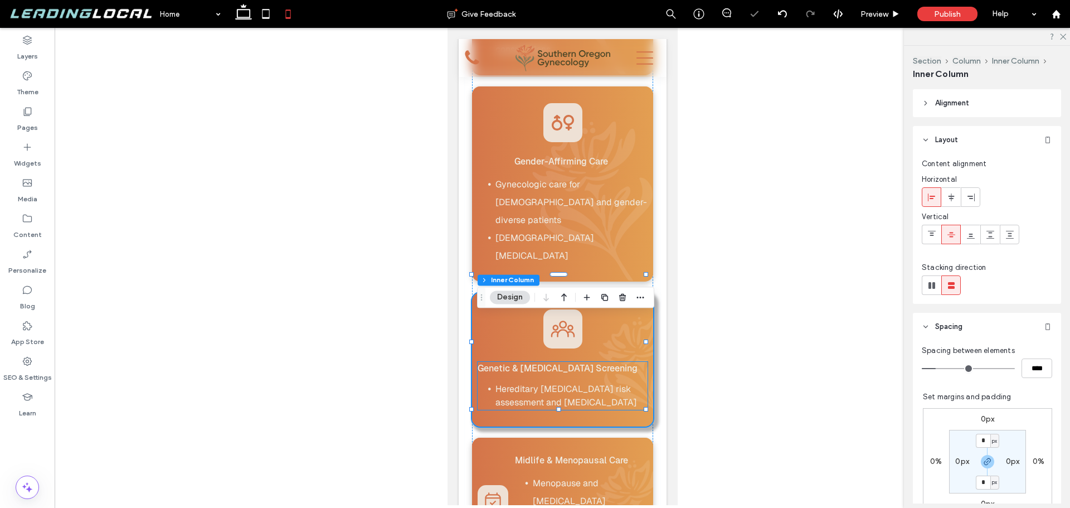
click at [598, 362] on h3 "Genetic & [MEDICAL_DATA] Screening" at bounding box center [561, 368] width 168 height 12
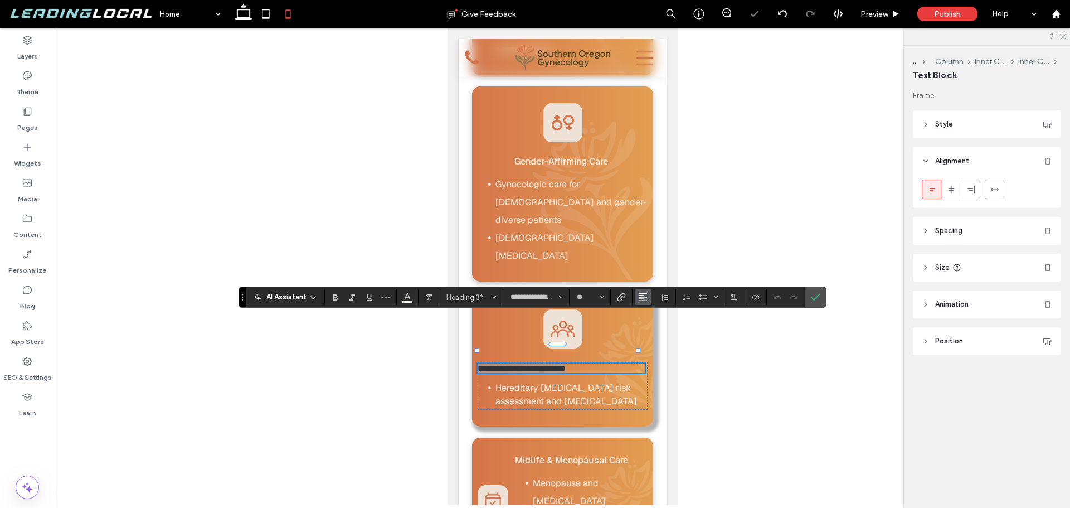
click at [647, 297] on button "Alignment" at bounding box center [643, 297] width 17 height 16
click at [653, 327] on icon "ui.textEditor.alignment.center" at bounding box center [651, 331] width 9 height 9
click at [814, 293] on icon "Confirm" at bounding box center [815, 297] width 9 height 9
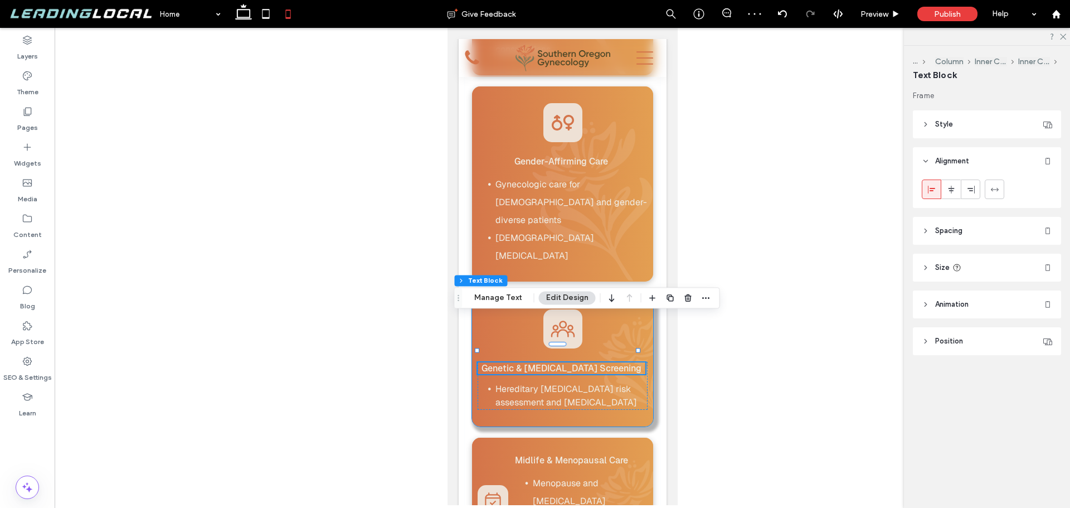
click at [635, 293] on div "Genetic & Cancer Screening Hereditary cancer risk assessment and genetic testing" at bounding box center [561, 360] width 181 height 134
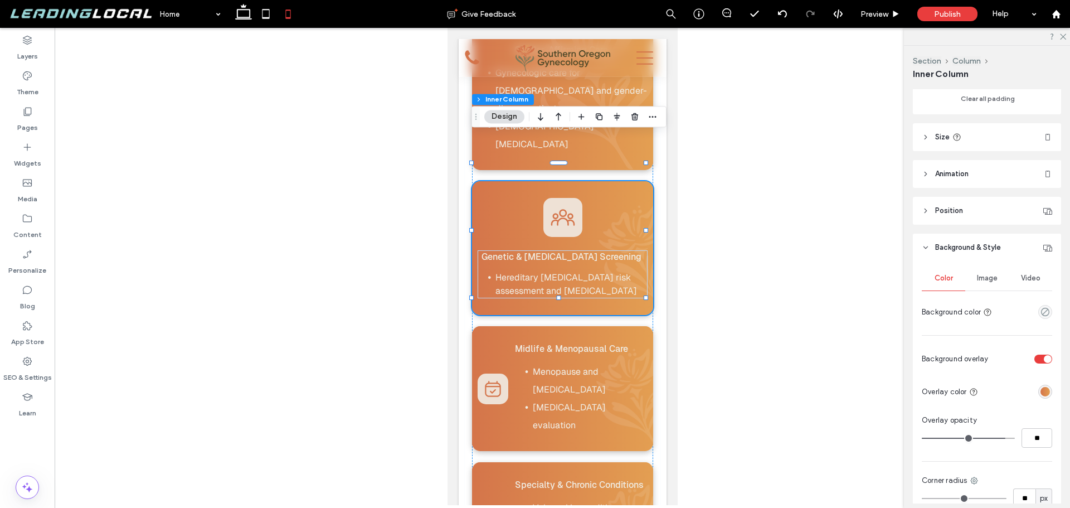
scroll to position [446, 0]
click at [973, 281] on div "Image" at bounding box center [986, 276] width 43 height 25
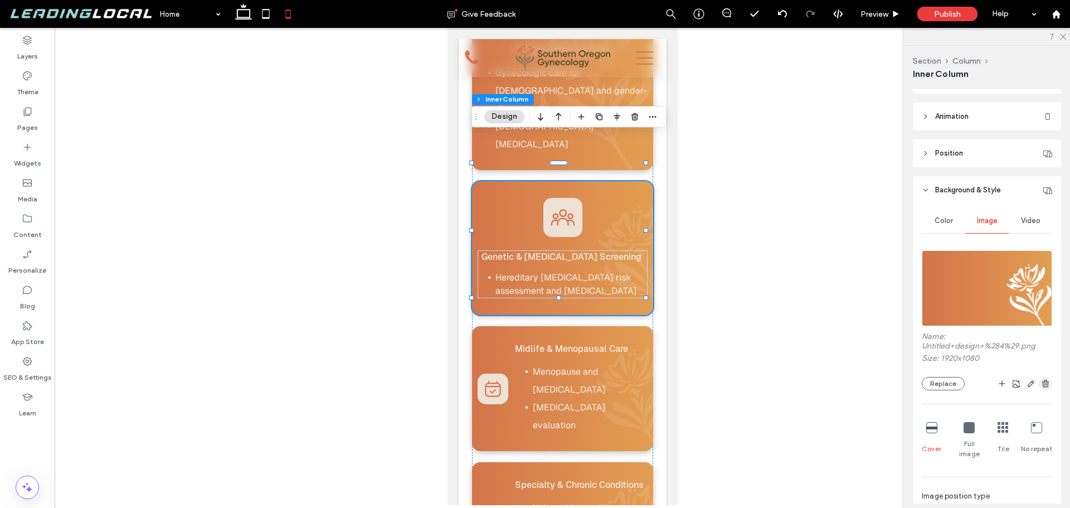
scroll to position [669, 0]
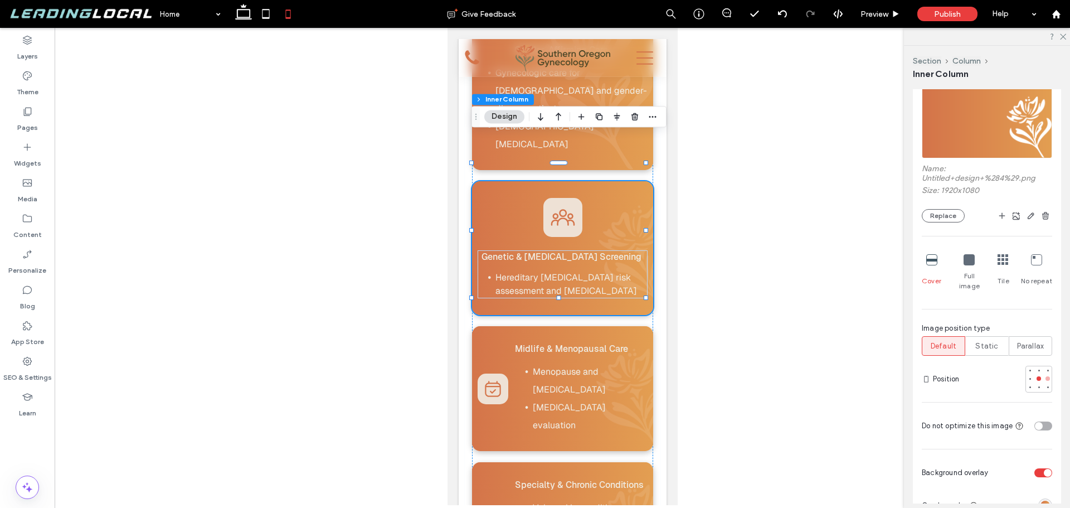
click at [1045, 376] on div at bounding box center [1047, 378] width 4 height 4
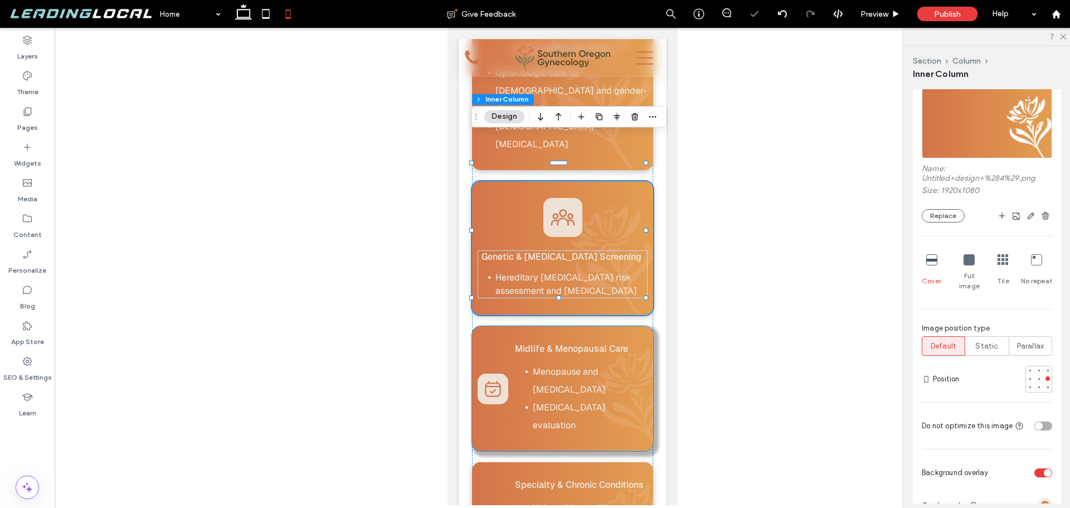
click at [620, 326] on div "Midlife & Menopausal Care Menopause and hormone therapy Postmenopausal bleeding…" at bounding box center [561, 388] width 181 height 125
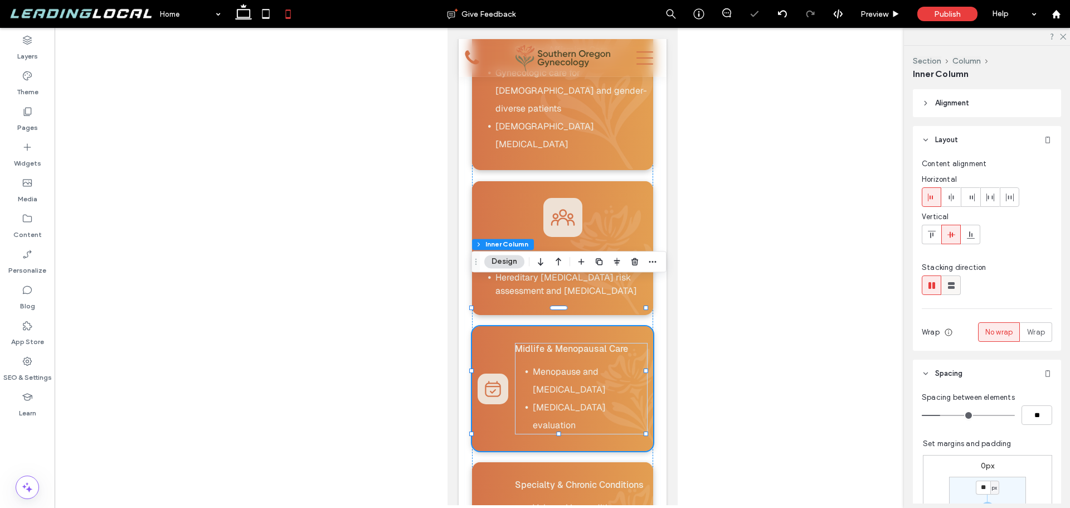
click at [950, 287] on use at bounding box center [951, 285] width 7 height 7
type input "**"
type input "****"
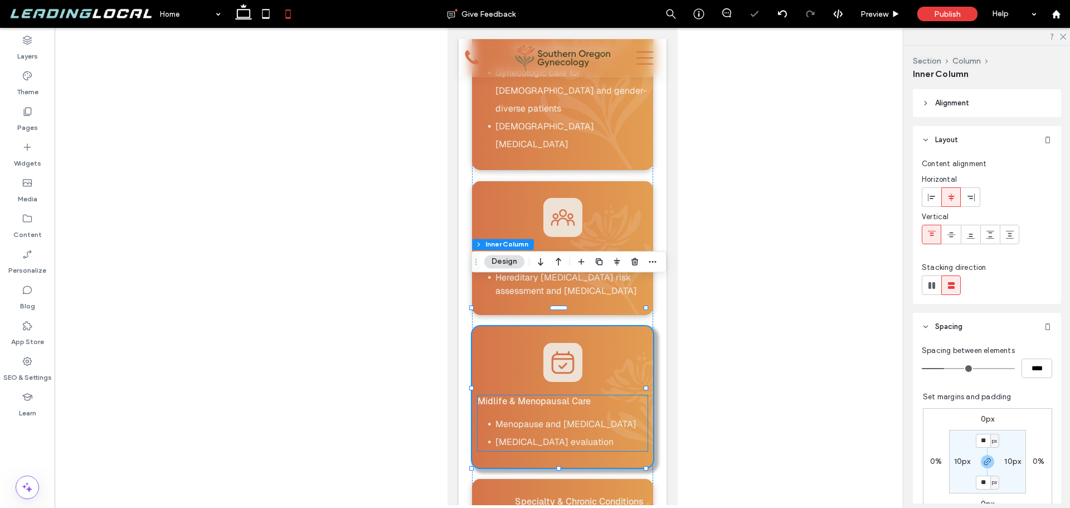
click at [582, 396] on span "Midlife & Menopausal Care" at bounding box center [533, 401] width 113 height 11
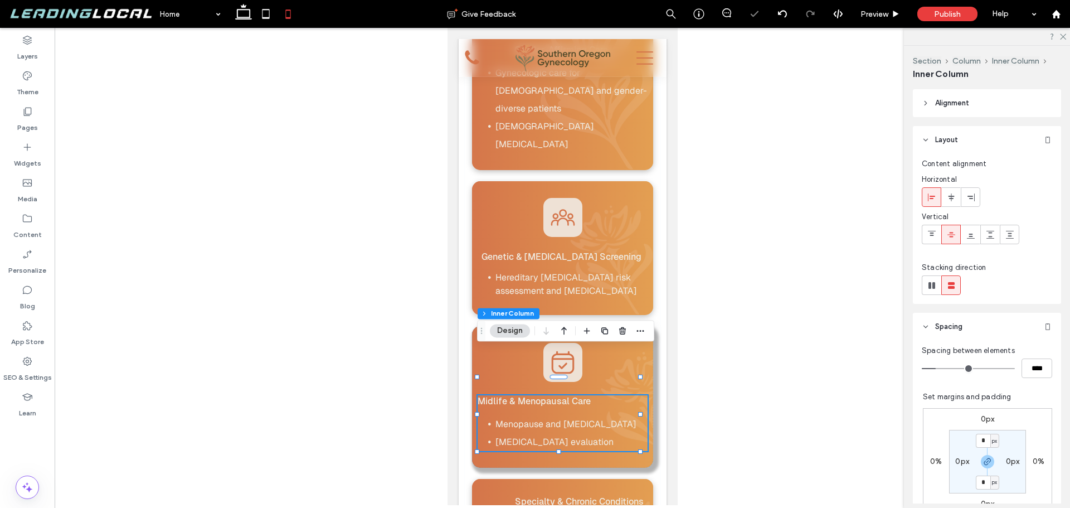
click at [582, 396] on span "Midlife & Menopausal Care" at bounding box center [533, 401] width 113 height 11
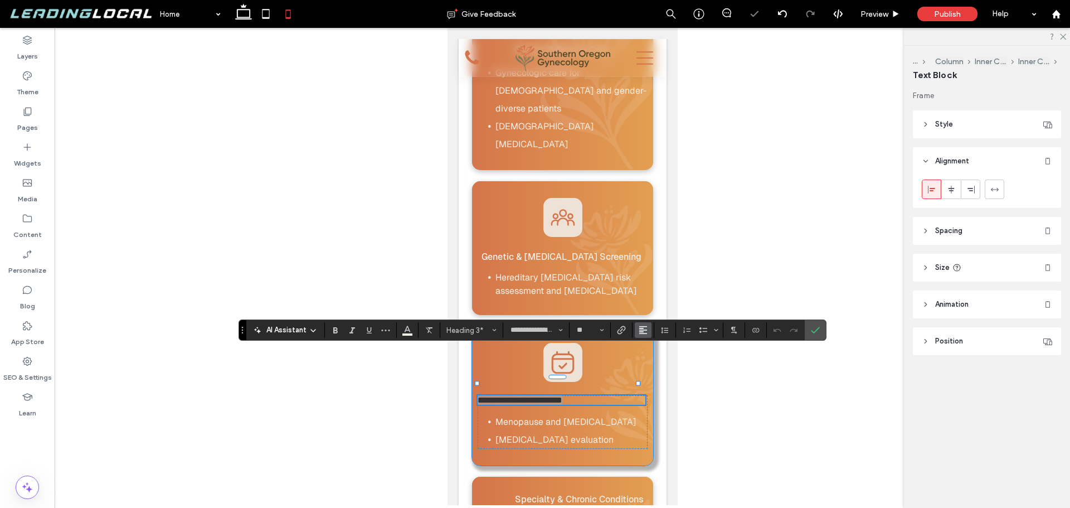
click at [646, 337] on span "Alignment" at bounding box center [643, 330] width 9 height 14
click at [658, 275] on div "ui.textEditor.alignment.center" at bounding box center [654, 279] width 14 height 9
click at [820, 334] on label "Confirm" at bounding box center [815, 330] width 17 height 20
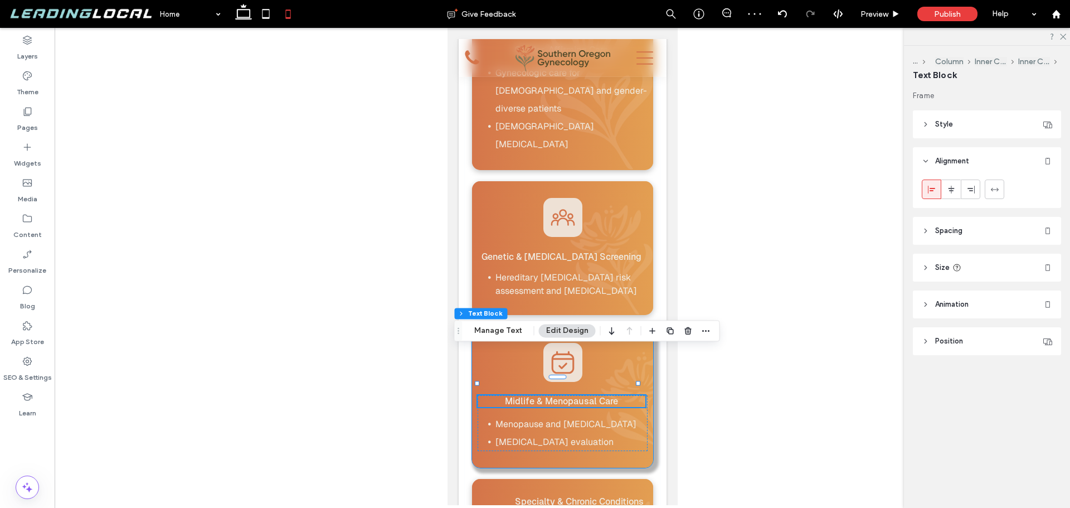
click at [634, 326] on div "Midlife & Menopausal Care Menopause and hormone therapy Postmenopausal bleeding…" at bounding box center [561, 397] width 181 height 142
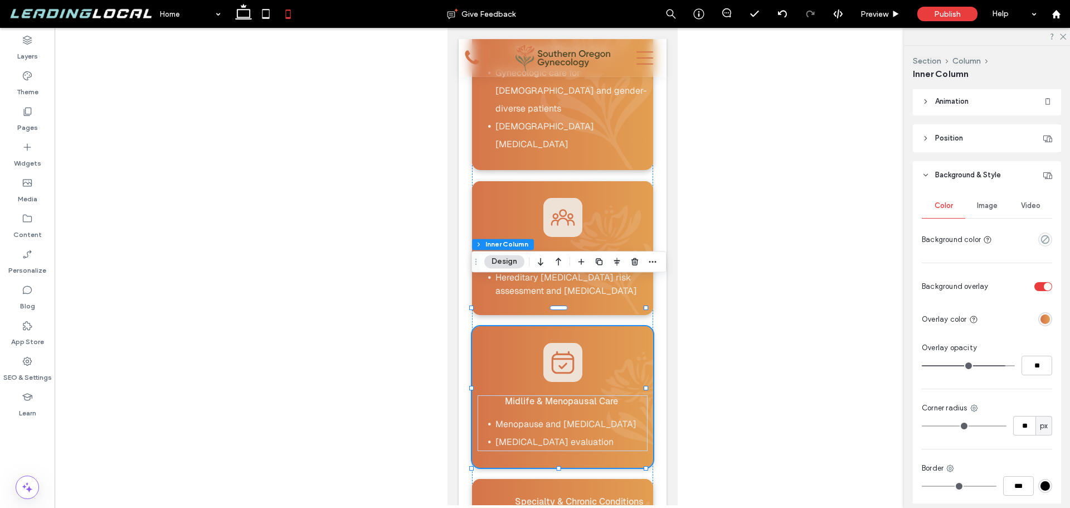
scroll to position [446, 0]
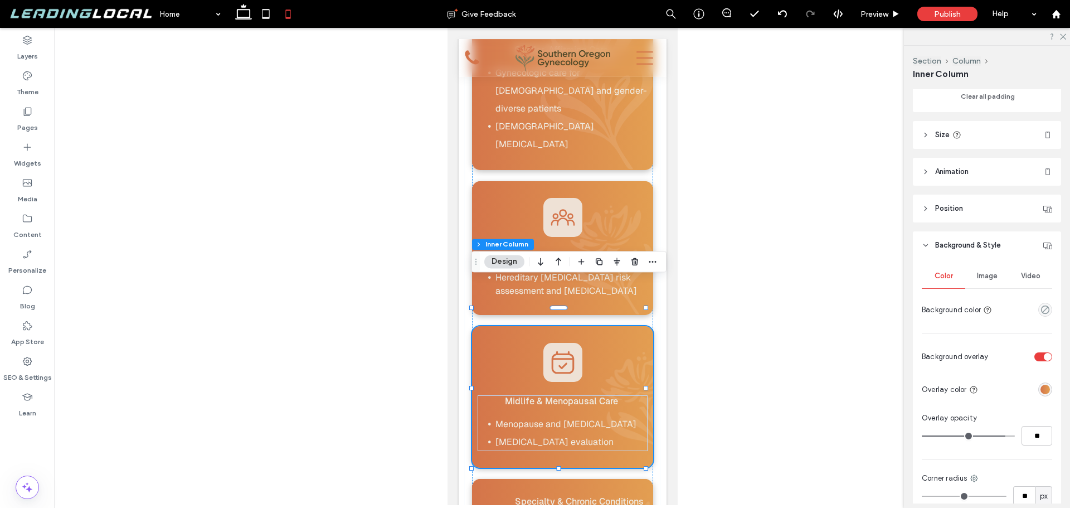
click at [981, 271] on span "Image" at bounding box center [987, 275] width 21 height 9
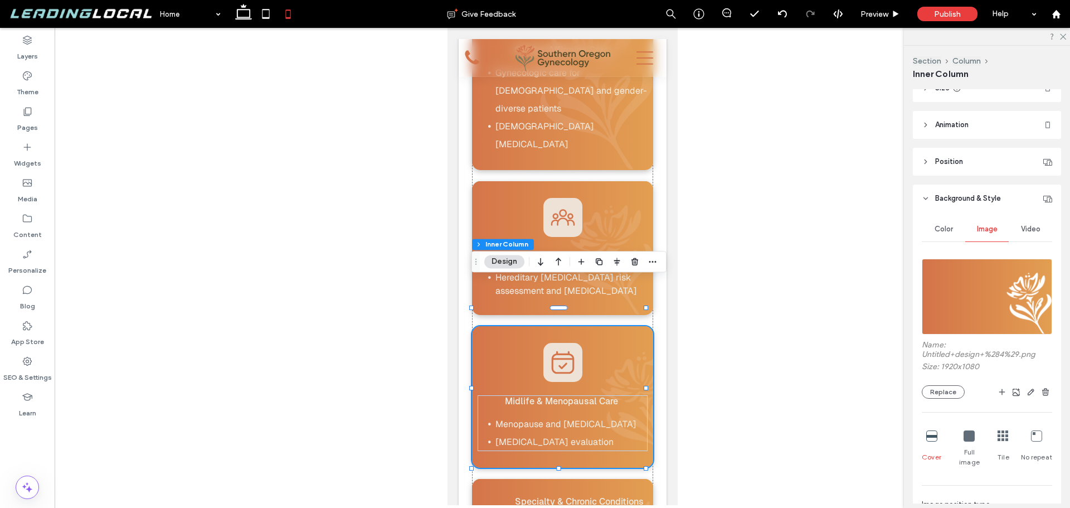
scroll to position [557, 0]
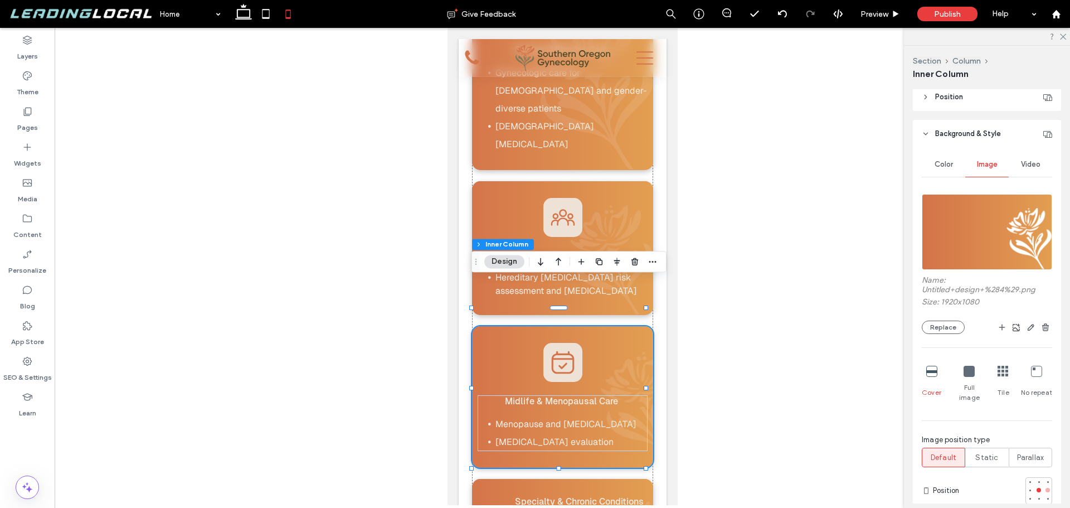
click at [1044, 486] on div at bounding box center [1048, 490] width 8 height 8
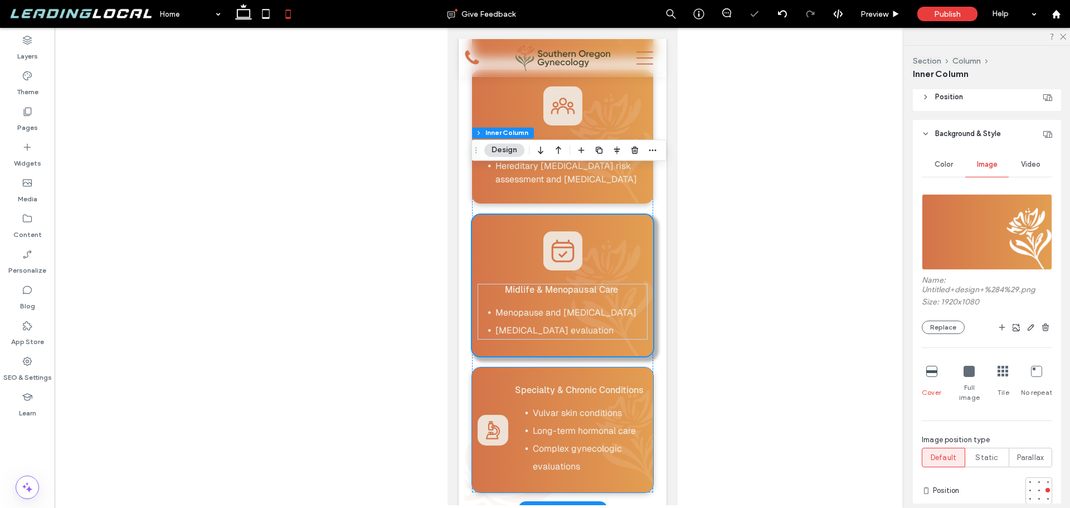
scroll to position [2006, 0]
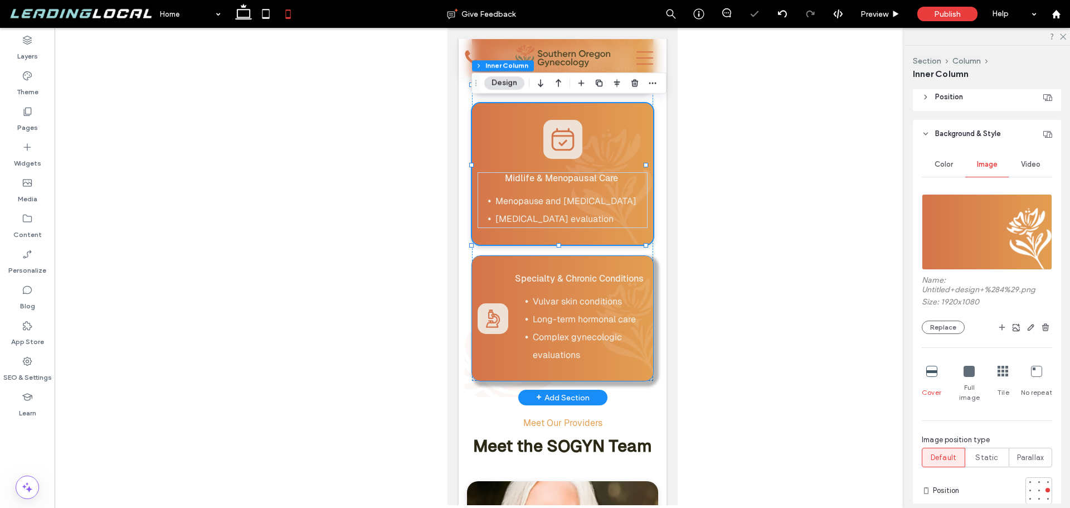
click at [611, 256] on div "Specialty & Chronic Conditions Vulvar skin conditions Long-term hormonal care C…" at bounding box center [561, 318] width 181 height 125
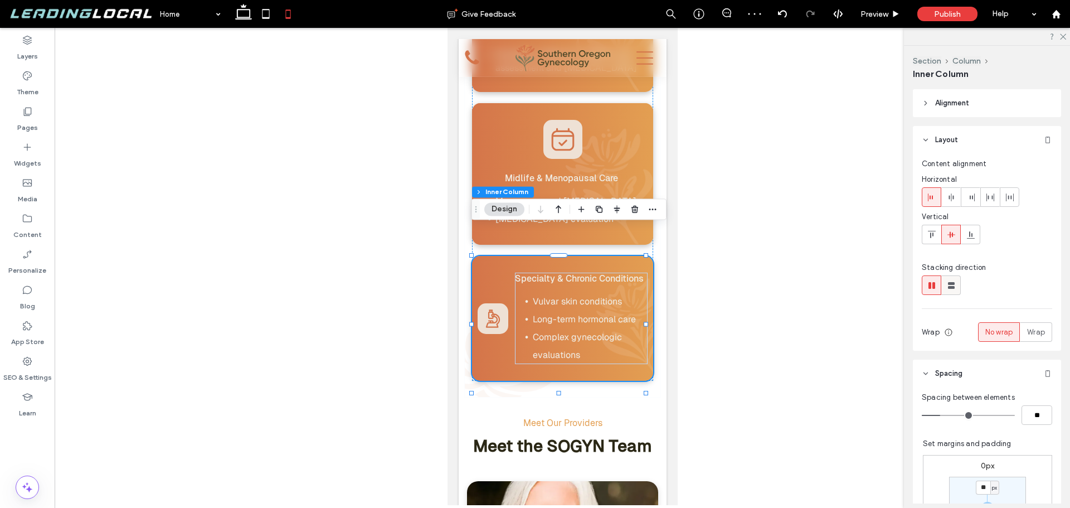
click at [952, 285] on icon at bounding box center [951, 285] width 11 height 11
type input "**"
type input "****"
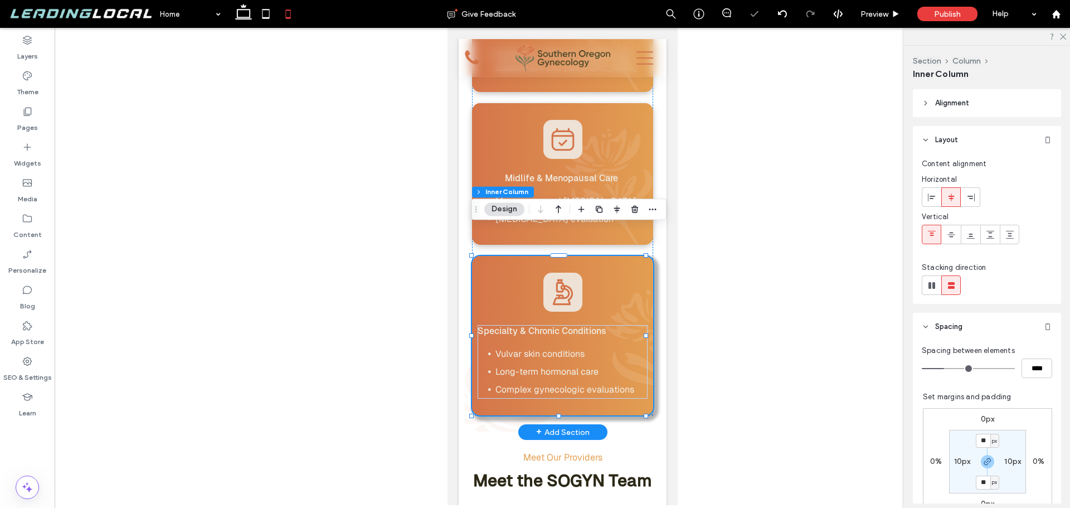
click at [622, 279] on div "Specialty & Chronic Conditions Vulvar skin conditions Long-term hormonal care C…" at bounding box center [561, 335] width 181 height 159
click at [582, 325] on span "Specialty & Chronic Conditions" at bounding box center [541, 330] width 129 height 11
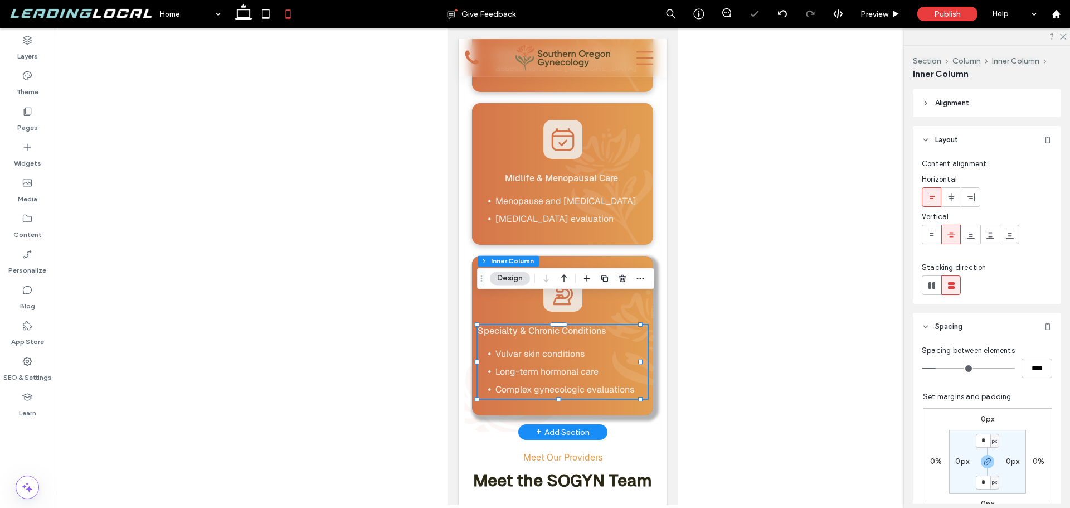
click at [582, 325] on span "Specialty & Chronic Conditions" at bounding box center [541, 330] width 129 height 11
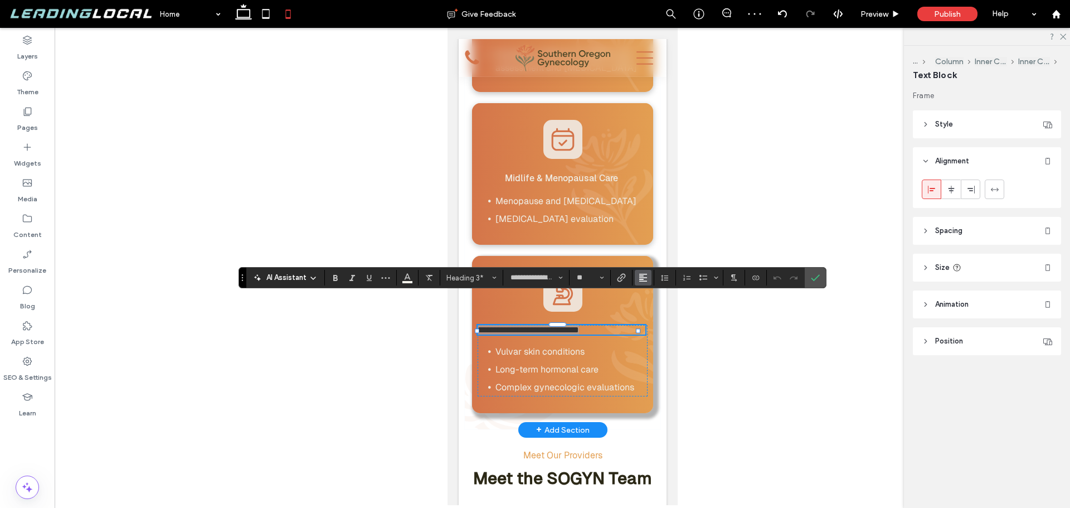
click at [644, 278] on use "Alignment" at bounding box center [643, 278] width 8 height 8
click at [658, 312] on div "ui.textEditor.alignment.center" at bounding box center [654, 312] width 14 height 9
click at [812, 276] on icon "Confirm" at bounding box center [815, 277] width 9 height 9
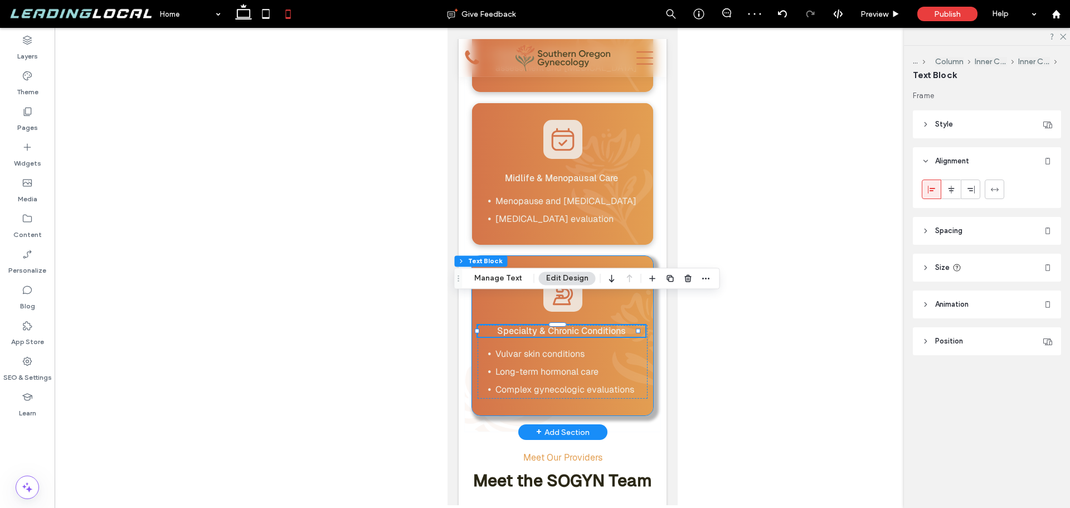
click at [633, 256] on div "Specialty & Chronic Conditions Vulvar skin conditions Long-term hormonal care C…" at bounding box center [561, 335] width 181 height 159
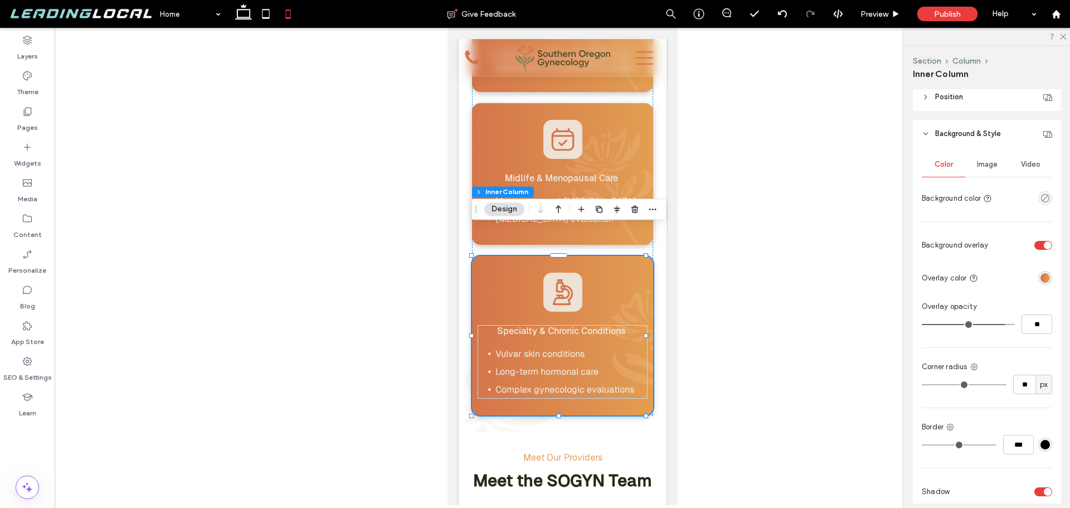
scroll to position [710, 0]
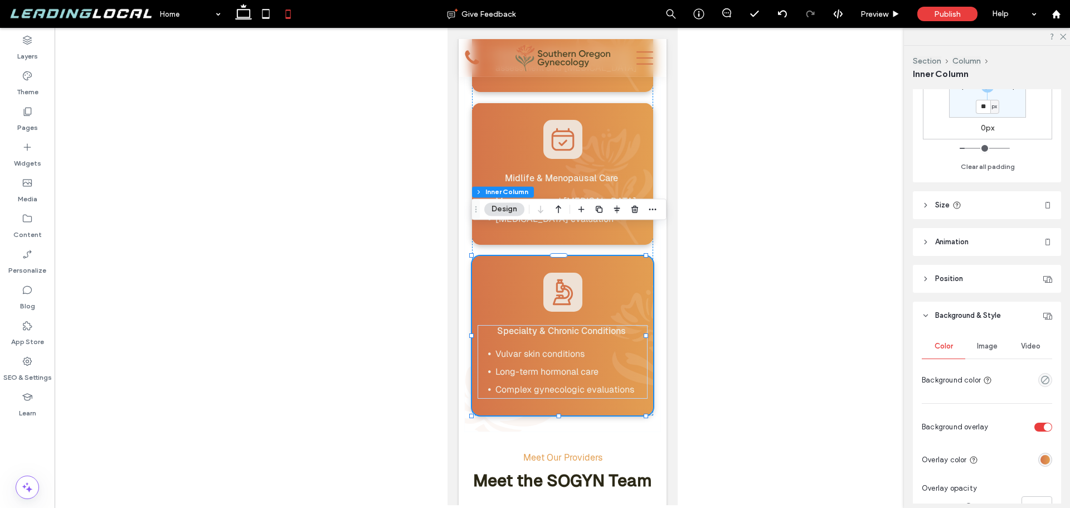
click at [989, 343] on span "Image" at bounding box center [987, 346] width 21 height 9
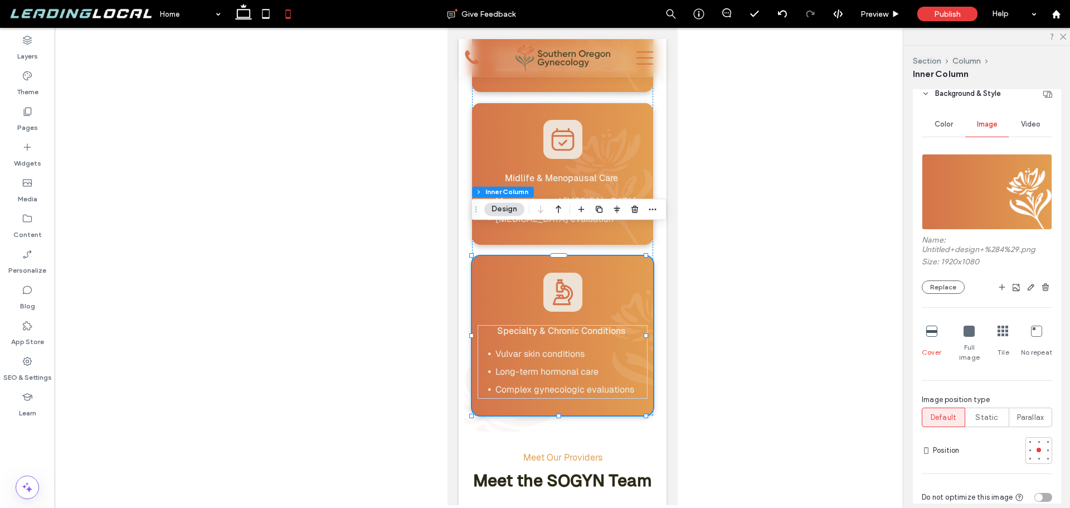
scroll to position [598, 0]
click at [1045, 445] on div at bounding box center [1048, 449] width 8 height 8
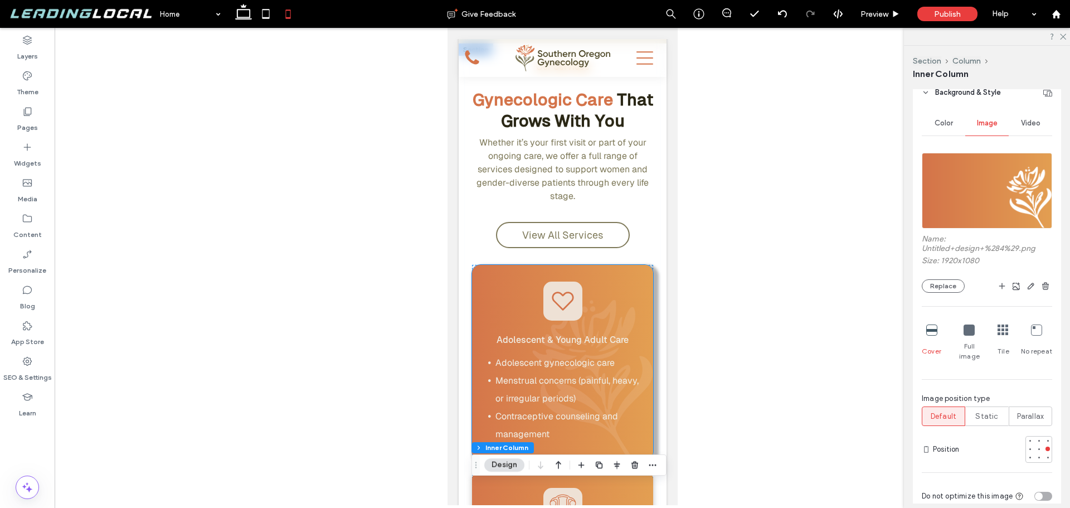
scroll to position [1003, 0]
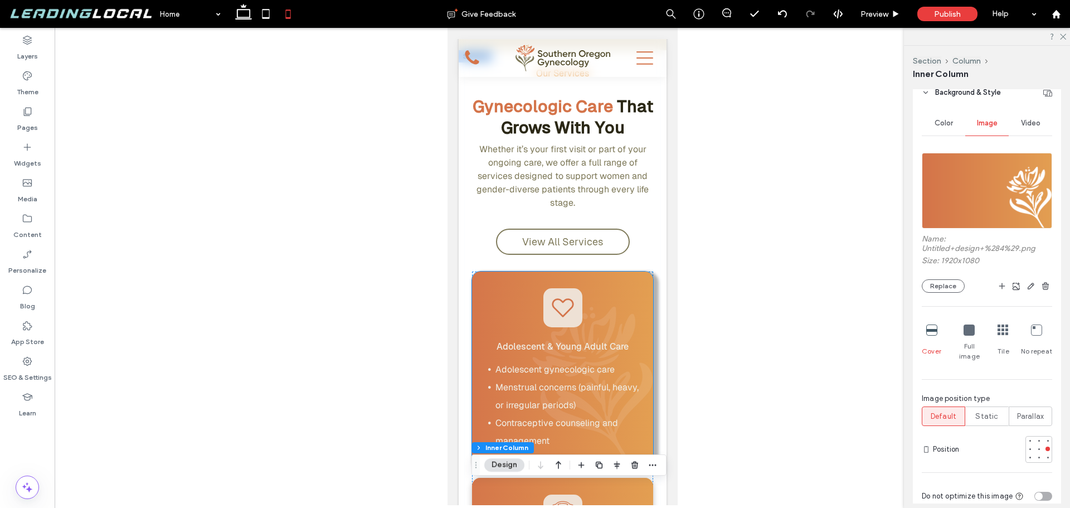
click at [488, 275] on div "Adolescent & Young Adult Care Adolescent gynecologic care Menstrual concerns (p…" at bounding box center [561, 368] width 181 height 195
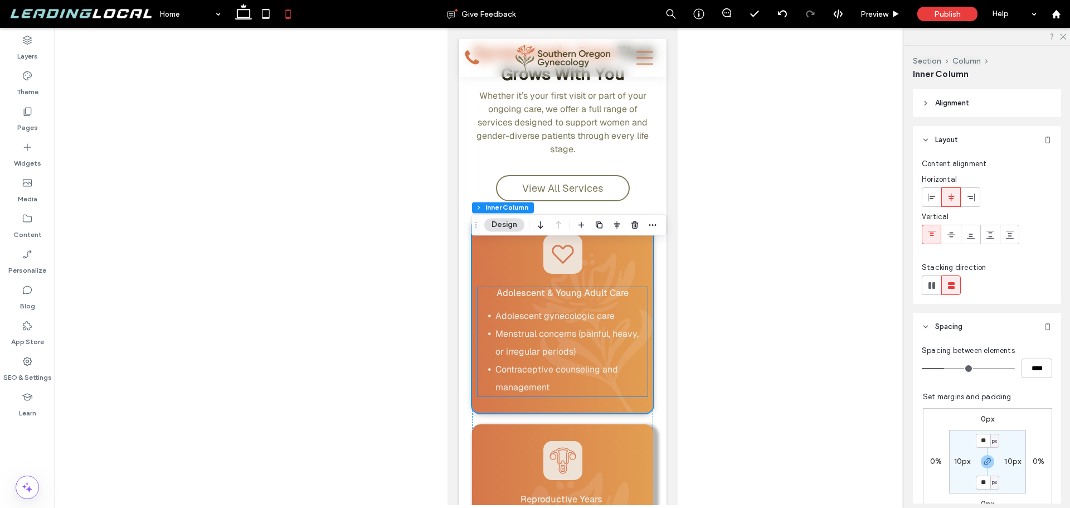
scroll to position [1114, 0]
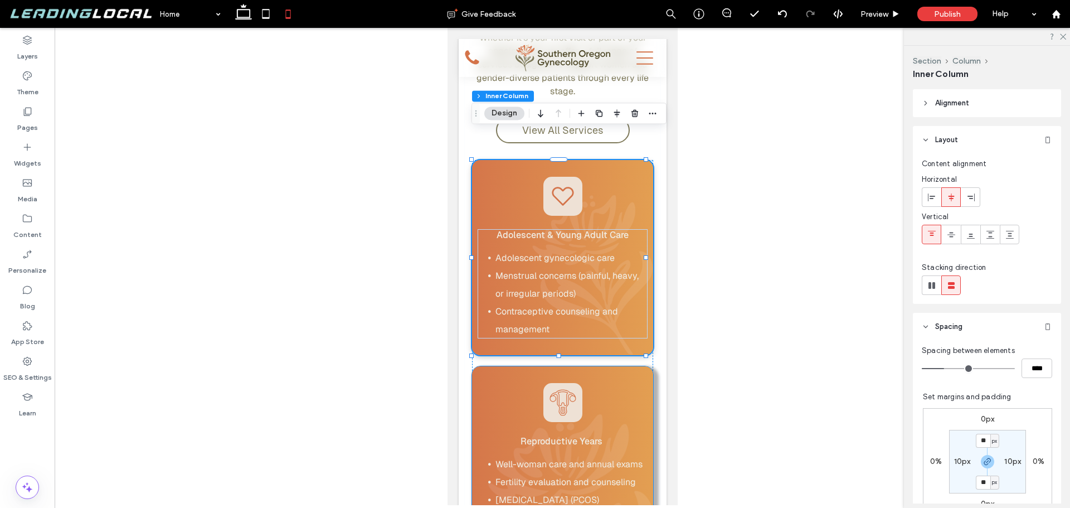
click at [480, 366] on div "Reproductive Years Well-woman care and annual exams Fertility evaluation and co…" at bounding box center [561, 499] width 181 height 266
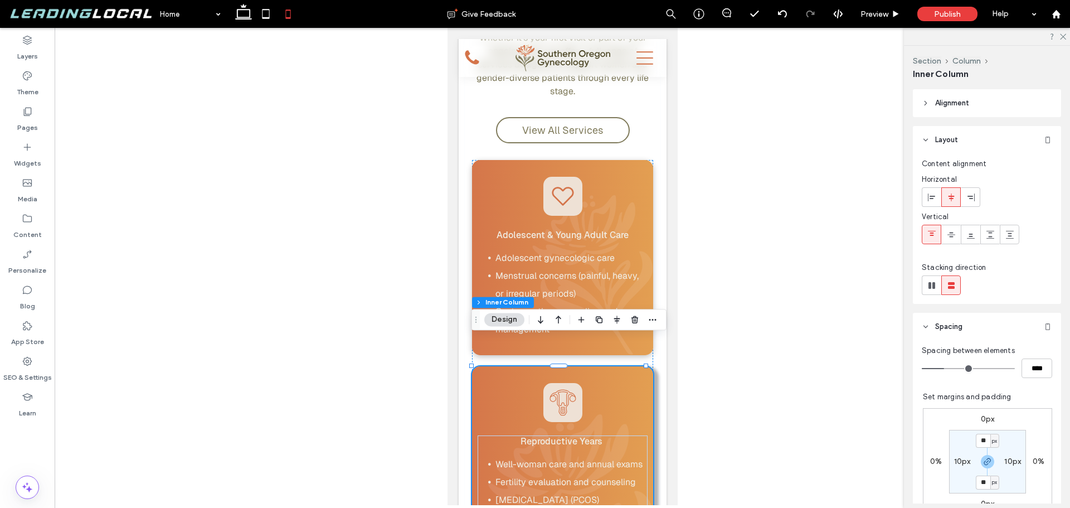
scroll to position [1226, 0]
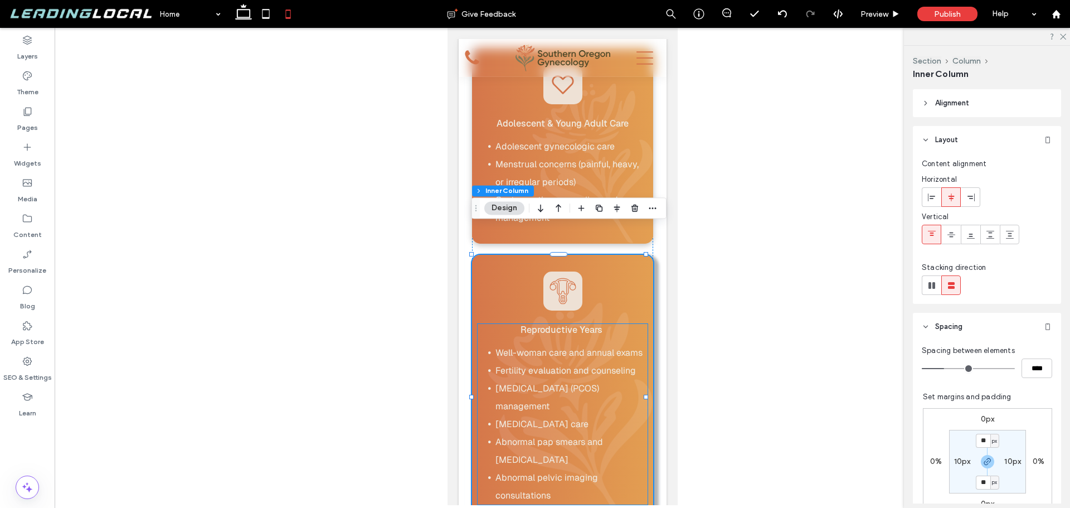
click at [489, 324] on h3 "Reproductive Years" at bounding box center [561, 330] width 168 height 12
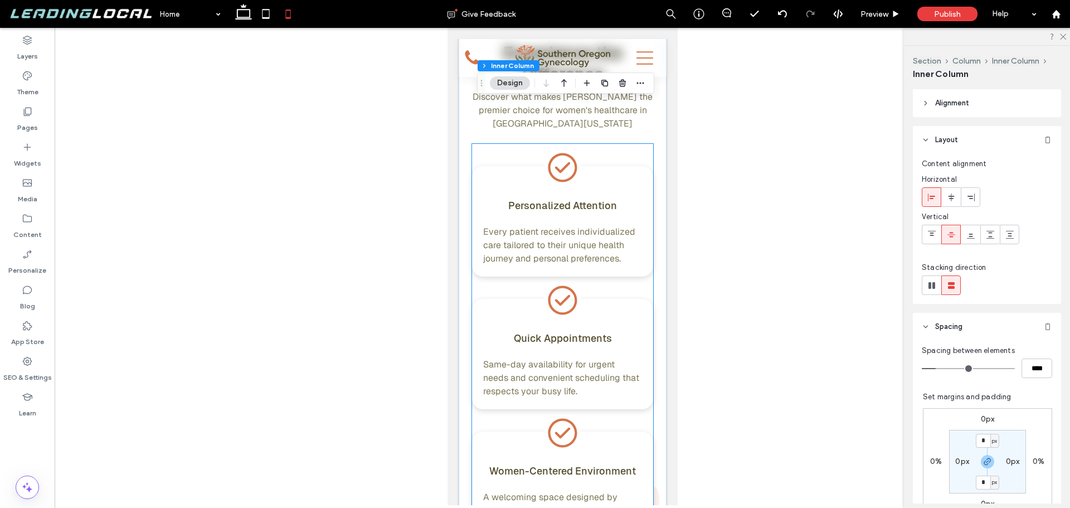
scroll to position [3343, 0]
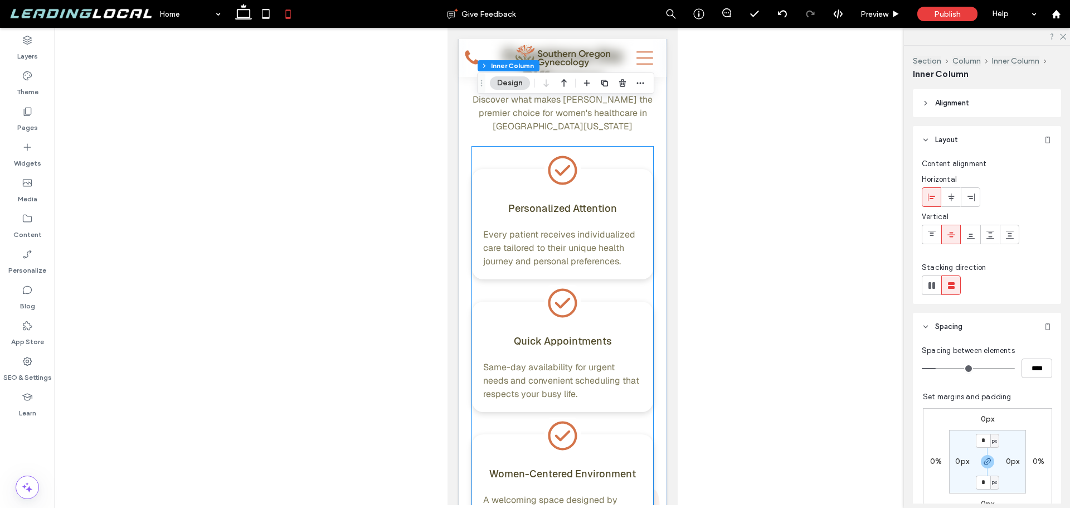
click at [593, 247] on span "Every patient receives individualized care tailored to their unique health jour…" at bounding box center [559, 247] width 152 height 38
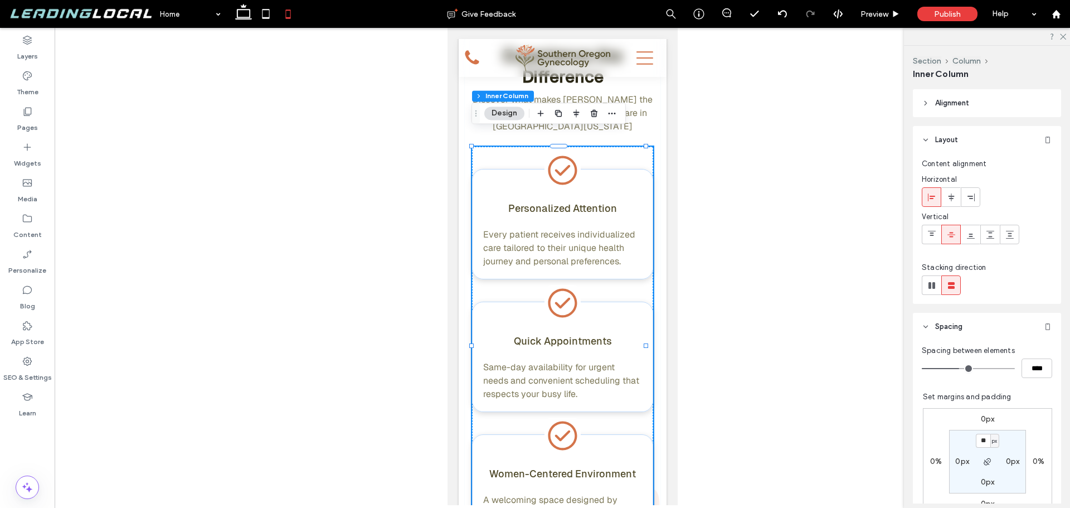
click at [593, 247] on span "Every patient receives individualized care tailored to their unique health jour…" at bounding box center [559, 247] width 152 height 38
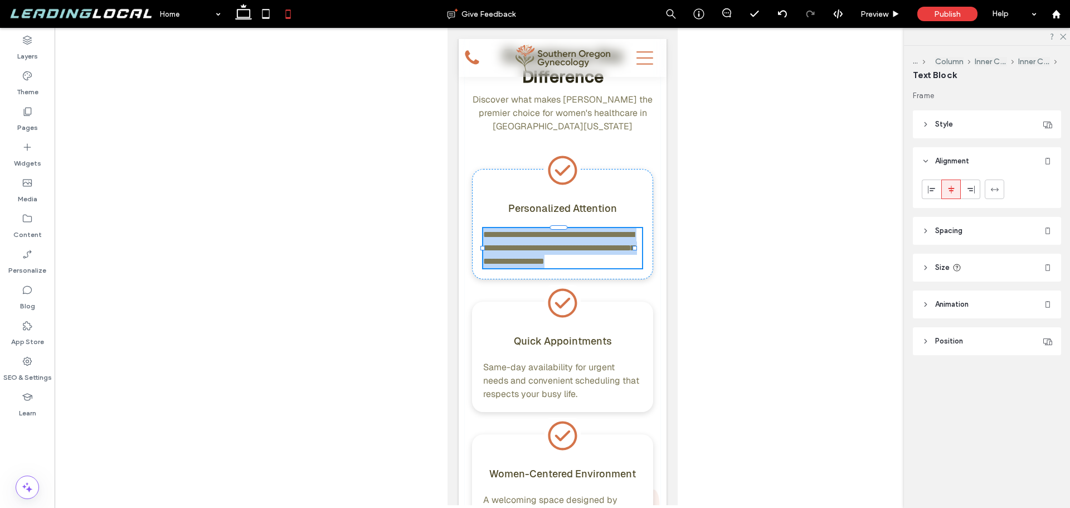
type input "**********"
type input "**"
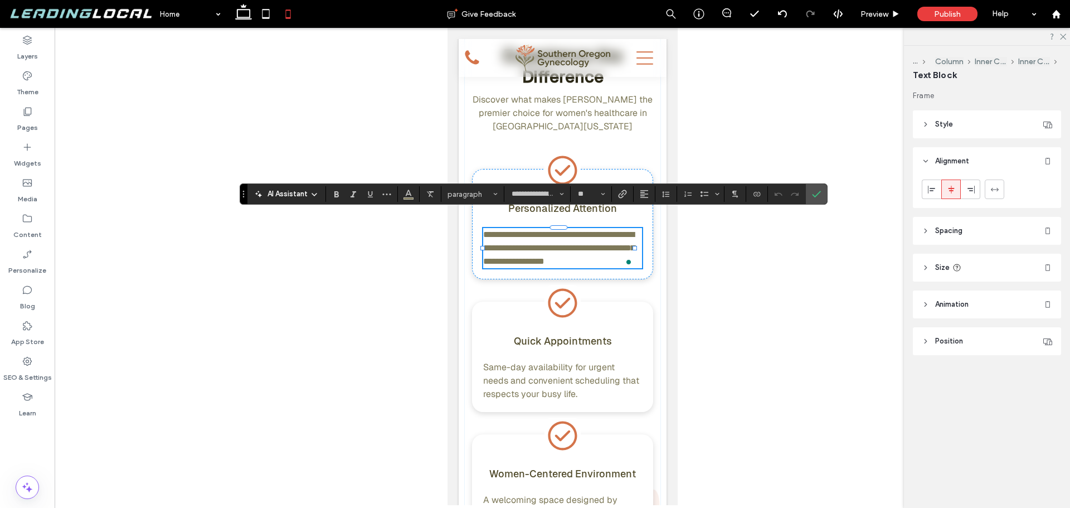
click at [640, 231] on div "**********" at bounding box center [561, 224] width 181 height 110
click at [824, 198] on div at bounding box center [562, 266] width 1015 height 477
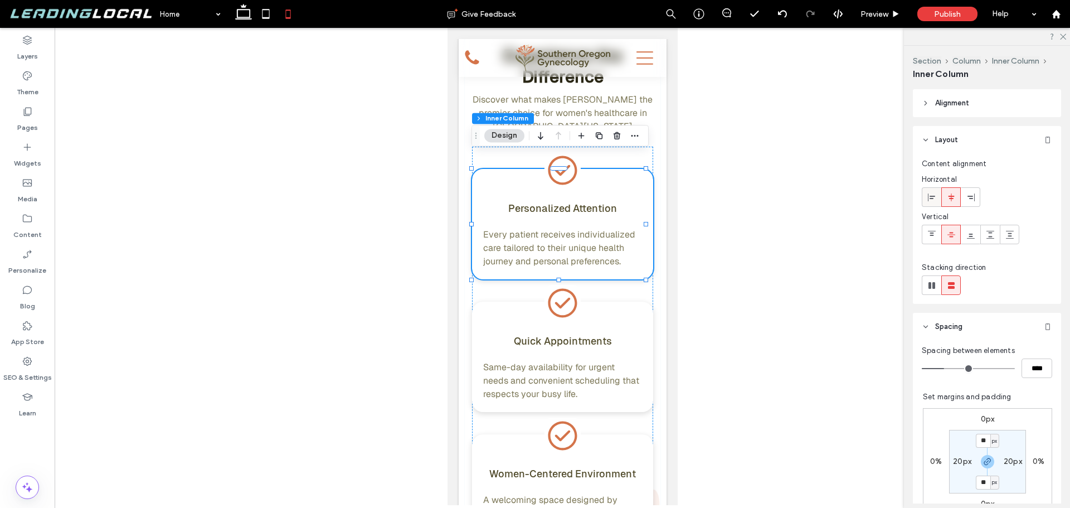
click at [934, 201] on icon at bounding box center [931, 197] width 9 height 9
click at [946, 201] on div at bounding box center [951, 197] width 18 height 18
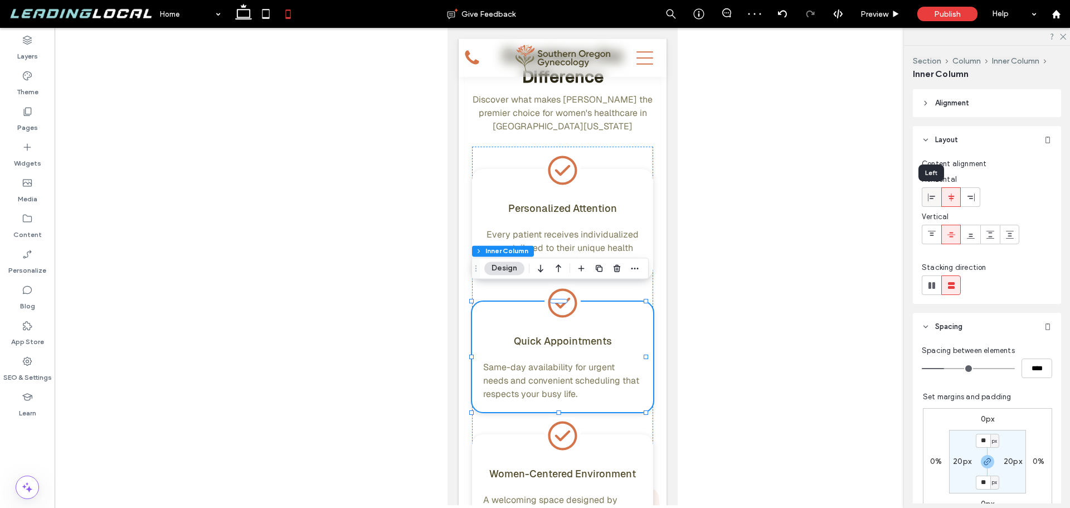
click at [934, 194] on icon at bounding box center [931, 197] width 9 height 9
click at [951, 194] on use at bounding box center [951, 197] width 6 height 8
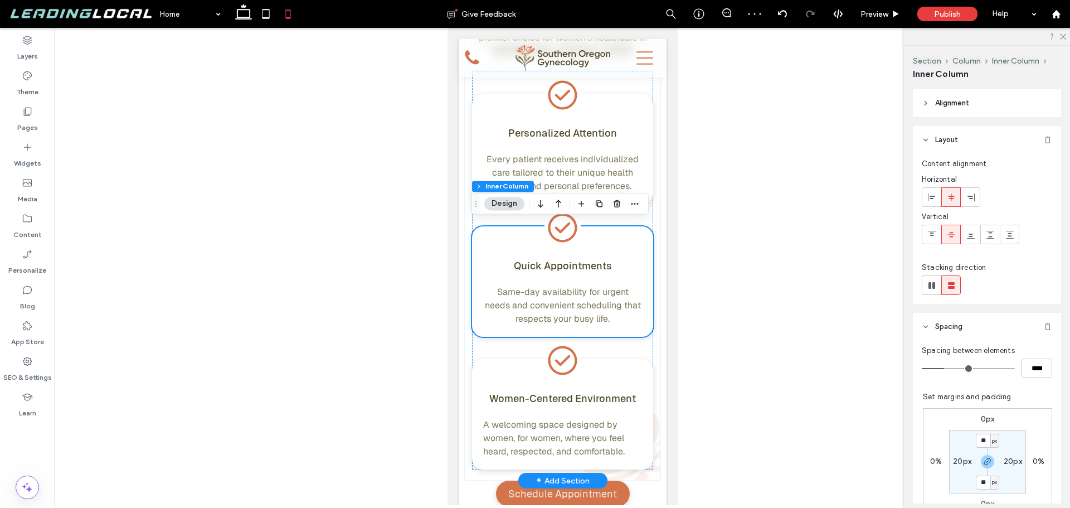
scroll to position [3455, 0]
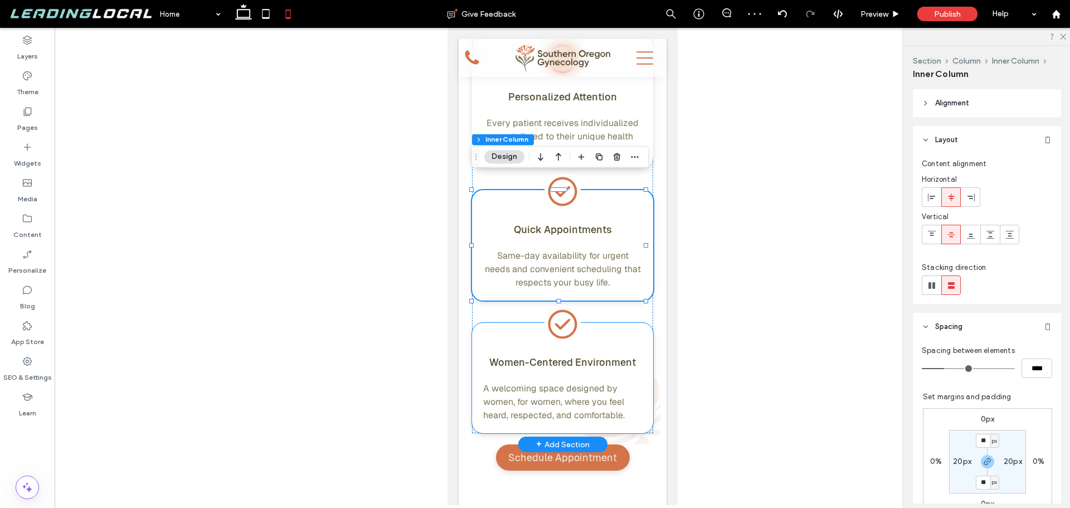
click at [632, 323] on div "Women-Centered Environment A welcoming space designed by women, for women, wher…" at bounding box center [561, 378] width 181 height 110
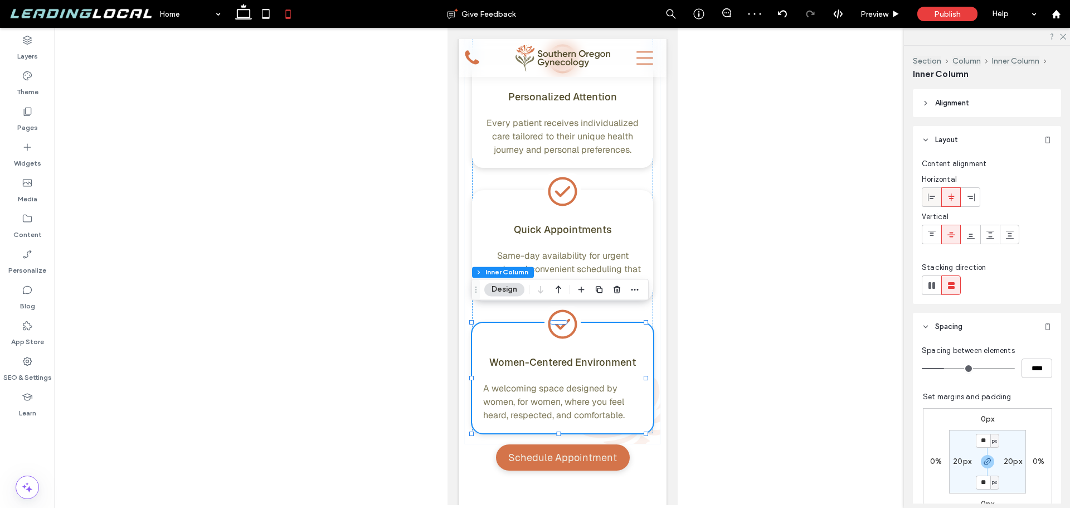
click at [934, 197] on icon at bounding box center [931, 197] width 9 height 9
click at [947, 196] on icon at bounding box center [951, 197] width 9 height 9
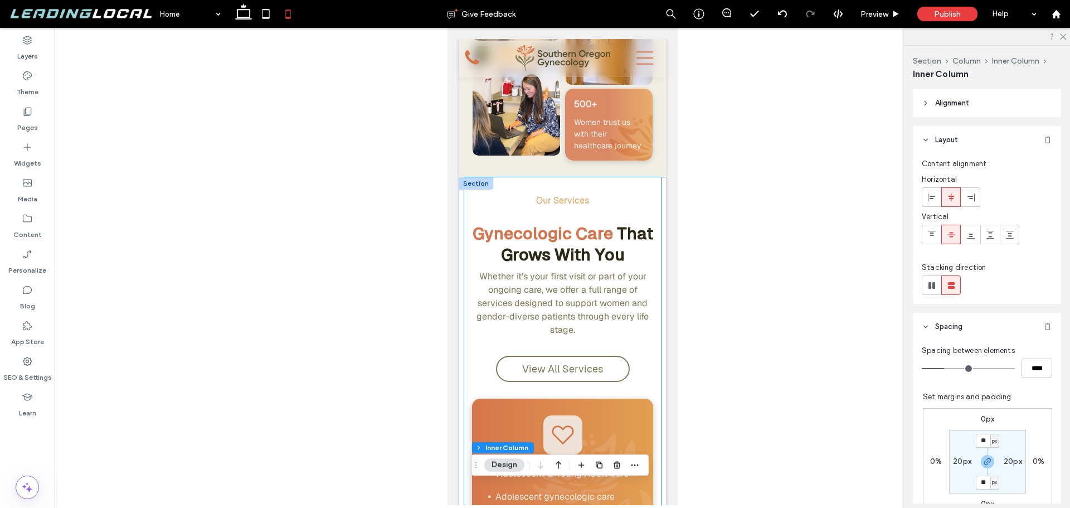
scroll to position [1107, 0]
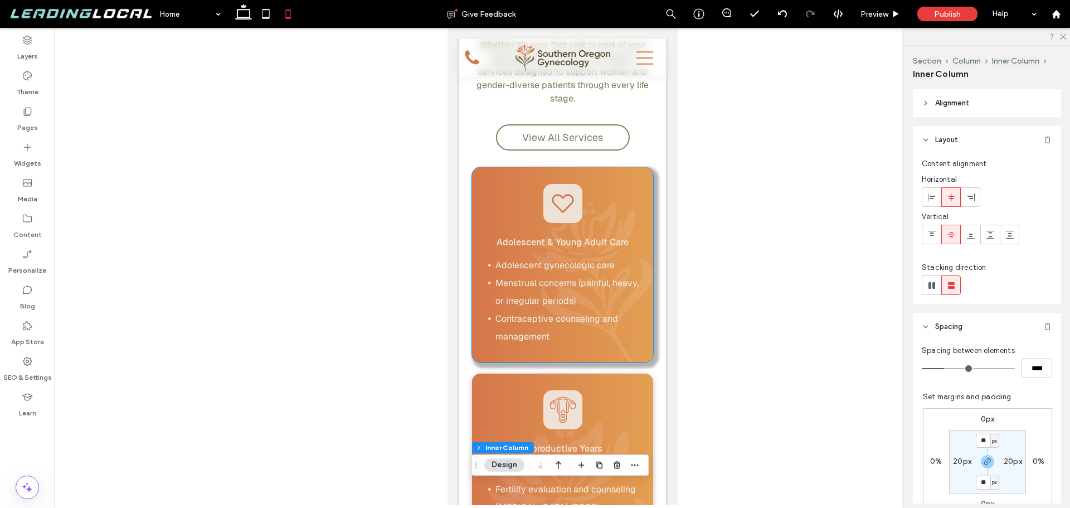
click at [567, 184] on icon at bounding box center [562, 203] width 39 height 39
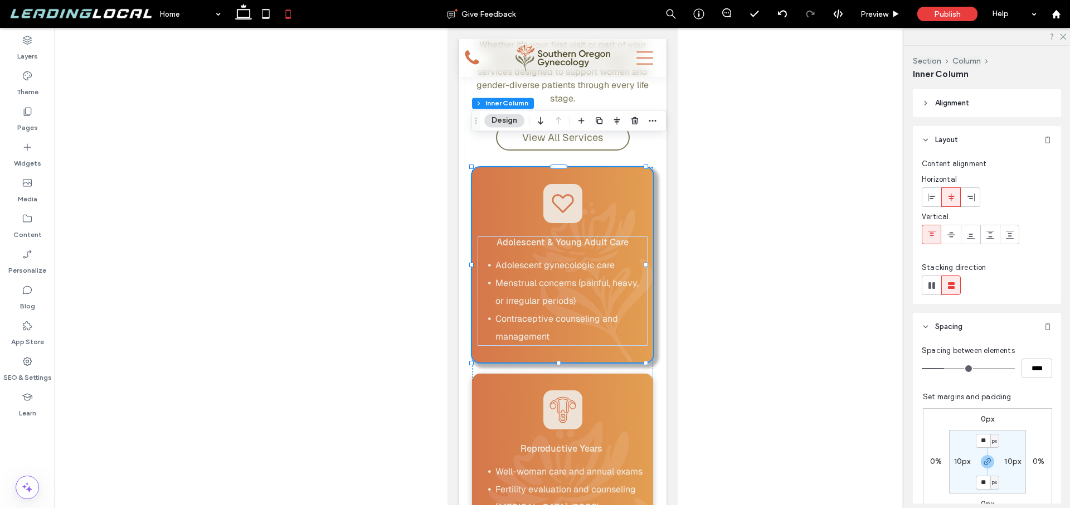
click at [567, 184] on icon at bounding box center [562, 203] width 39 height 39
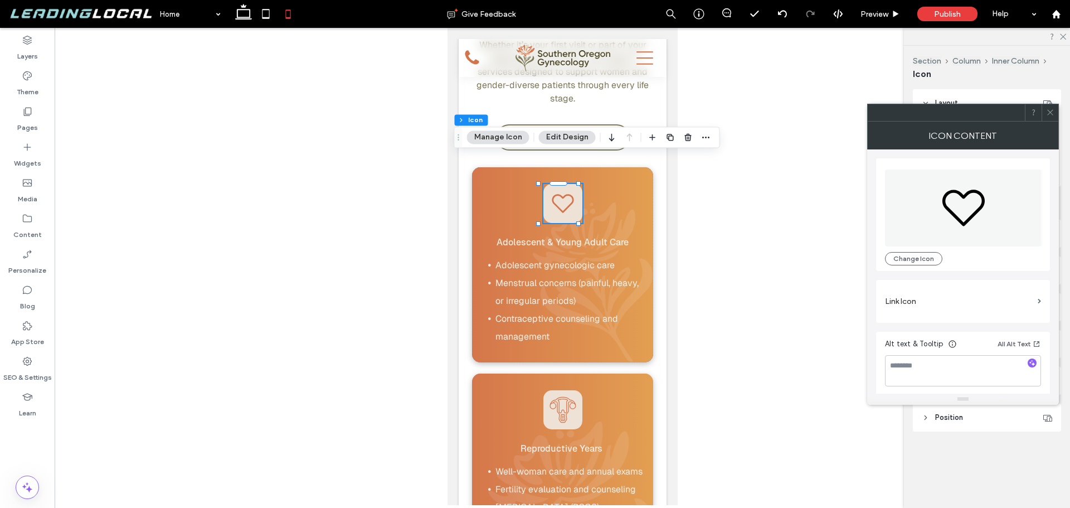
click at [1046, 109] on icon at bounding box center [1050, 112] width 8 height 8
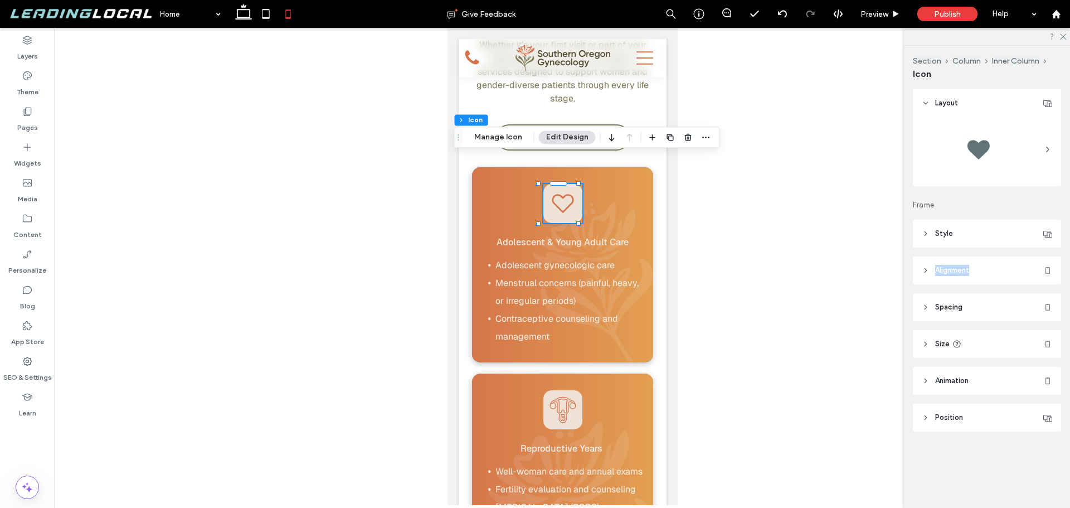
drag, startPoint x: 970, startPoint y: 236, endPoint x: 978, endPoint y: 260, distance: 25.9
click at [978, 260] on div "Layout Frame Style For the color of an SVG icon to be changeable, it must be bl…" at bounding box center [990, 282] width 155 height 387
click at [972, 232] on header "Style" at bounding box center [987, 234] width 148 height 28
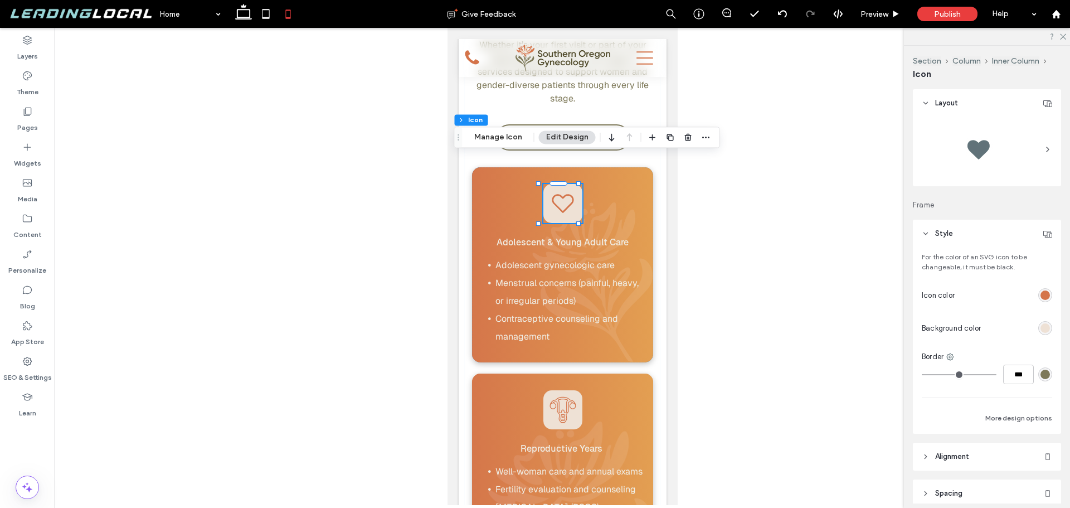
click at [971, 228] on header "Style" at bounding box center [987, 234] width 148 height 28
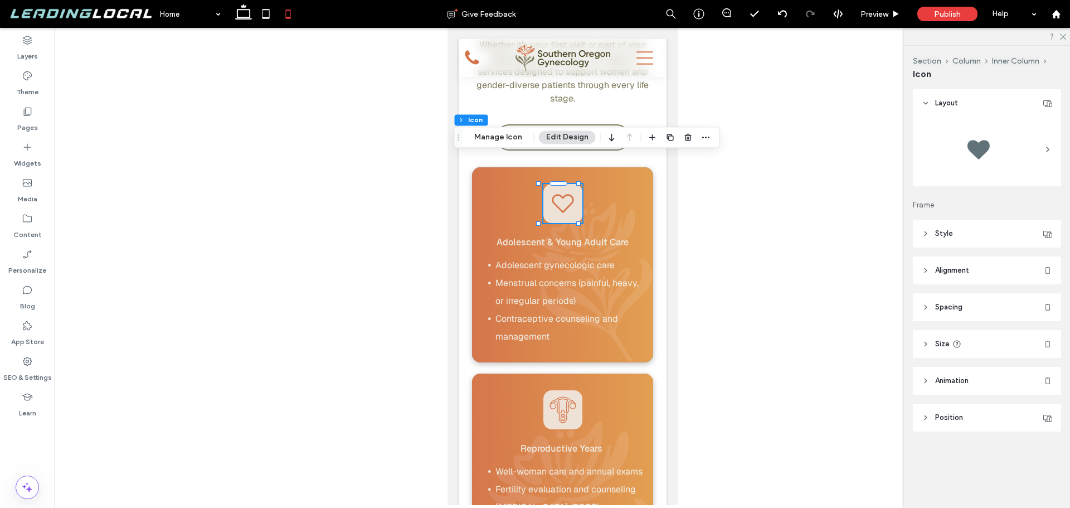
click at [989, 338] on header "Size" at bounding box center [987, 344] width 148 height 28
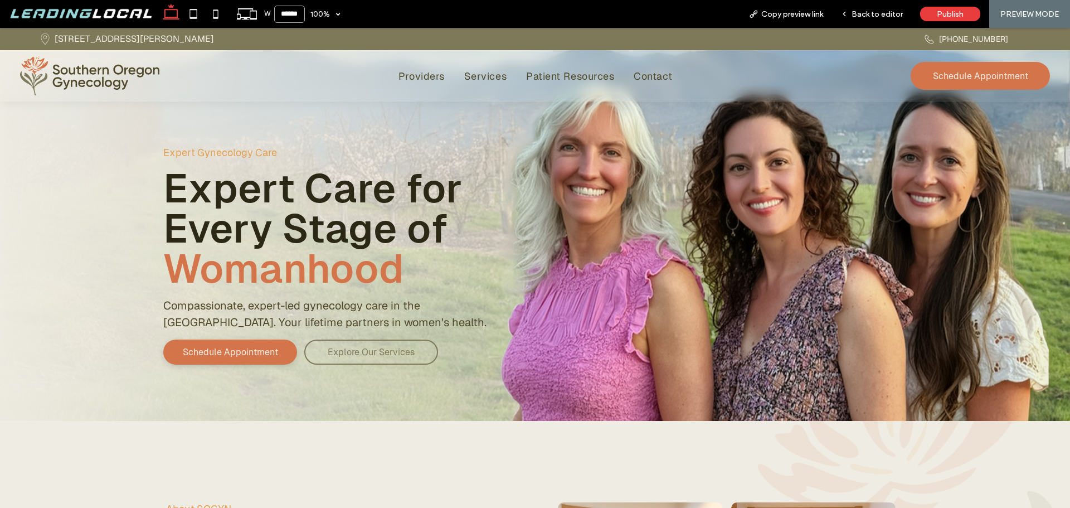
click at [282, 12] on input "******" at bounding box center [289, 14] width 31 height 17
type input "******"
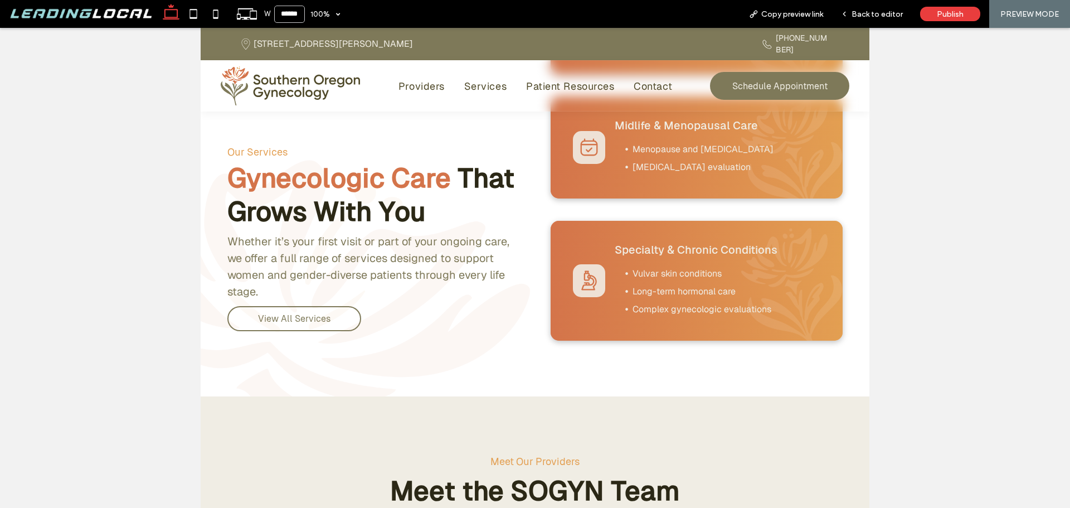
scroll to position [1560, 0]
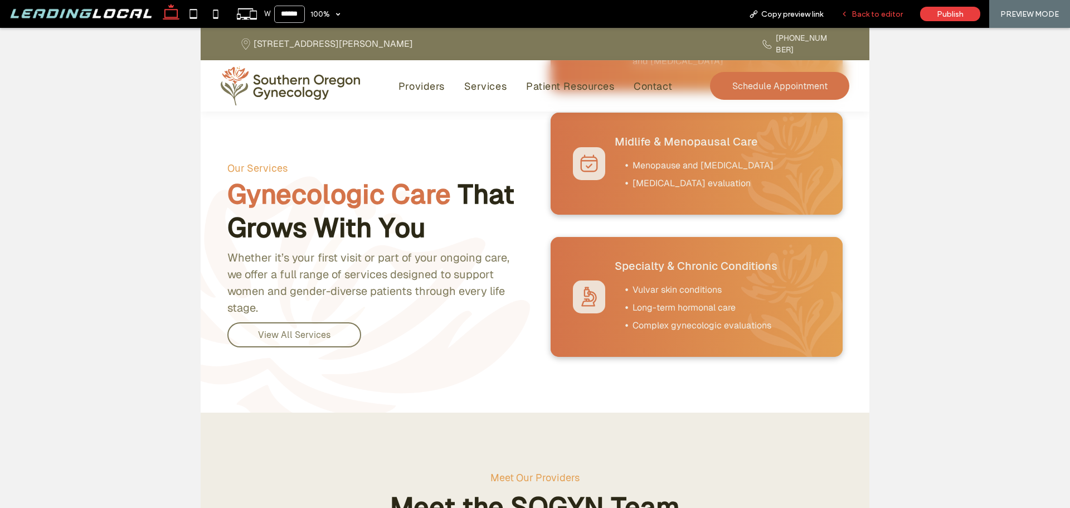
click at [855, 21] on div "Back to editor" at bounding box center [872, 14] width 80 height 28
click at [858, 13] on span "Back to editor" at bounding box center [876, 13] width 51 height 9
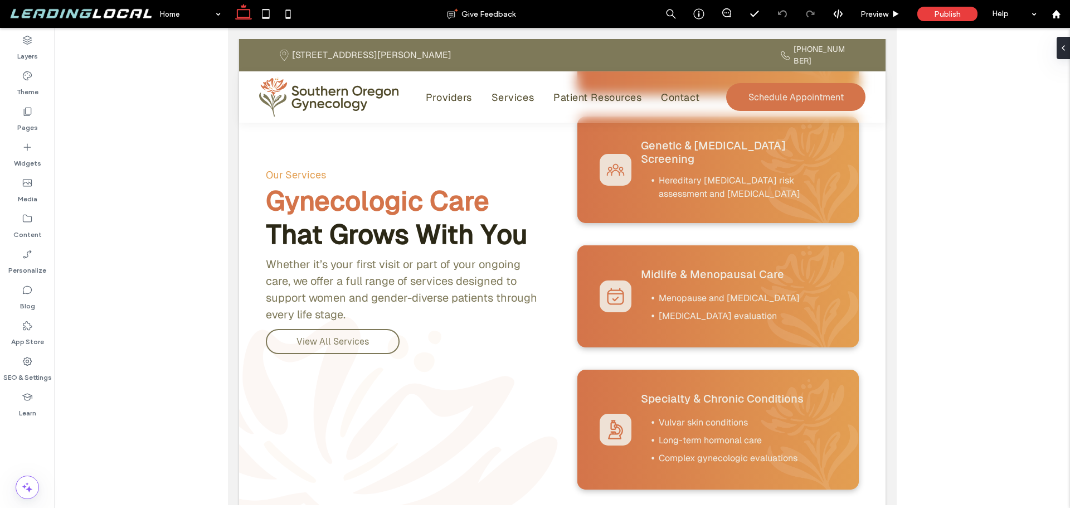
click at [250, 13] on use at bounding box center [243, 12] width 17 height 16
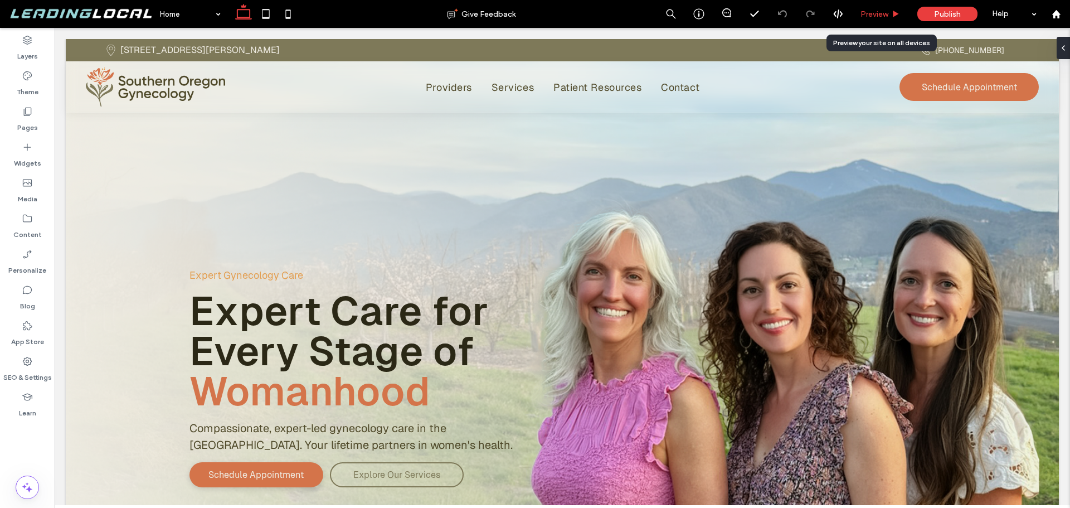
click at [865, 18] on span "Preview" at bounding box center [874, 13] width 28 height 9
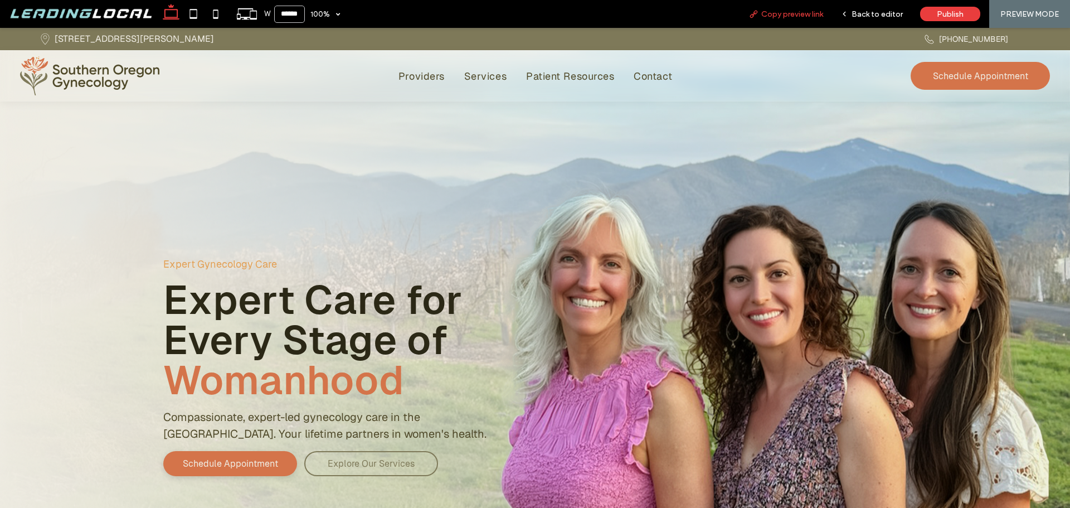
click at [786, 17] on span "Copy preview link" at bounding box center [792, 13] width 62 height 9
click at [296, 18] on input "******" at bounding box center [289, 14] width 31 height 17
click at [867, 13] on span "Back to editor" at bounding box center [876, 13] width 51 height 9
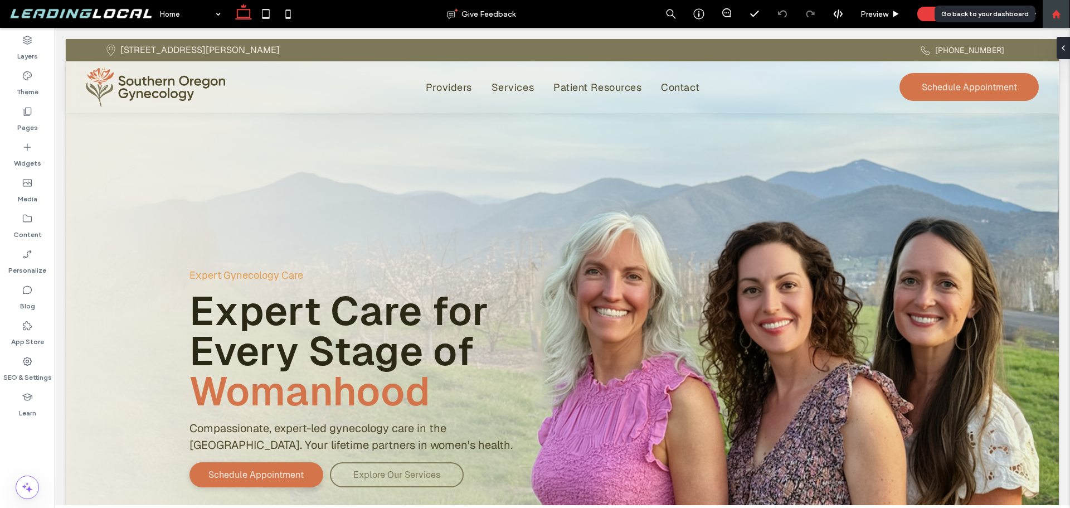
click at [1054, 20] on div at bounding box center [1056, 14] width 28 height 28
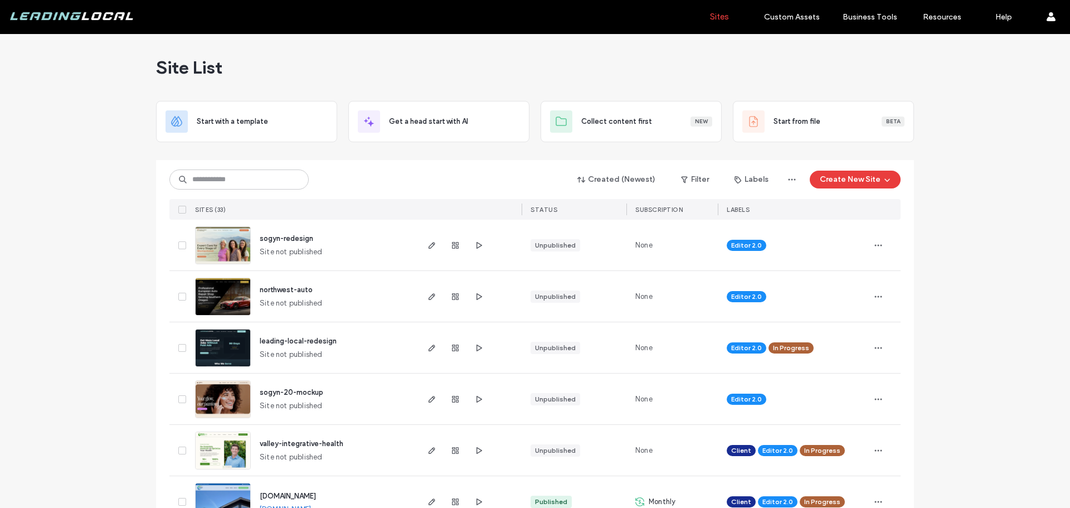
click at [294, 240] on span "sogyn-redesign" at bounding box center [286, 238] width 53 height 8
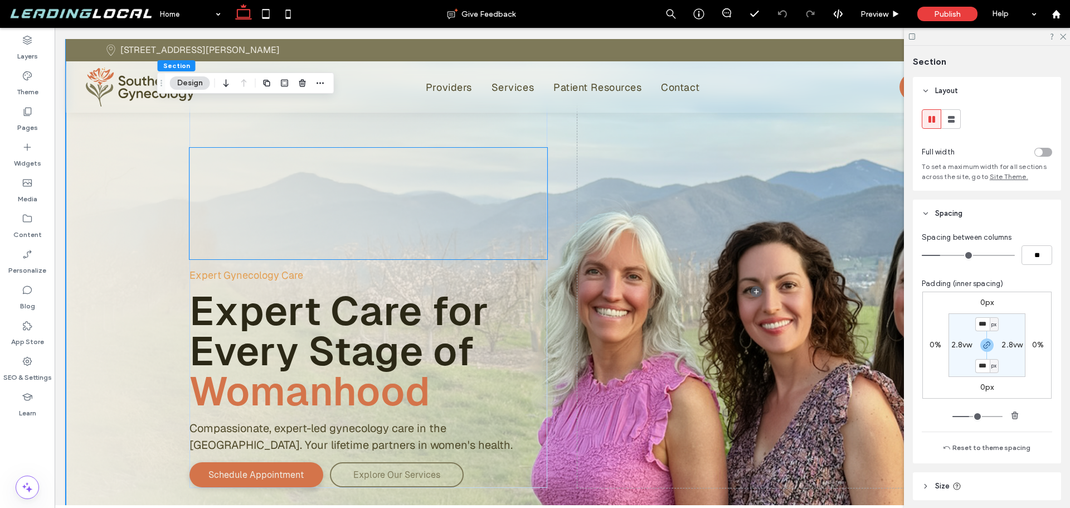
click at [311, 166] on div at bounding box center [368, 203] width 358 height 111
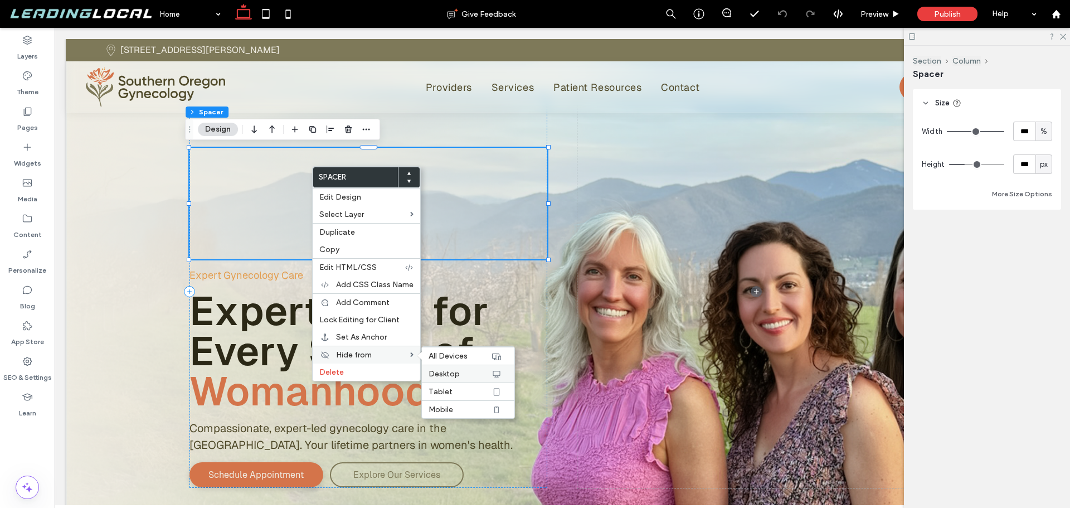
click at [456, 373] on span "Desktop" at bounding box center [444, 373] width 31 height 9
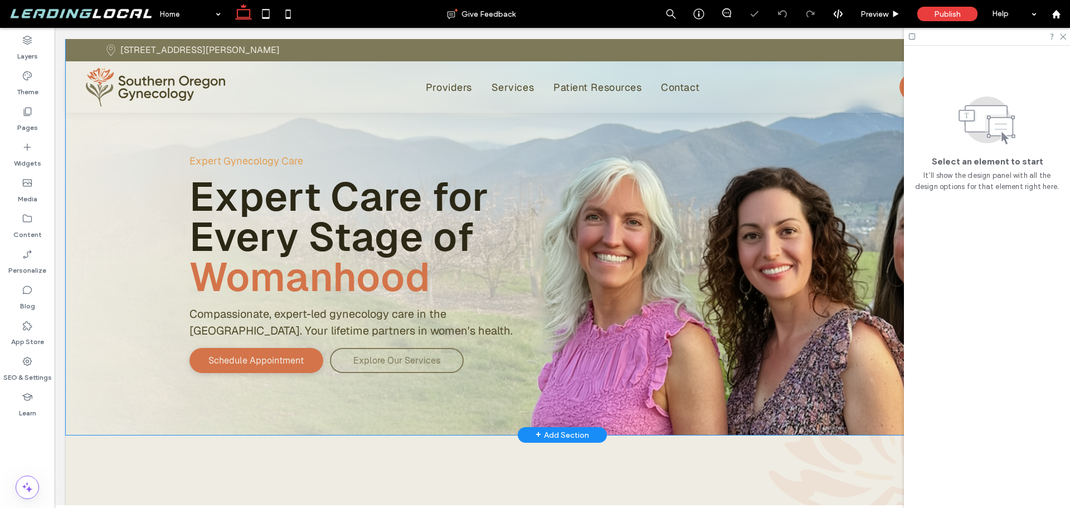
click at [135, 235] on div "Expert Gynecology Care Expert Care for Every Stage of Womanhood Compassionate, …" at bounding box center [562, 237] width 993 height 396
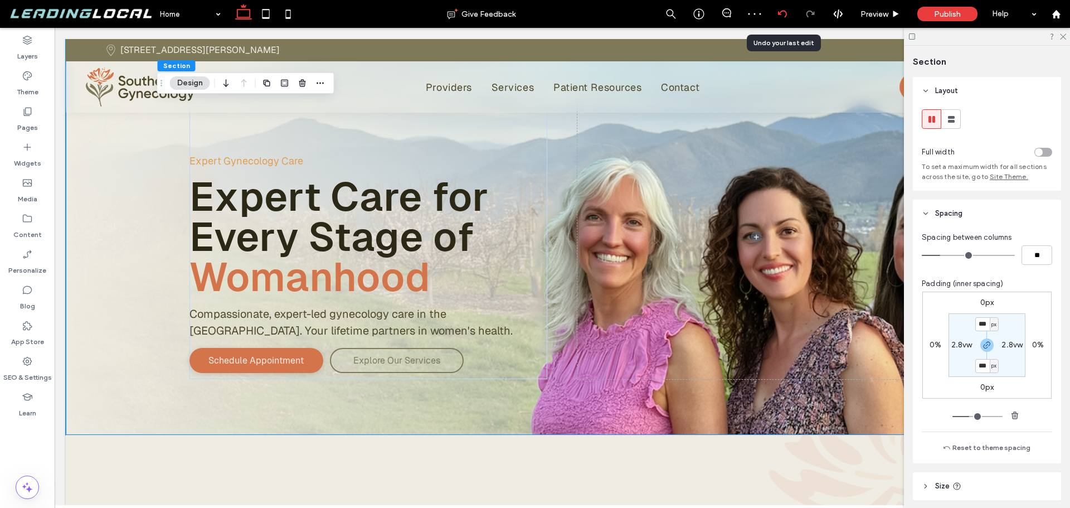
click at [781, 12] on use at bounding box center [781, 13] width 9 height 7
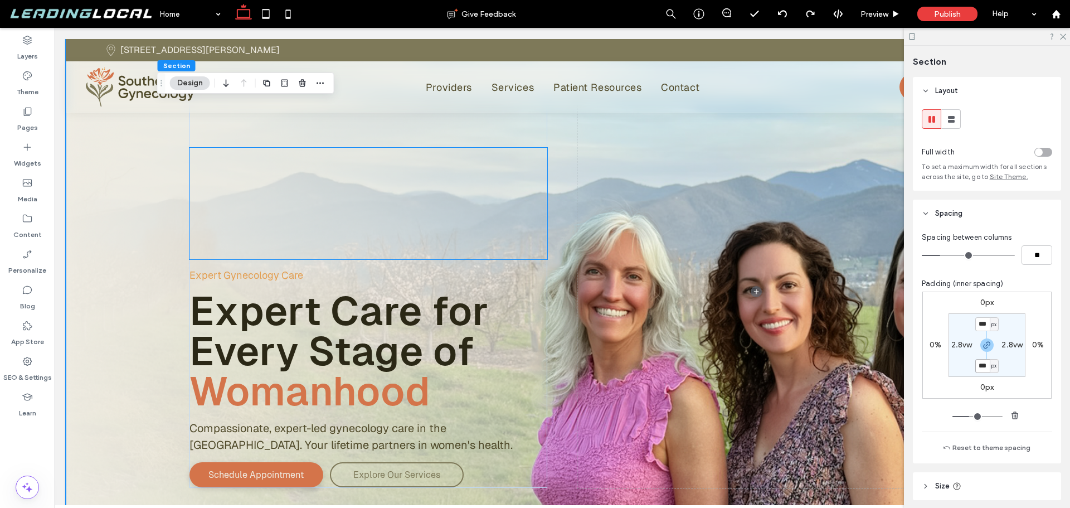
click at [417, 230] on div at bounding box center [368, 203] width 358 height 111
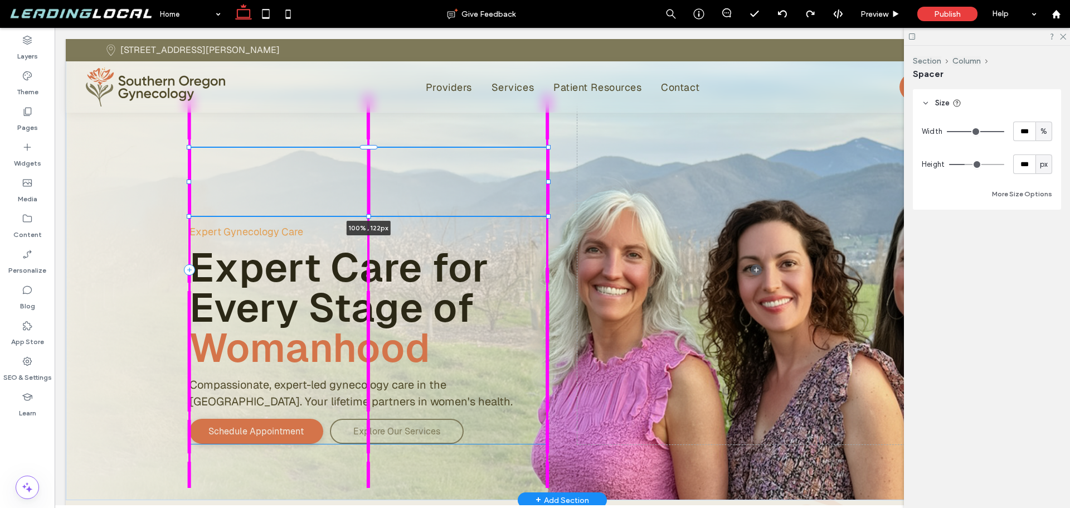
drag, startPoint x: 365, startPoint y: 260, endPoint x: 376, endPoint y: 238, distance: 24.2
click at [376, 238] on div "100% , 122px Expert Gynecology Care Expert Care for Every Stage of Womanhood Co…" at bounding box center [562, 269] width 802 height 461
type input "***"
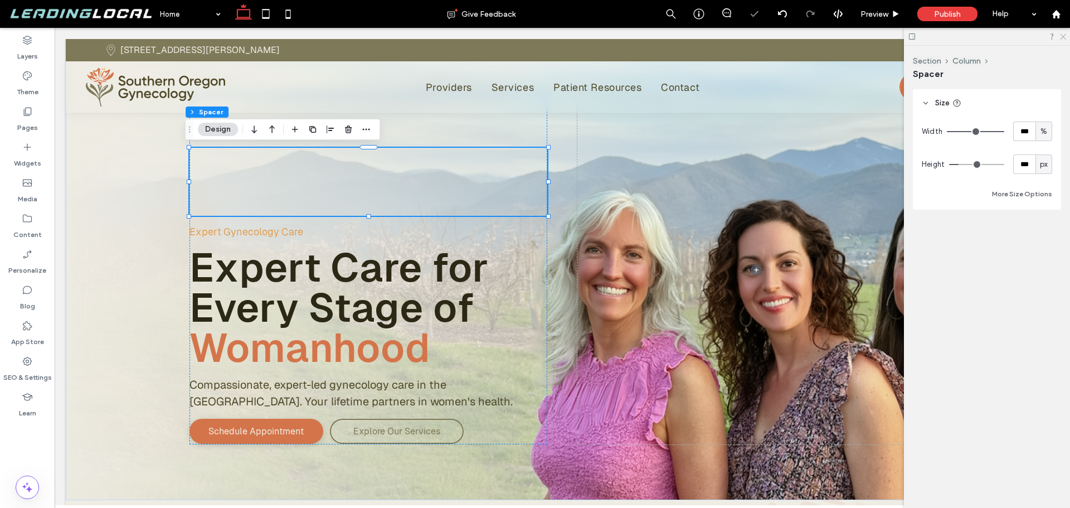
click at [1062, 37] on use at bounding box center [1063, 37] width 6 height 6
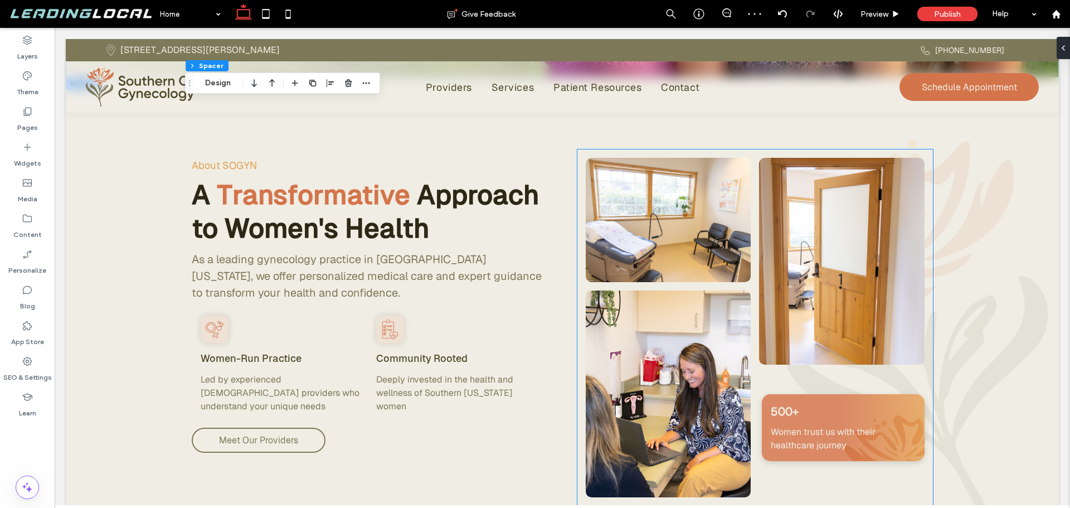
scroll to position [446, 0]
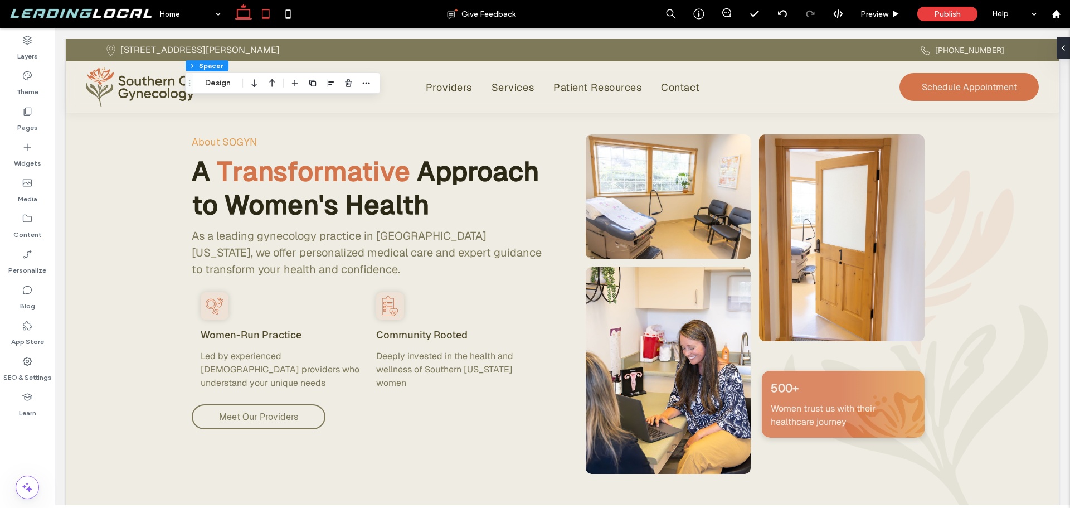
click at [261, 13] on icon at bounding box center [266, 14] width 22 height 22
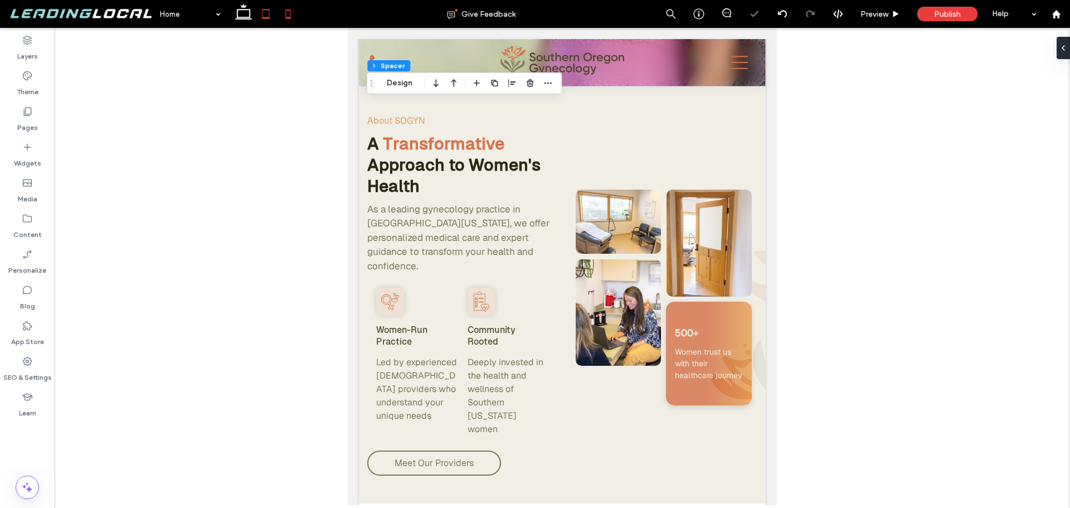
click at [281, 13] on icon at bounding box center [288, 14] width 22 height 22
type input "**"
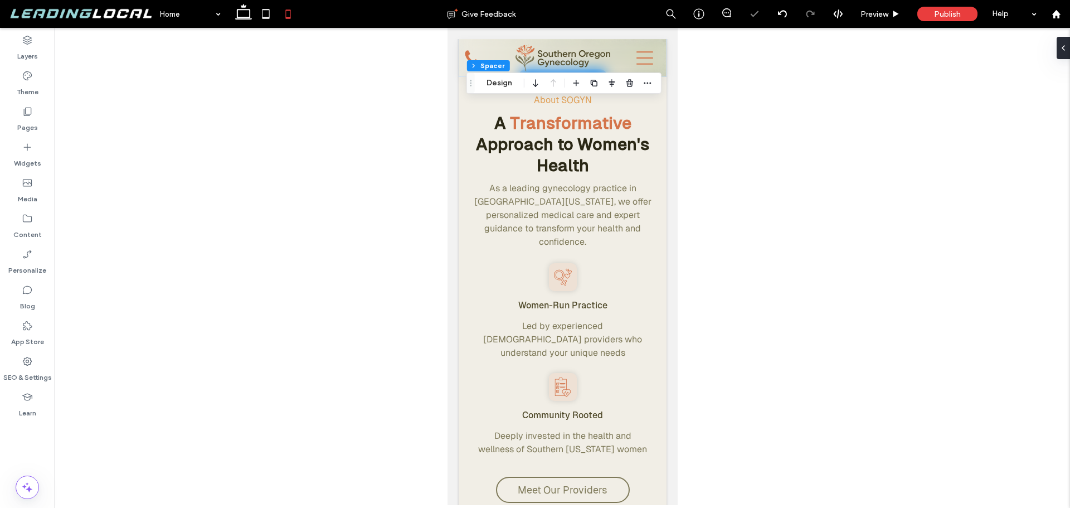
scroll to position [0, 0]
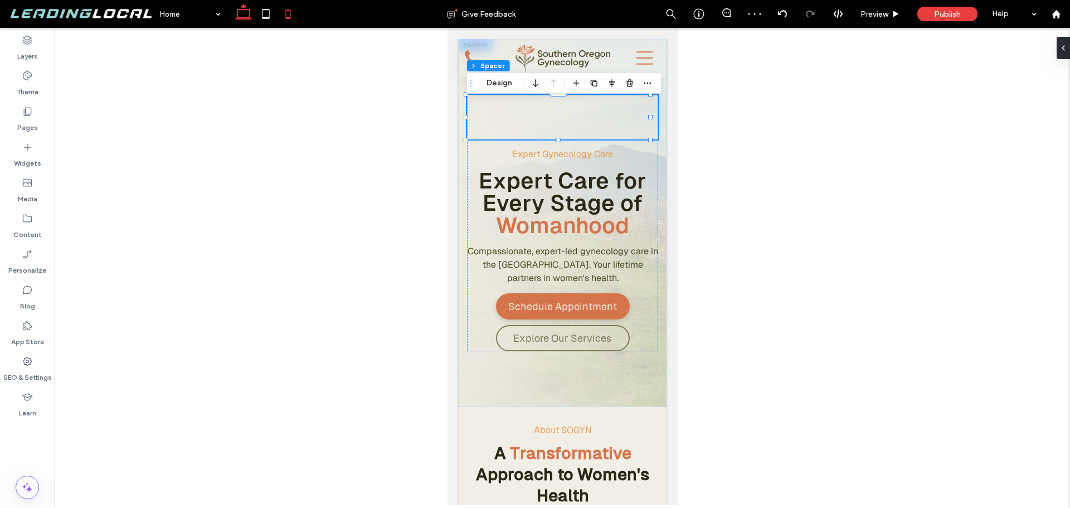
click at [242, 15] on icon at bounding box center [243, 14] width 22 height 22
type input "***"
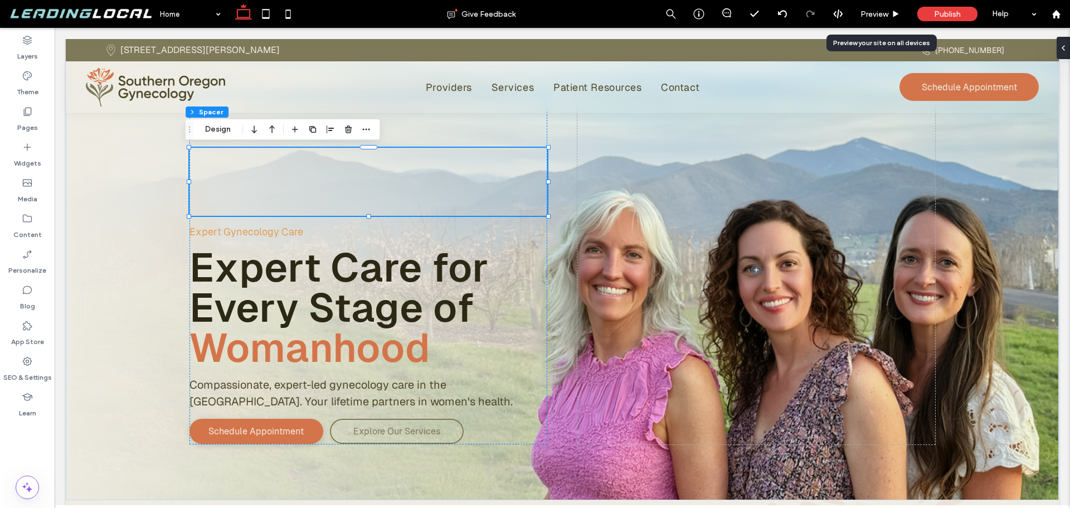
click at [869, 9] on span "Preview" at bounding box center [874, 13] width 28 height 9
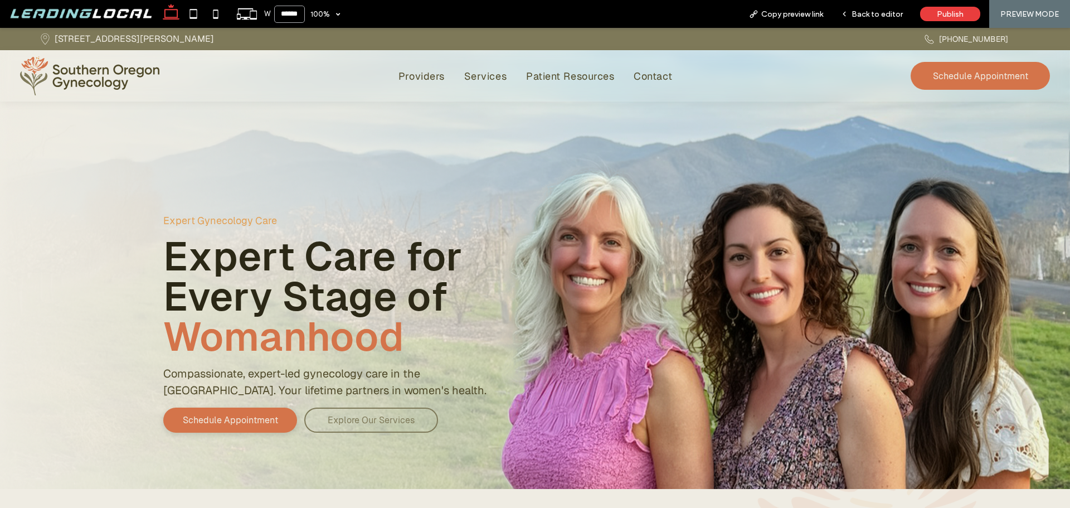
click at [292, 15] on input "******" at bounding box center [289, 14] width 31 height 17
click at [291, 13] on input "******" at bounding box center [289, 14] width 31 height 17
drag, startPoint x: 294, startPoint y: 14, endPoint x: 283, endPoint y: 14, distance: 11.1
click at [283, 14] on input "******" at bounding box center [289, 14] width 31 height 17
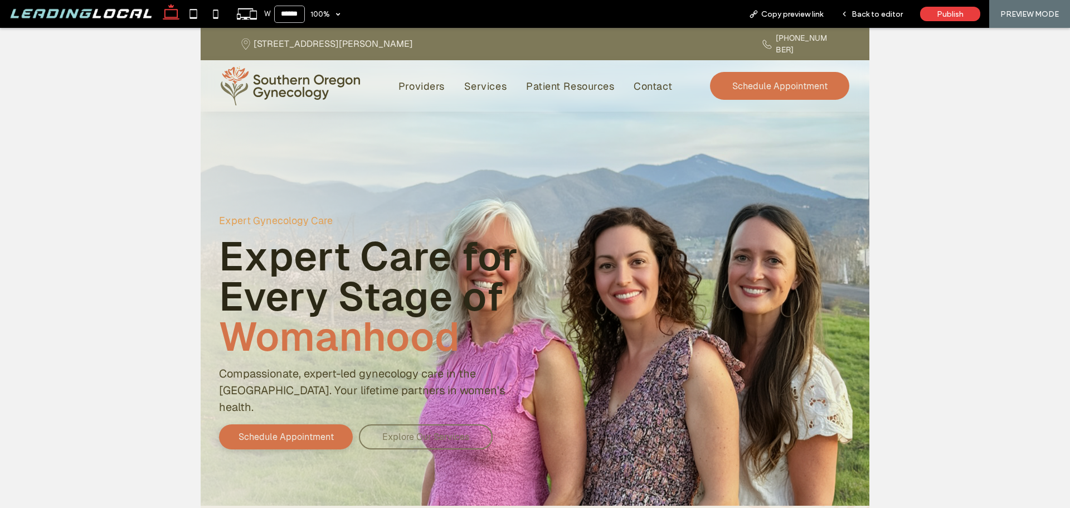
click at [375, 134] on div "Expert Gynecology Care Expert Care for Every Stage of Womanhood Compassionate, …" at bounding box center [370, 267] width 303 height 366
click at [288, 13] on input "******" at bounding box center [289, 14] width 31 height 17
click at [288, 11] on input "******" at bounding box center [289, 14] width 31 height 17
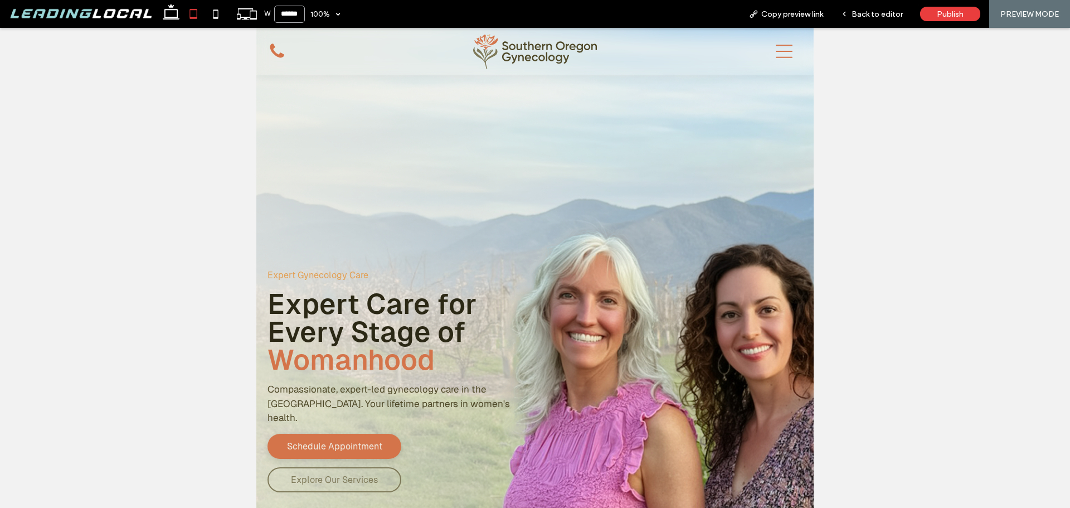
type input "******"
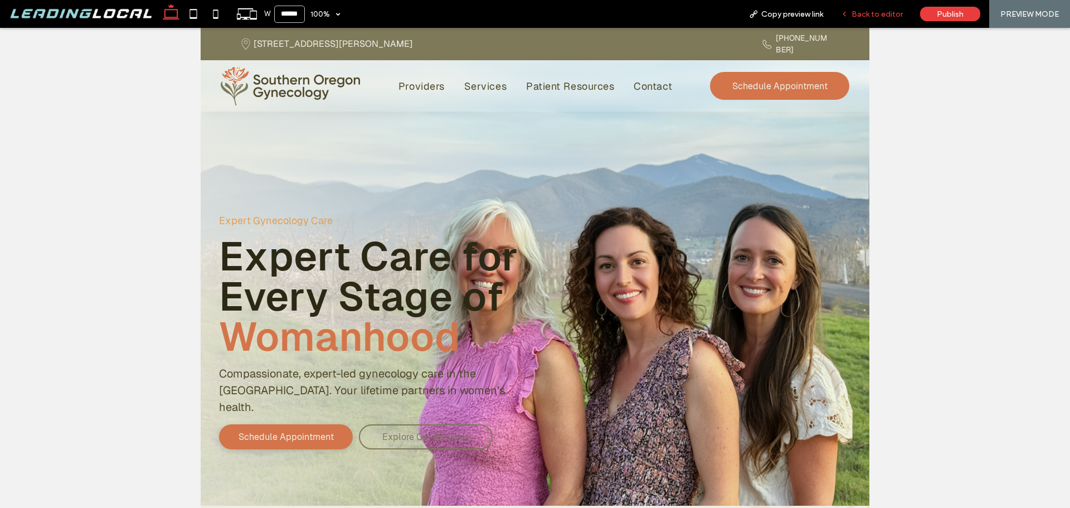
click at [885, 13] on span "Back to editor" at bounding box center [876, 13] width 51 height 9
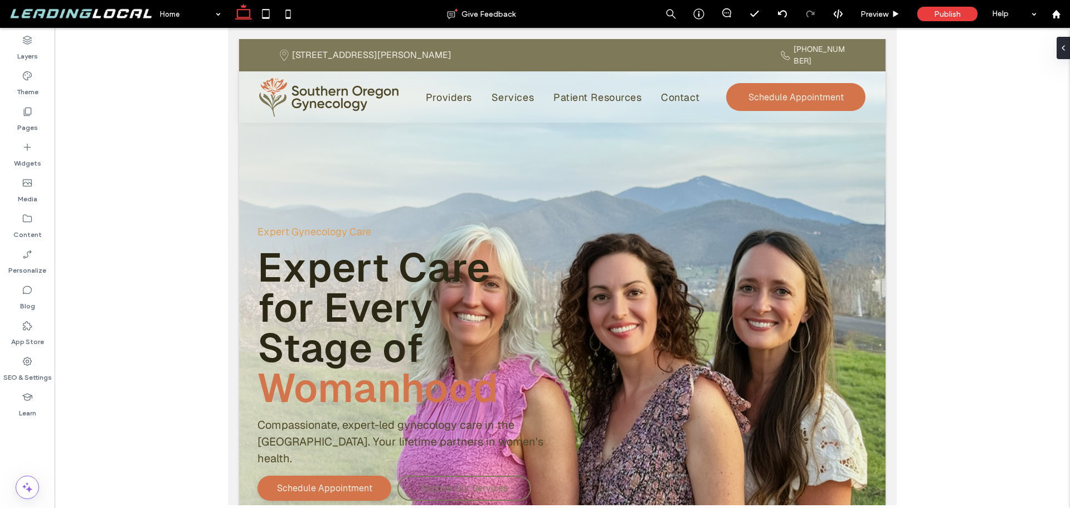
click at [245, 20] on icon at bounding box center [243, 14] width 22 height 22
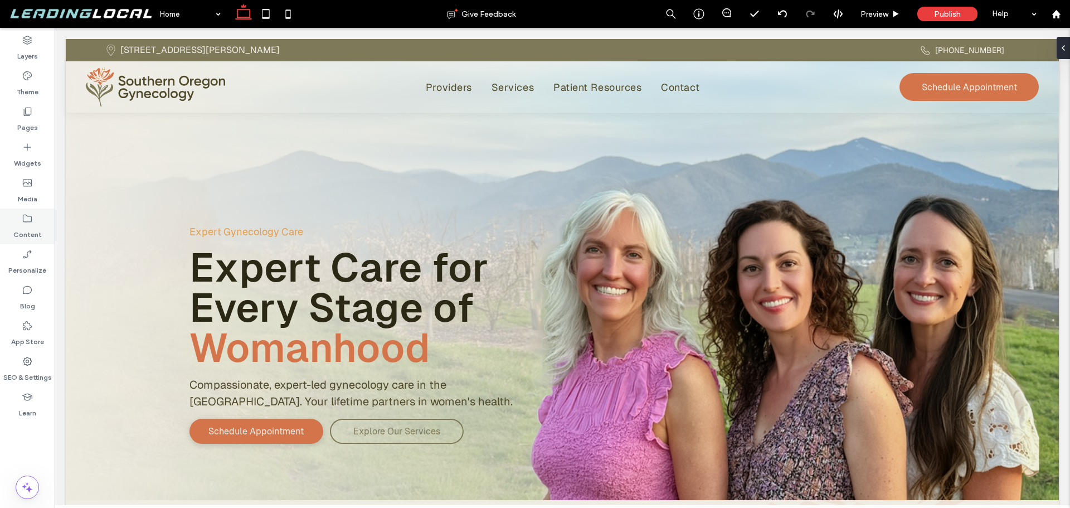
click at [37, 228] on label "Content" at bounding box center [27, 232] width 28 height 16
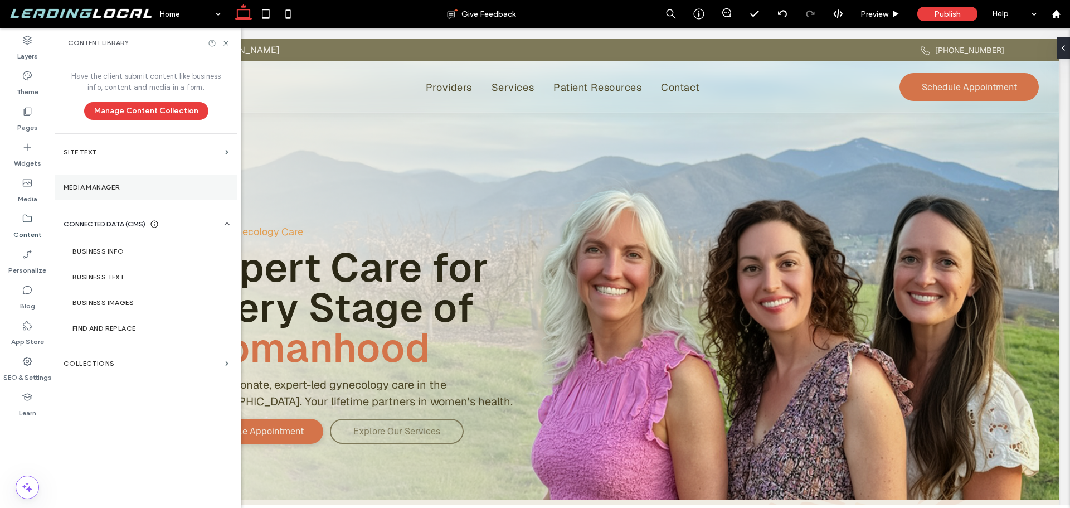
click at [115, 175] on section "Media Manager" at bounding box center [146, 187] width 183 height 26
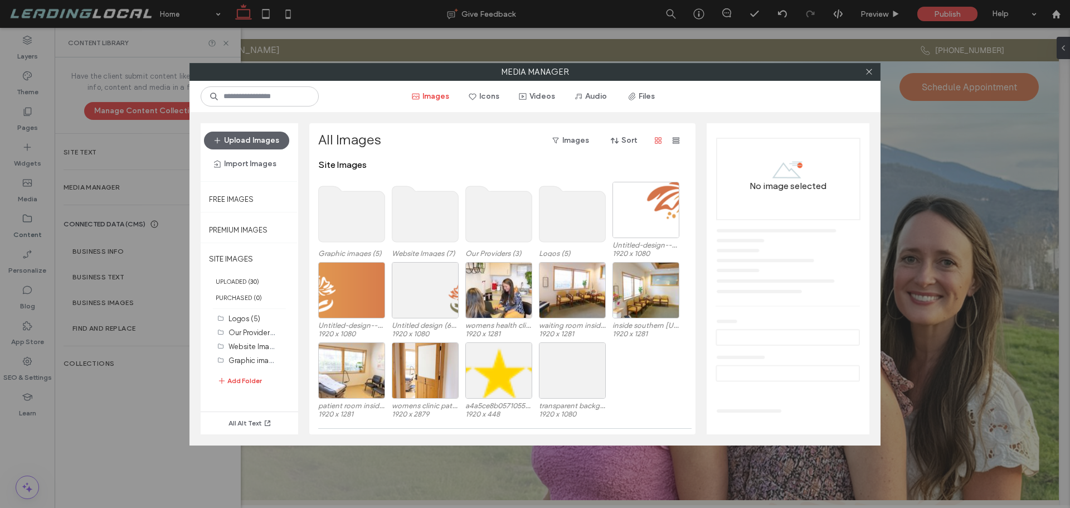
click at [552, 220] on use at bounding box center [572, 214] width 66 height 56
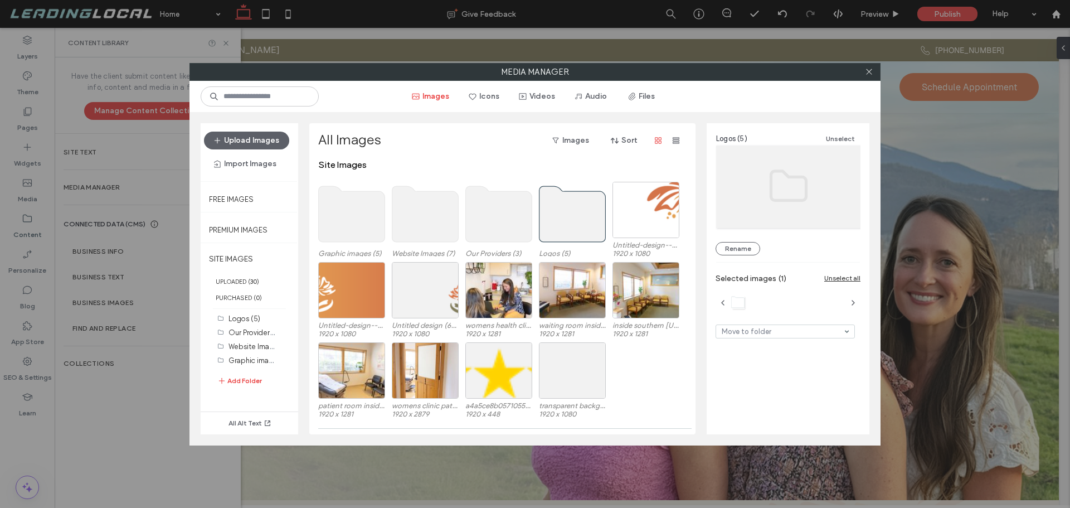
click at [504, 220] on use at bounding box center [499, 214] width 66 height 56
click at [573, 221] on use at bounding box center [572, 214] width 66 height 56
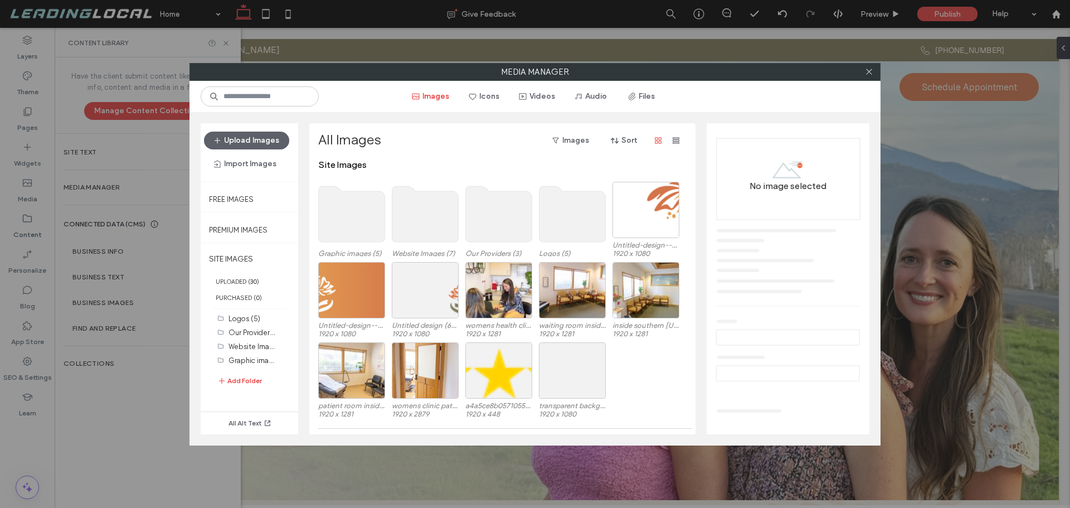
click at [514, 221] on use at bounding box center [499, 214] width 66 height 56
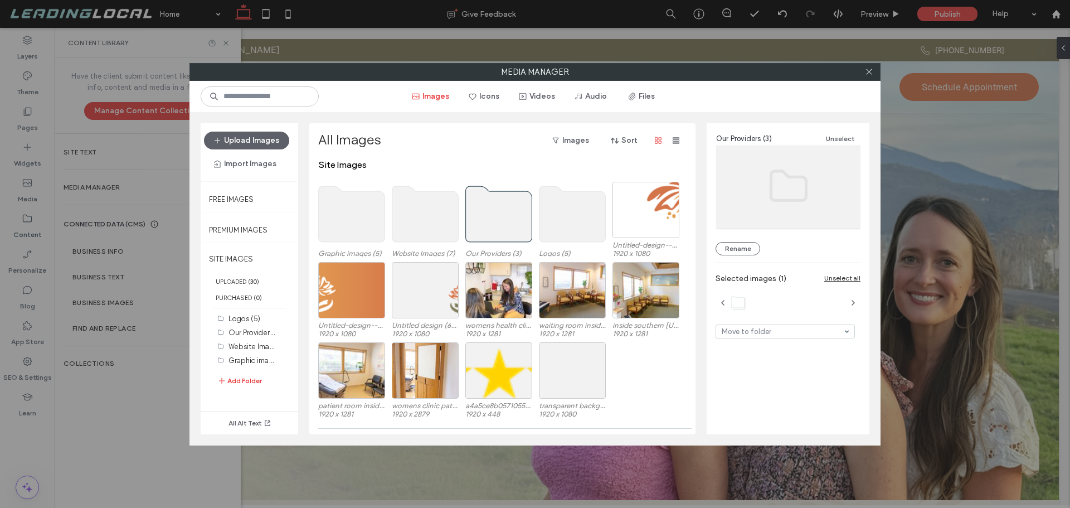
click at [427, 212] on use at bounding box center [425, 214] width 66 height 56
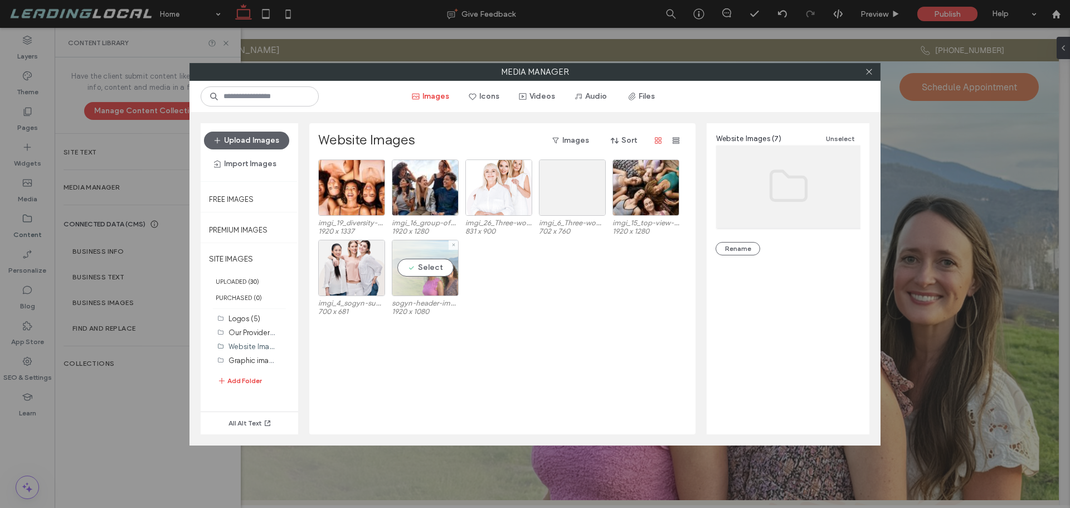
click at [435, 290] on div "Select" at bounding box center [425, 268] width 67 height 56
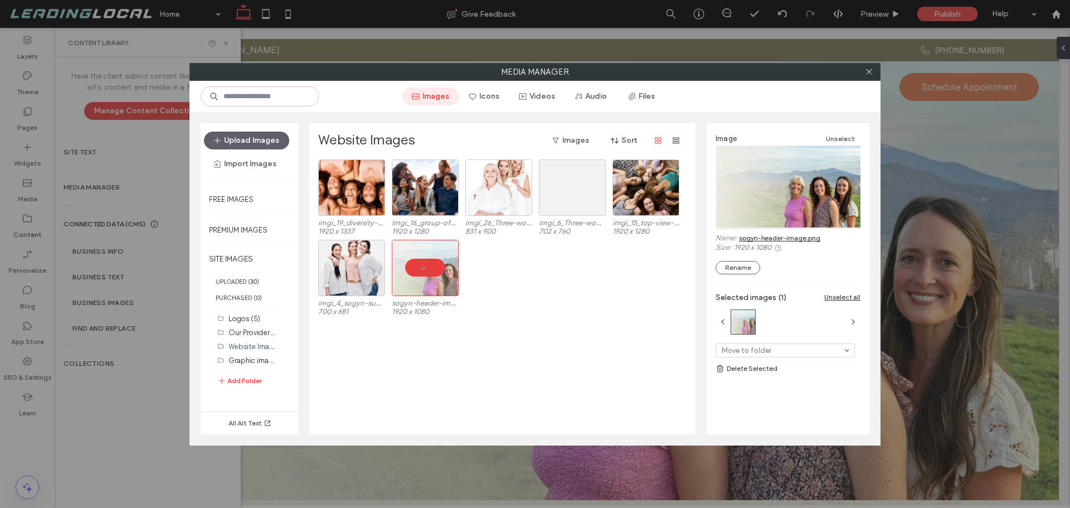
click at [439, 98] on button "Images" at bounding box center [430, 96] width 57 height 18
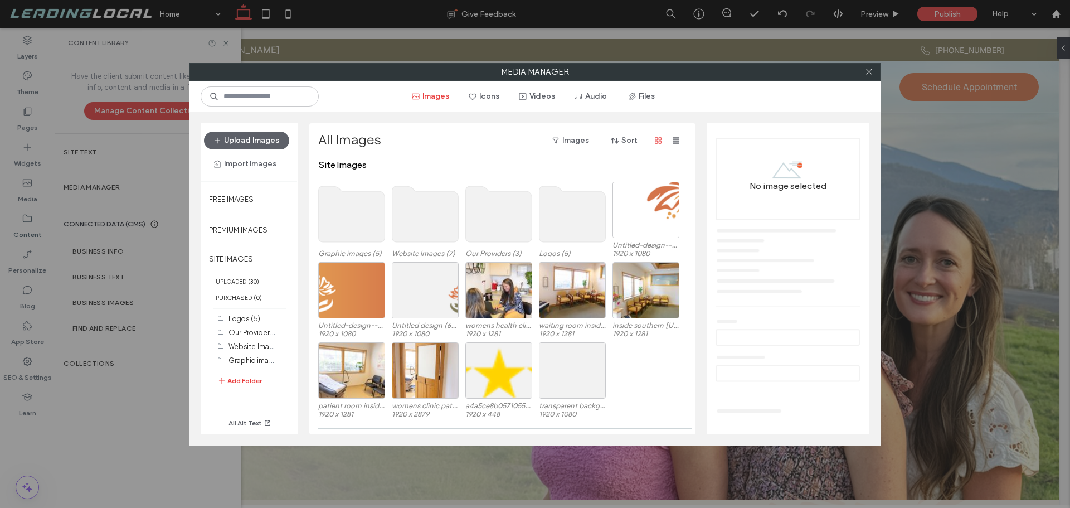
click at [499, 218] on use at bounding box center [499, 214] width 66 height 56
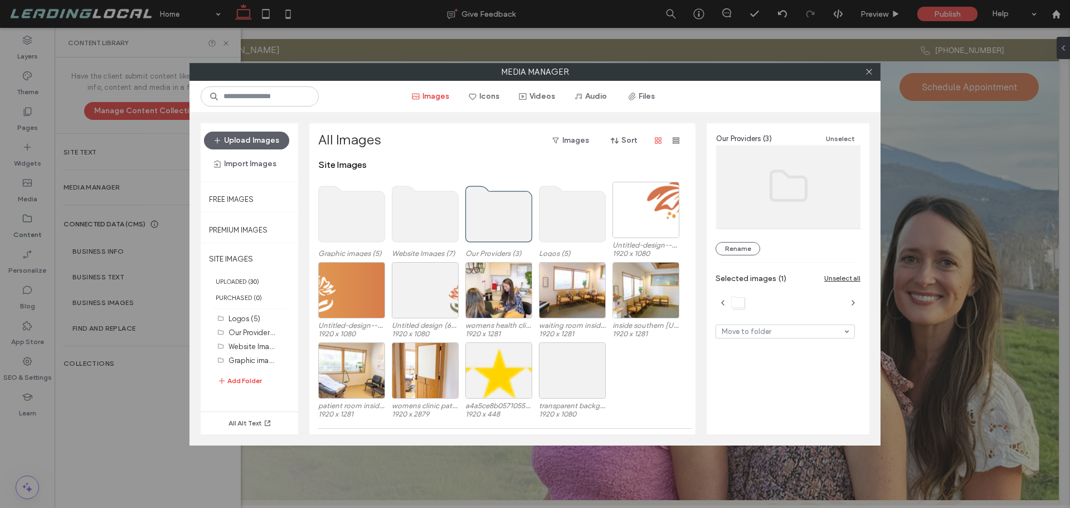
click at [499, 218] on use at bounding box center [499, 214] width 66 height 56
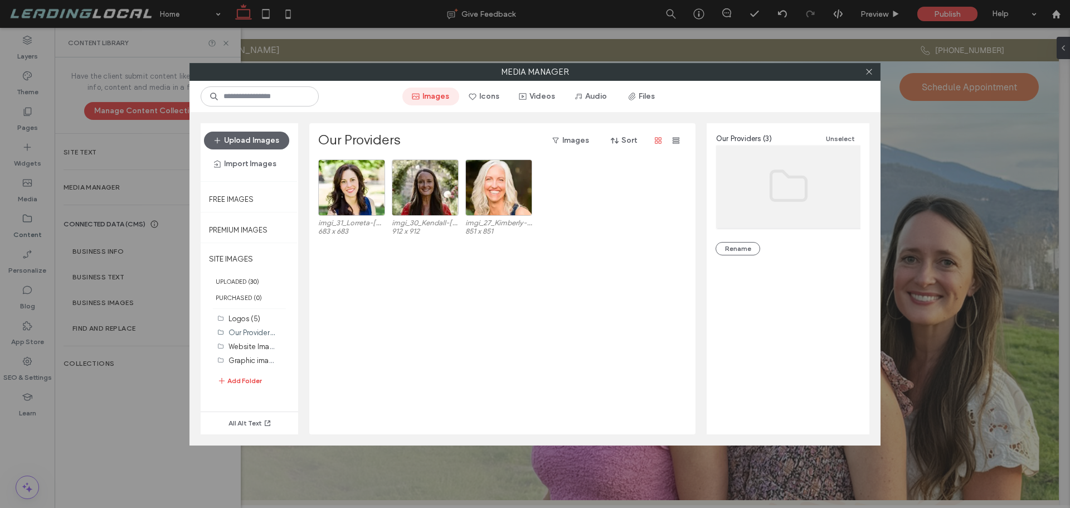
click at [429, 99] on button "Images" at bounding box center [430, 96] width 57 height 18
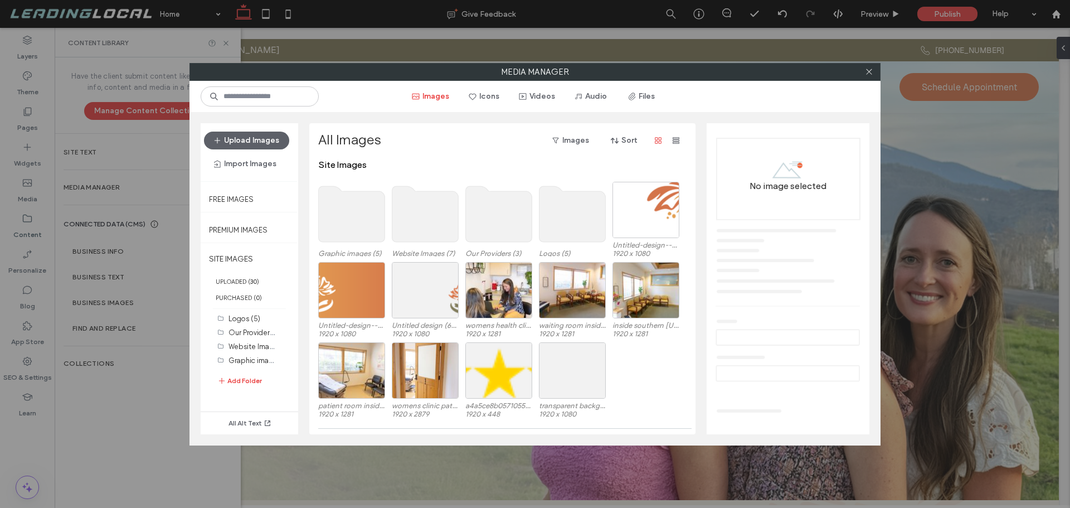
click at [430, 225] on use at bounding box center [425, 214] width 66 height 56
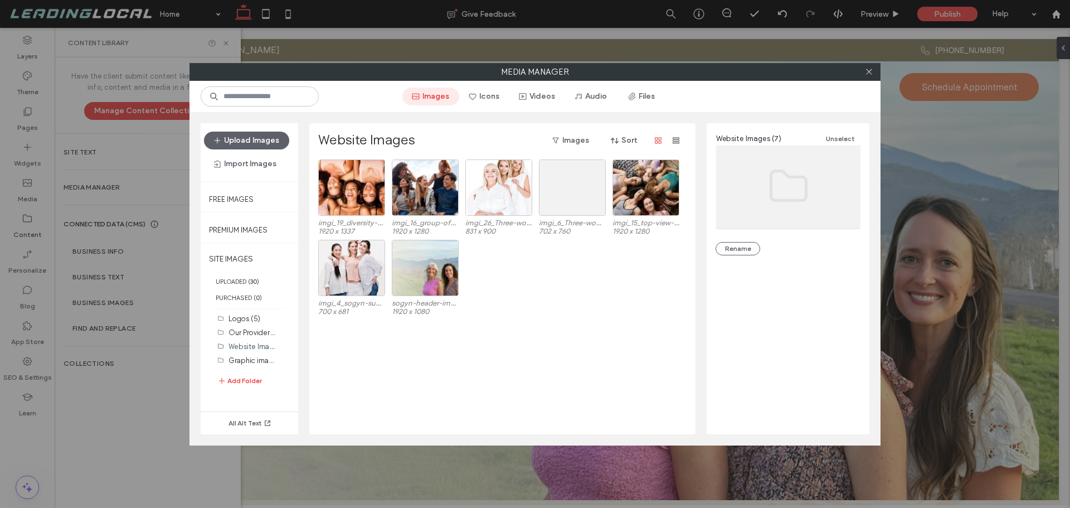
click at [437, 97] on button "Images" at bounding box center [430, 96] width 57 height 18
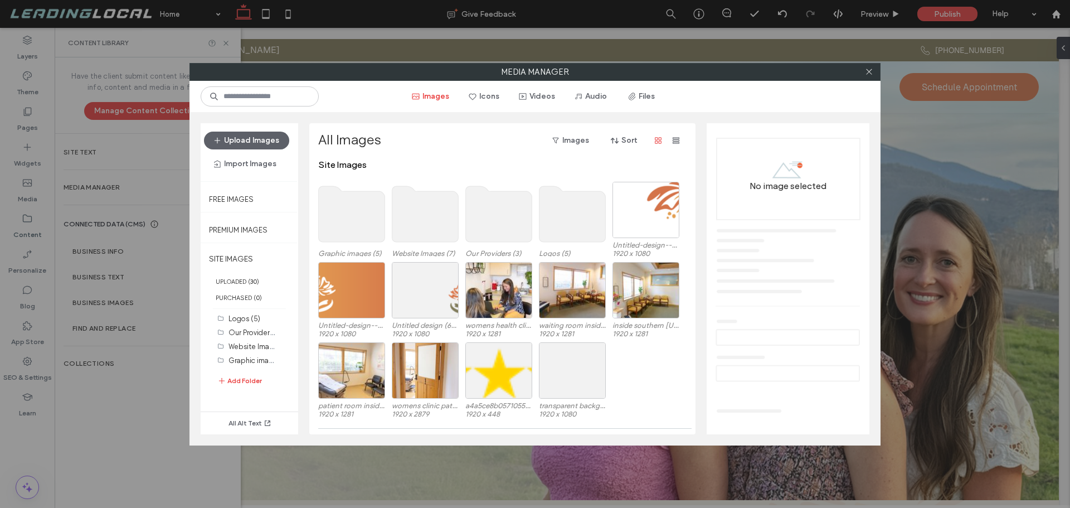
click at [366, 217] on use at bounding box center [352, 214] width 66 height 56
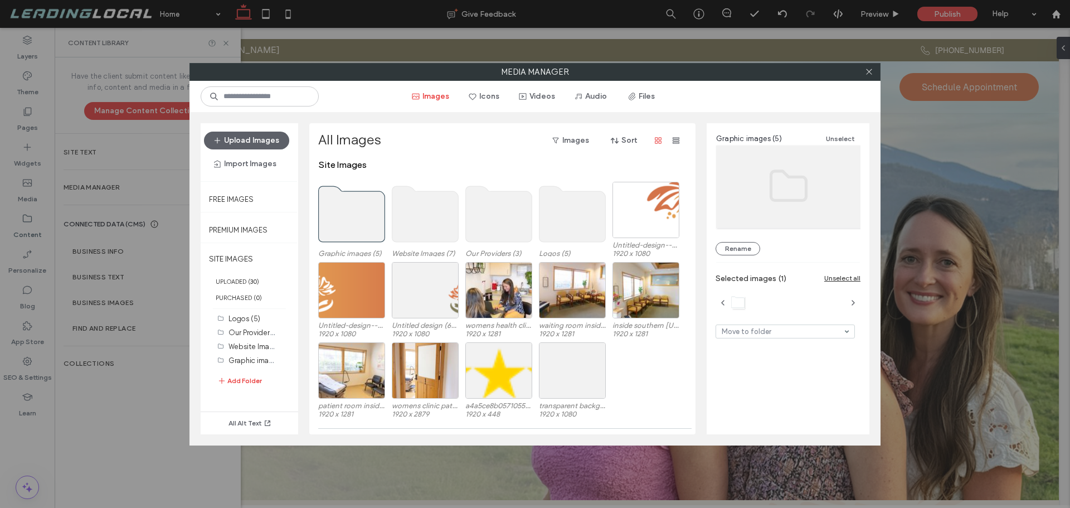
click at [366, 217] on use at bounding box center [352, 214] width 66 height 56
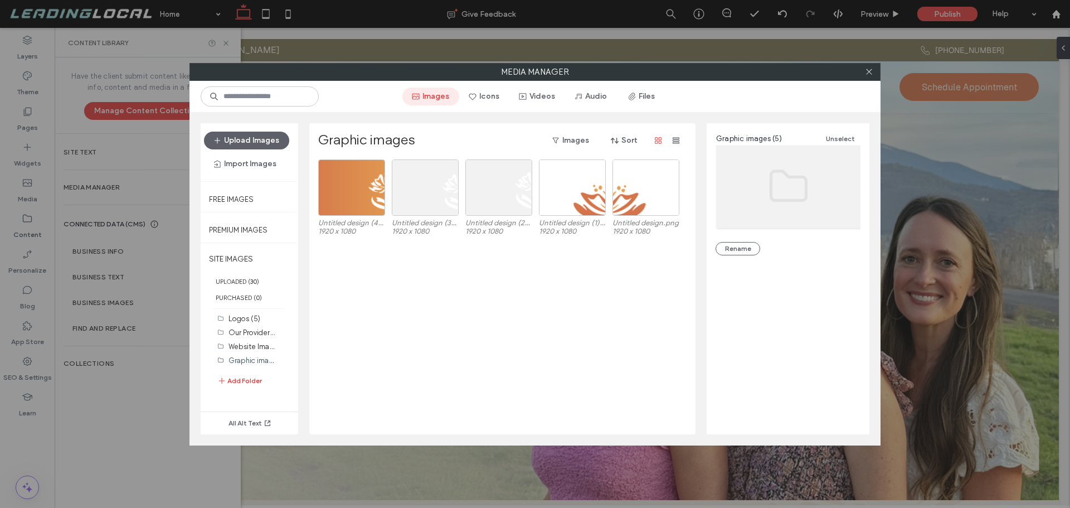
click at [434, 99] on button "Images" at bounding box center [430, 96] width 57 height 18
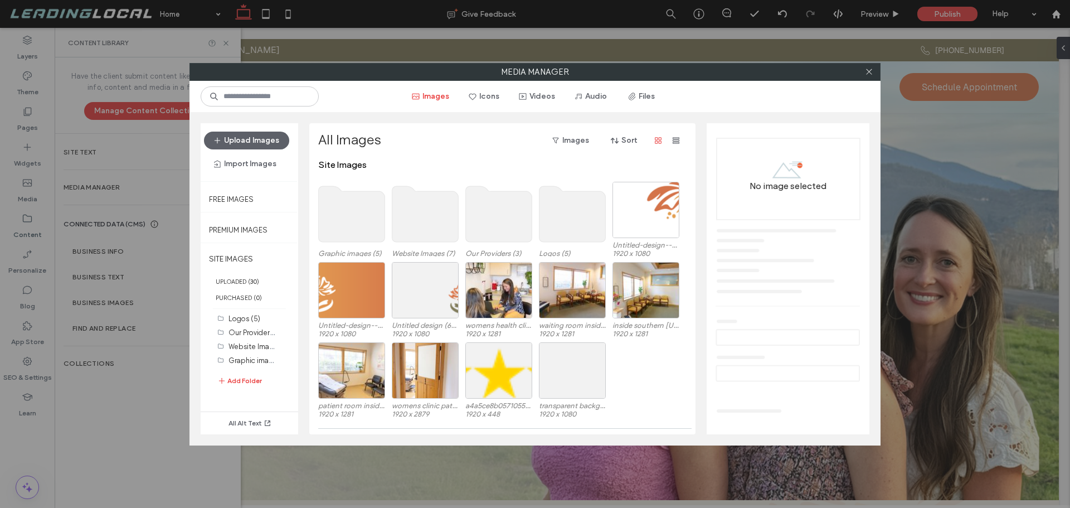
click at [426, 214] on use at bounding box center [425, 214] width 66 height 56
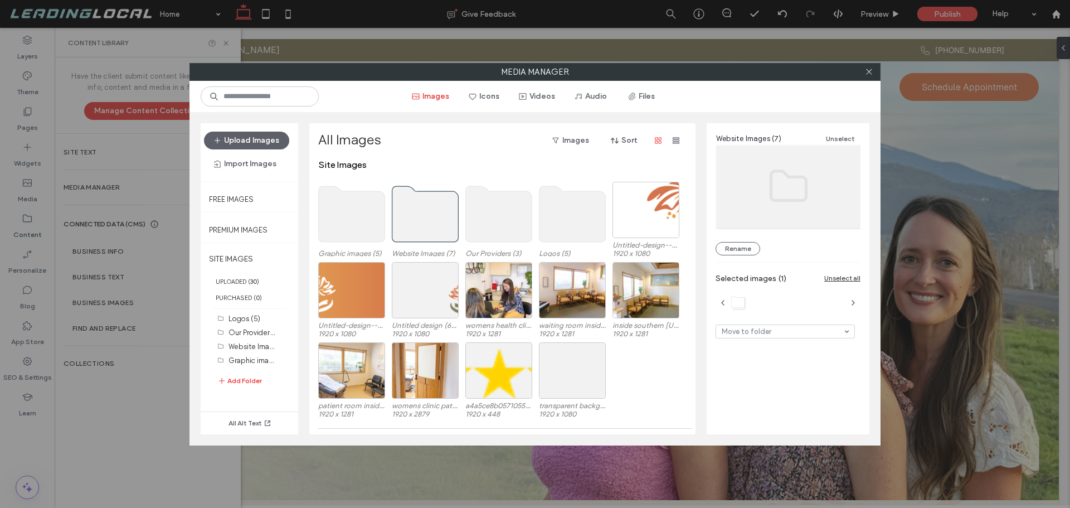
click at [425, 214] on use at bounding box center [425, 214] width 66 height 56
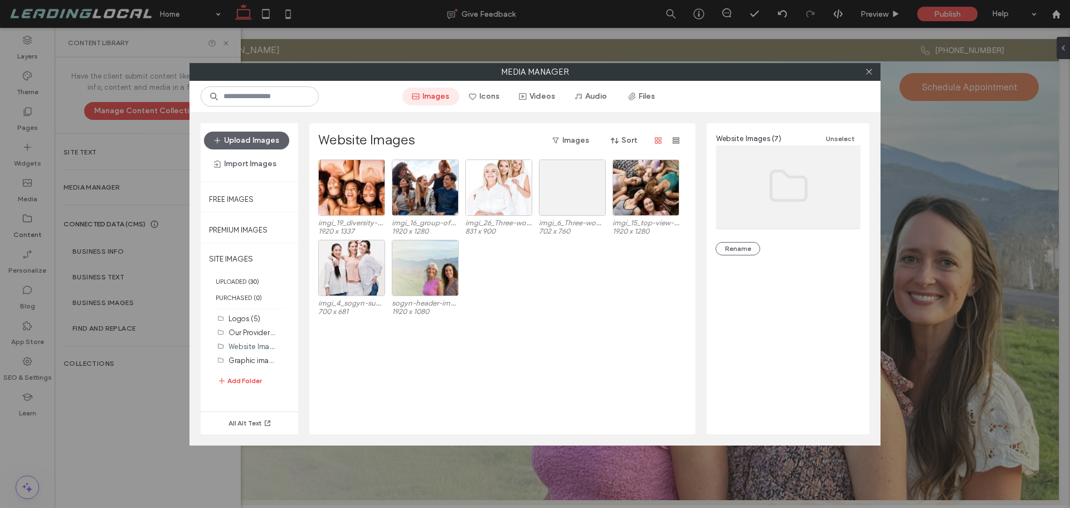
click at [442, 95] on button "Images" at bounding box center [430, 96] width 57 height 18
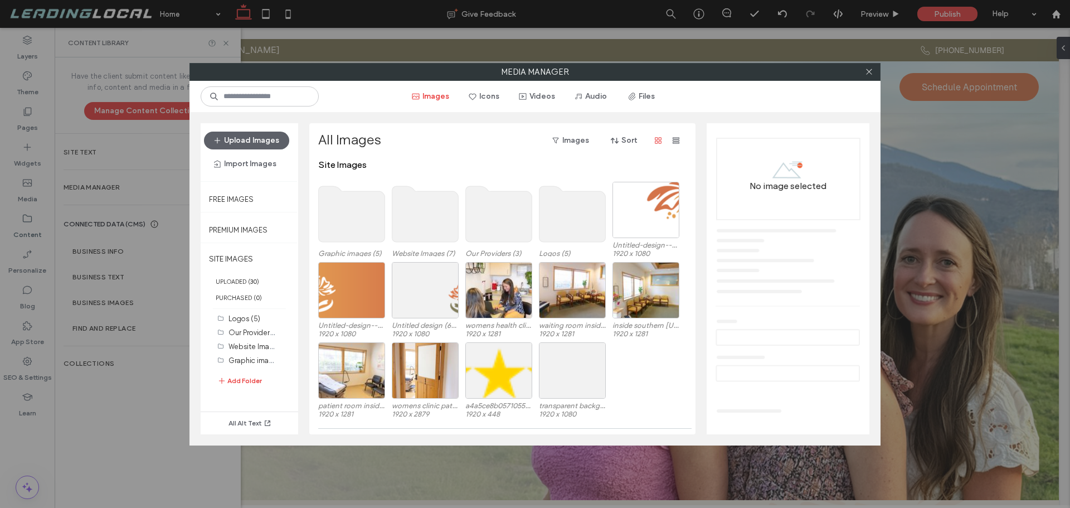
click at [509, 225] on use at bounding box center [499, 214] width 66 height 56
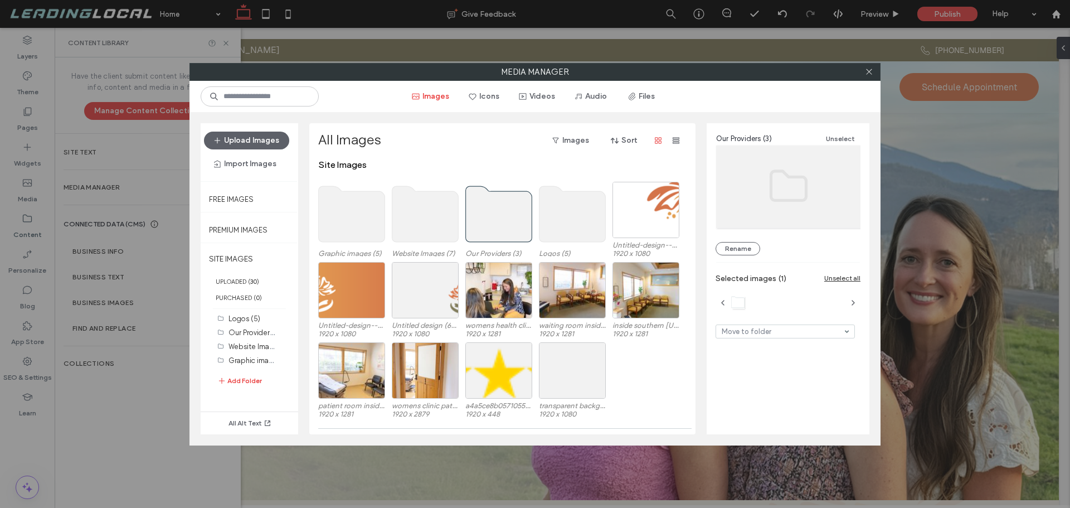
click at [509, 225] on use at bounding box center [499, 214] width 66 height 56
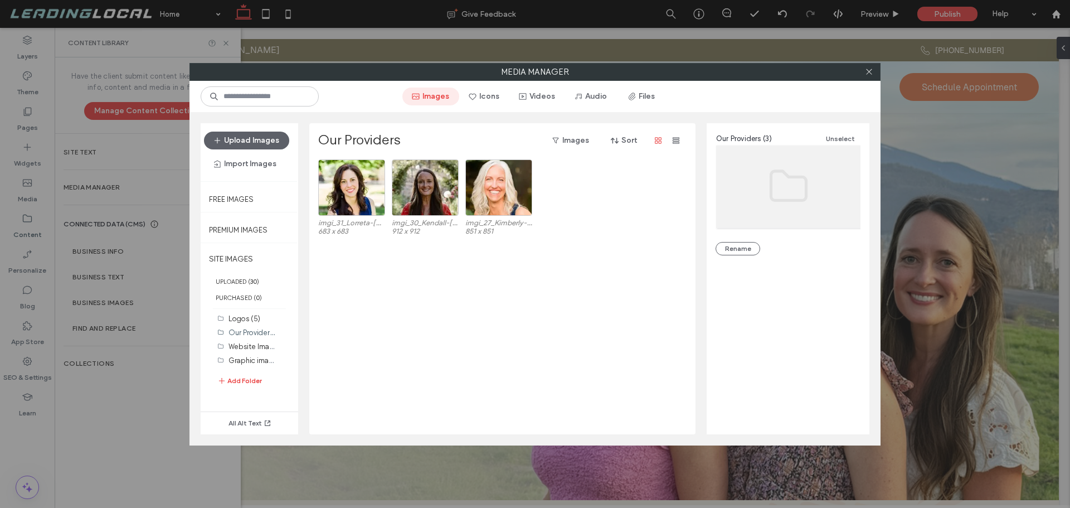
click at [445, 99] on button "Images" at bounding box center [430, 96] width 57 height 18
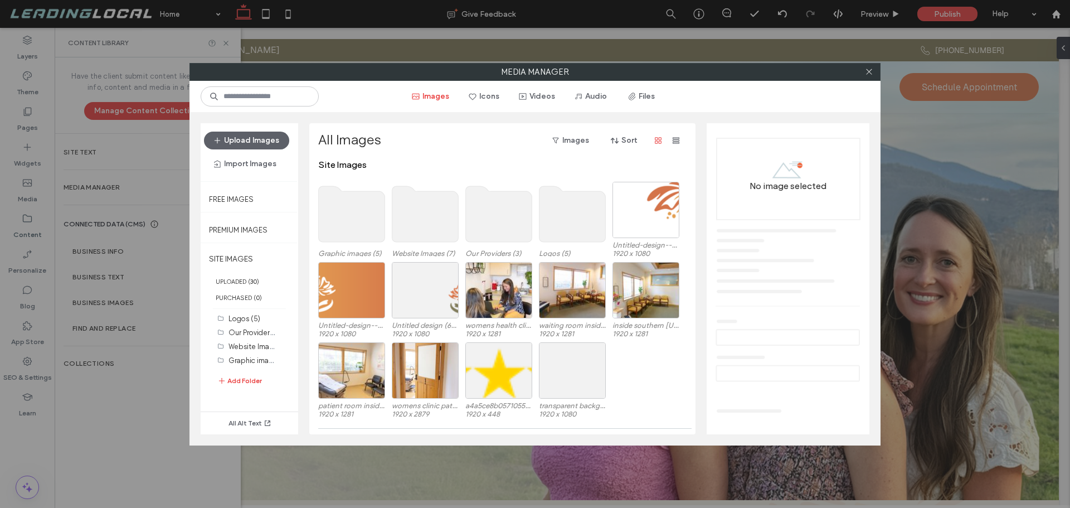
click at [580, 219] on use at bounding box center [572, 214] width 66 height 56
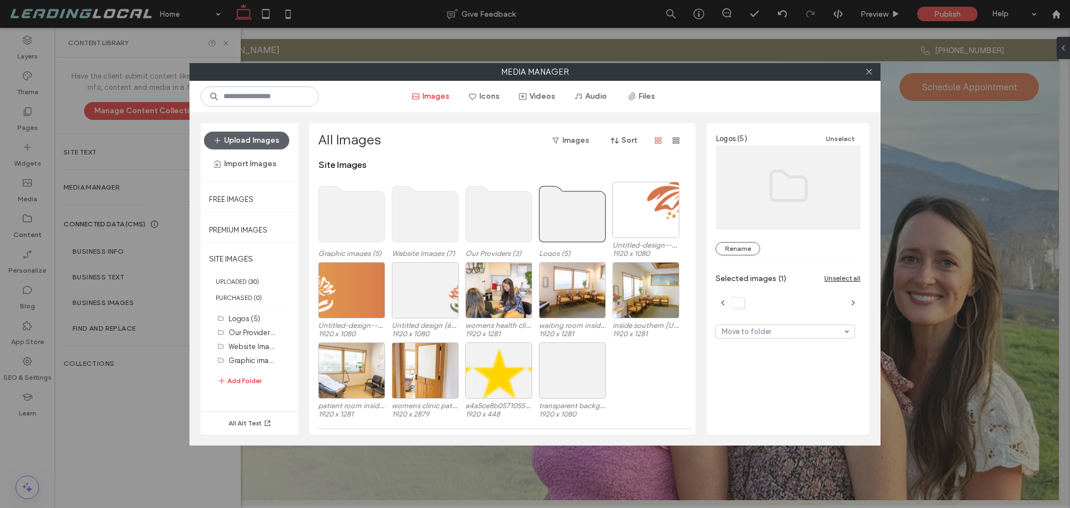
click at [580, 219] on use at bounding box center [572, 214] width 66 height 56
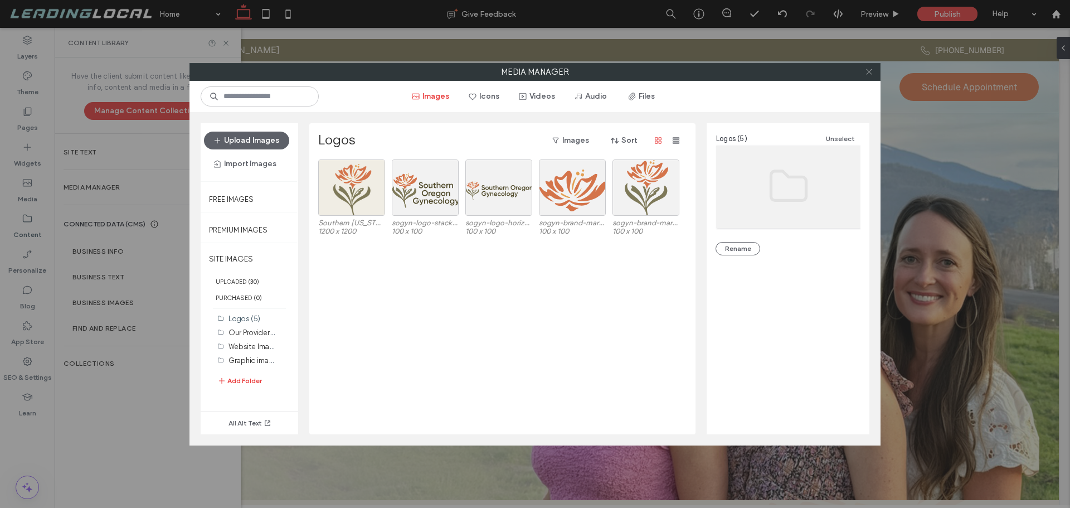
click at [870, 71] on use at bounding box center [869, 72] width 6 height 6
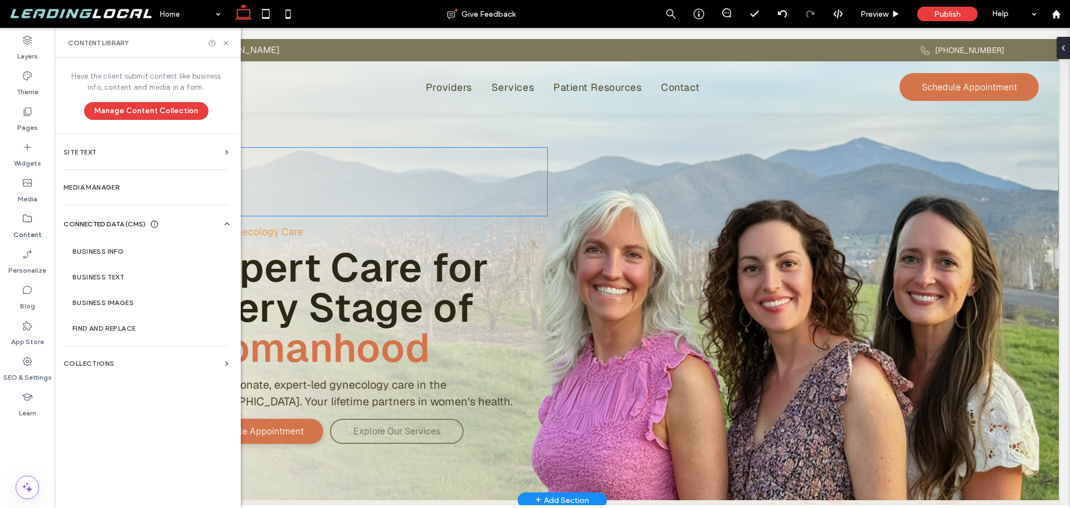
click at [516, 157] on div at bounding box center [368, 182] width 358 height 68
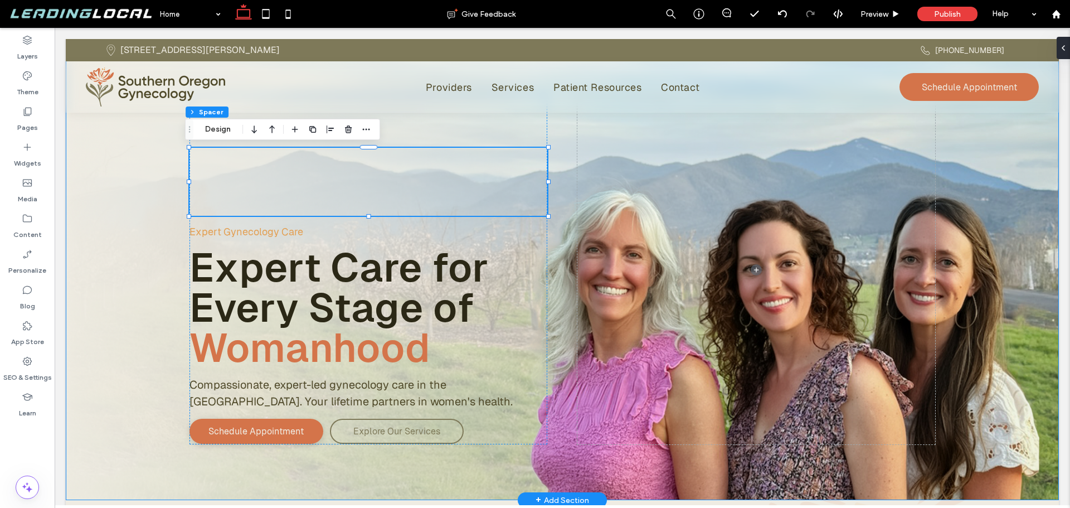
click at [163, 153] on div "Expert Gynecology Care Expert Care for Every Stage of Womanhood Compassionate, …" at bounding box center [562, 269] width 802 height 461
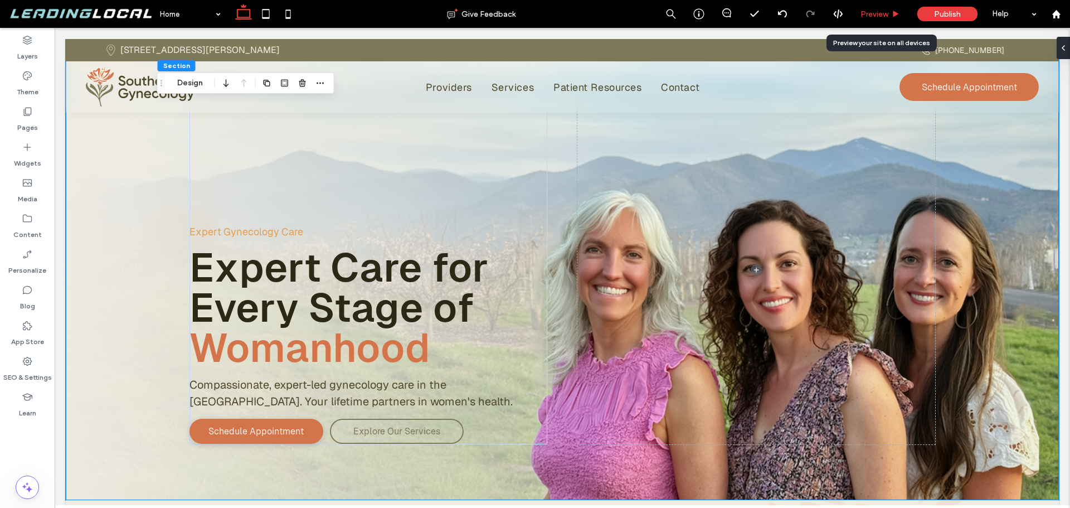
click at [873, 9] on span "Preview" at bounding box center [874, 13] width 28 height 9
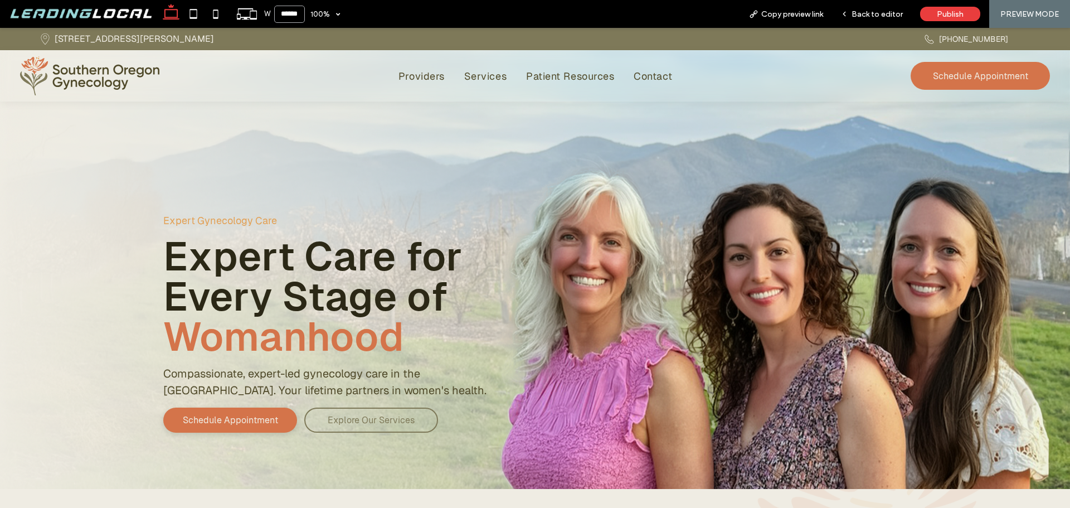
click at [281, 15] on input "******" at bounding box center [289, 14] width 31 height 17
type input "******"
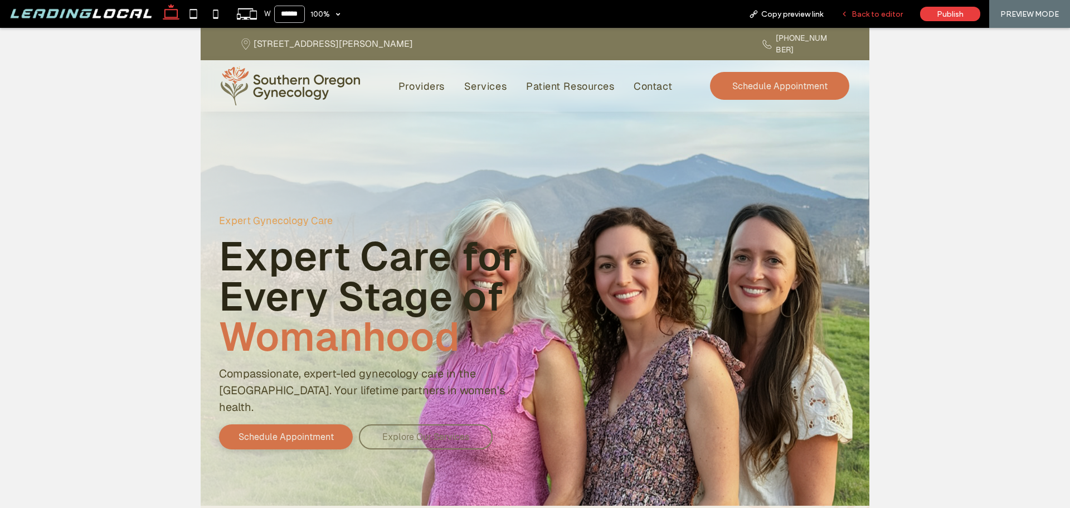
click at [882, 18] on span "Back to editor" at bounding box center [876, 13] width 51 height 9
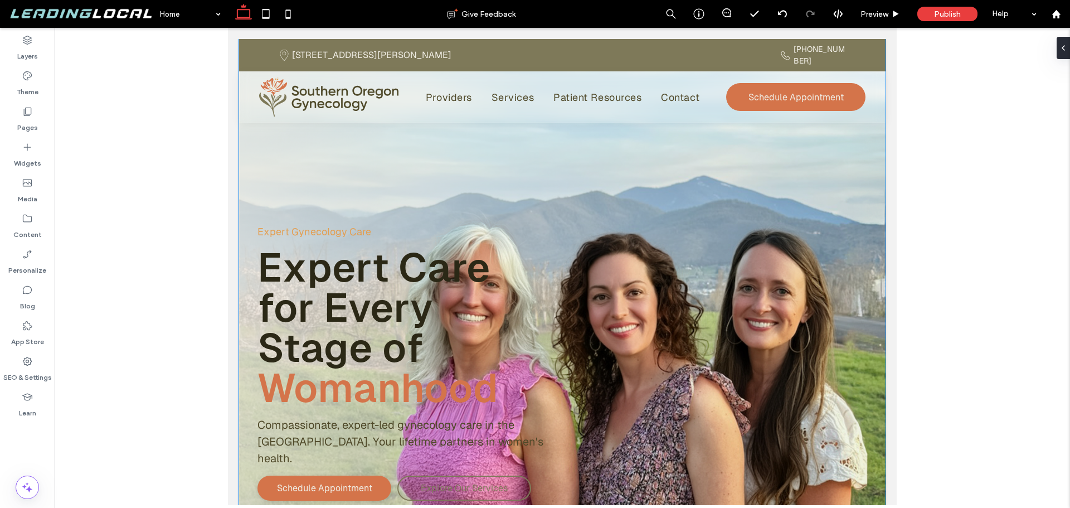
click at [248, 140] on div "Expert Gynecology Care Expert Care for Every Stage of Womanhood Compassionate, …" at bounding box center [562, 298] width 646 height 518
click at [250, 7] on icon at bounding box center [243, 14] width 22 height 22
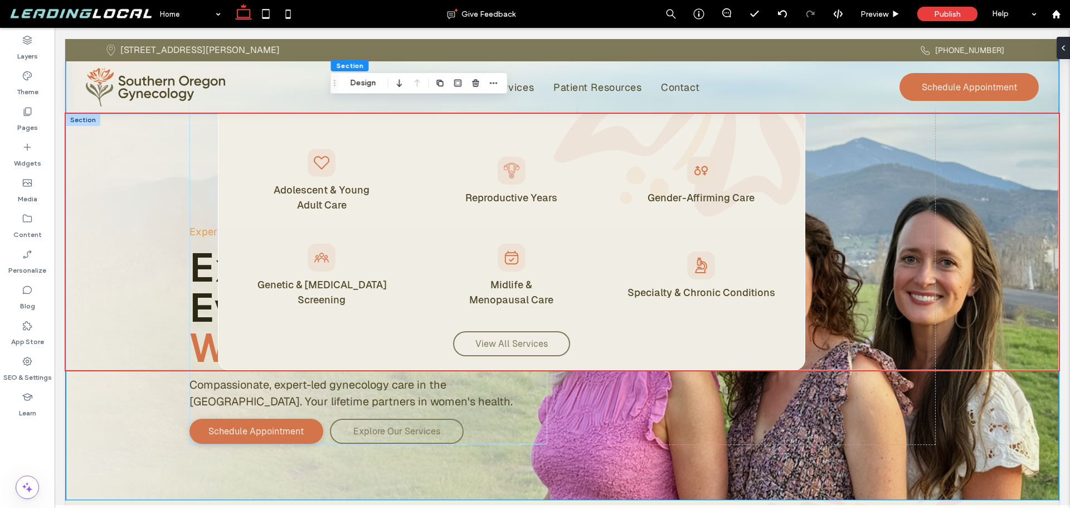
click at [985, 180] on div "Adolescent & Young Adult Care Reproductive Years Gender-Affirming Care Genetic …" at bounding box center [562, 242] width 993 height 256
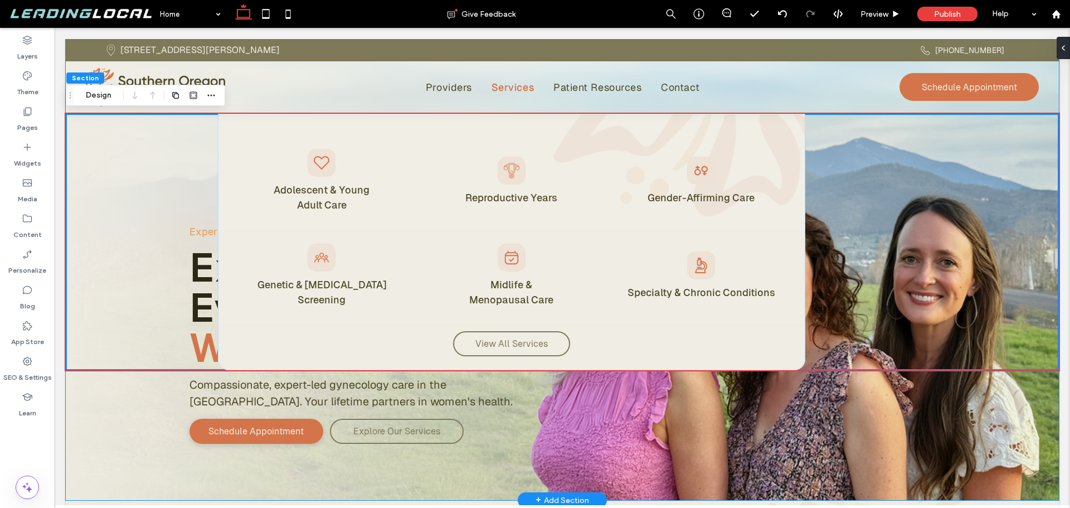
click at [1040, 374] on div "Expert Gynecology Care Expert Care for Every Stage of Womanhood Compassionate, …" at bounding box center [562, 269] width 993 height 461
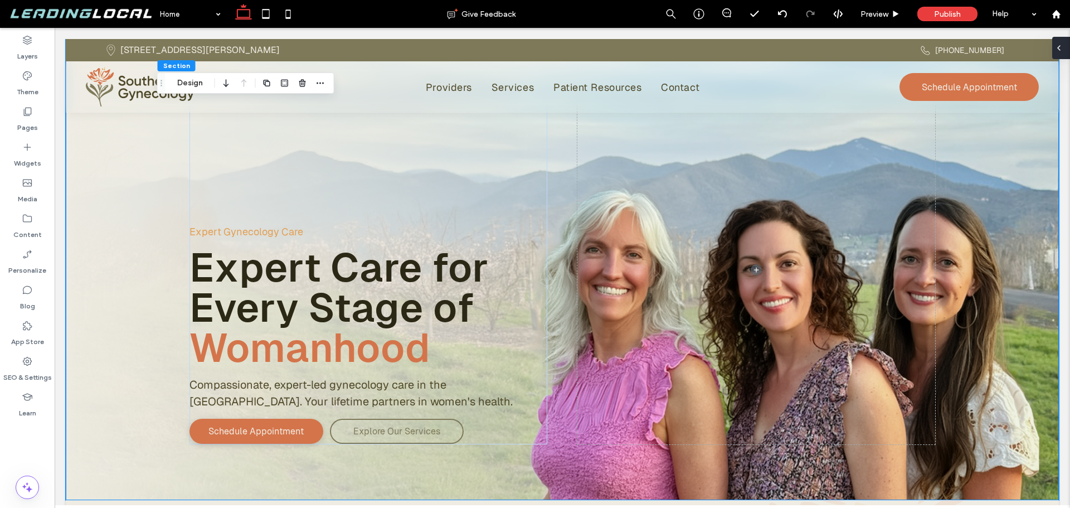
click at [1062, 49] on icon at bounding box center [1058, 47] width 9 height 9
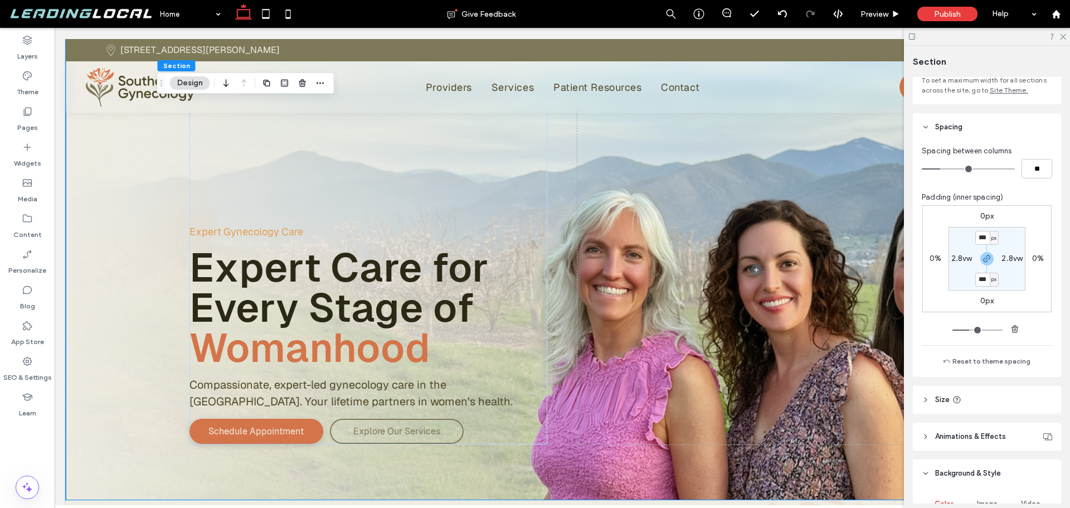
scroll to position [334, 0]
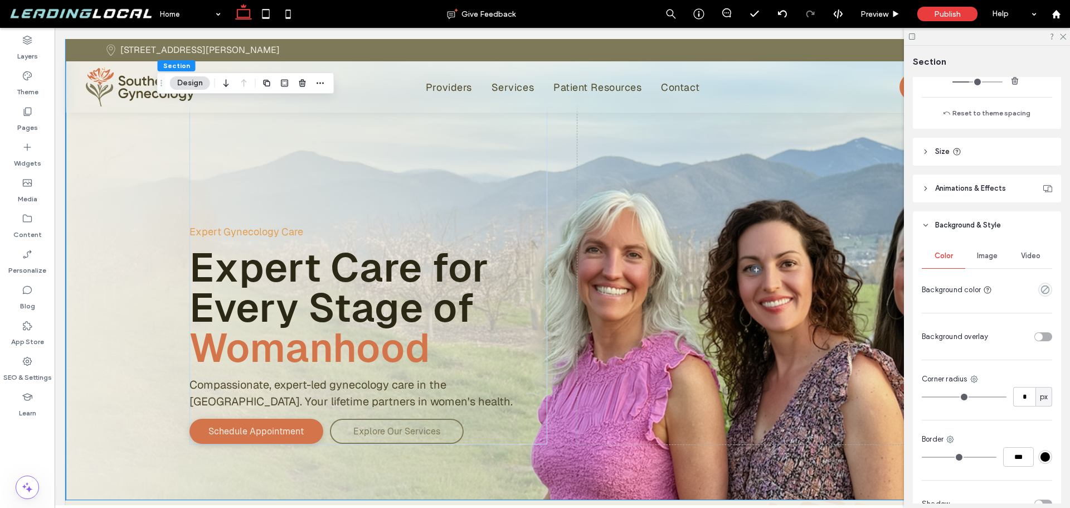
click at [985, 258] on span "Image" at bounding box center [987, 255] width 21 height 9
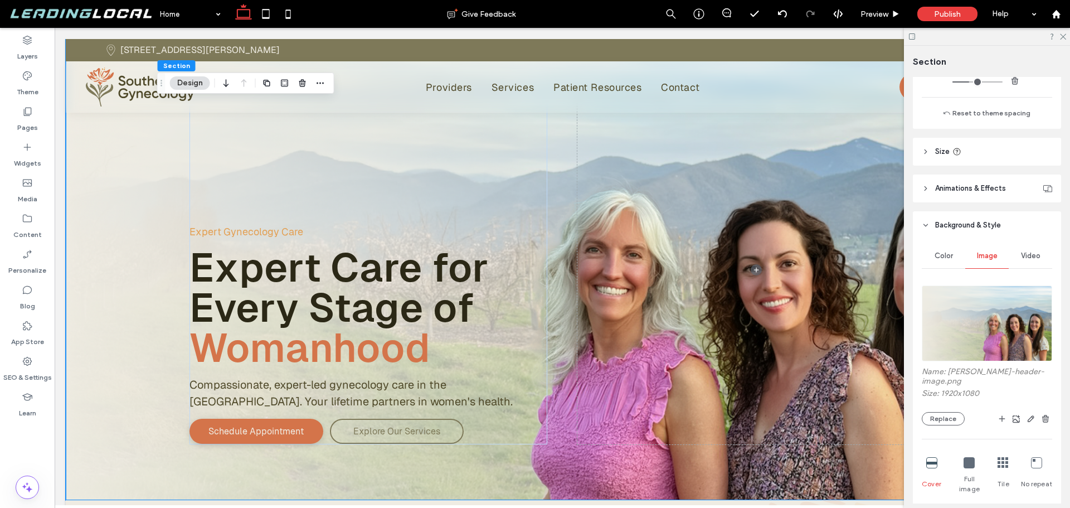
scroll to position [446, 0]
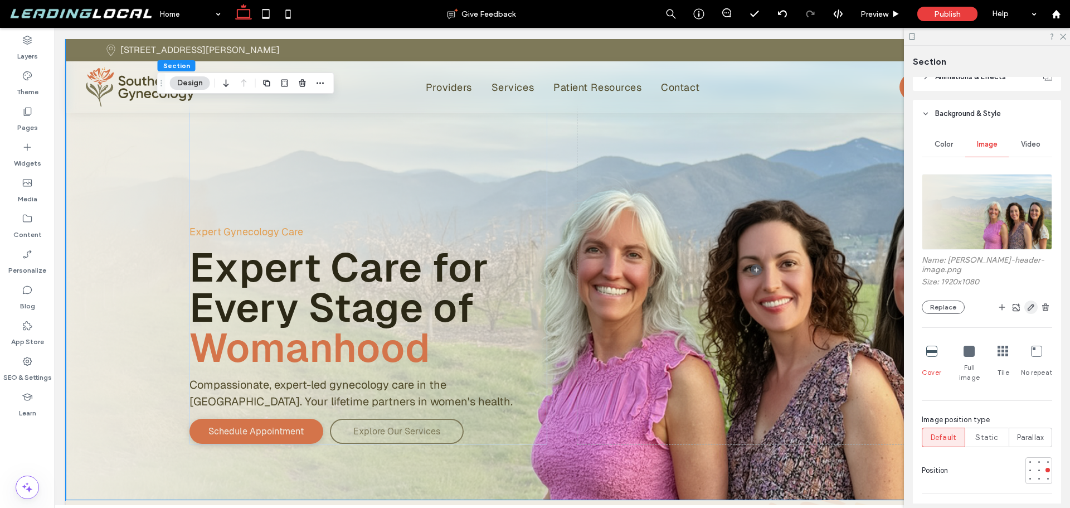
click at [1026, 303] on icon "button" at bounding box center [1030, 307] width 9 height 9
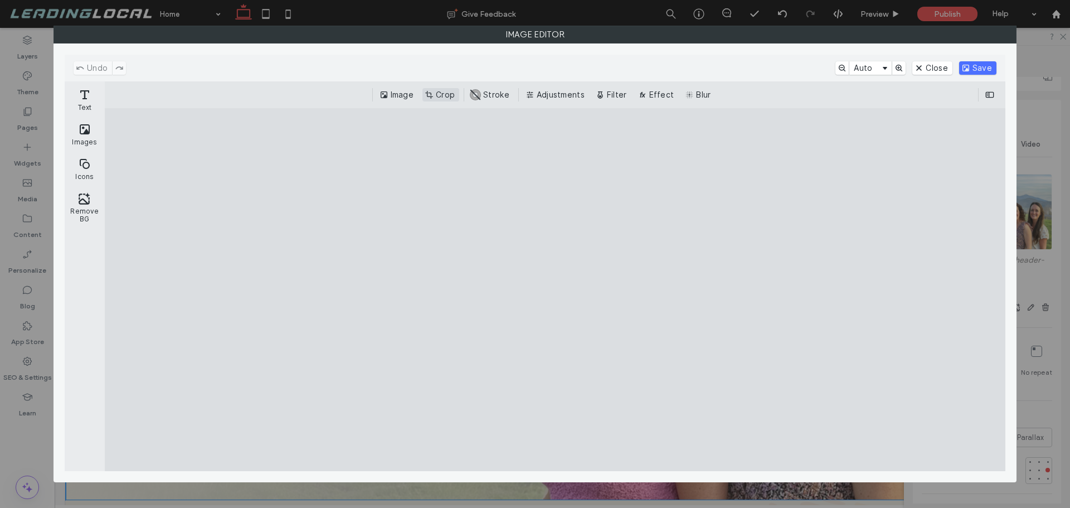
click at [445, 96] on button "Crop" at bounding box center [440, 94] width 37 height 13
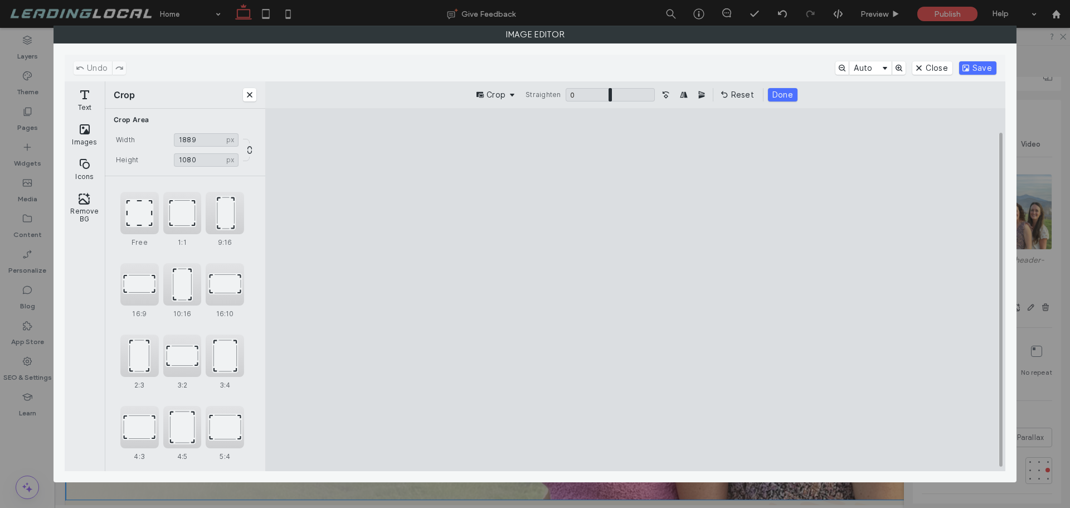
type input "****"
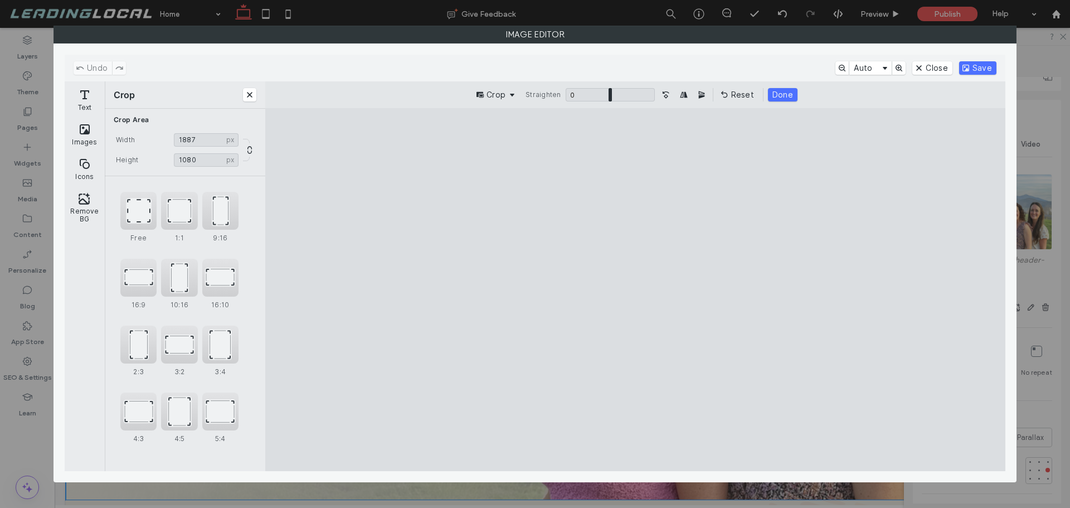
drag, startPoint x: 895, startPoint y: 291, endPoint x: 887, endPoint y: 291, distance: 8.9
click at [635, 289] on cesdk-canvas "Editor canvas" at bounding box center [635, 289] width 0 height 0
click at [975, 68] on button "Save" at bounding box center [977, 67] width 37 height 13
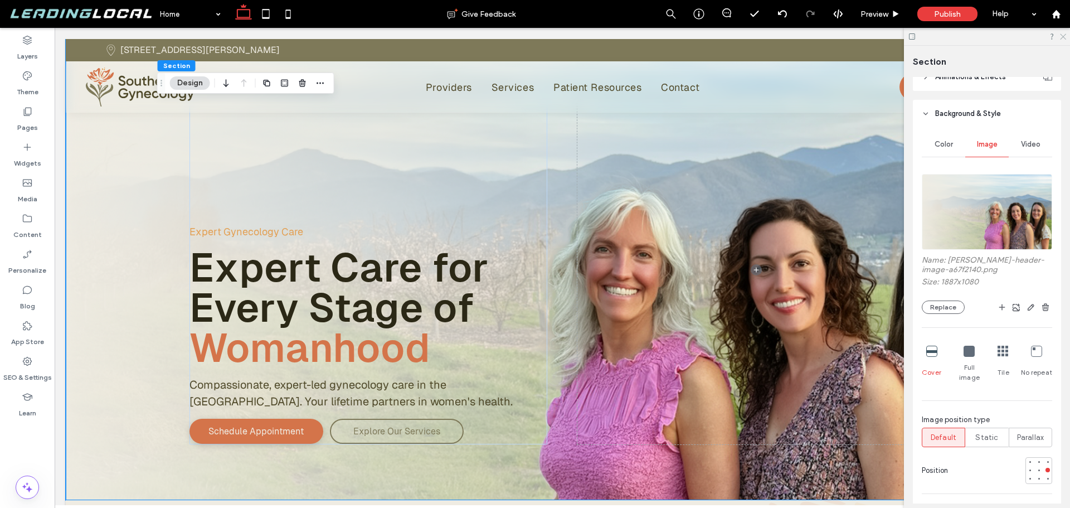
click at [1063, 37] on icon at bounding box center [1062, 35] width 7 height 7
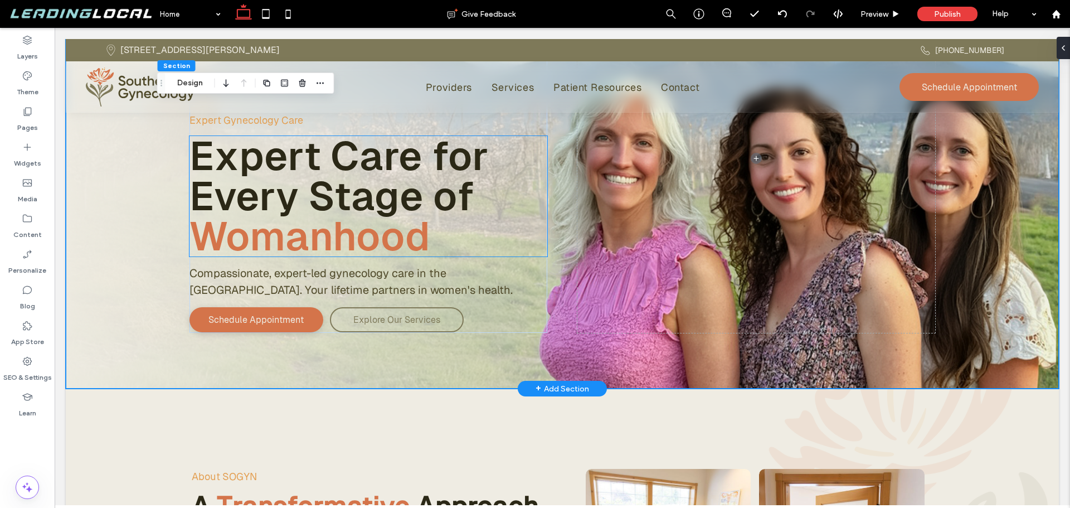
scroll to position [0, 0]
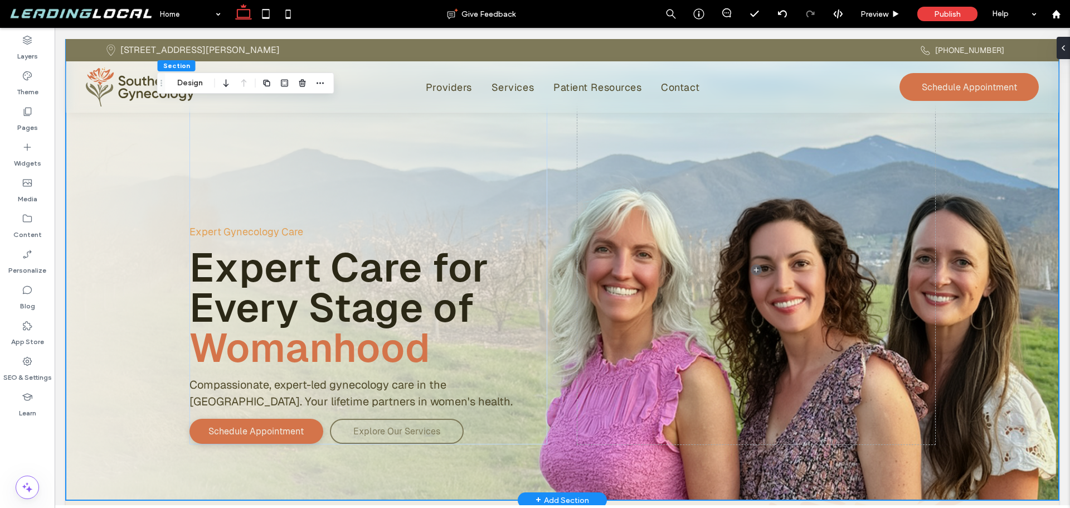
click at [115, 181] on div "Expert Gynecology Care Expert Care for Every Stage of Womanhood Compassionate, …" at bounding box center [562, 269] width 993 height 461
click at [1061, 50] on icon at bounding box center [1058, 47] width 9 height 9
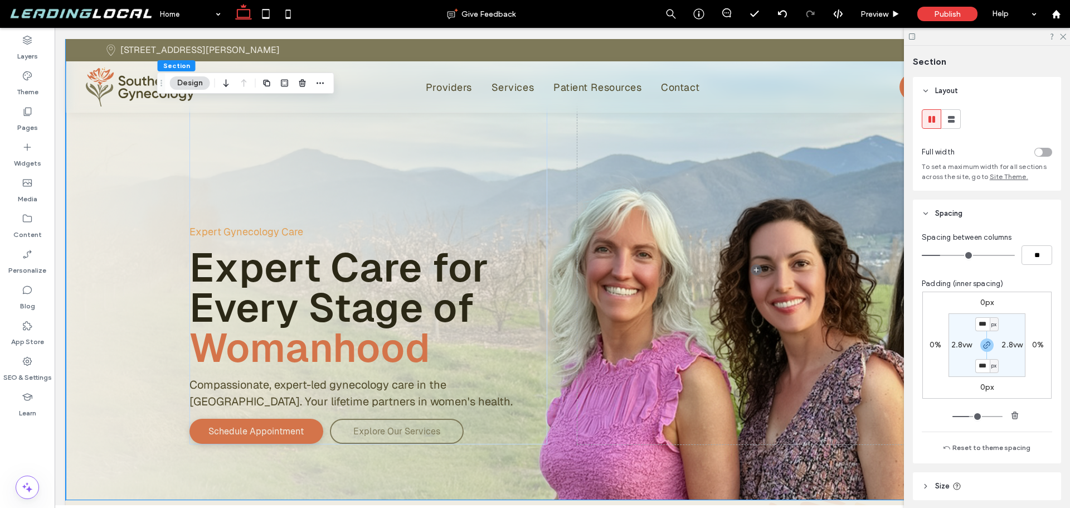
click at [1039, 154] on div "toggle" at bounding box center [1043, 152] width 18 height 9
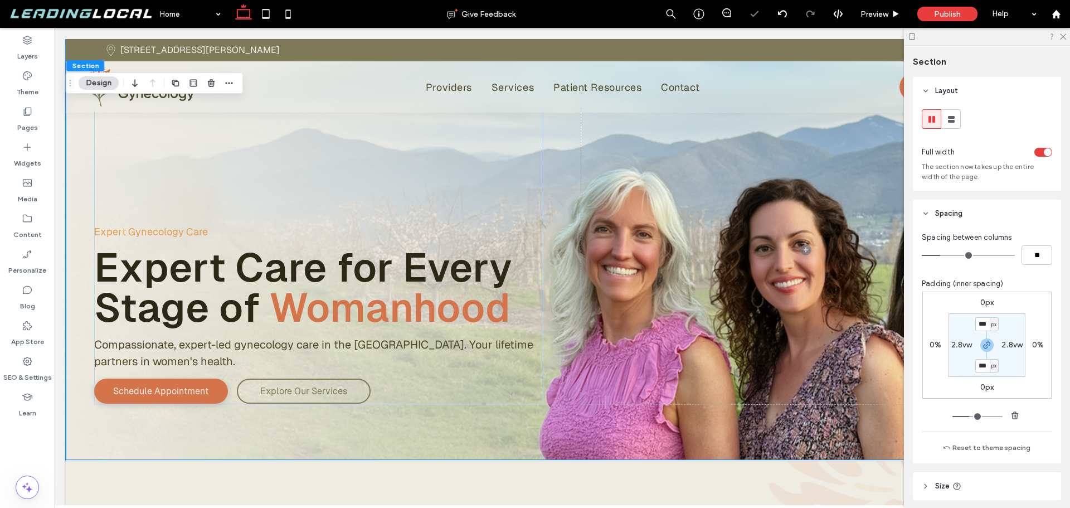
click at [967, 345] on label "2.8vw" at bounding box center [961, 344] width 21 height 9
click at [966, 346] on span "vw" at bounding box center [969, 344] width 6 height 11
drag, startPoint x: 1017, startPoint y: 381, endPoint x: 1012, endPoint y: 366, distance: 15.3
click at [1017, 381] on div "0px 0% 0px 0% 100px *** vw 100px *** vw" at bounding box center [986, 344] width 129 height 107
click at [991, 326] on label "100px" at bounding box center [987, 323] width 22 height 9
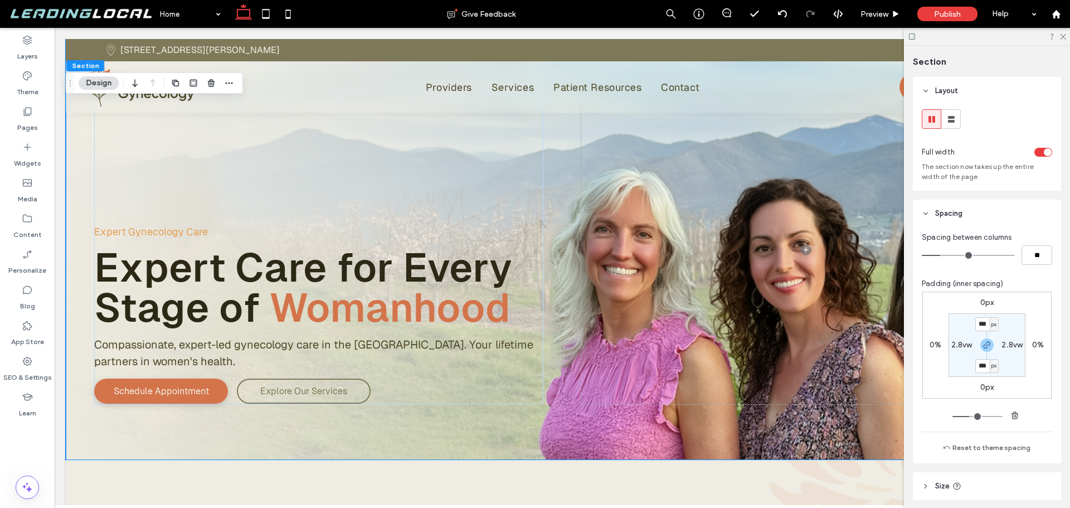
click at [991, 326] on span "px" at bounding box center [993, 324] width 5 height 11
click at [1021, 378] on div "0px 0% 0px 0% *** px 2.8vw *** px 2.8vw" at bounding box center [986, 344] width 129 height 107
click at [935, 344] on label "0%" at bounding box center [935, 344] width 12 height 9
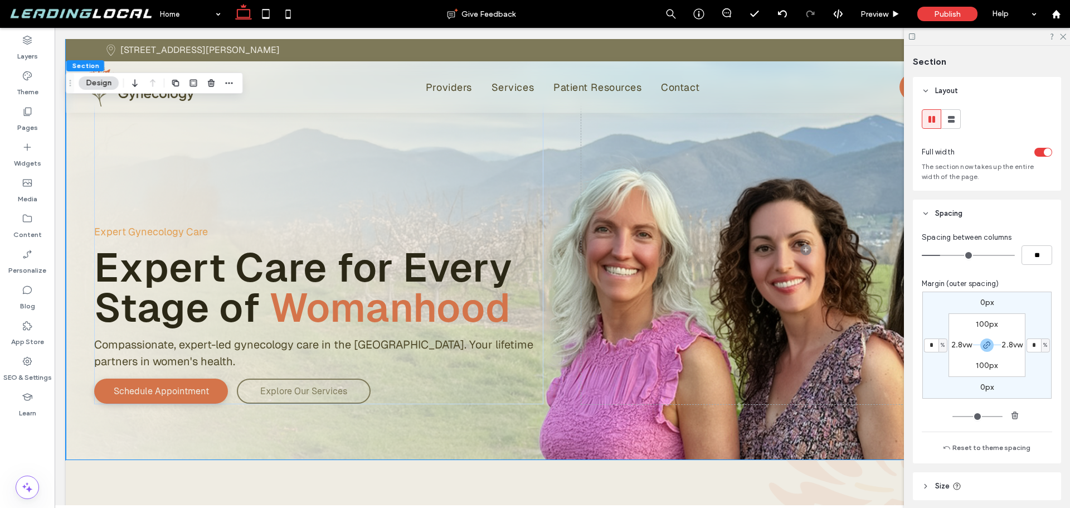
click at [941, 345] on span "%" at bounding box center [943, 344] width 4 height 11
click at [1012, 386] on div "0px * % 0px * % 100px 2.8vw 100px 2.8vw" at bounding box center [986, 344] width 129 height 107
click at [956, 345] on label "2.8vw" at bounding box center [961, 344] width 21 height 9
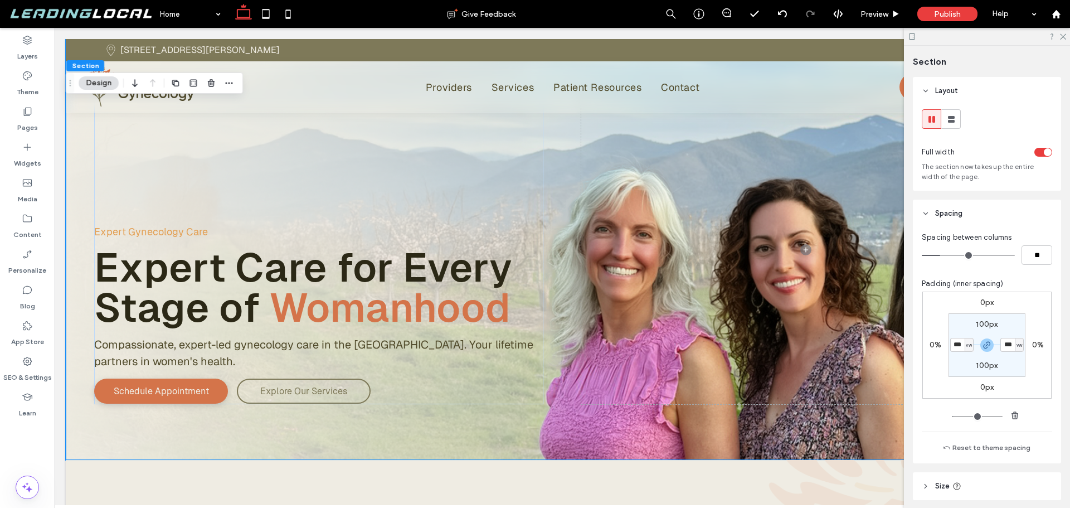
click at [966, 345] on span "vw" at bounding box center [969, 344] width 6 height 11
click at [962, 363] on span "px" at bounding box center [962, 361] width 8 height 11
type input "**"
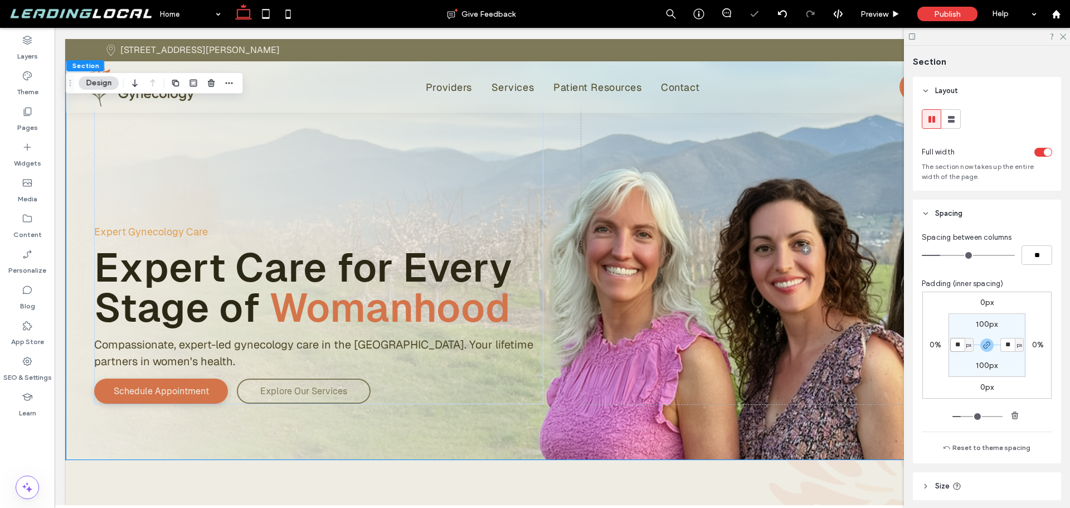
click at [958, 346] on input "**" at bounding box center [957, 345] width 14 height 14
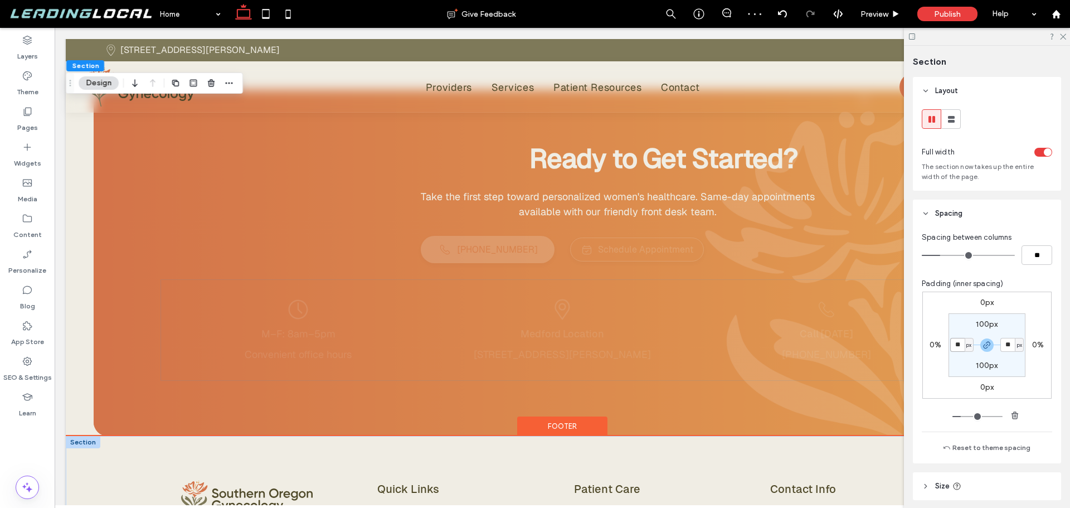
scroll to position [3343, 0]
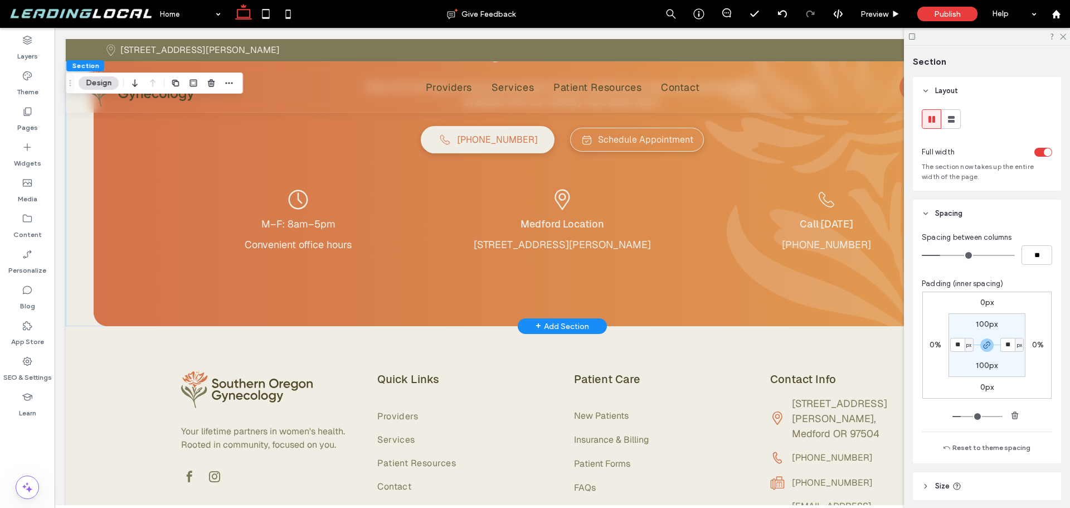
type input "**"
click at [78, 264] on div "Ready to Get Started? Take the first step toward personalized women's healthcar…" at bounding box center [562, 153] width 993 height 346
click at [119, 263] on div "Ready to Get Started? Take the first step toward personalized women's healthcar…" at bounding box center [562, 153] width 937 height 346
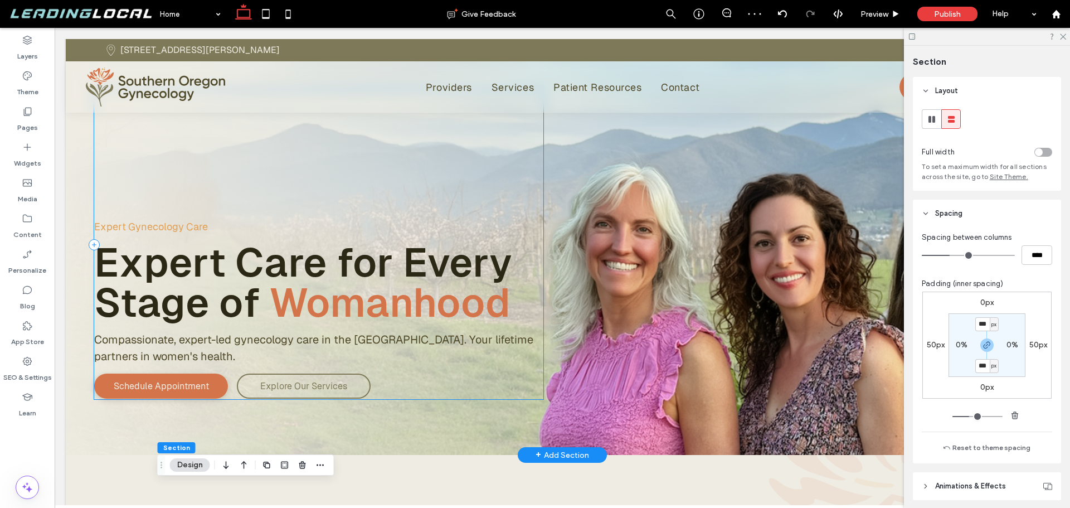
scroll to position [0, 0]
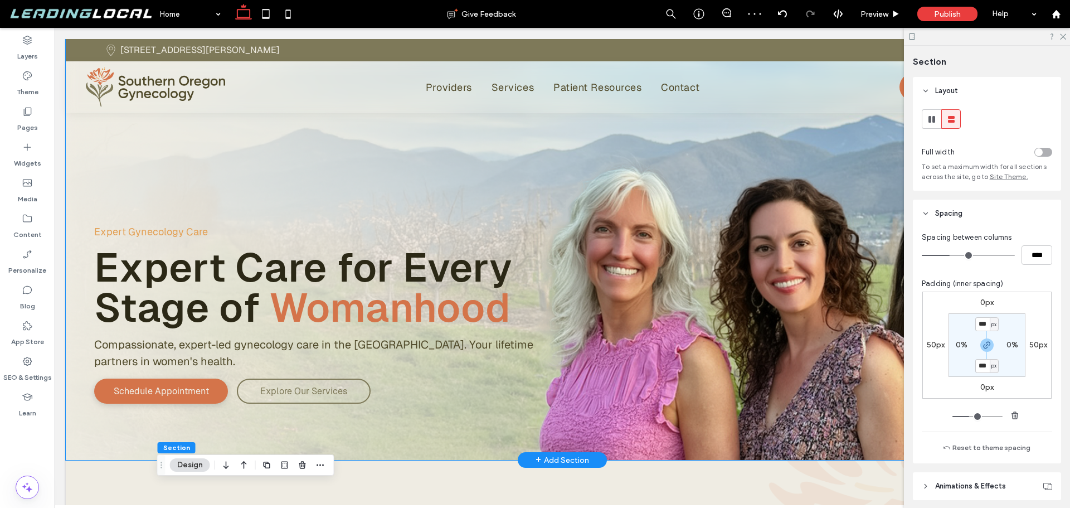
click at [90, 198] on div "Expert Gynecology Care Expert Care for Every Stage of Womanhood Compassionate, …" at bounding box center [562, 249] width 993 height 421
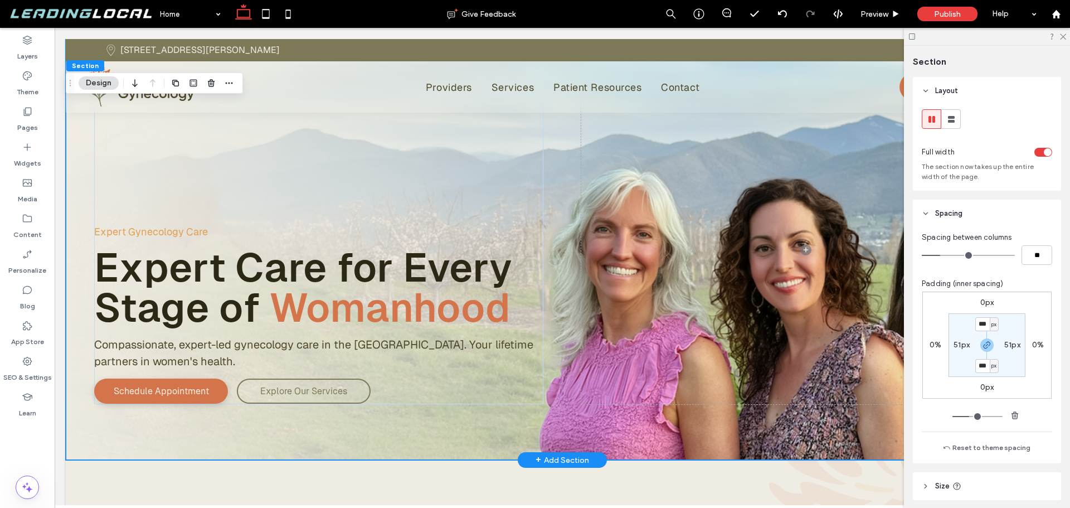
click at [90, 259] on div "Expert Gynecology Care Expert Care for Every Stage of Womanhood Compassionate, …" at bounding box center [562, 249] width 993 height 421
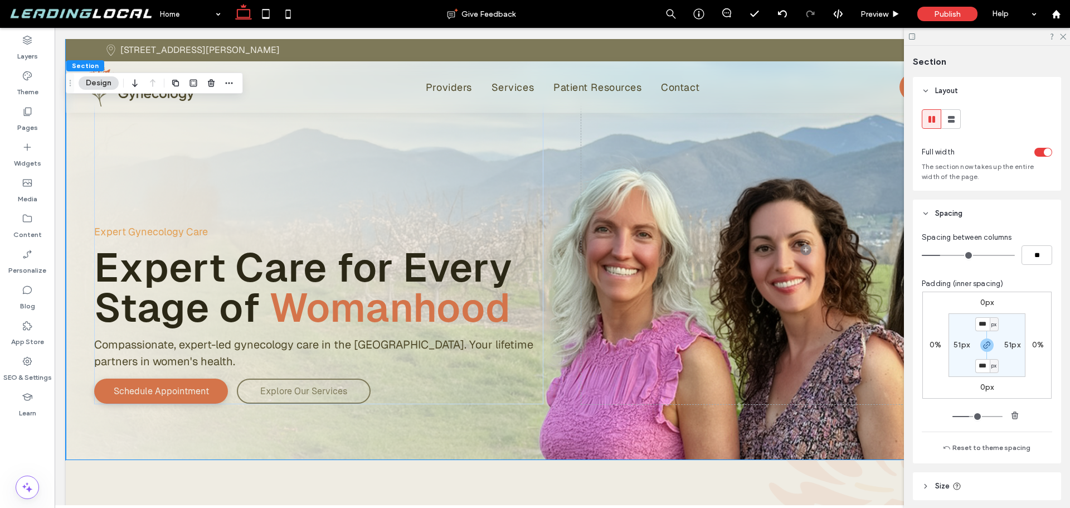
click at [956, 345] on label "51px" at bounding box center [961, 344] width 16 height 9
type input "**"
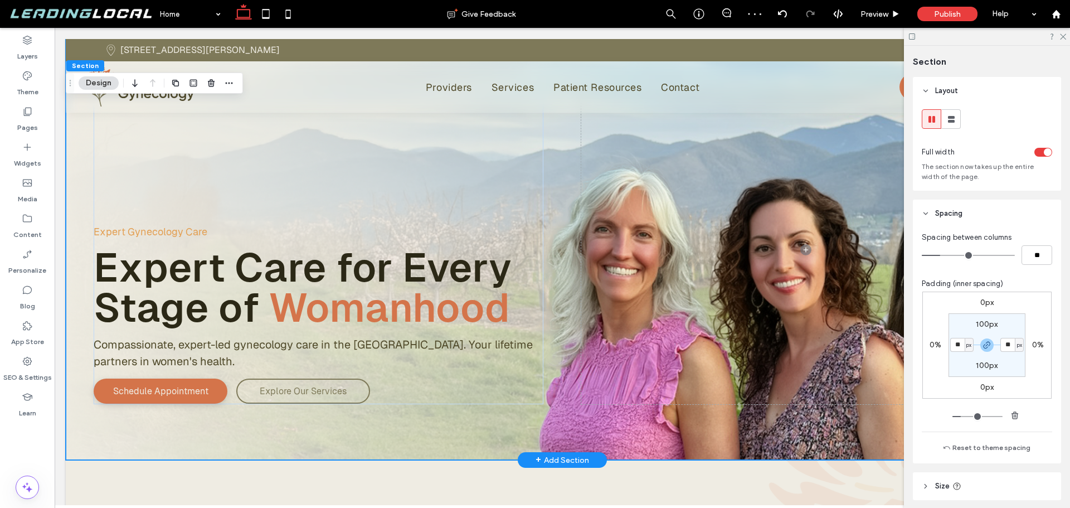
click at [746, 431] on div "Expert Gynecology Care Expert Care for Every Stage of Womanhood Compassionate, …" at bounding box center [562, 249] width 993 height 421
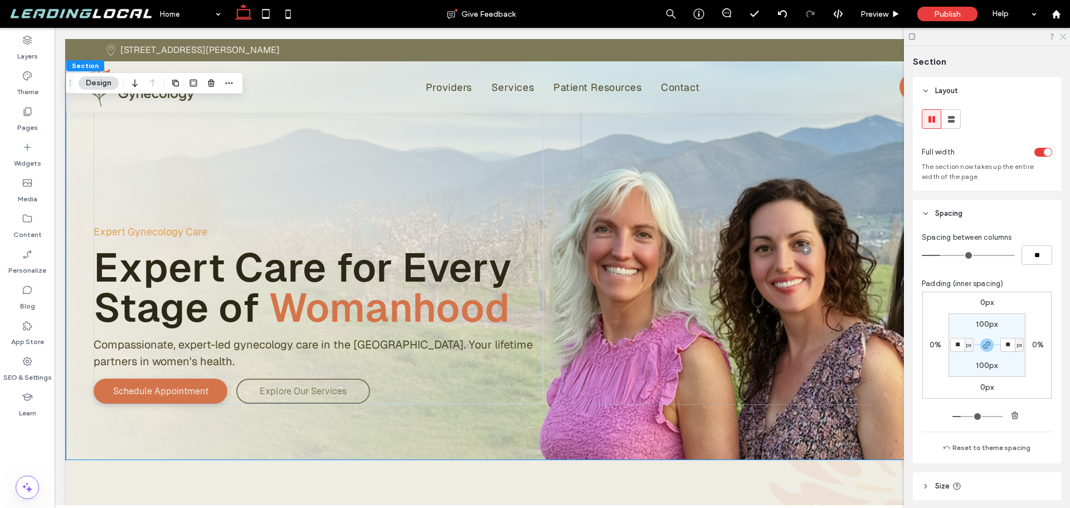
click at [1064, 36] on use at bounding box center [1063, 37] width 6 height 6
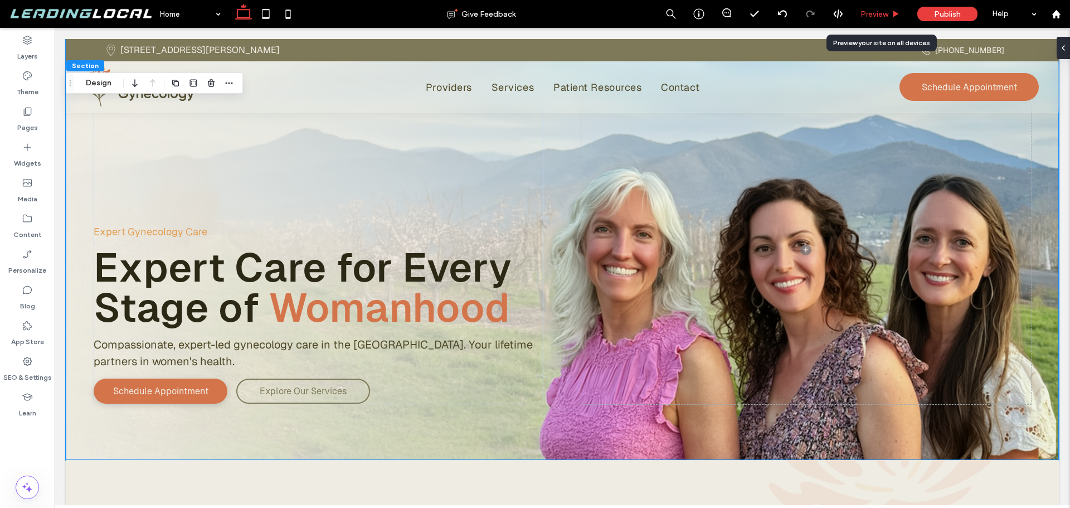
click at [873, 16] on span "Preview" at bounding box center [874, 13] width 28 height 9
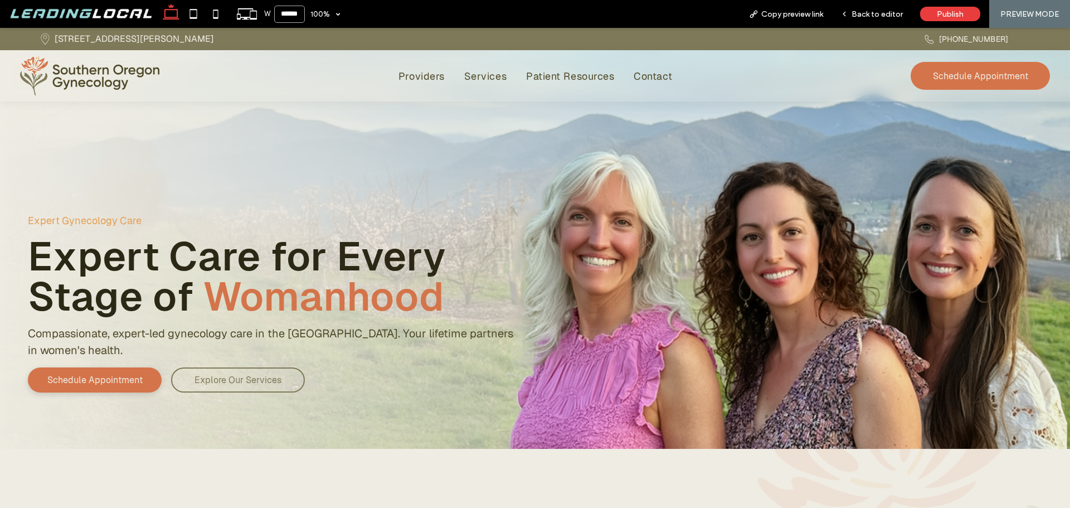
click at [292, 14] on input "******" at bounding box center [289, 14] width 31 height 17
type input "******"
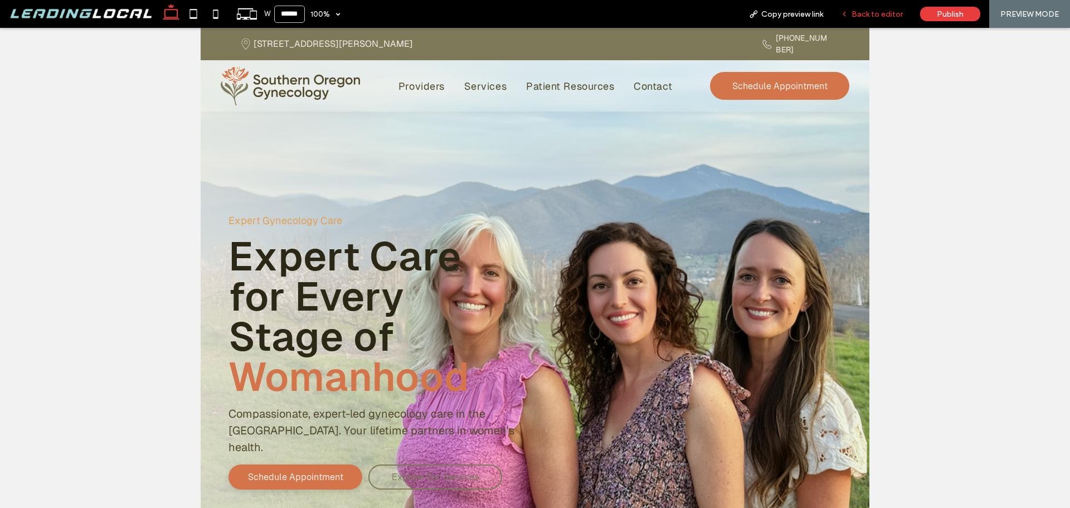
click at [868, 16] on span "Back to editor" at bounding box center [876, 13] width 51 height 9
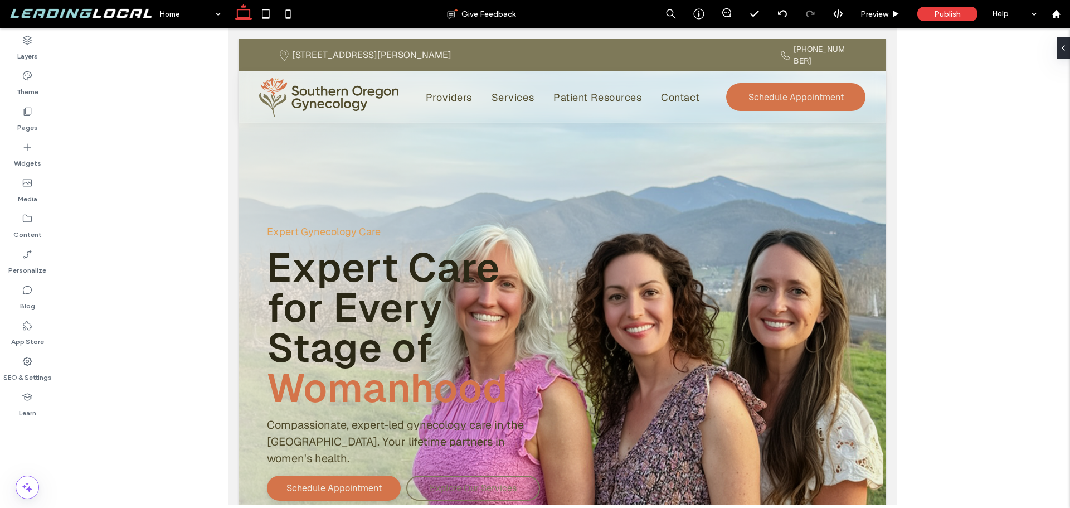
click at [852, 145] on div "Expert Gynecology Care Expert Care for Every Stage of Womanhood Compassionate, …" at bounding box center [562, 298] width 646 height 518
click at [1058, 42] on div at bounding box center [1065, 48] width 18 height 22
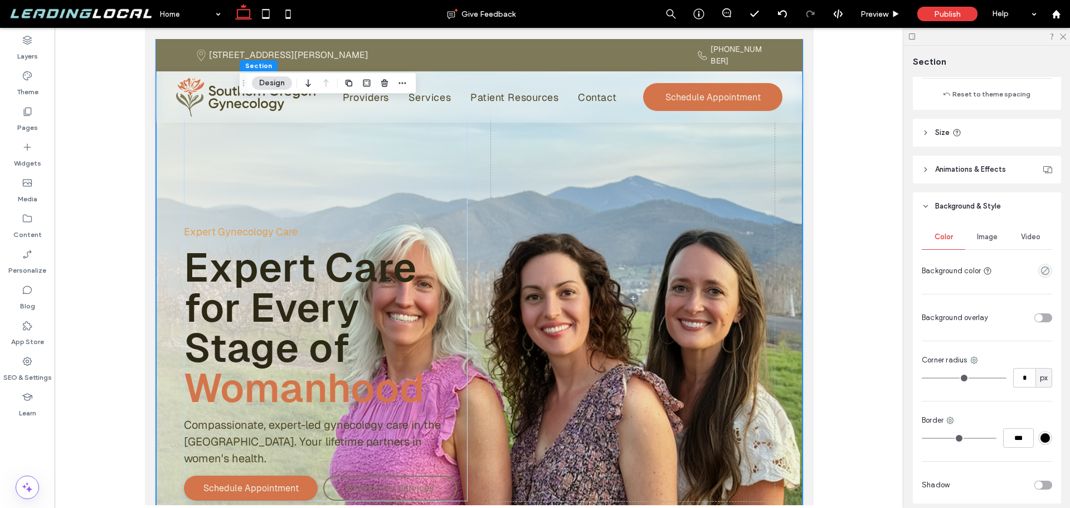
scroll to position [398, 0]
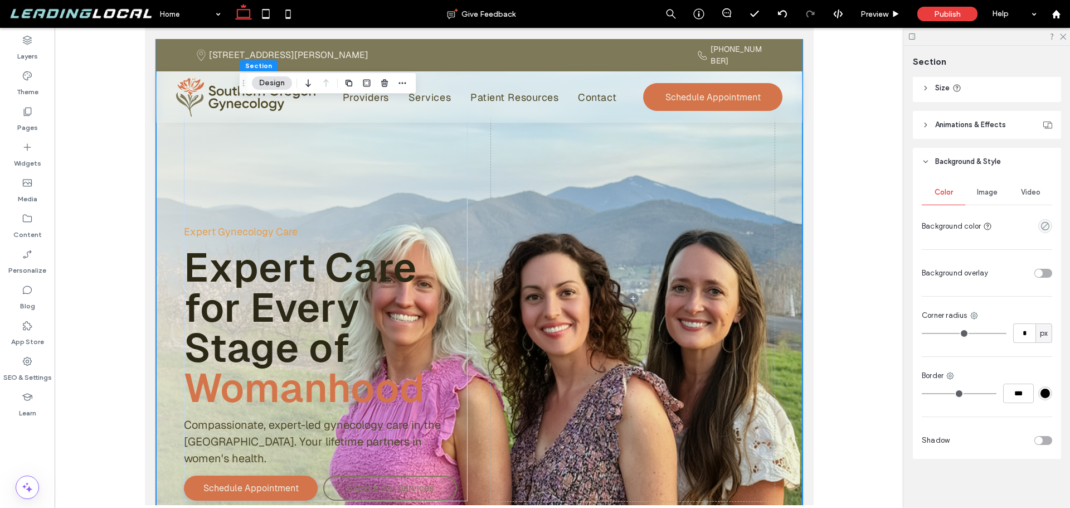
click at [986, 192] on span "Image" at bounding box center [987, 192] width 21 height 9
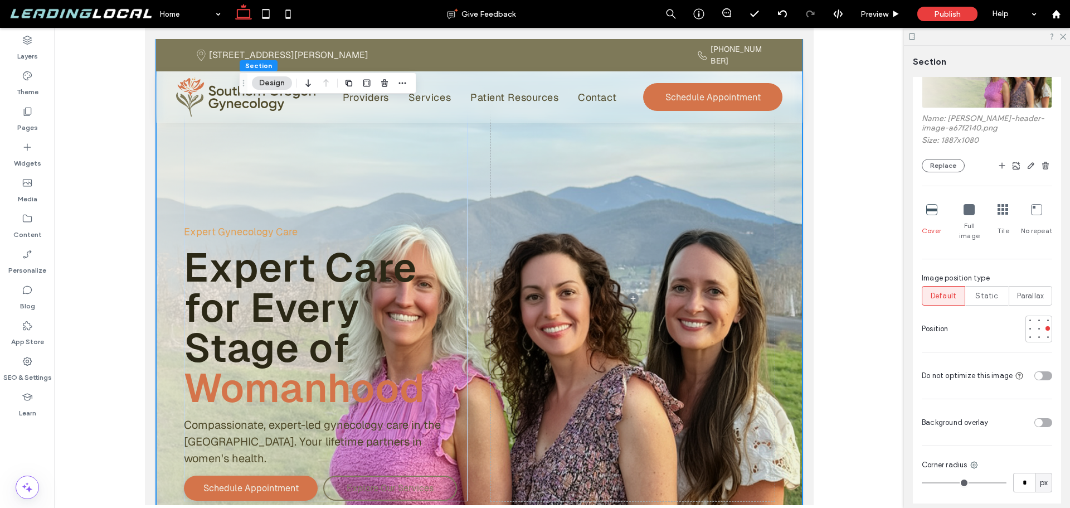
scroll to position [621, 0]
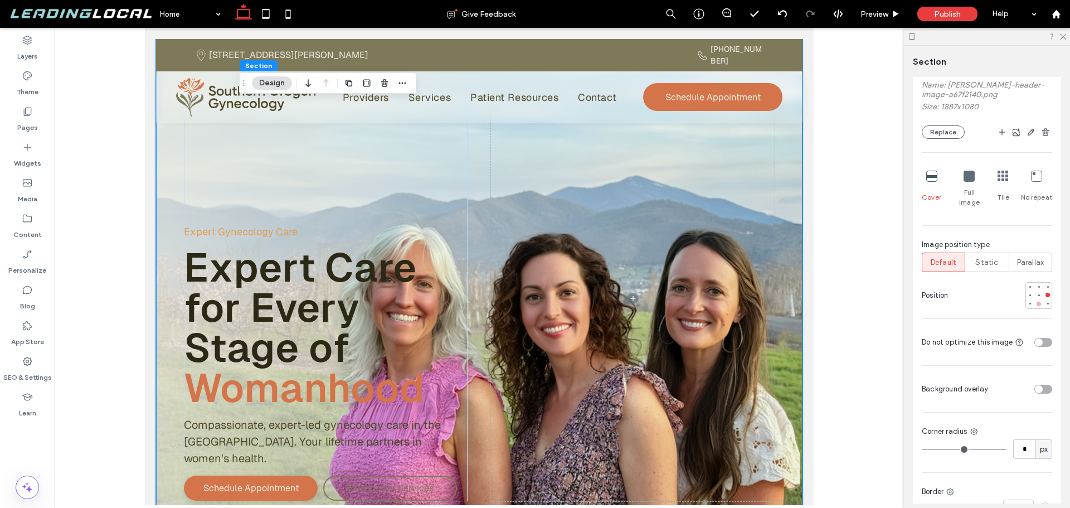
click at [1035, 300] on div at bounding box center [1039, 304] width 8 height 8
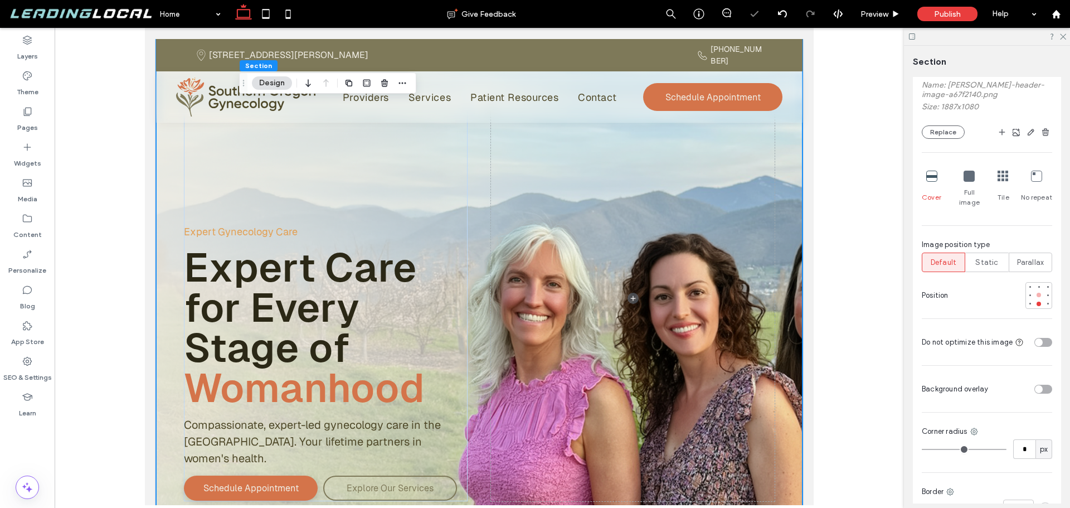
click at [1036, 293] on div at bounding box center [1038, 295] width 4 height 4
click at [1045, 293] on div at bounding box center [1047, 295] width 4 height 4
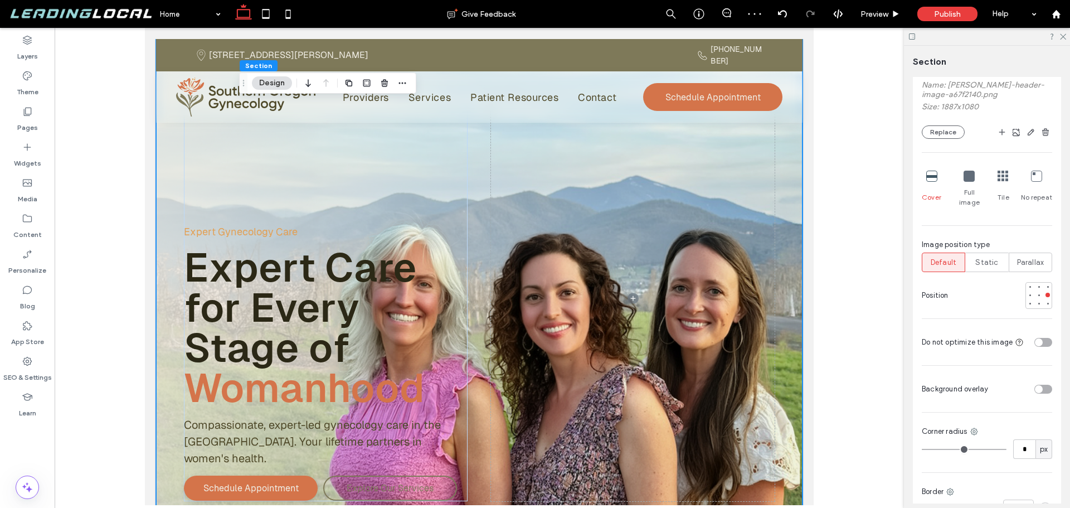
click at [1028, 285] on div at bounding box center [1038, 295] width 27 height 27
click at [1036, 293] on div at bounding box center [1038, 295] width 4 height 4
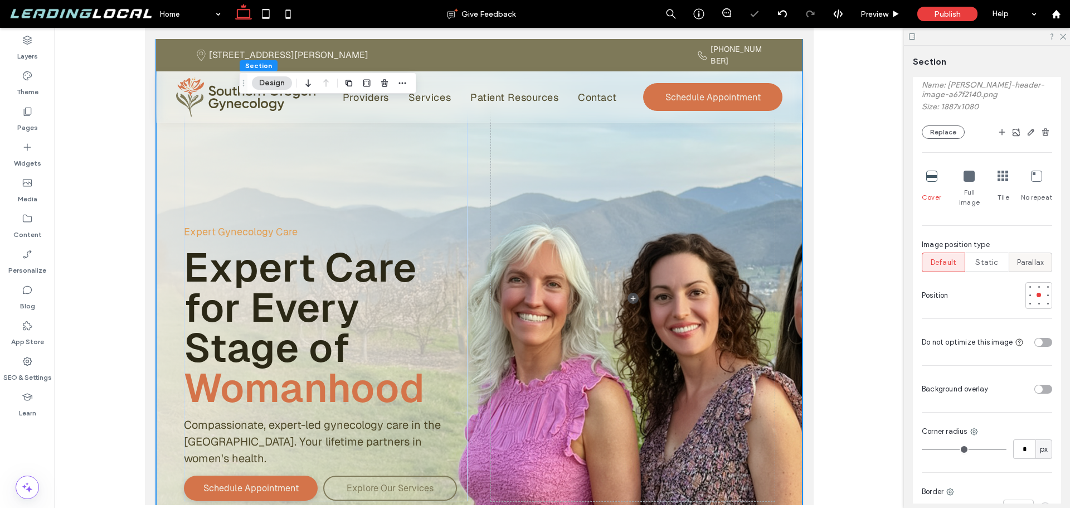
click at [1021, 257] on span "Parallax" at bounding box center [1030, 262] width 27 height 11
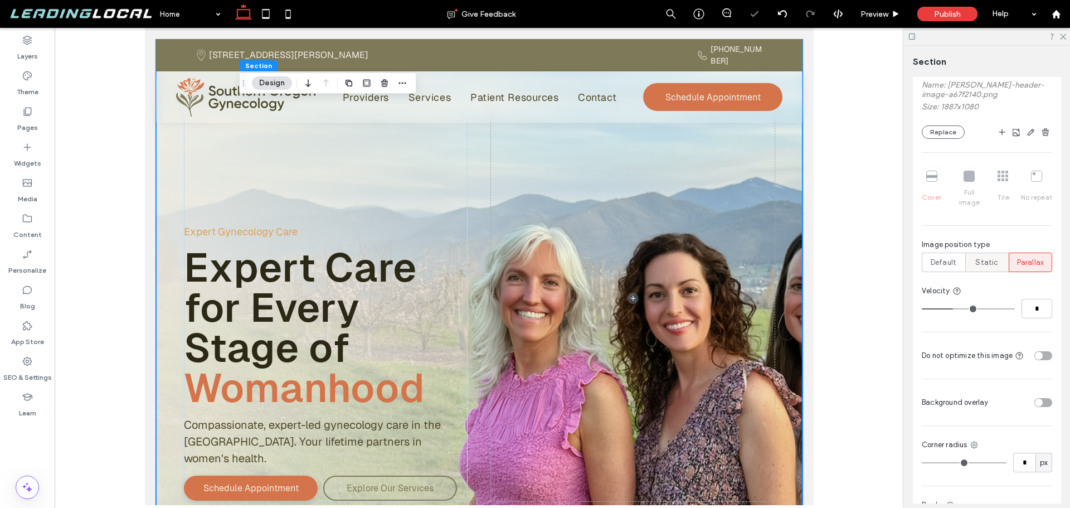
click at [993, 257] on span "Static" at bounding box center [986, 262] width 23 height 11
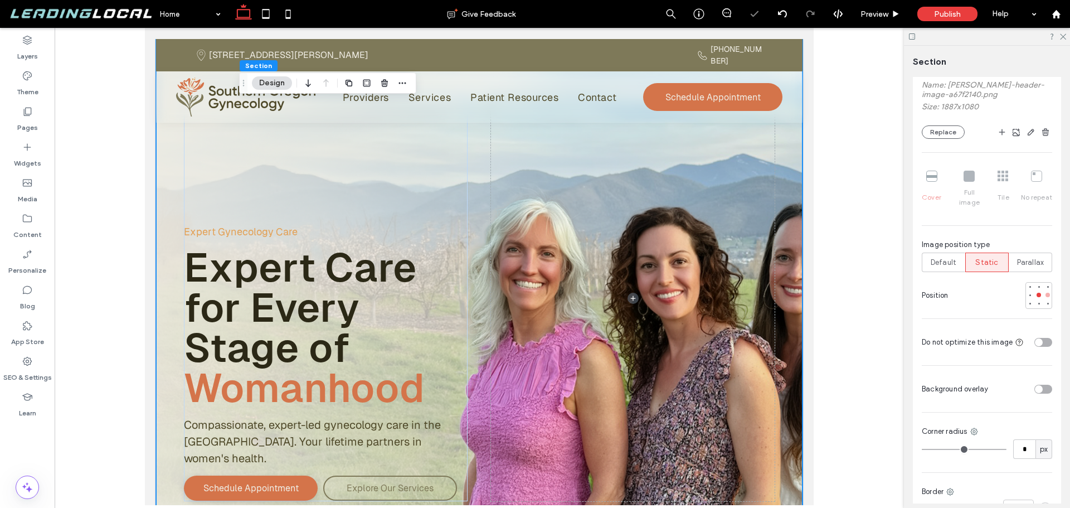
click at [1045, 293] on div at bounding box center [1047, 295] width 4 height 4
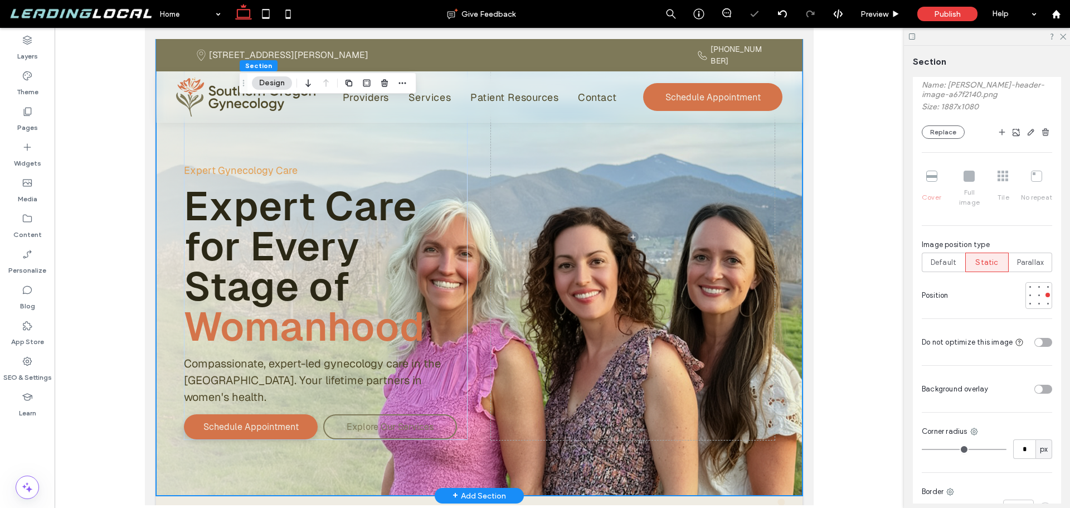
scroll to position [0, 0]
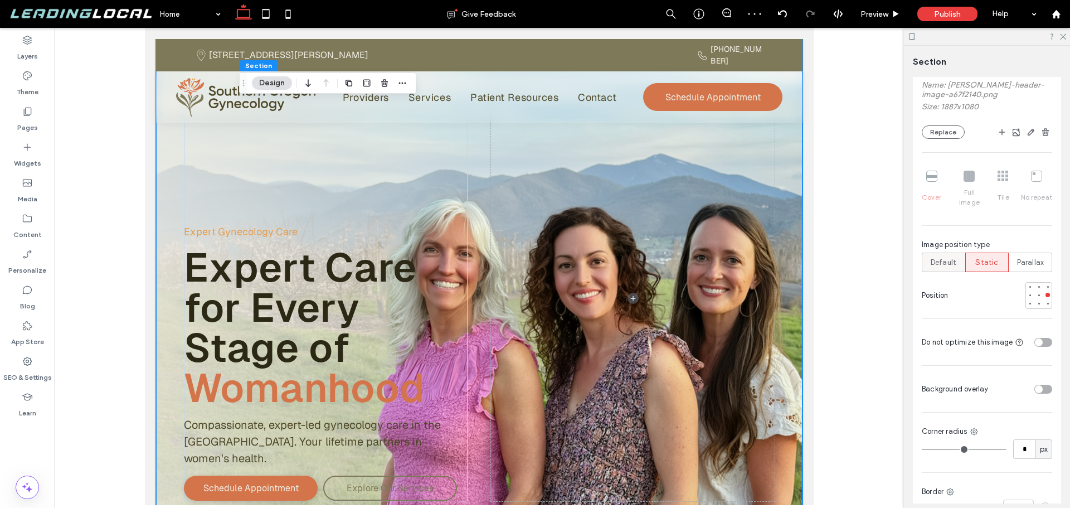
click at [947, 257] on span "Default" at bounding box center [944, 262] width 26 height 11
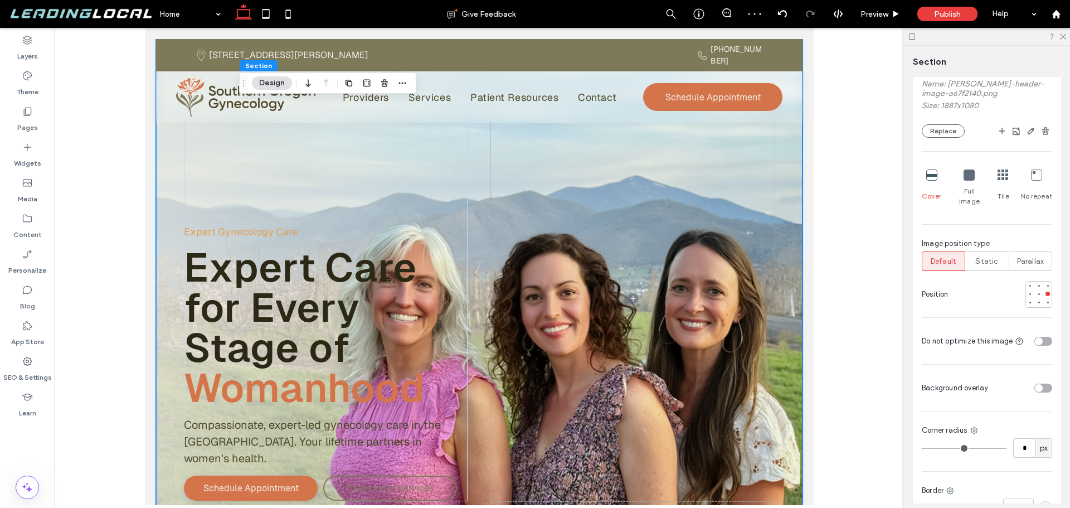
scroll to position [615, 0]
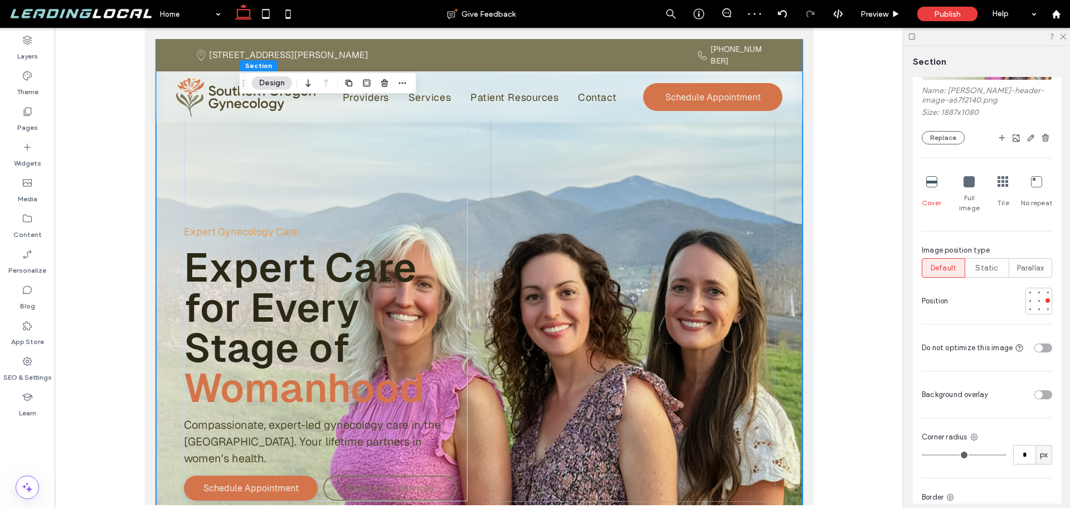
click at [970, 186] on icon at bounding box center [968, 181] width 11 height 11
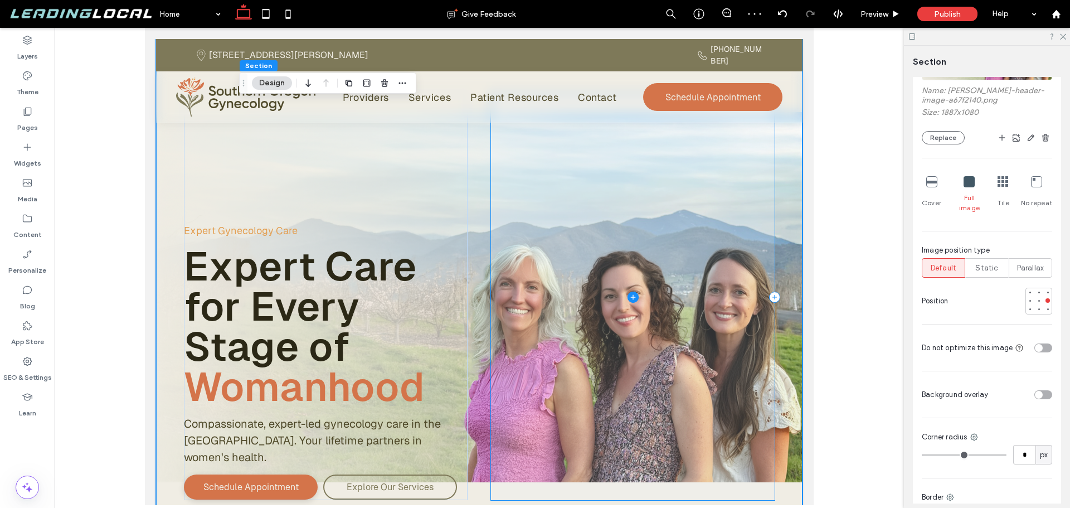
scroll to position [0, 0]
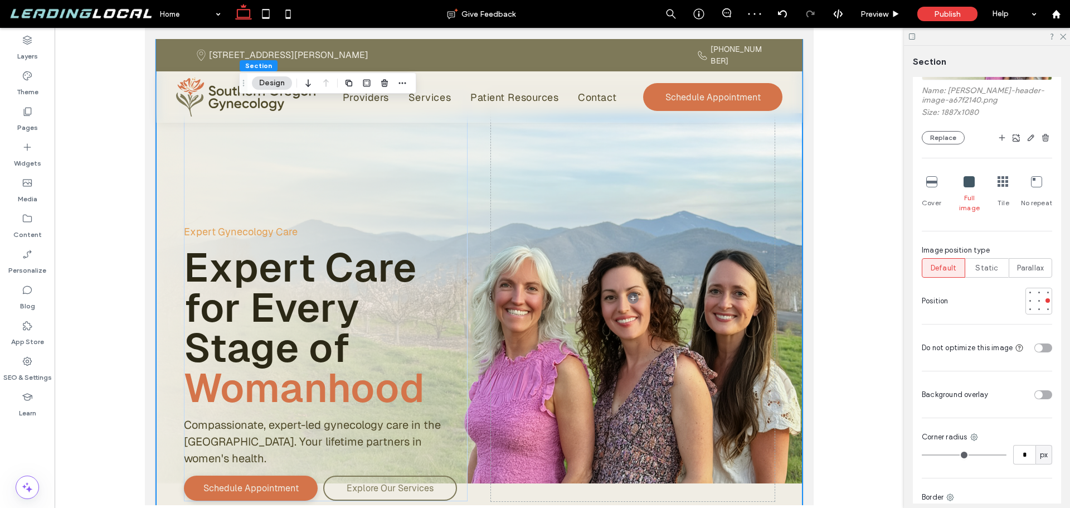
click at [1001, 183] on icon at bounding box center [1002, 181] width 11 height 11
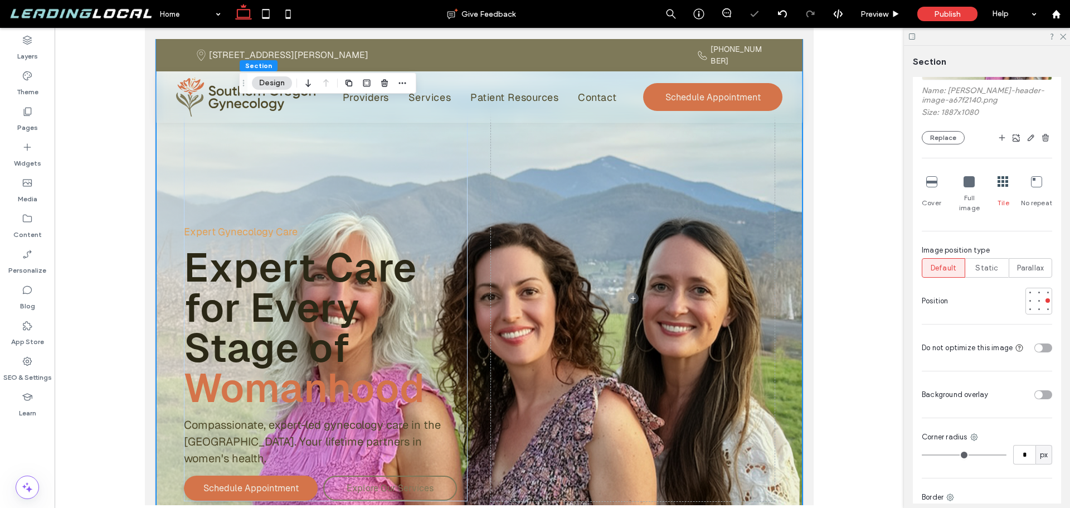
click at [936, 187] on div at bounding box center [931, 182] width 11 height 12
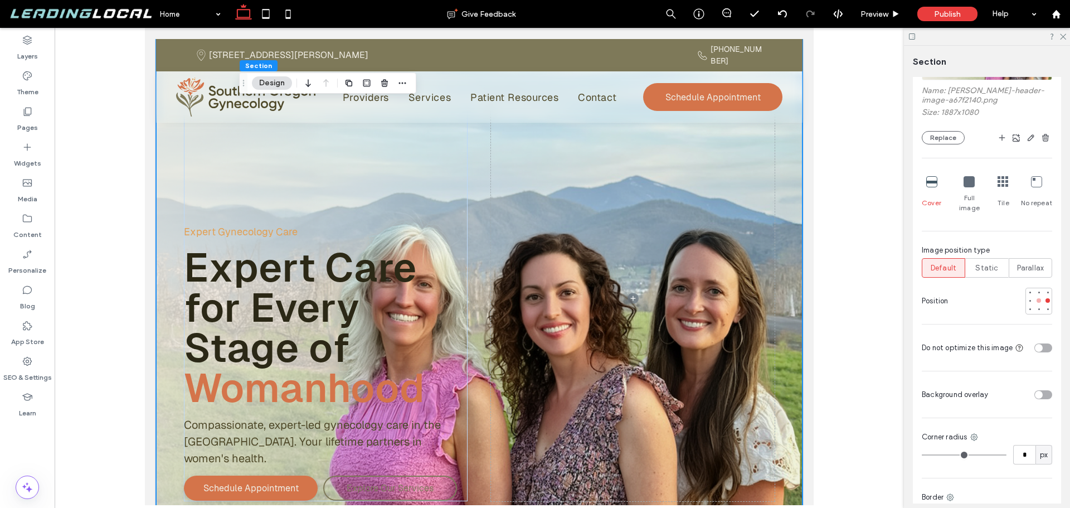
click at [1036, 298] on div at bounding box center [1038, 300] width 4 height 4
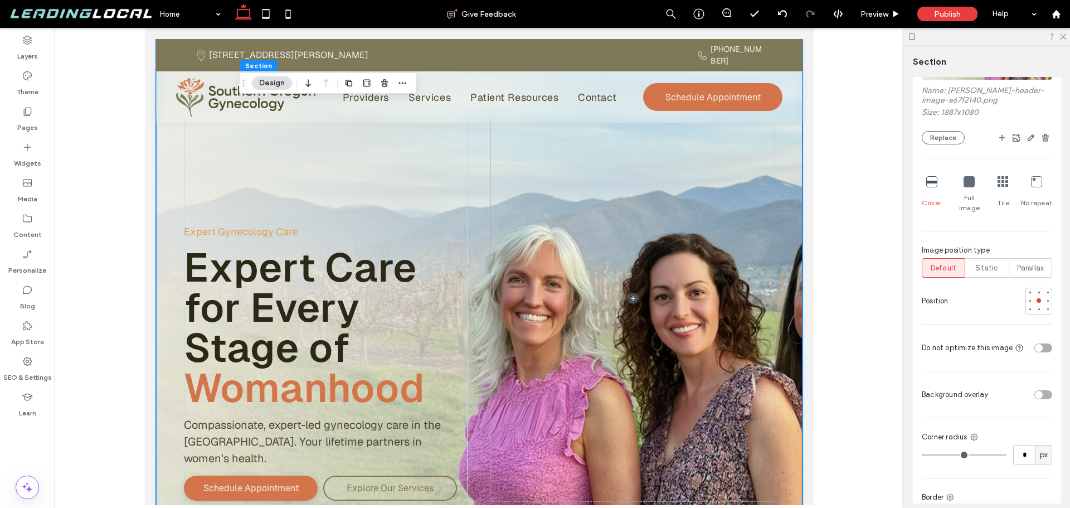
click at [1063, 40] on div at bounding box center [987, 36] width 166 height 17
click at [1062, 37] on use at bounding box center [1063, 37] width 6 height 6
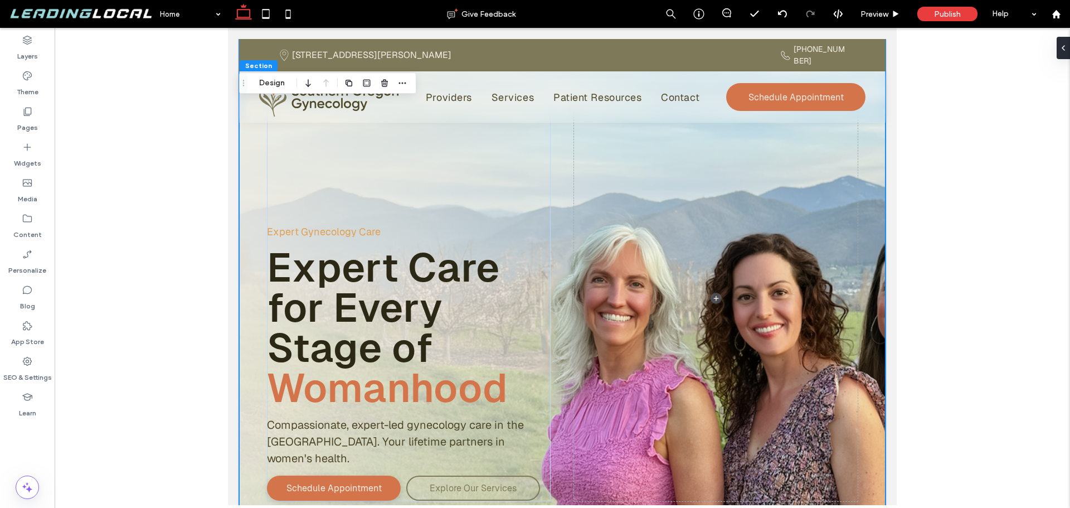
click at [243, 16] on icon at bounding box center [243, 14] width 22 height 22
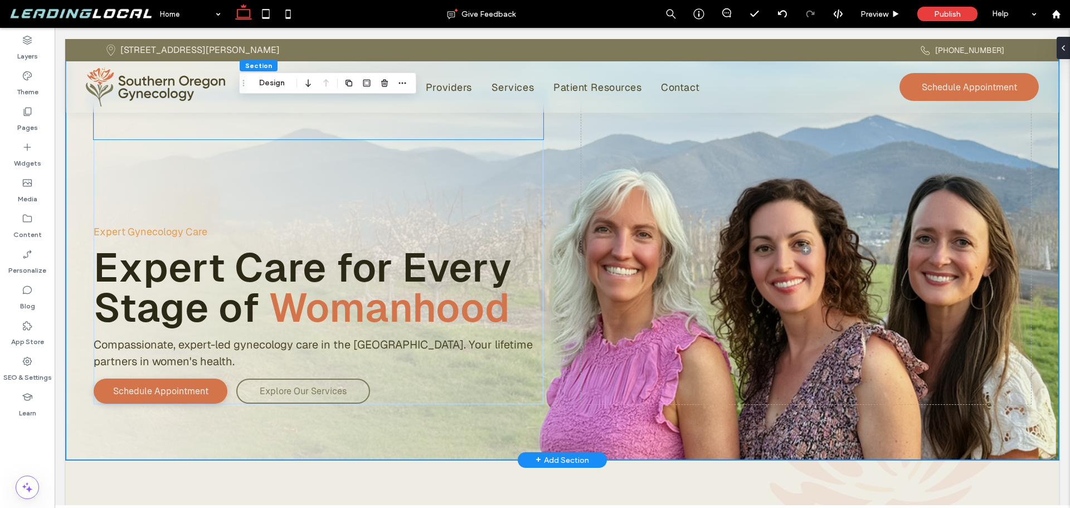
click at [94, 129] on div at bounding box center [319, 117] width 450 height 45
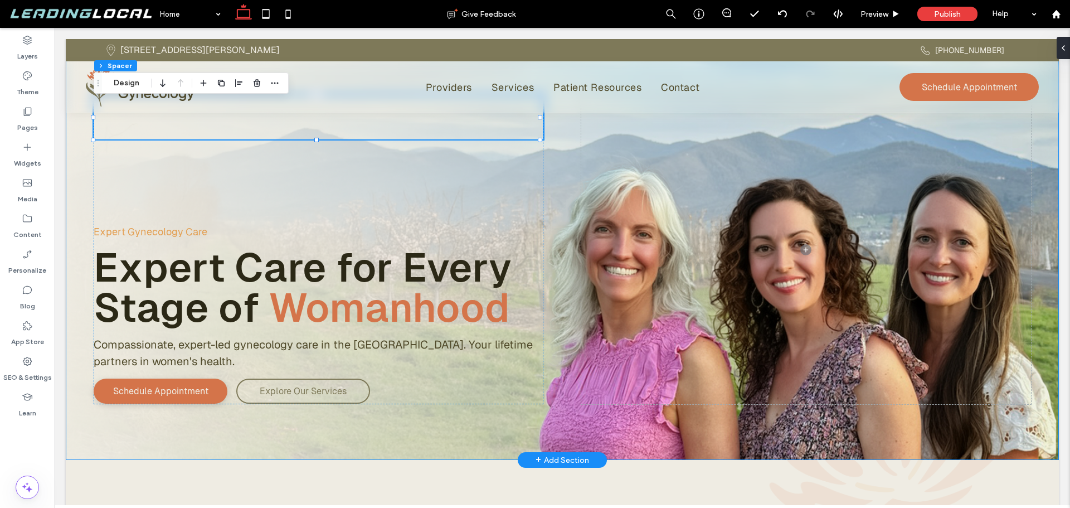
drag, startPoint x: 85, startPoint y: 129, endPoint x: 222, endPoint y: 115, distance: 137.8
click at [85, 129] on div "Expert Gynecology Care Expert Care for Every Stage of Womanhood Compassionate, …" at bounding box center [562, 249] width 993 height 421
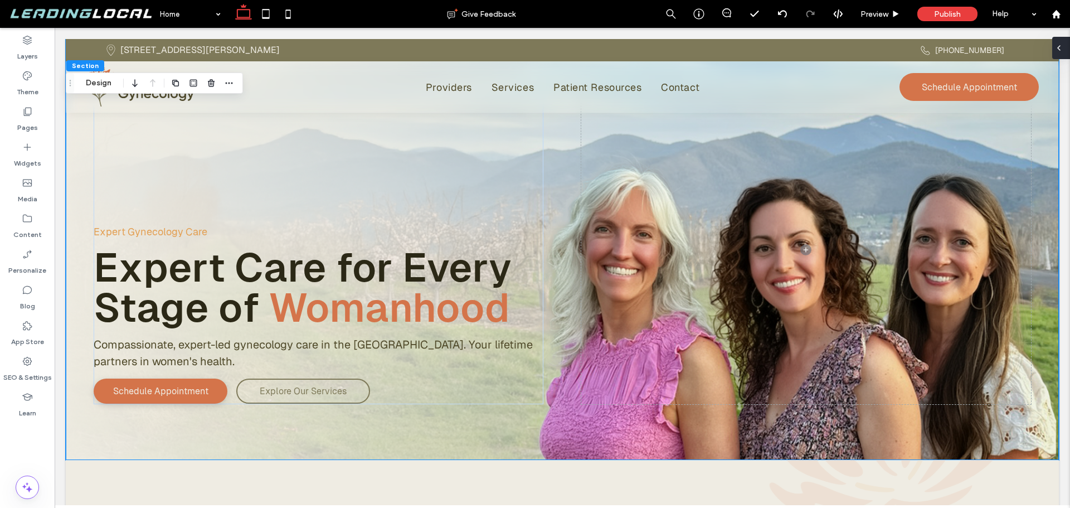
click at [1061, 43] on span at bounding box center [1058, 48] width 9 height 22
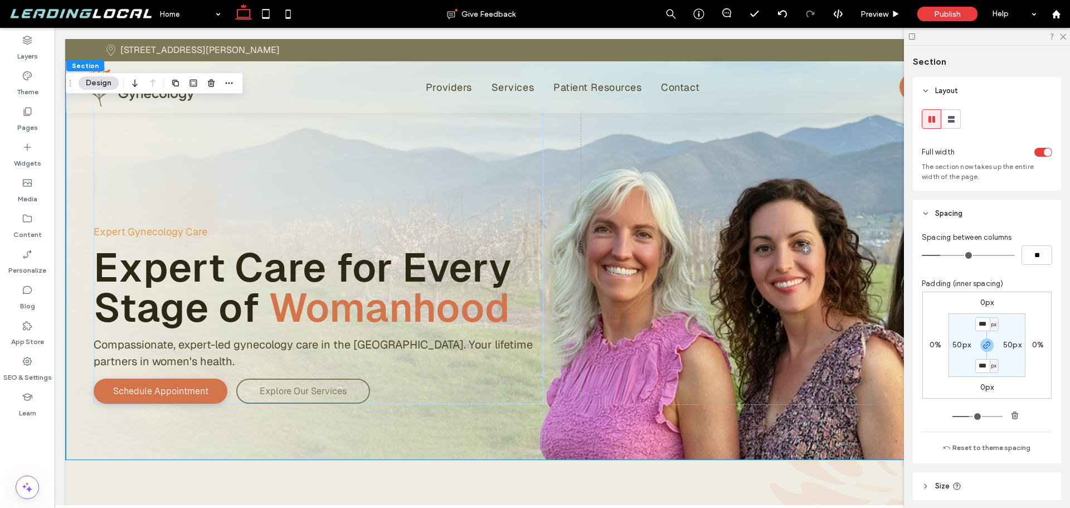
click at [961, 342] on label "50px" at bounding box center [961, 344] width 18 height 9
type input "**"
type input "*"
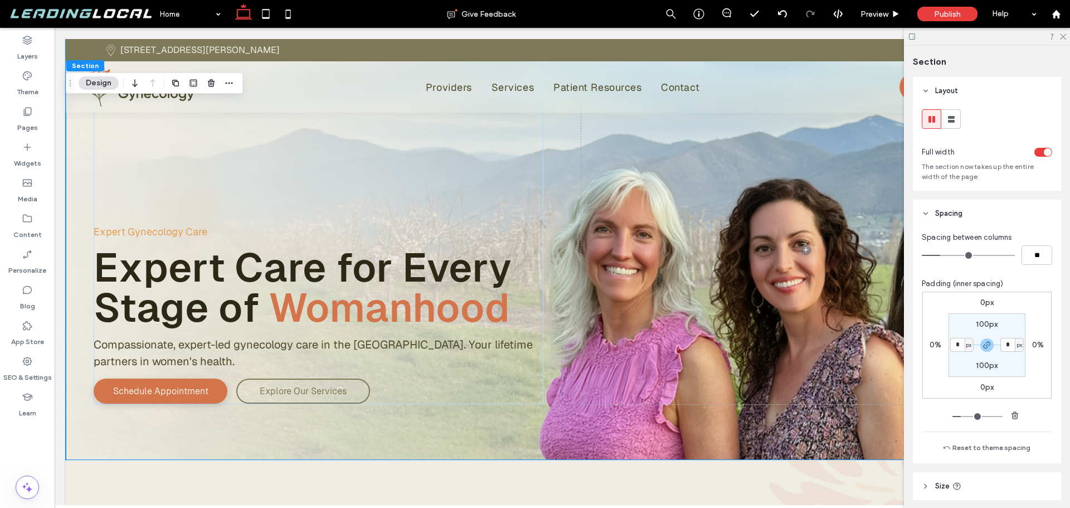
click at [959, 363] on section "100px * px 100px * px" at bounding box center [986, 345] width 77 height 64
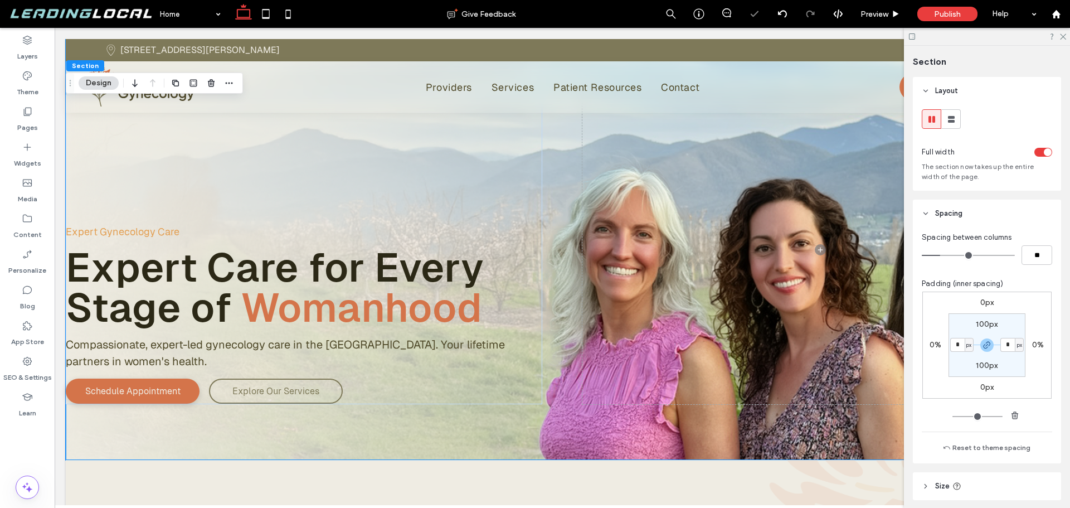
click at [1035, 152] on div "toggle" at bounding box center [1043, 152] width 18 height 9
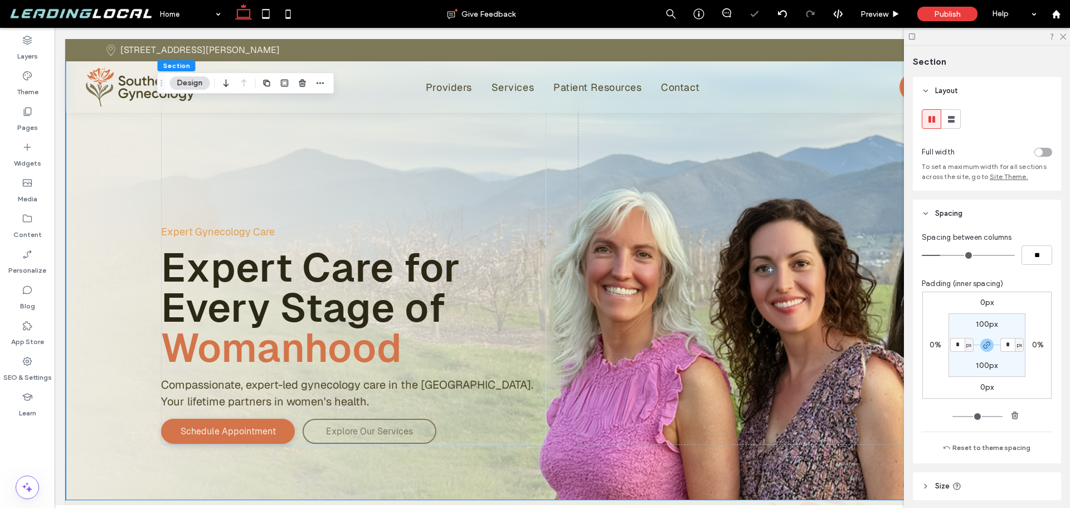
click at [937, 296] on div "0px 0% 0px 0% 100px * px 100px * px" at bounding box center [986, 344] width 129 height 107
click at [893, 8] on div "Preview" at bounding box center [880, 14] width 57 height 28
click at [874, 14] on span "Preview" at bounding box center [874, 13] width 28 height 9
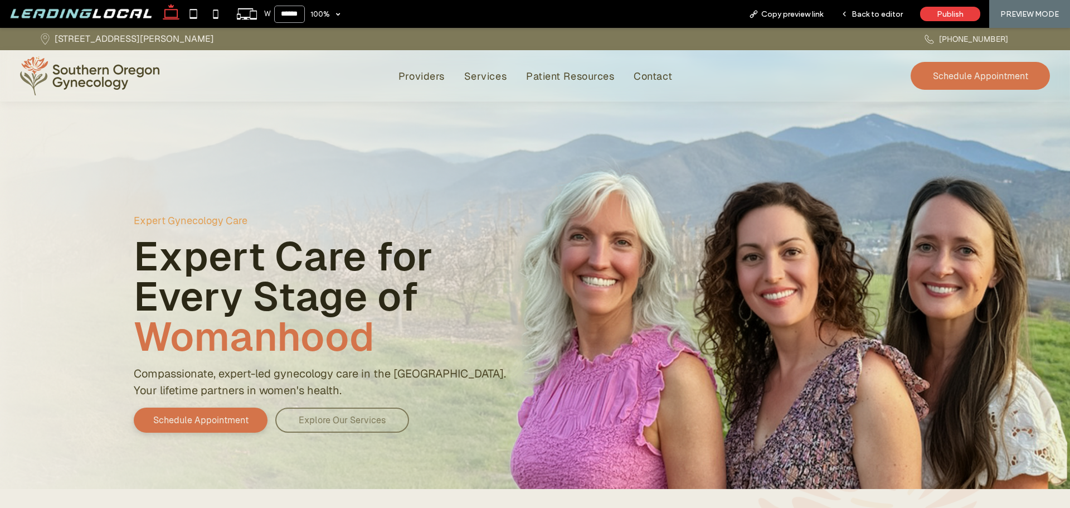
click at [299, 14] on input "******" at bounding box center [289, 14] width 31 height 17
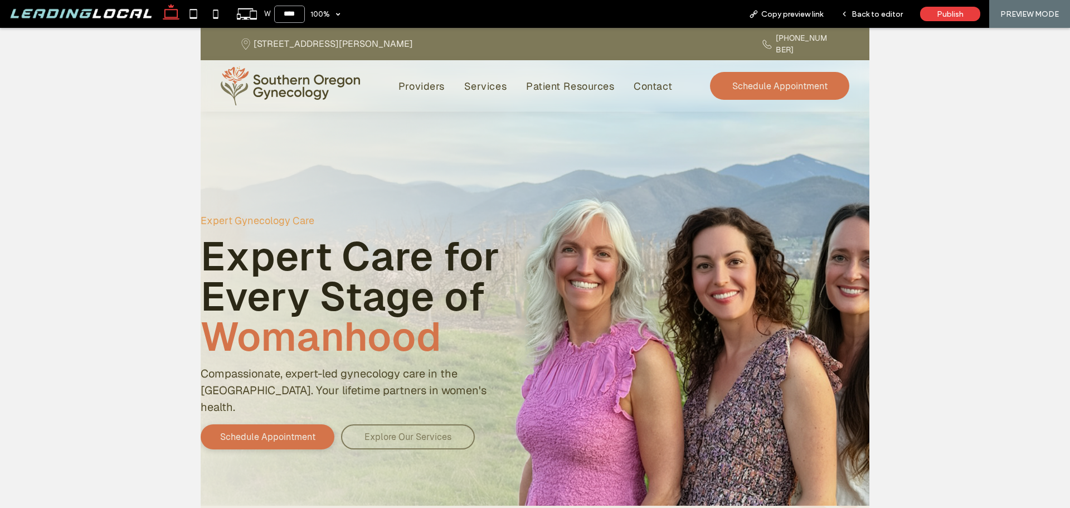
type input "******"
click at [882, 15] on span "Back to editor" at bounding box center [876, 13] width 51 height 9
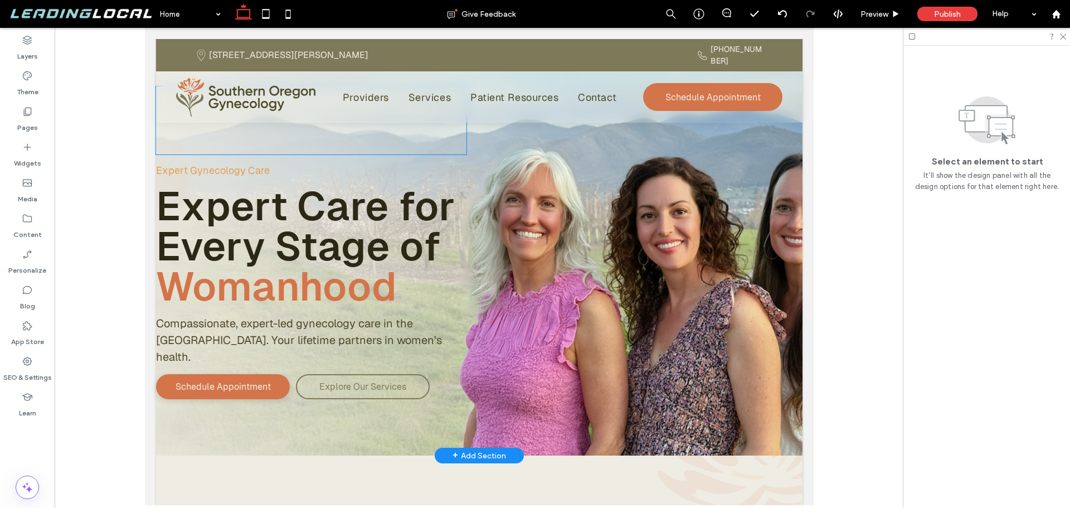
scroll to position [223, 0]
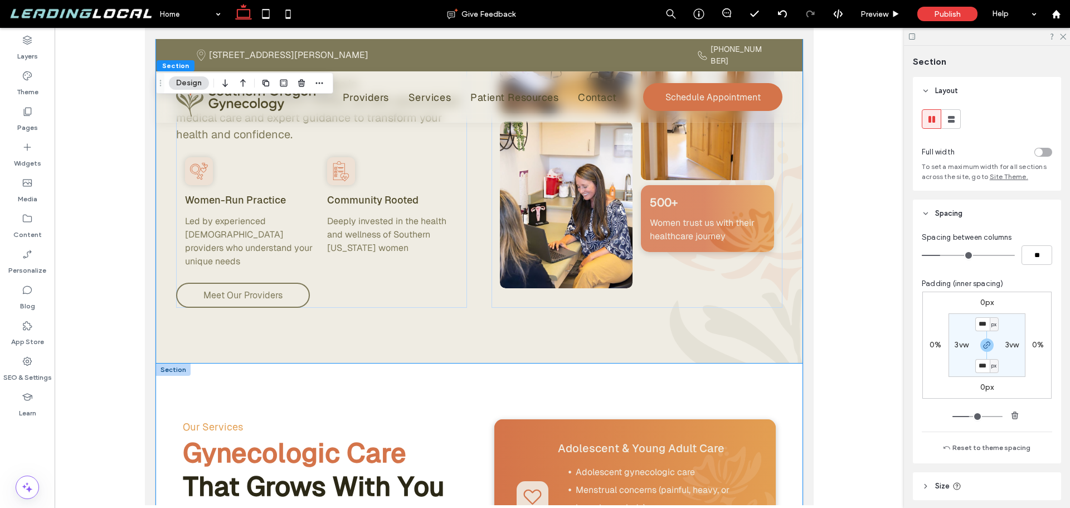
scroll to position [669, 0]
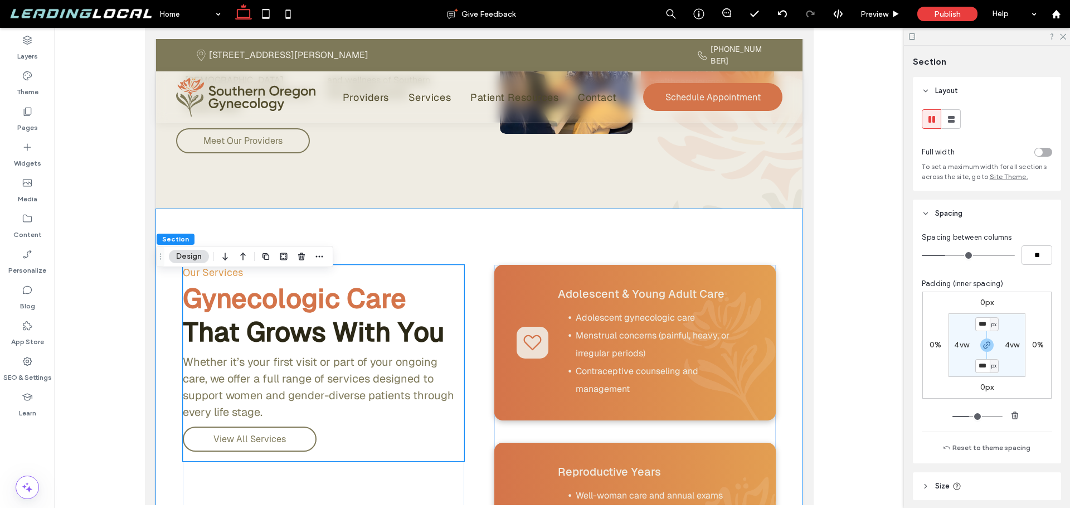
scroll to position [780, 0]
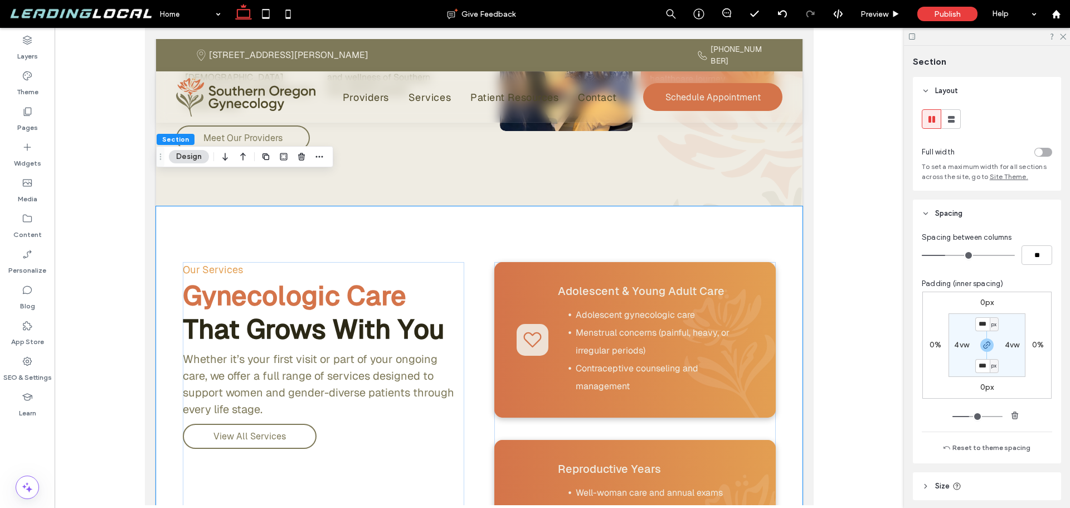
click at [959, 344] on label "4vw" at bounding box center [961, 344] width 15 height 9
type input "*"
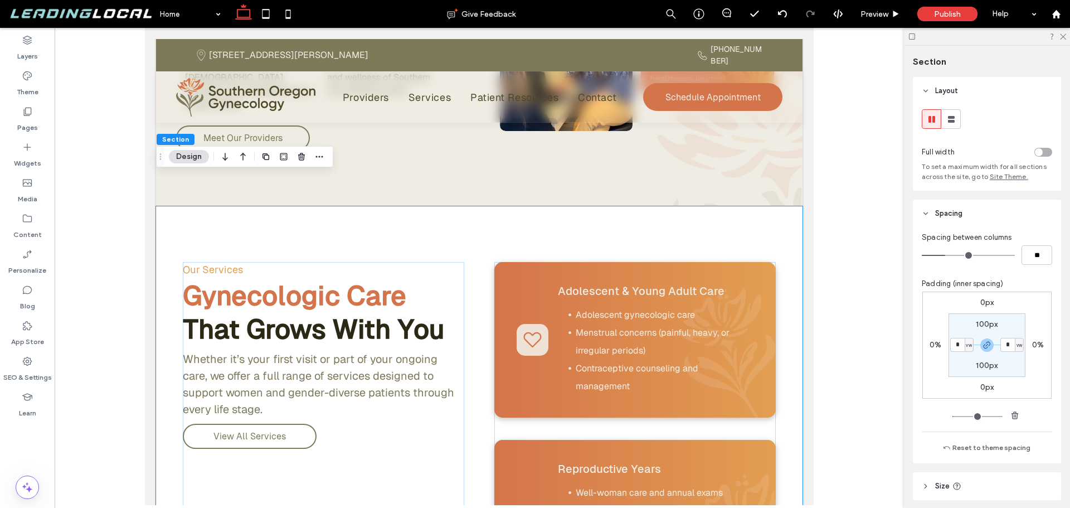
type input "*"
click at [936, 373] on div "0px 0% 0px 0% 100px * vw 100px * vw" at bounding box center [986, 344] width 129 height 107
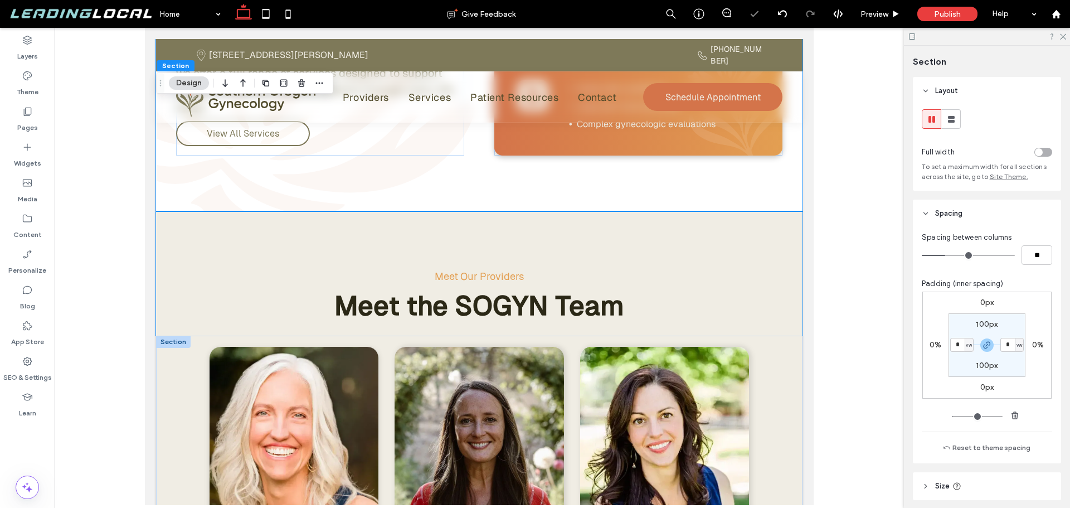
scroll to position [1783, 0]
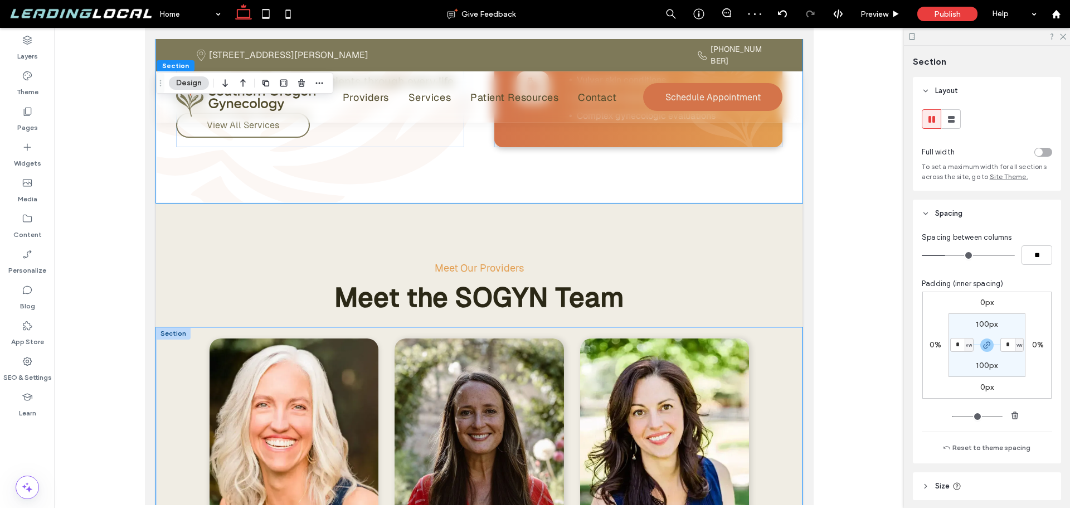
click at [179, 327] on div "[PERSON_NAME] WHCNP, RN, MSN Experienced Women's Health Nurse Practitioner offe…" at bounding box center [479, 512] width 646 height 371
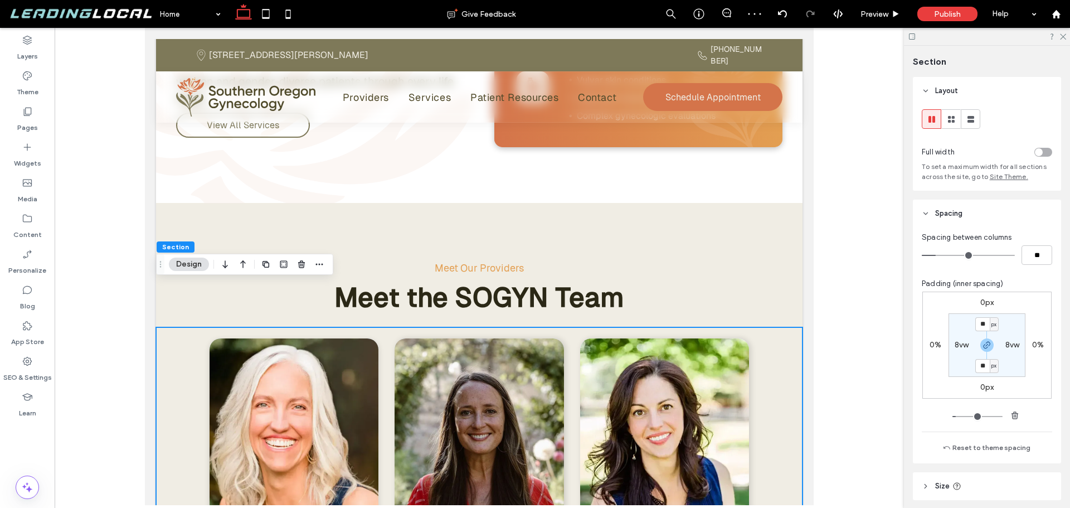
click at [958, 343] on label "8vw" at bounding box center [962, 344] width 14 height 9
type input "*"
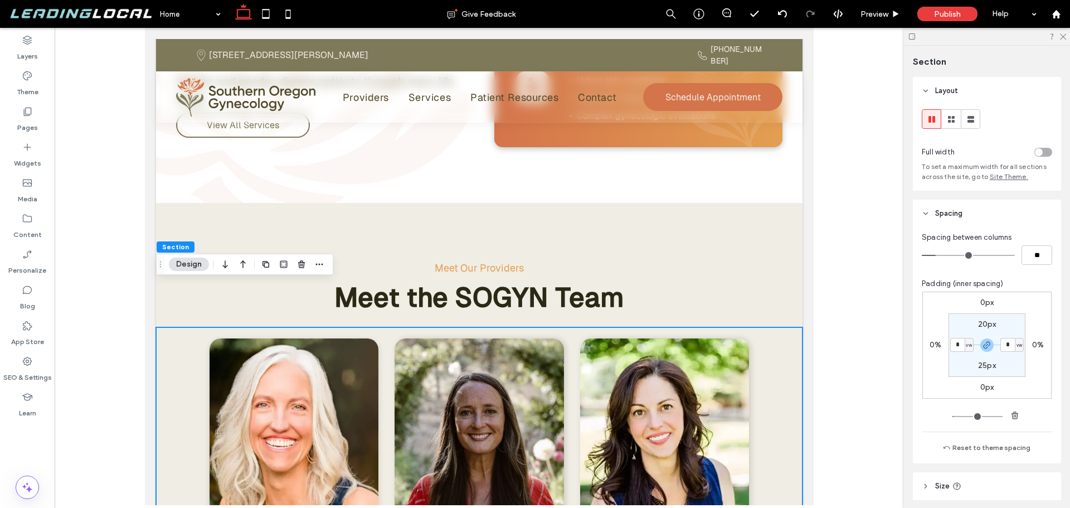
click at [958, 363] on section "20px * vw 25px * vw" at bounding box center [986, 345] width 77 height 64
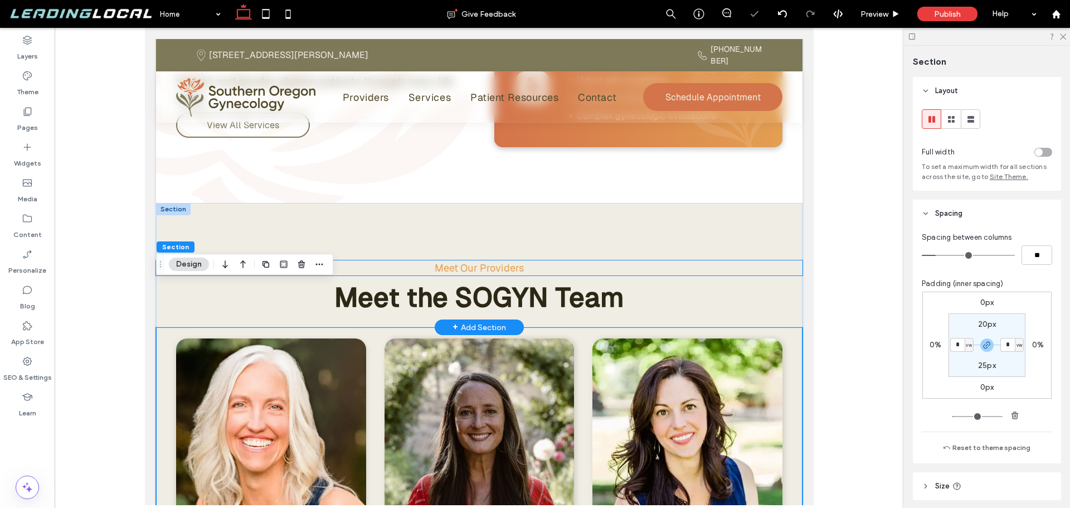
click at [186, 260] on p "Meet Our Providers" at bounding box center [479, 267] width 646 height 15
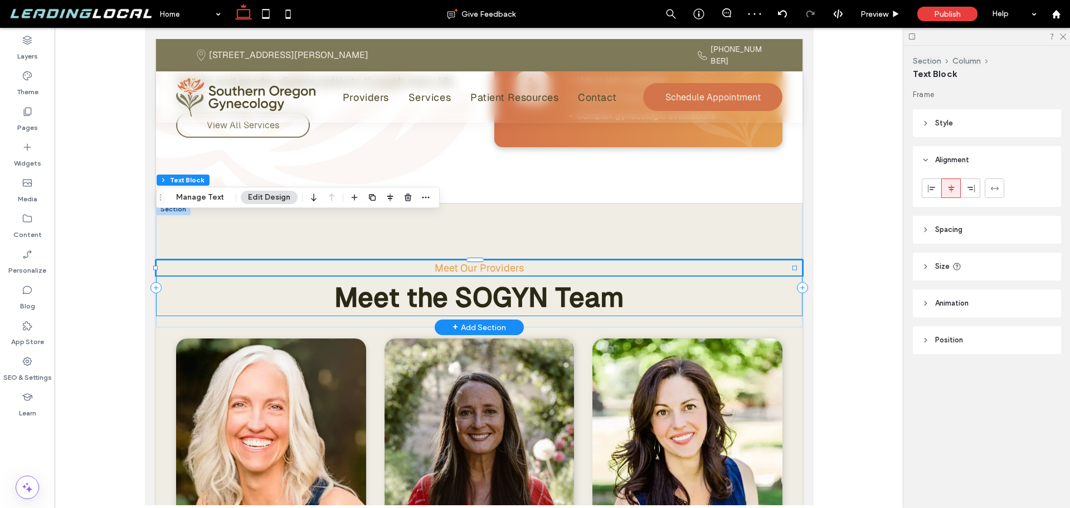
click at [176, 259] on div "Meet Our Providers Meet the SOGYN Team" at bounding box center [479, 287] width 646 height 57
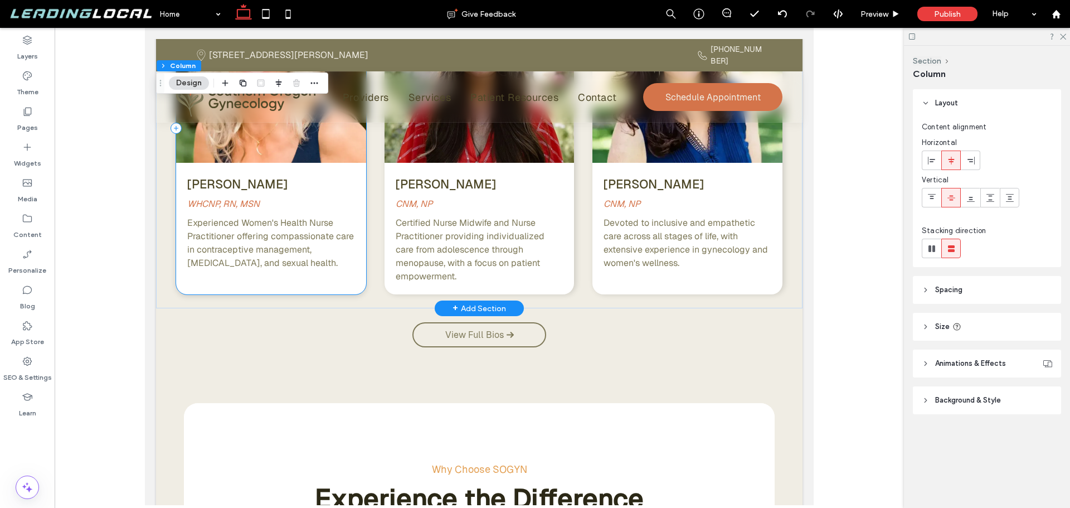
scroll to position [2340, 0]
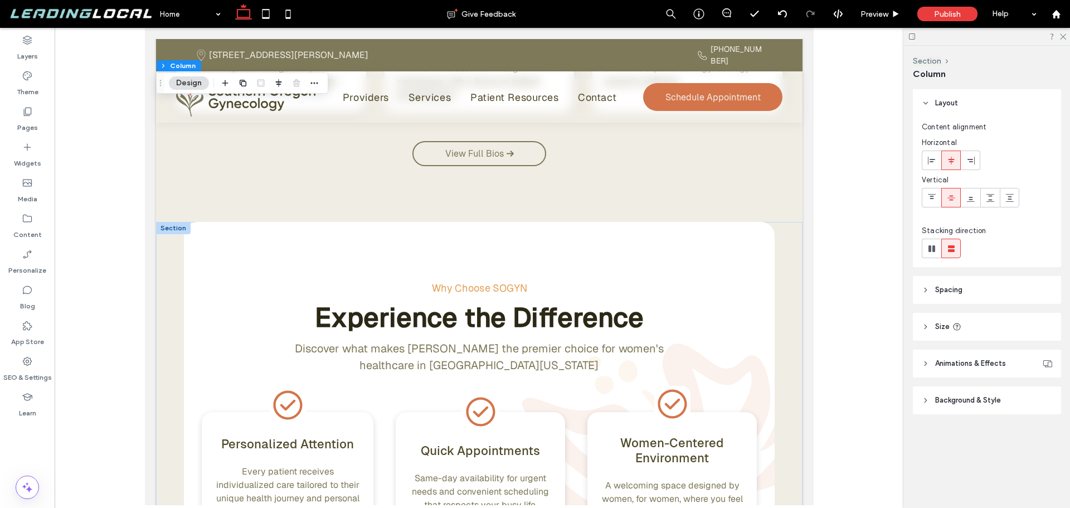
click at [167, 256] on div "Why Choose SOGYN Experience the Difference Discover what makes SOGYN the premie…" at bounding box center [479, 388] width 646 height 332
click at [946, 290] on span "Spacing" at bounding box center [948, 289] width 27 height 11
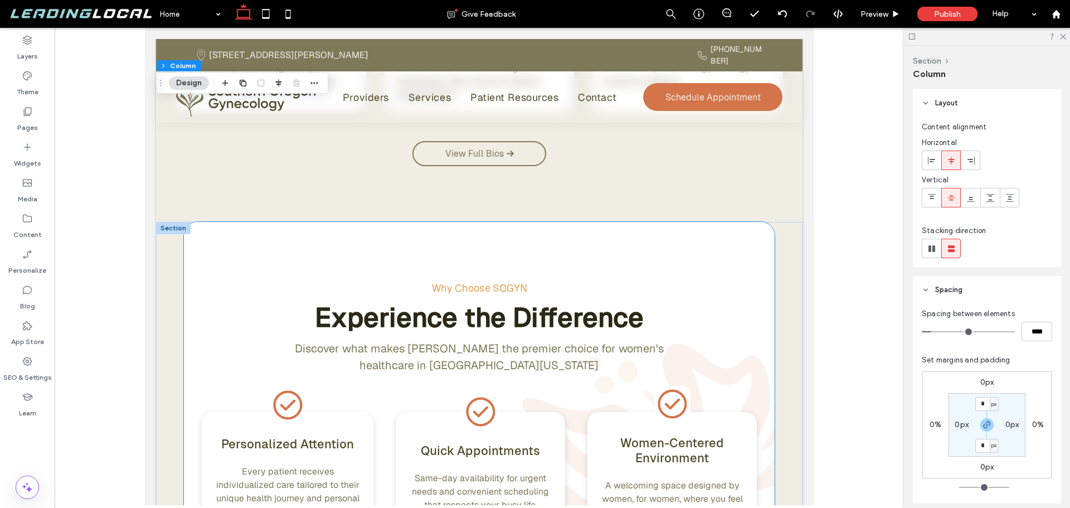
click at [195, 233] on div "Why Choose SOGYN Experience the Difference Discover what makes SOGYN the premie…" at bounding box center [479, 388] width 591 height 332
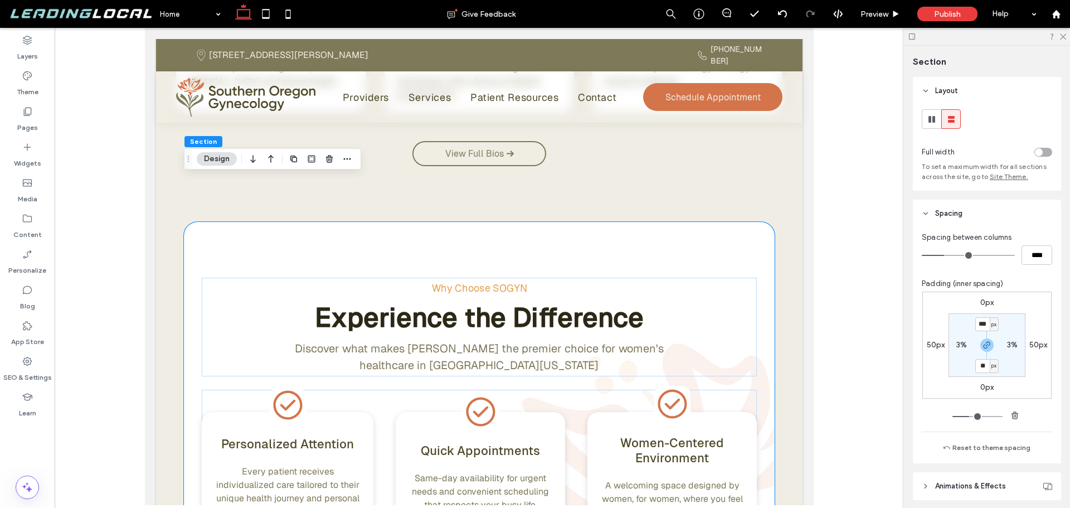
click at [961, 343] on label "3%" at bounding box center [961, 344] width 11 height 9
click at [968, 345] on span "%" at bounding box center [969, 344] width 4 height 11
click at [965, 417] on span "vw" at bounding box center [962, 420] width 8 height 11
type input "*"
type input "***"
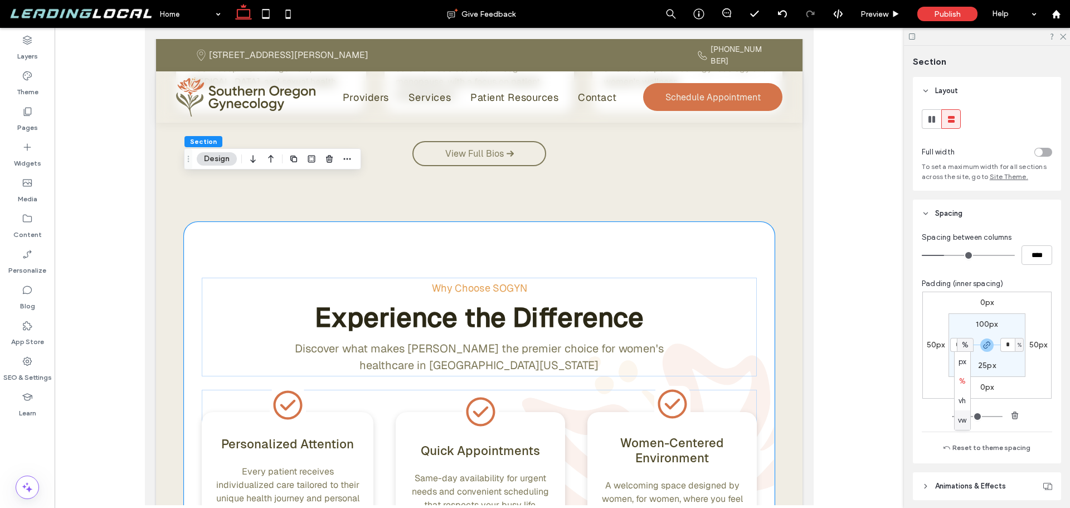
type input "***"
type input "*"
click at [956, 345] on input "***" at bounding box center [957, 345] width 14 height 14
type input "*"
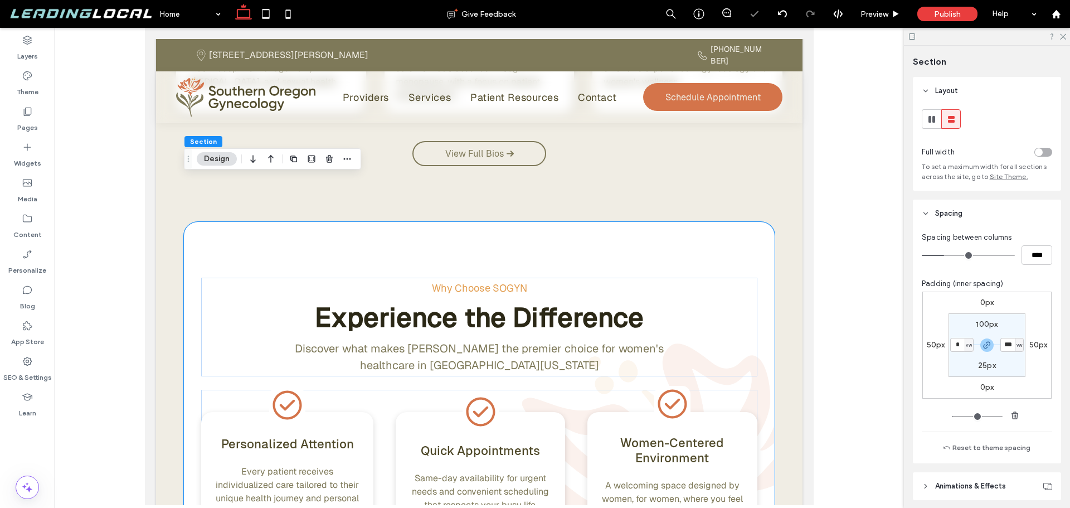
type input "*"
click at [957, 372] on section "100px * vw 25px * vw" at bounding box center [986, 345] width 77 height 64
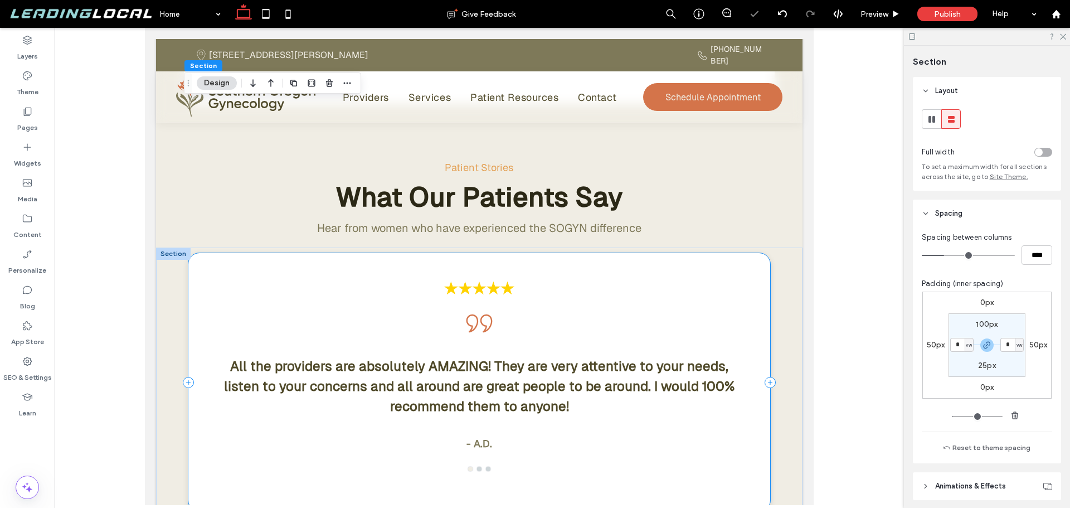
scroll to position [2898, 0]
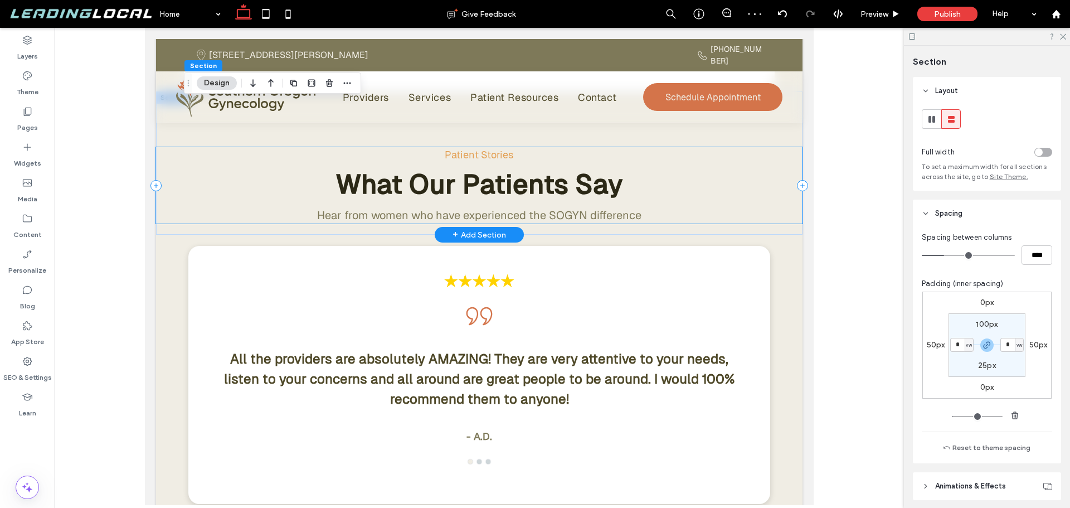
click at [179, 174] on div "Patient Stories What Our Patients Say Hear from women who have experienced the …" at bounding box center [479, 185] width 646 height 76
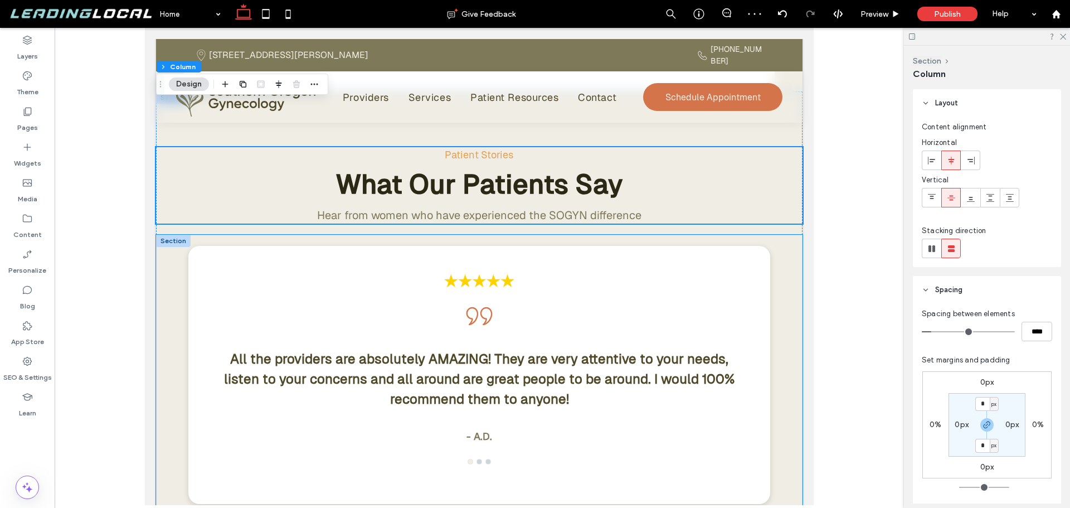
click at [177, 235] on div "All the providers are absolutely AMAZING! They are very attentive to your needs…" at bounding box center [479, 397] width 646 height 325
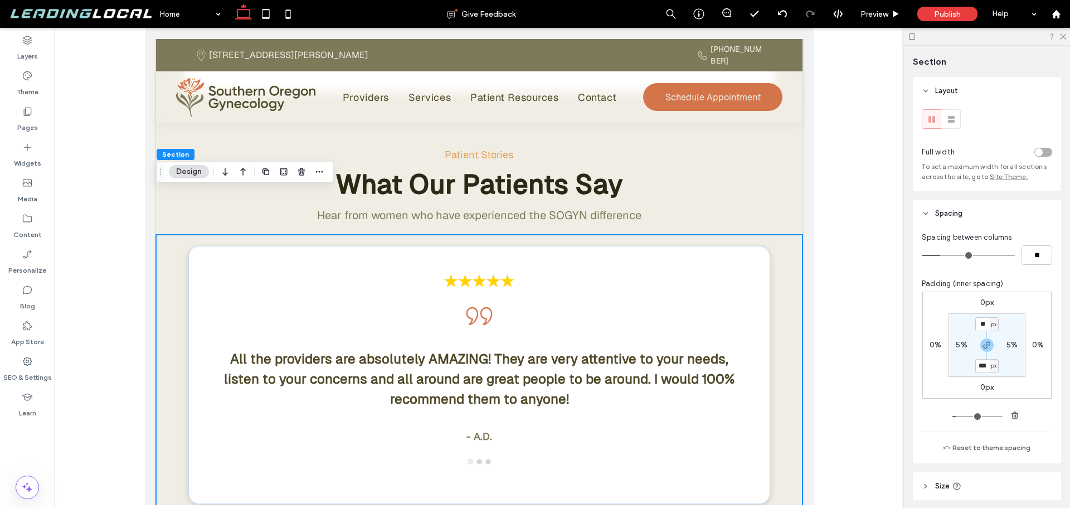
click at [963, 345] on label "5%" at bounding box center [961, 344] width 11 height 9
click at [967, 344] on span "%" at bounding box center [969, 344] width 4 height 11
click at [965, 418] on span "vw" at bounding box center [962, 420] width 8 height 11
type input "*"
type input "***"
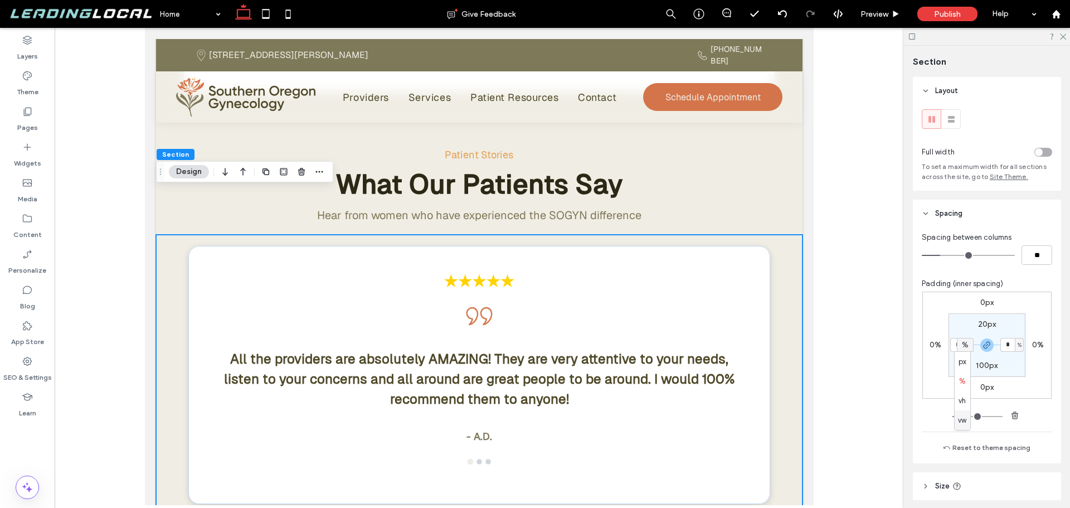
type input "***"
type input "*"
click at [956, 346] on input "***" at bounding box center [957, 345] width 14 height 14
type input "*"
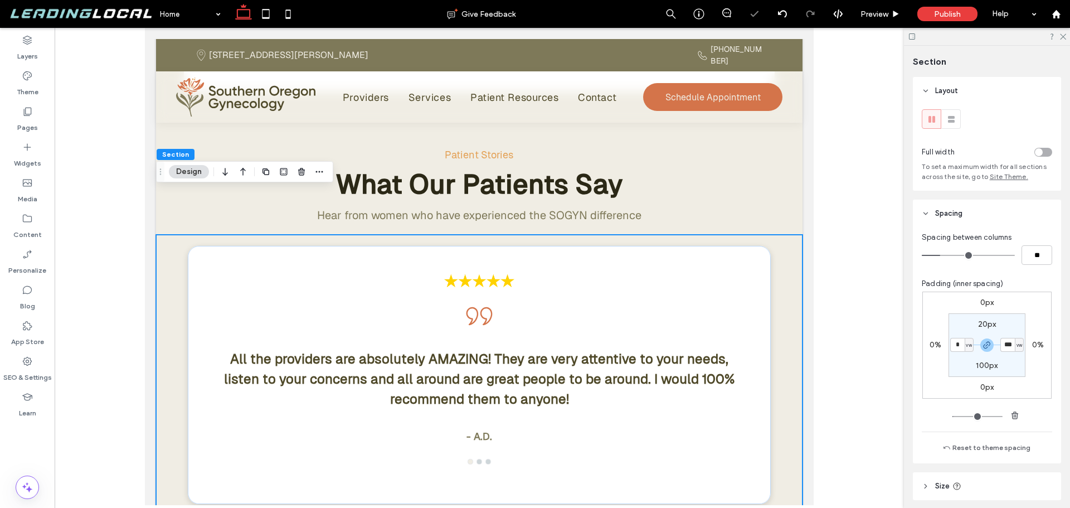
type input "*"
click at [957, 373] on section "20px * vw 100px * vw" at bounding box center [986, 345] width 77 height 64
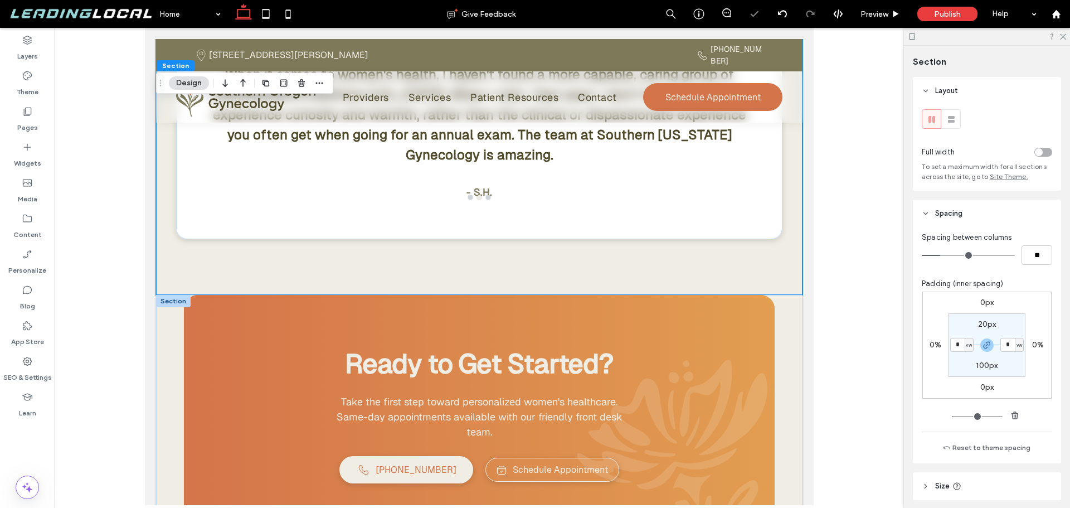
scroll to position [3232, 0]
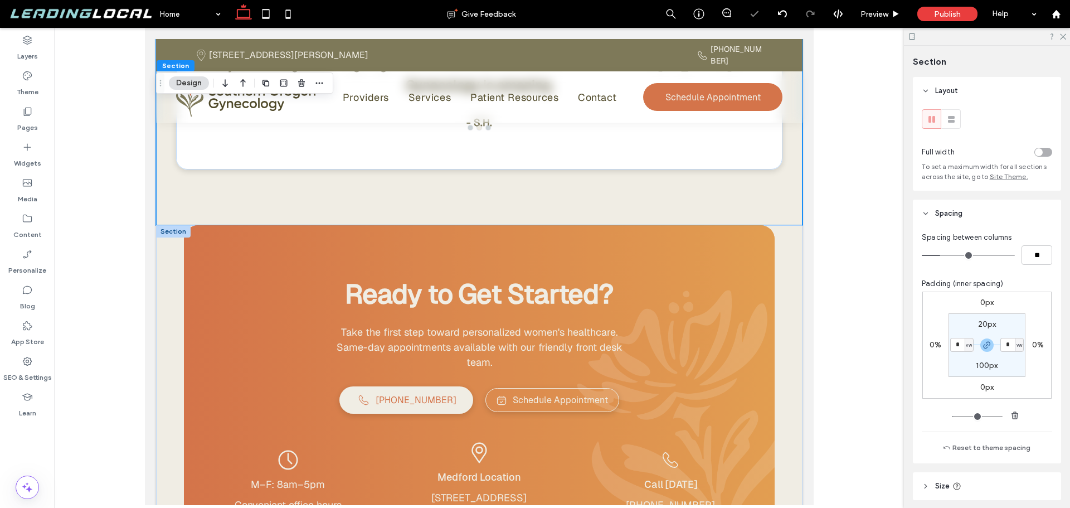
click at [179, 259] on div "Ready to Get Started? Take the first step toward personalized women's healthcar…" at bounding box center [479, 405] width 646 height 361
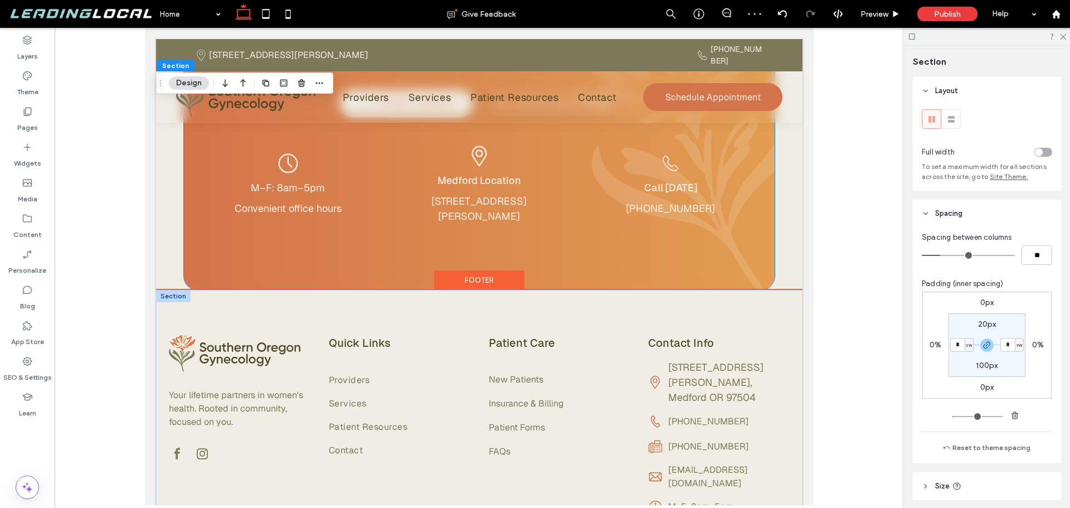
scroll to position [3539, 0]
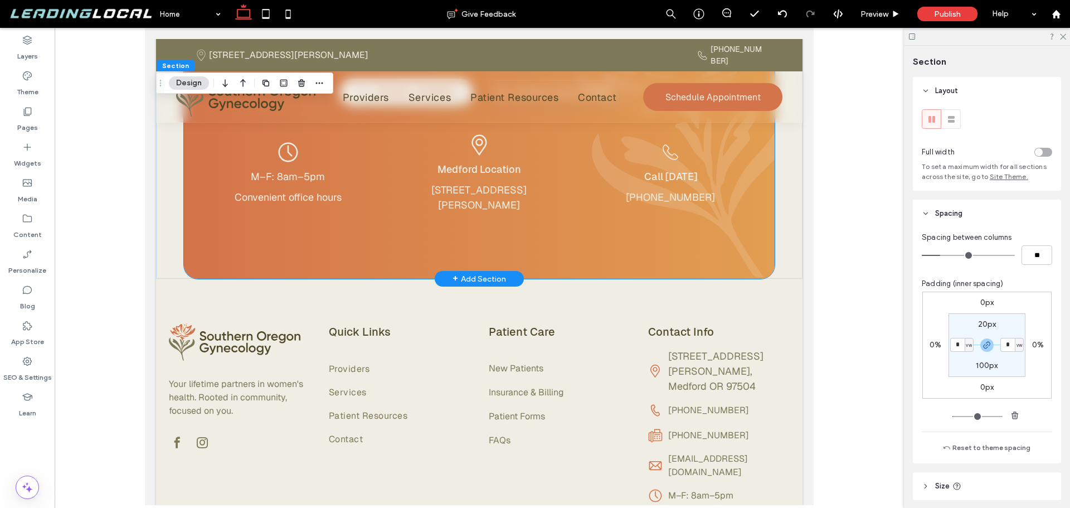
click at [212, 211] on div "Ready to Get Started? Take the first step toward personalized women's healthcar…" at bounding box center [479, 98] width 591 height 361
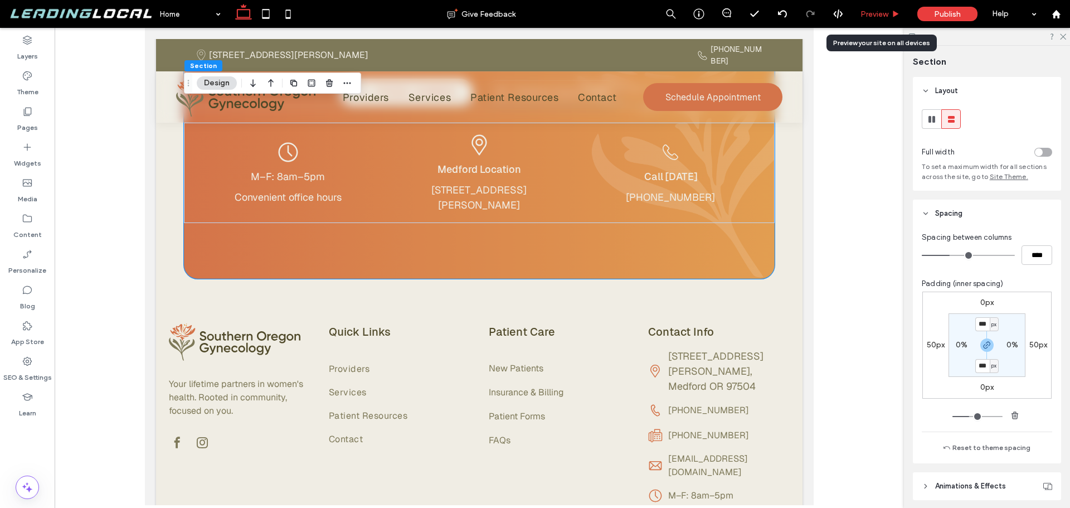
click at [882, 14] on span "Preview" at bounding box center [874, 13] width 28 height 9
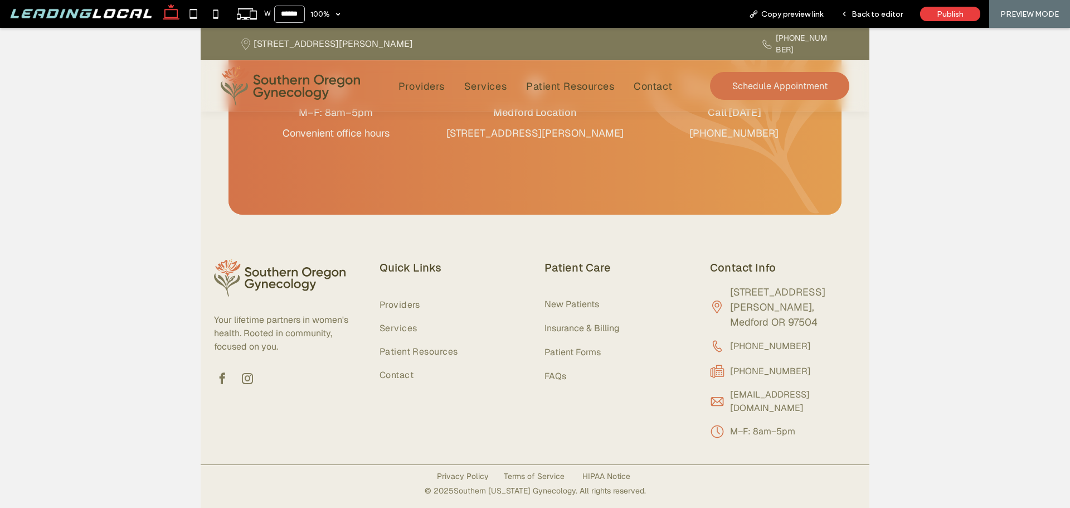
scroll to position [3509, 0]
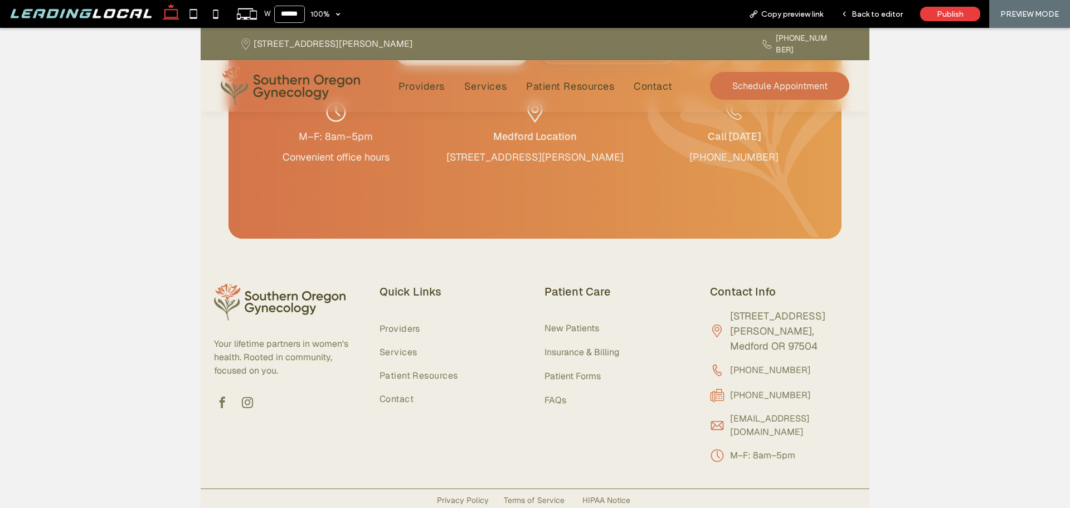
click at [175, 12] on icon at bounding box center [171, 14] width 22 height 22
type input "******"
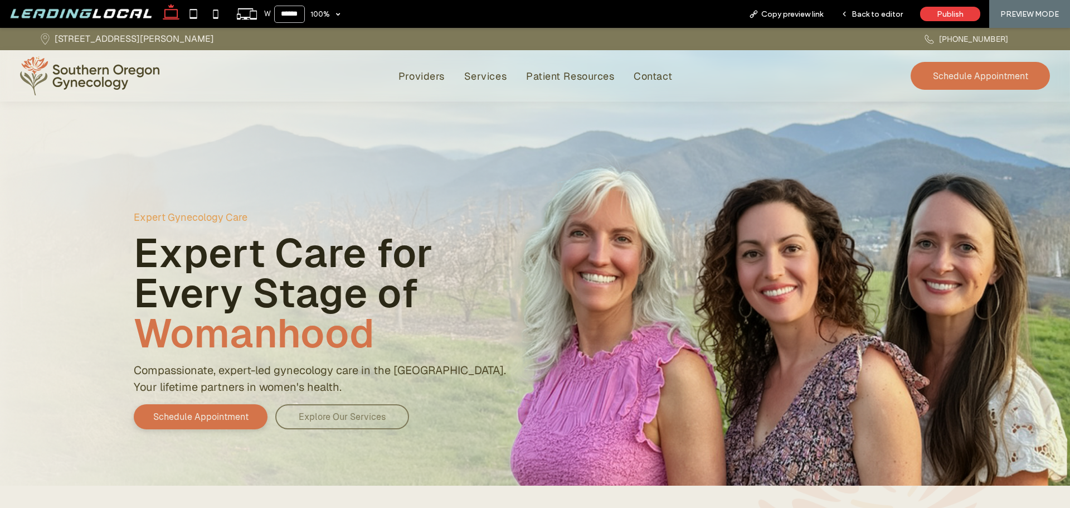
scroll to position [0, 0]
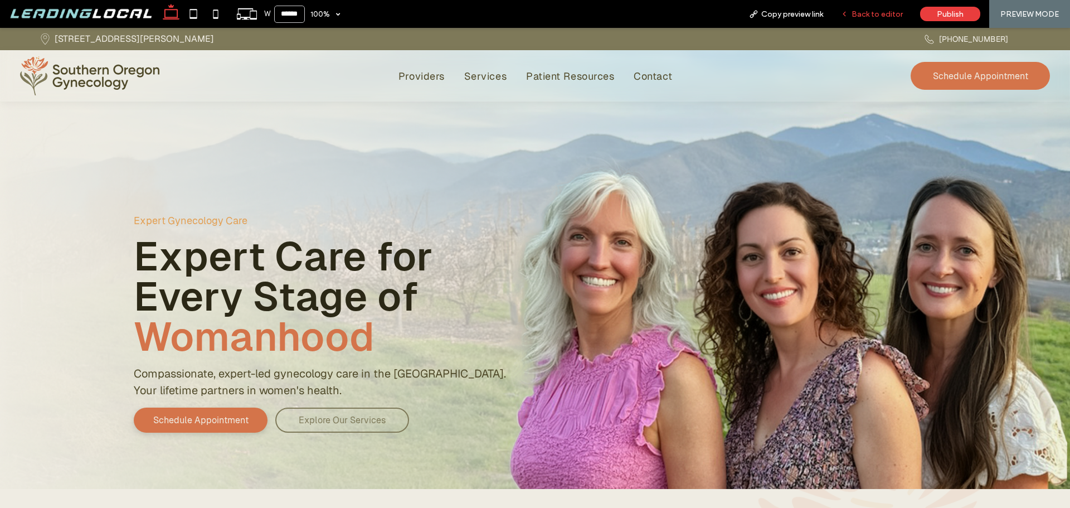
click at [868, 17] on span "Back to editor" at bounding box center [876, 13] width 51 height 9
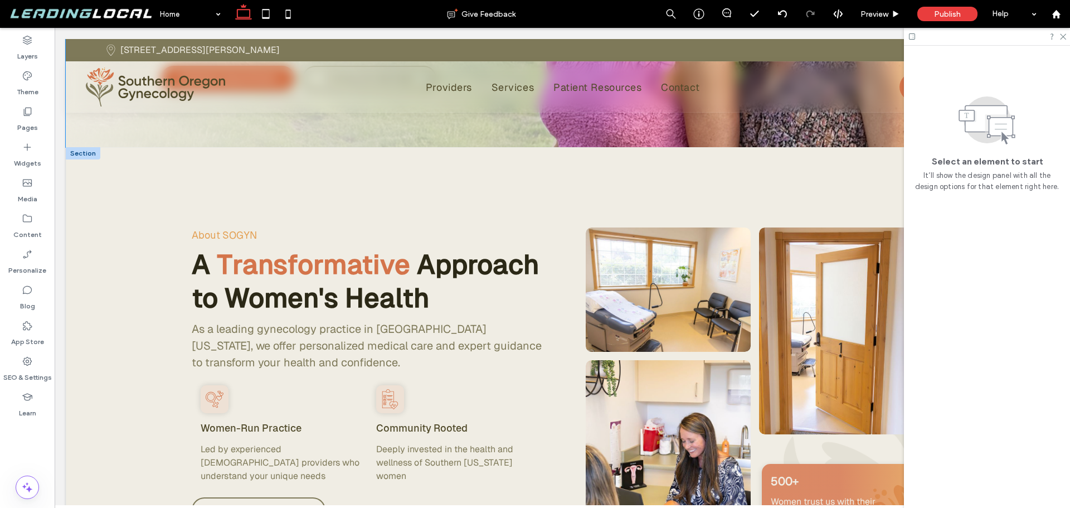
scroll to position [446, 0]
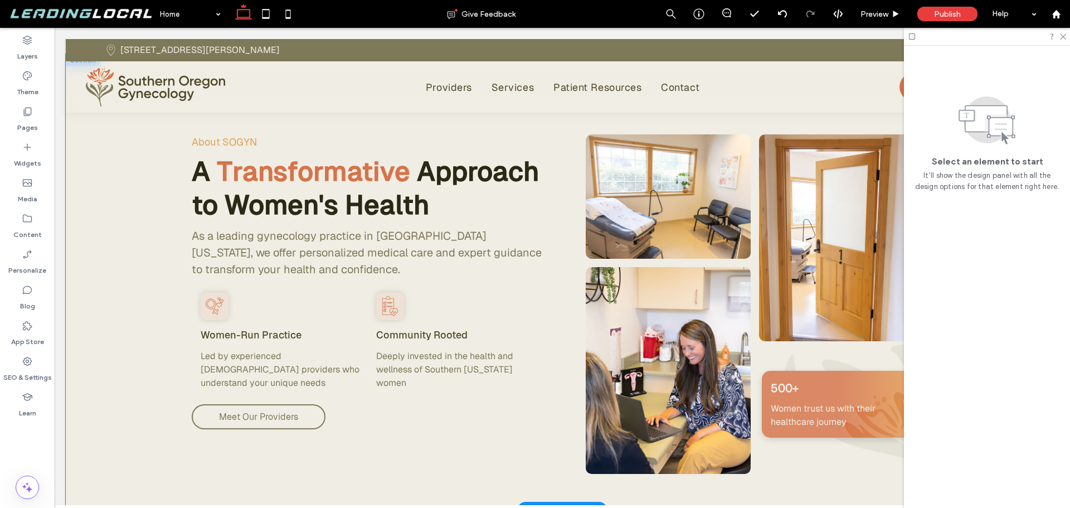
click at [150, 177] on div "About SOGYN A Transformative Approach to Women's Health As a leading gynecology…" at bounding box center [562, 281] width 993 height 455
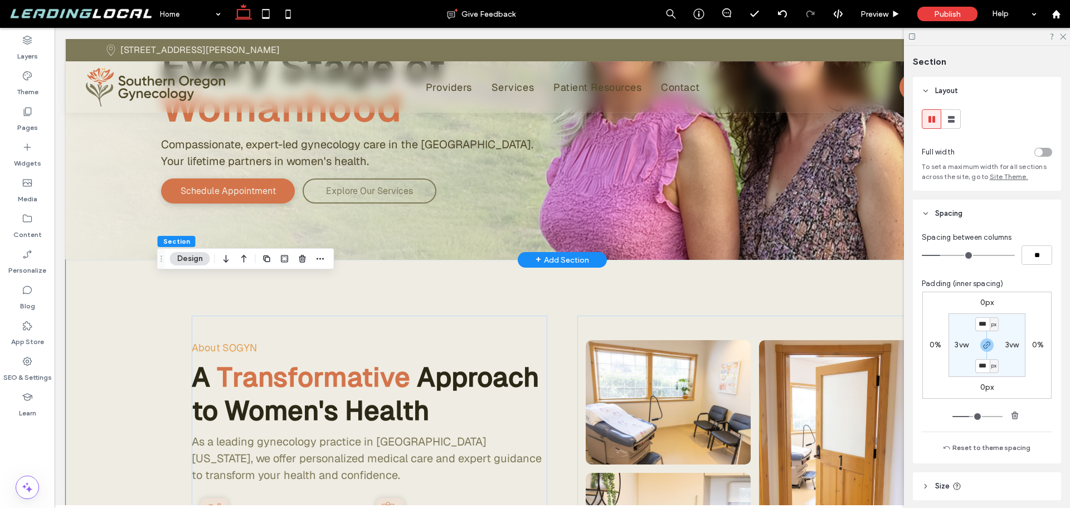
scroll to position [223, 0]
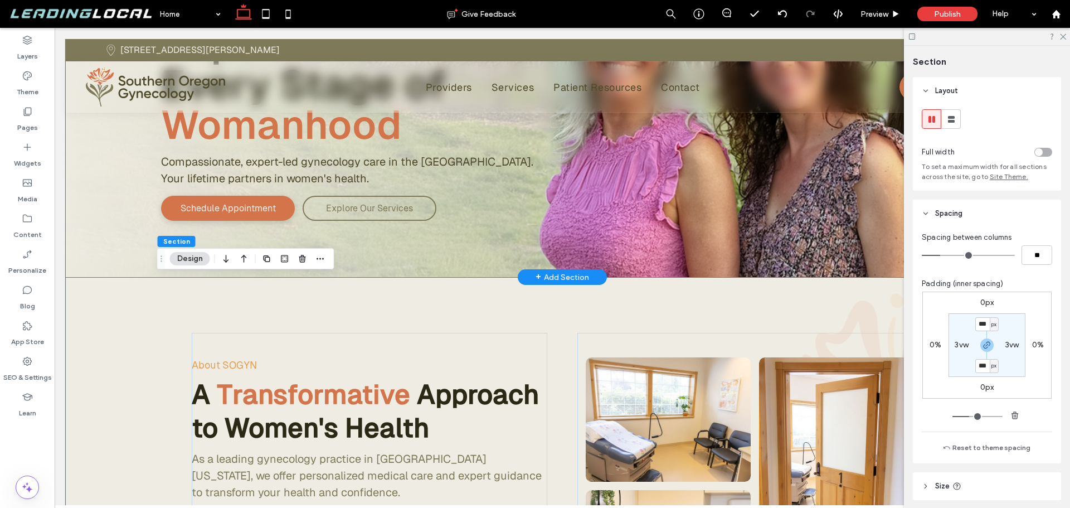
click at [125, 153] on div "Expert Gynecology Care Expert Care for Every Stage of Womanhood Compassionate, …" at bounding box center [562, 46] width 993 height 461
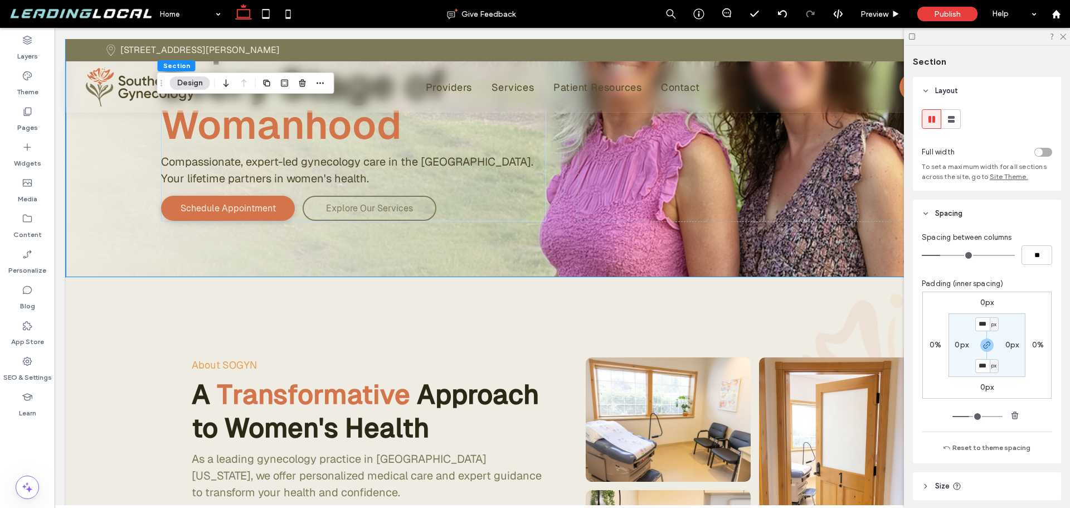
click at [960, 342] on label "0px" at bounding box center [962, 344] width 14 height 9
type input "*"
click at [966, 346] on span "px" at bounding box center [968, 344] width 5 height 11
click at [965, 420] on span "vw" at bounding box center [962, 420] width 8 height 11
click at [958, 347] on input "*" at bounding box center [957, 345] width 14 height 14
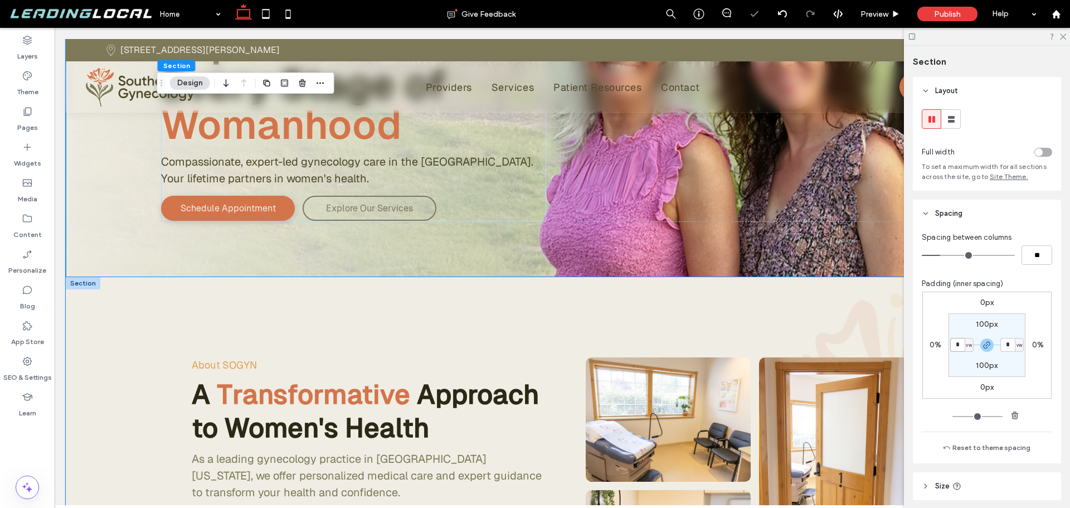
scroll to position [334, 0]
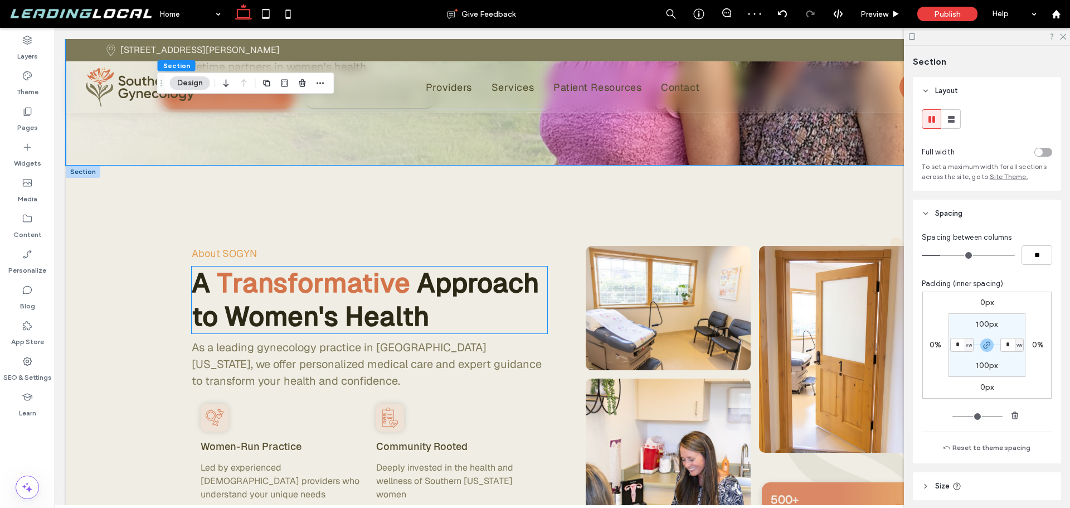
click at [138, 279] on div "About SOGYN A Transformative Approach to Women's Health As a leading gynecology…" at bounding box center [562, 392] width 993 height 455
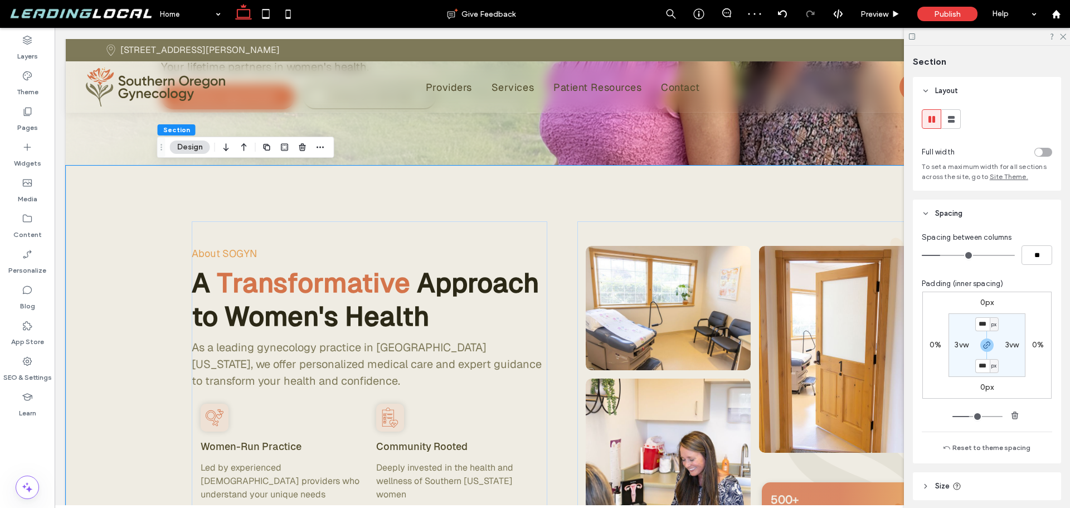
click at [957, 344] on label "3vw" at bounding box center [962, 344] width 14 height 9
type input "*"
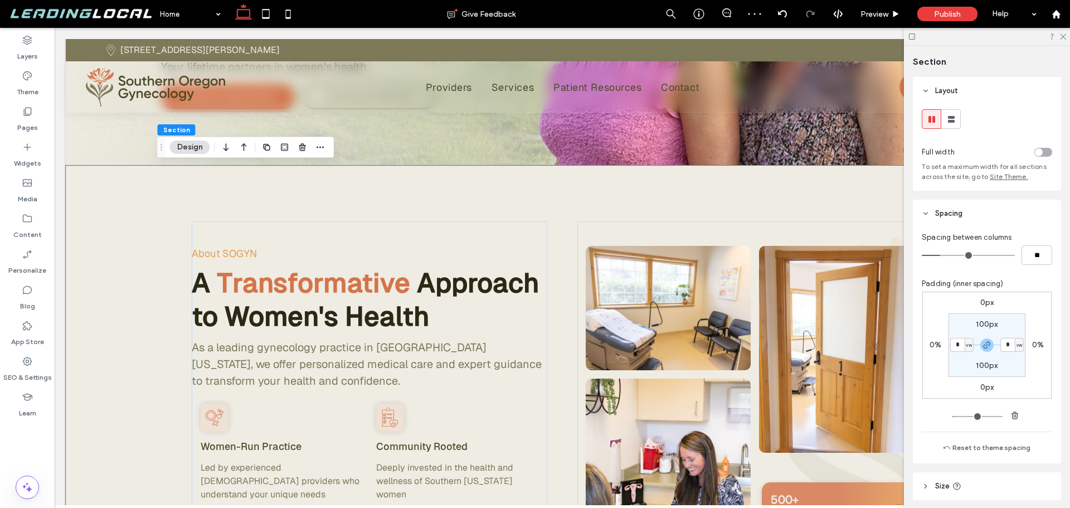
click at [958, 368] on section "100px * vw 100px * vw" at bounding box center [986, 345] width 77 height 64
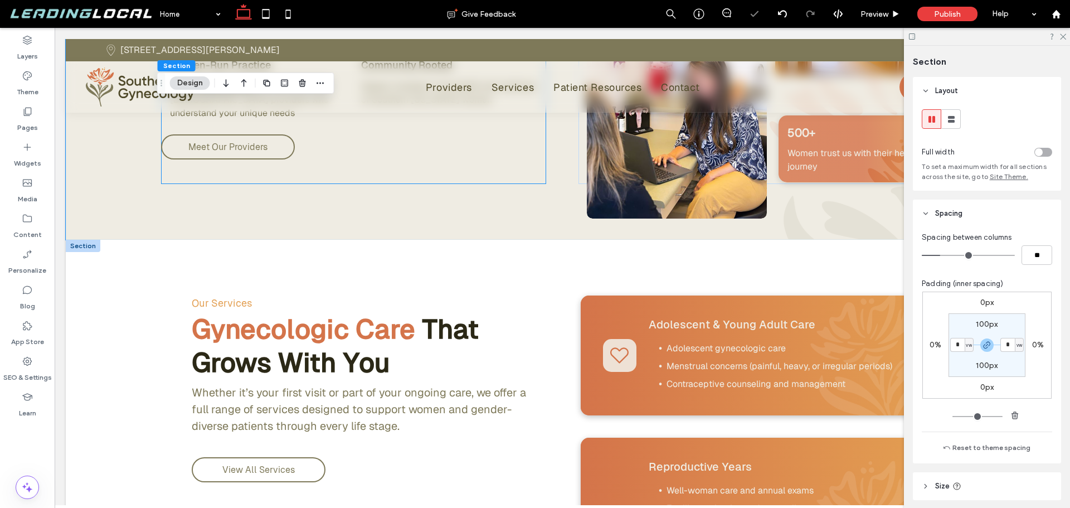
scroll to position [780, 0]
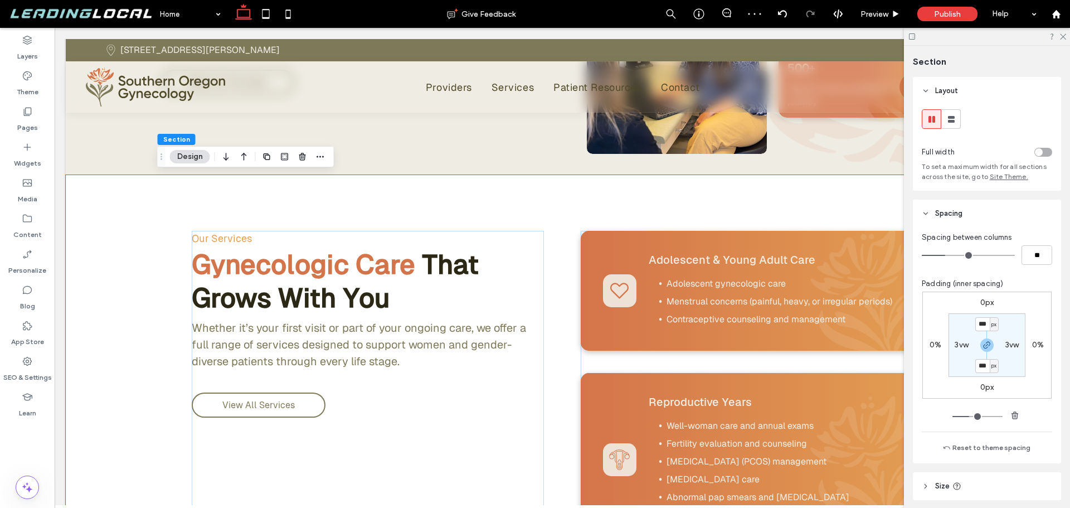
click at [955, 344] on label "3vw" at bounding box center [962, 344] width 14 height 9
type input "*"
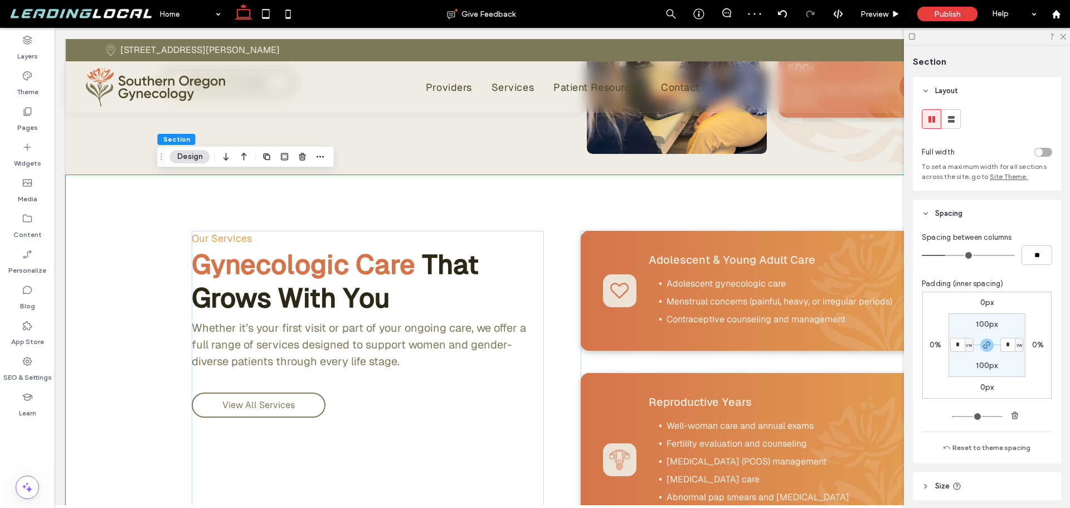
click at [956, 362] on section "100px * vw 100px * vw" at bounding box center [986, 345] width 77 height 64
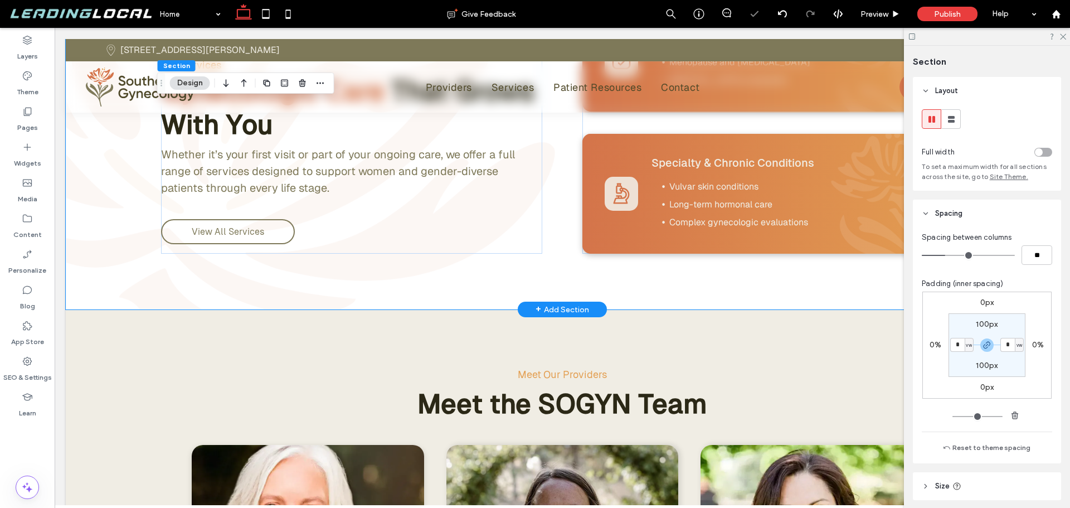
scroll to position [1672, 0]
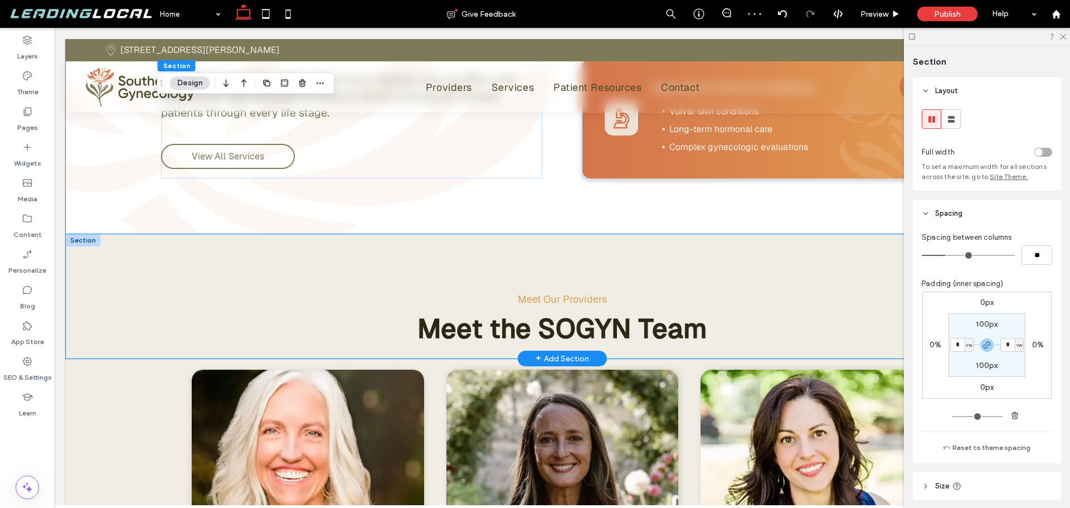
click at [139, 315] on div "Meet Our Providers Meet the SOGYN Team" at bounding box center [562, 296] width 993 height 124
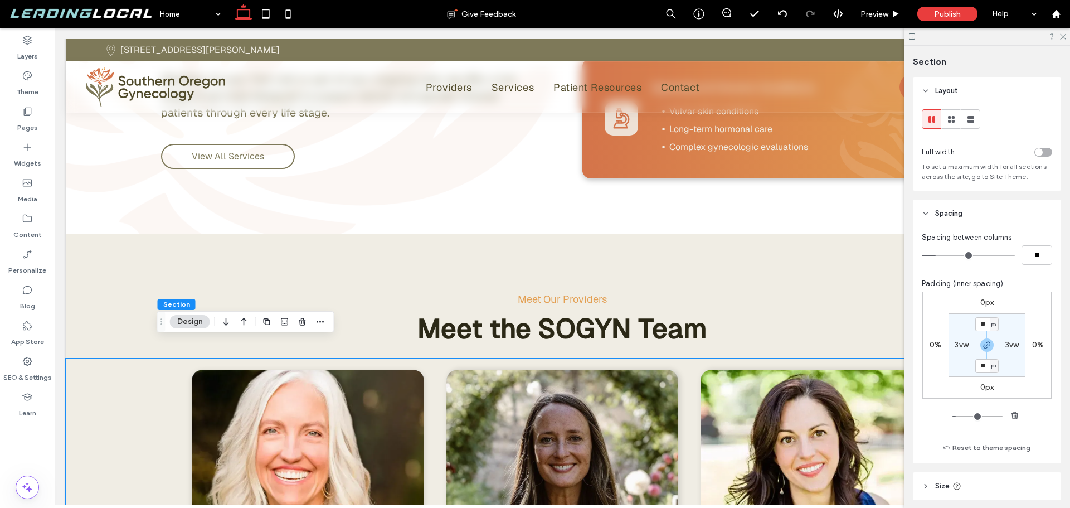
click at [958, 347] on label "3vw" at bounding box center [962, 344] width 14 height 9
type input "*"
click at [958, 345] on input "*" at bounding box center [957, 345] width 14 height 14
drag, startPoint x: 960, startPoint y: 347, endPoint x: 948, endPoint y: 346, distance: 11.2
click at [951, 346] on input "*" at bounding box center [957, 345] width 14 height 14
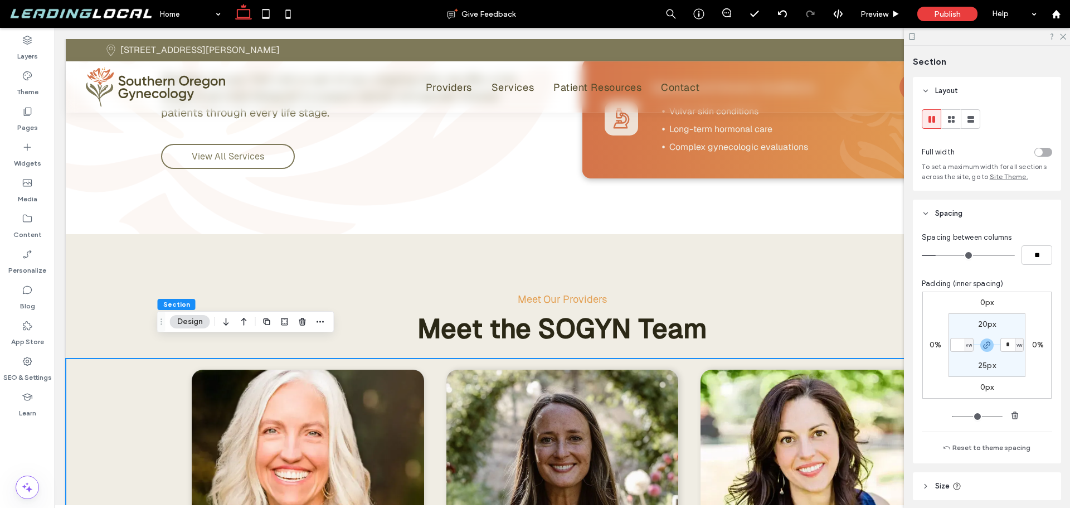
type input "*"
click at [950, 364] on section "20px * vw 25px * vw" at bounding box center [986, 345] width 77 height 64
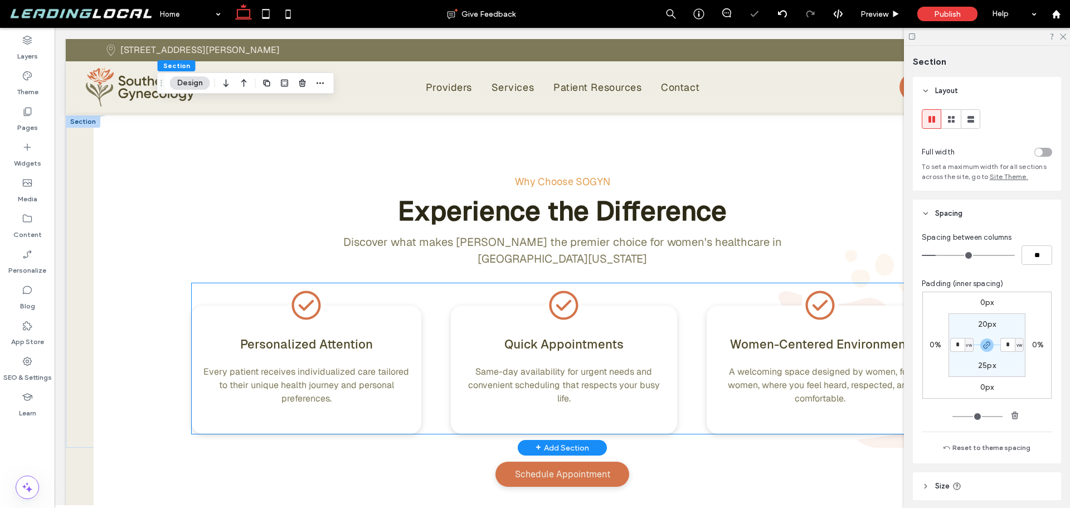
scroll to position [2340, 0]
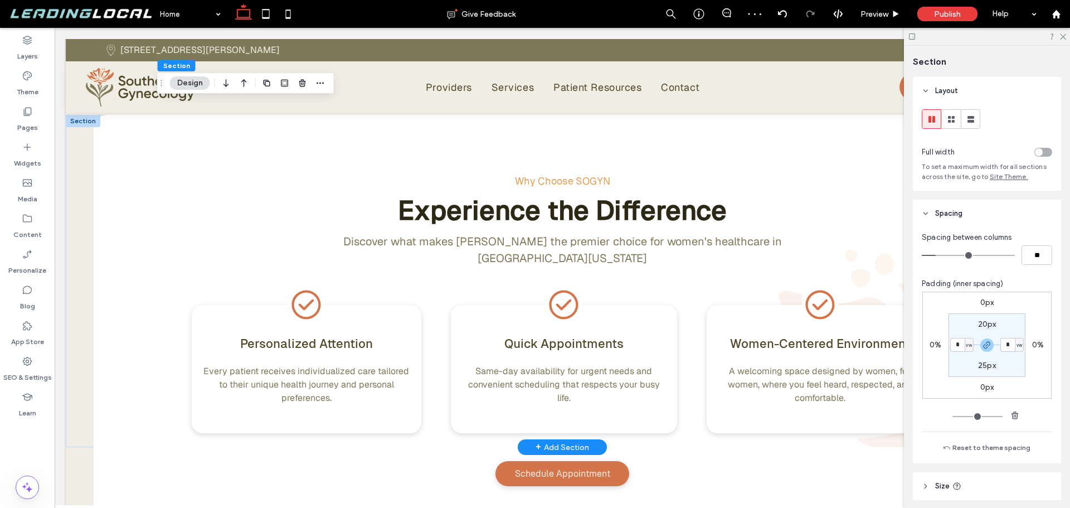
click at [79, 254] on div "Why Choose SOGYN Experience the Difference Discover what makes SOGYN the premie…" at bounding box center [562, 281] width 993 height 332
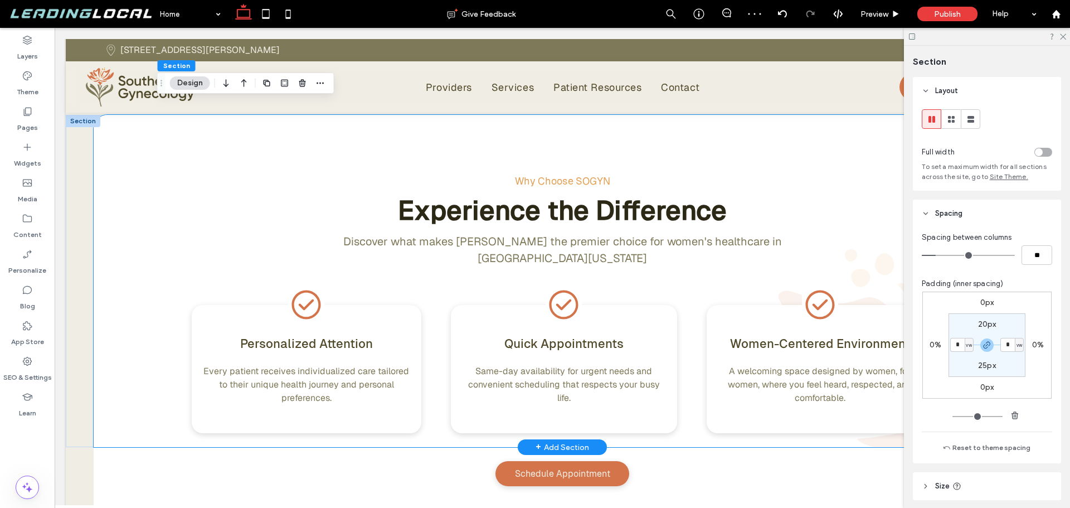
click at [106, 254] on div "Why Choose SOGYN Experience the Difference Discover what makes SOGYN the premie…" at bounding box center [562, 281] width 937 height 332
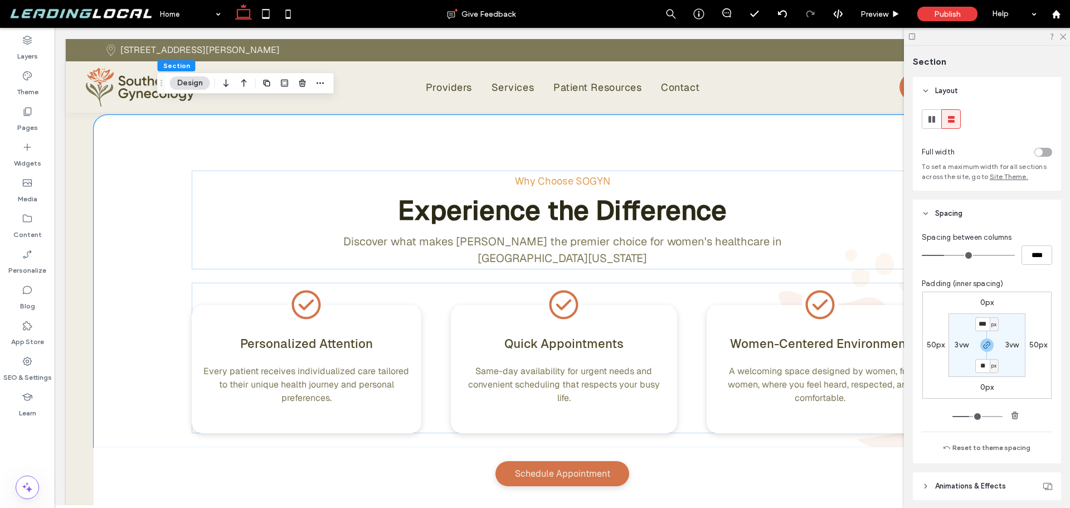
click at [966, 345] on label "3vw" at bounding box center [962, 344] width 14 height 9
type input "*"
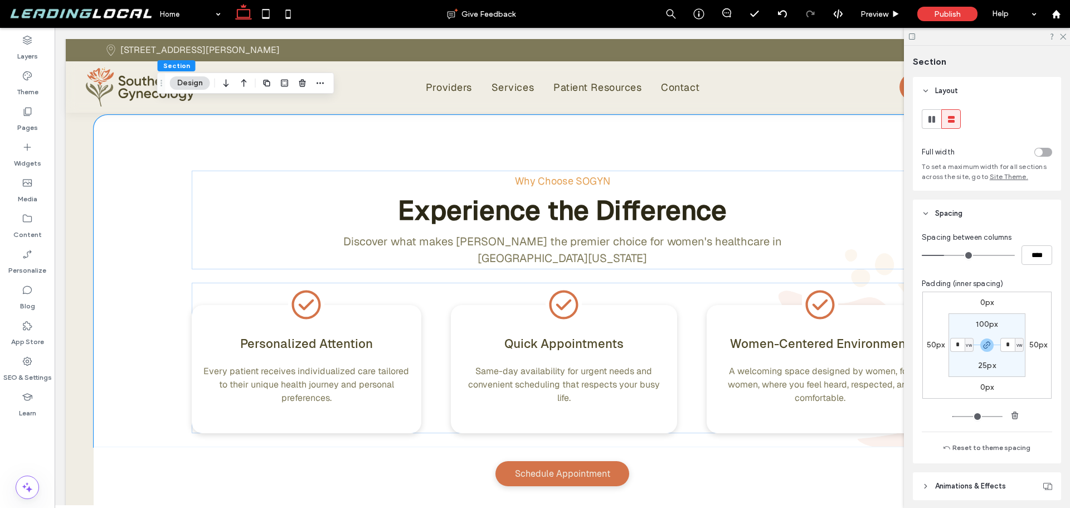
click at [963, 357] on section "100px * vw 25px * vw" at bounding box center [986, 345] width 77 height 64
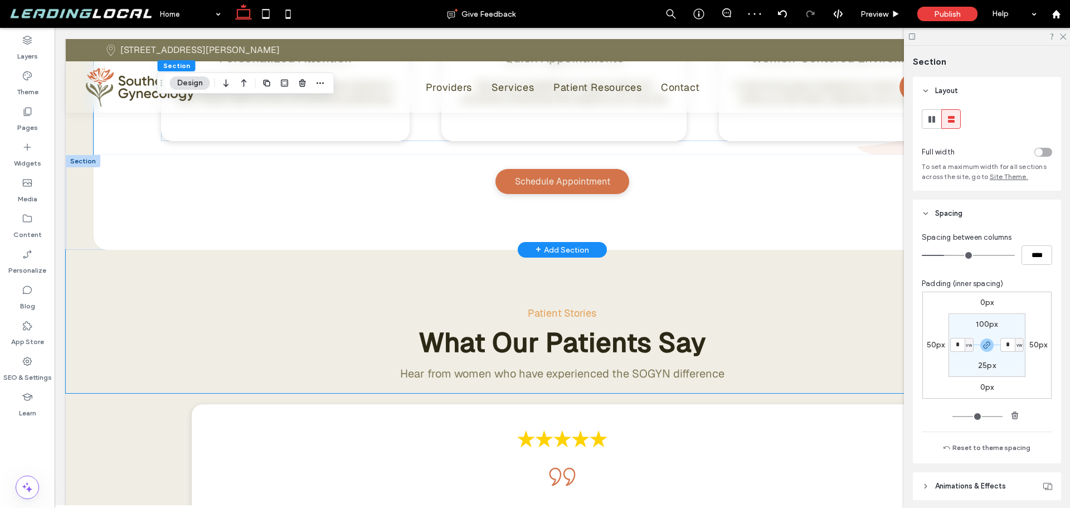
scroll to position [2563, 0]
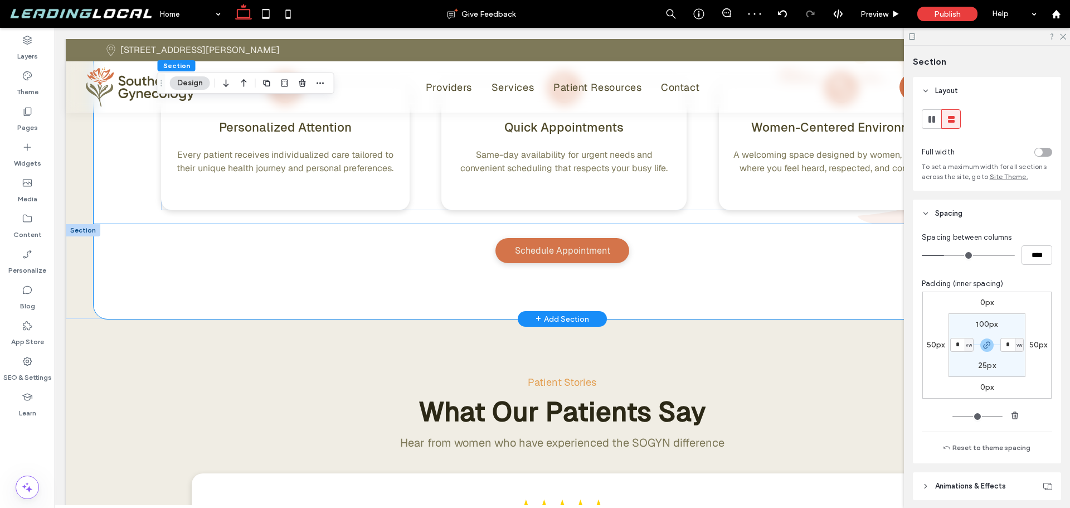
click at [142, 276] on div "Schedule Appointment" at bounding box center [562, 271] width 937 height 95
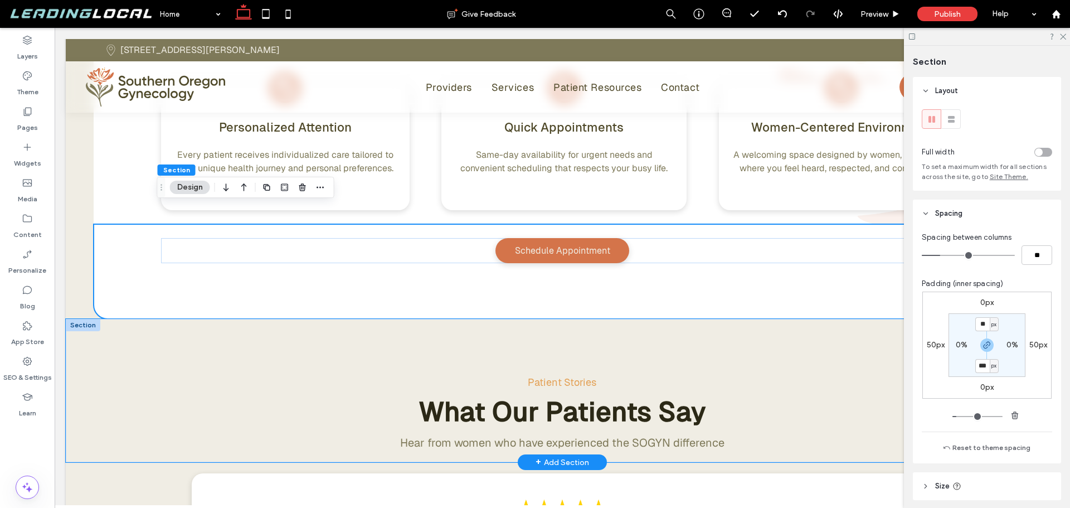
click at [139, 329] on div "Patient Stories What Our Patients Say Hear from women who have experienced the …" at bounding box center [562, 390] width 993 height 143
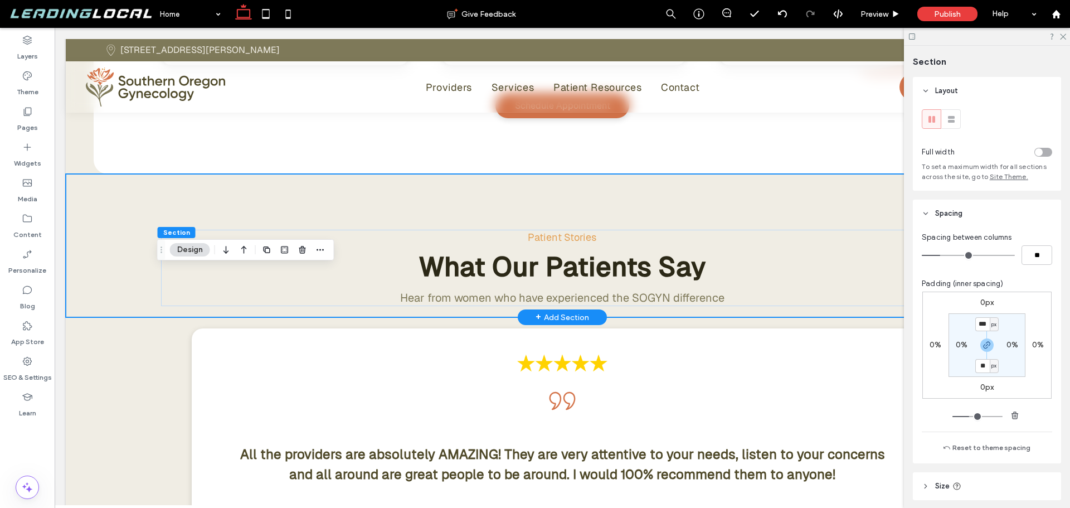
scroll to position [2786, 0]
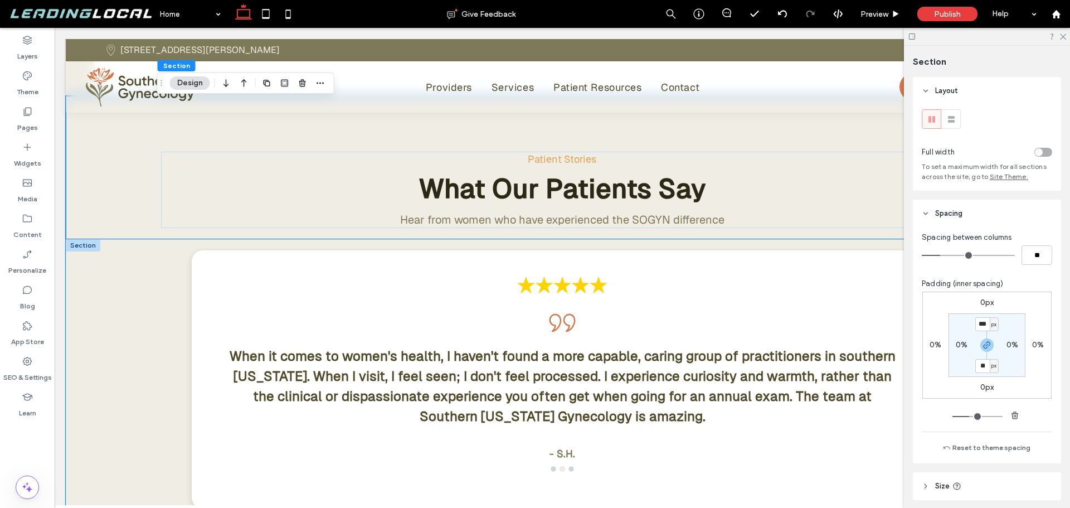
click at [169, 309] on div "All the providers are absolutely AMAZING! They are very attentive to your needs…" at bounding box center [562, 401] width 802 height 325
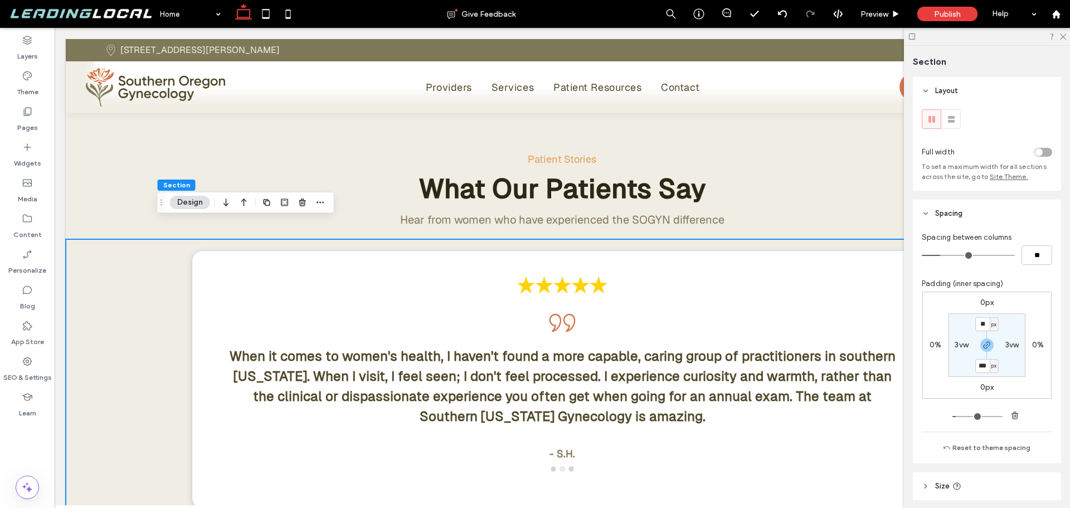
click at [962, 344] on label "3vw" at bounding box center [962, 344] width 14 height 9
type input "*"
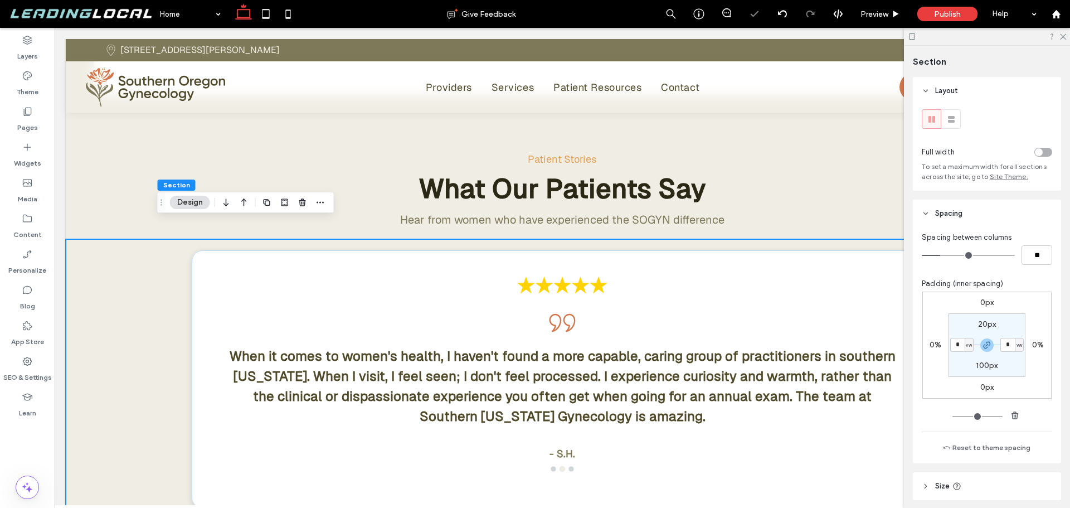
click at [958, 364] on section "20px * vw 100px * vw" at bounding box center [986, 345] width 77 height 64
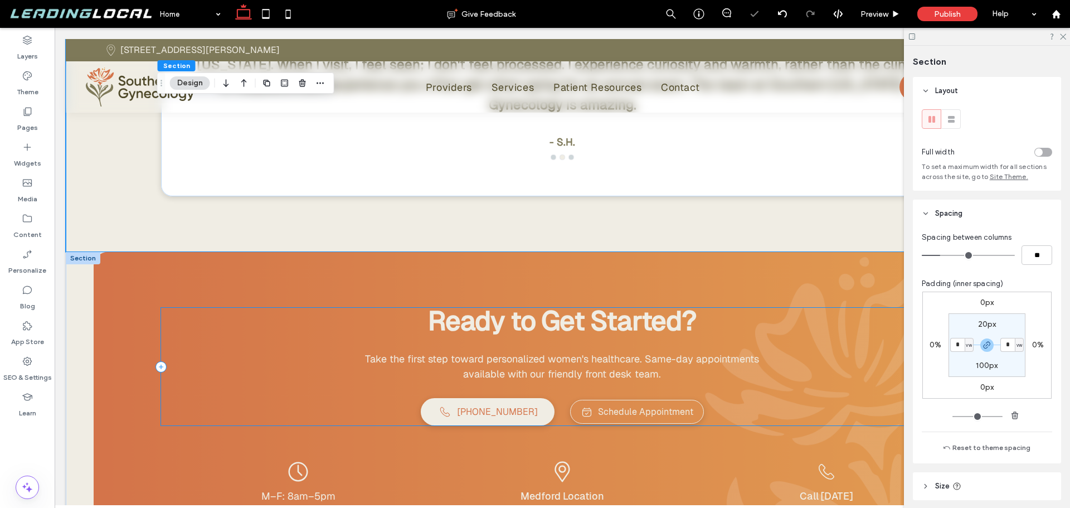
scroll to position [3120, 0]
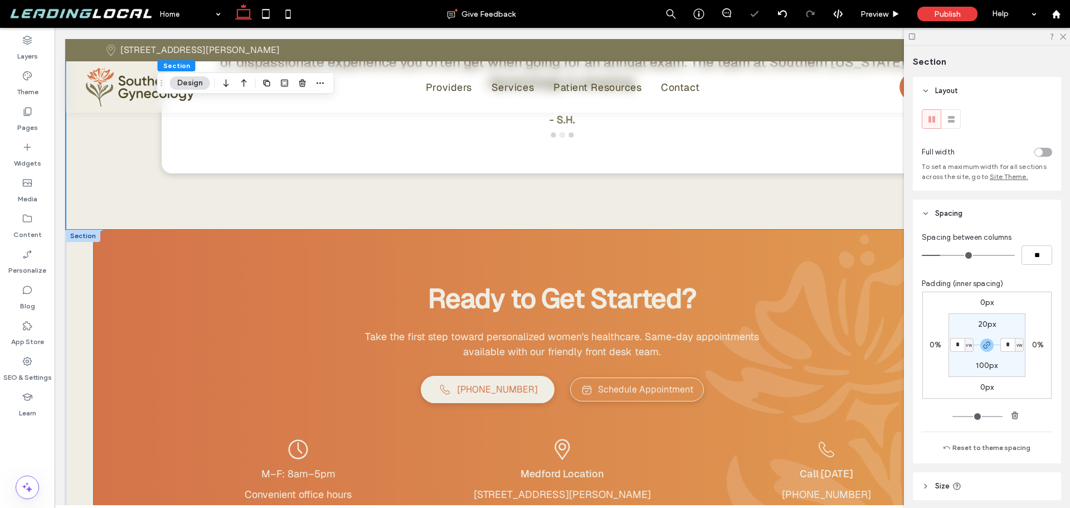
click at [122, 283] on div "Ready to Get Started? Take the first step toward personalized women's healthcar…" at bounding box center [562, 403] width 937 height 346
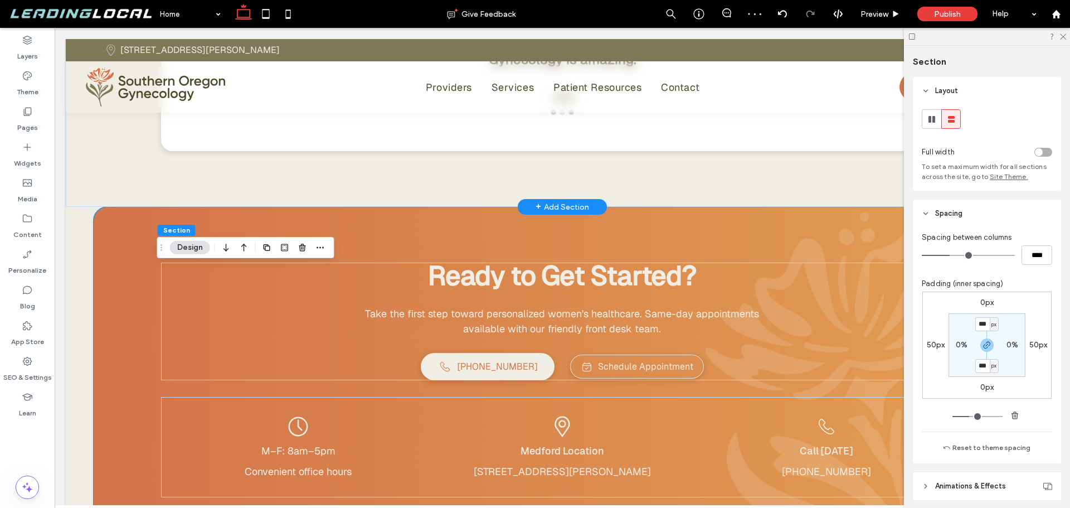
scroll to position [3006, 0]
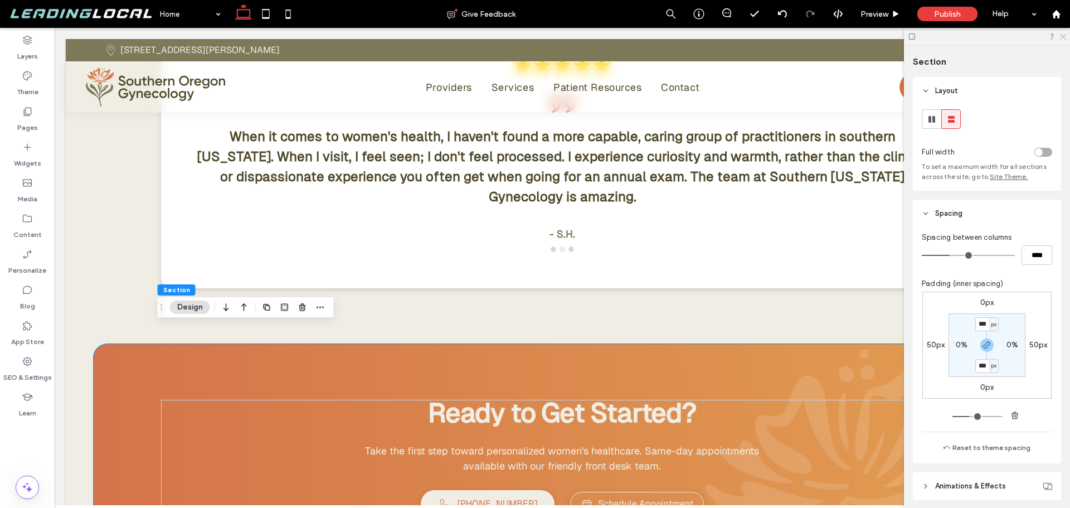
click at [1064, 36] on use at bounding box center [1063, 37] width 6 height 6
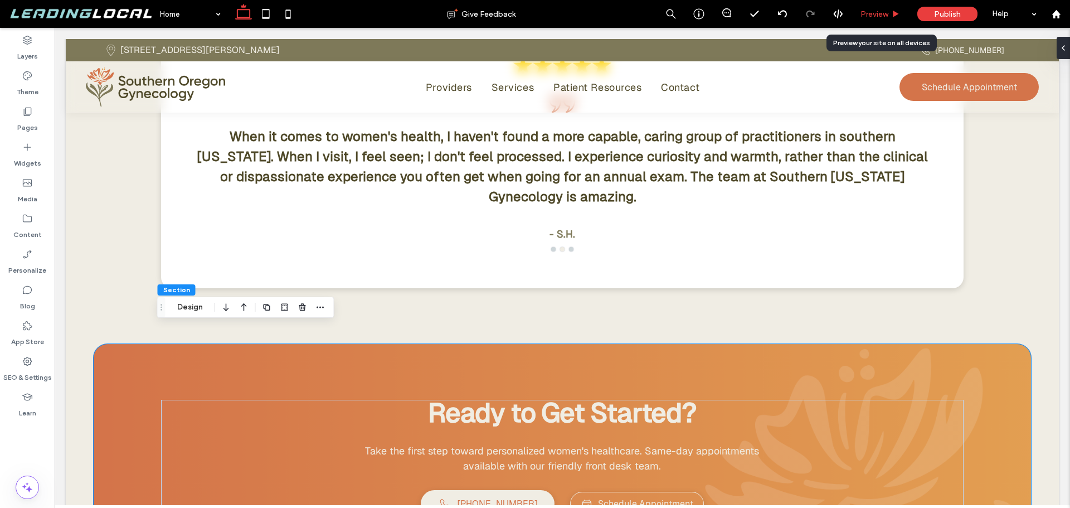
click at [886, 14] on span "Preview" at bounding box center [874, 13] width 28 height 9
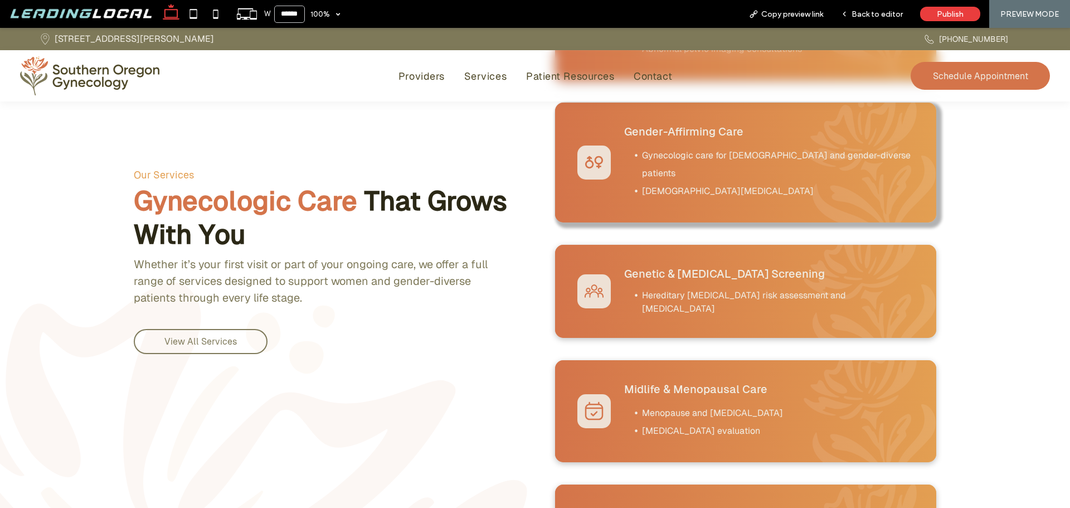
scroll to position [1223, 0]
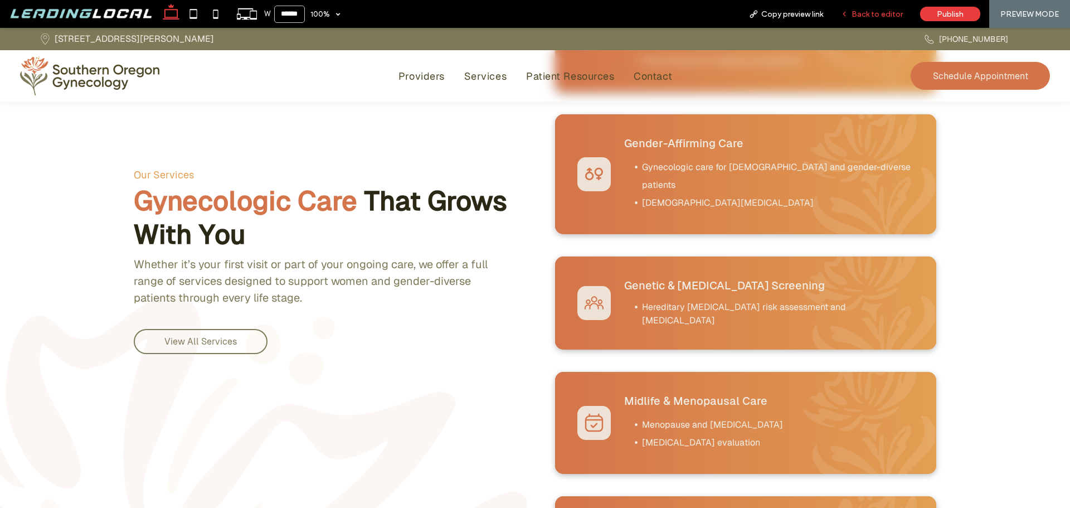
click at [877, 17] on span "Back to editor" at bounding box center [876, 13] width 51 height 9
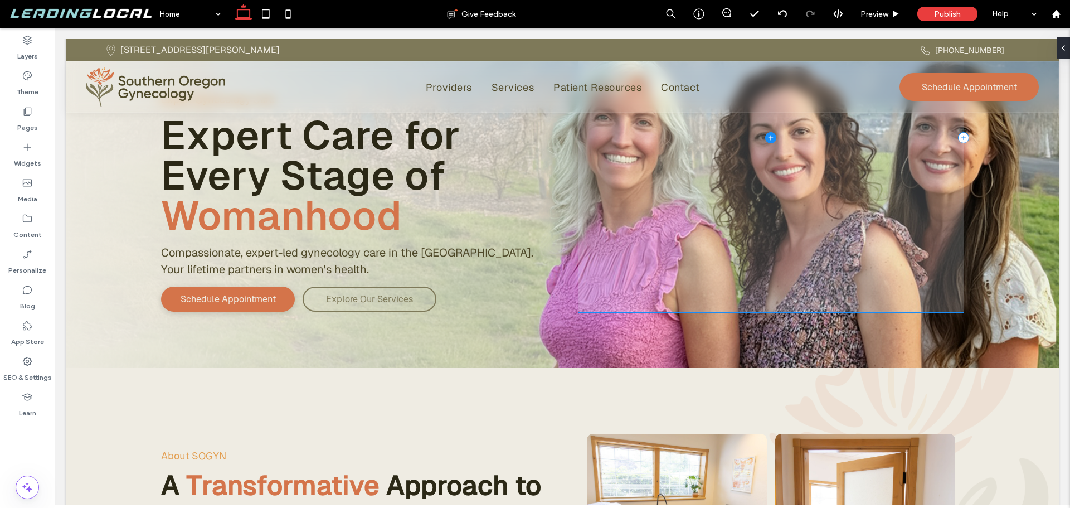
scroll to position [109, 0]
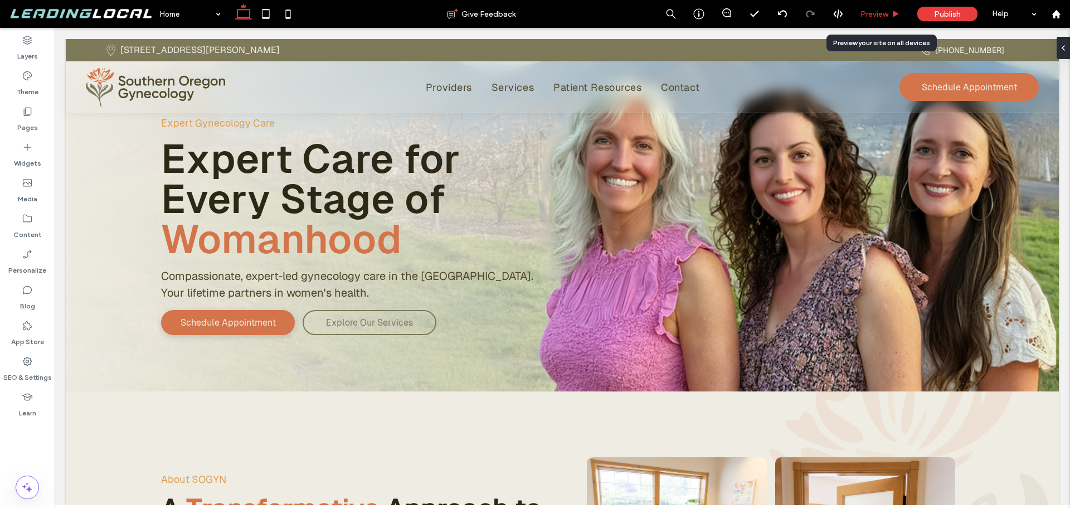
click at [878, 9] on span "Preview" at bounding box center [874, 13] width 28 height 9
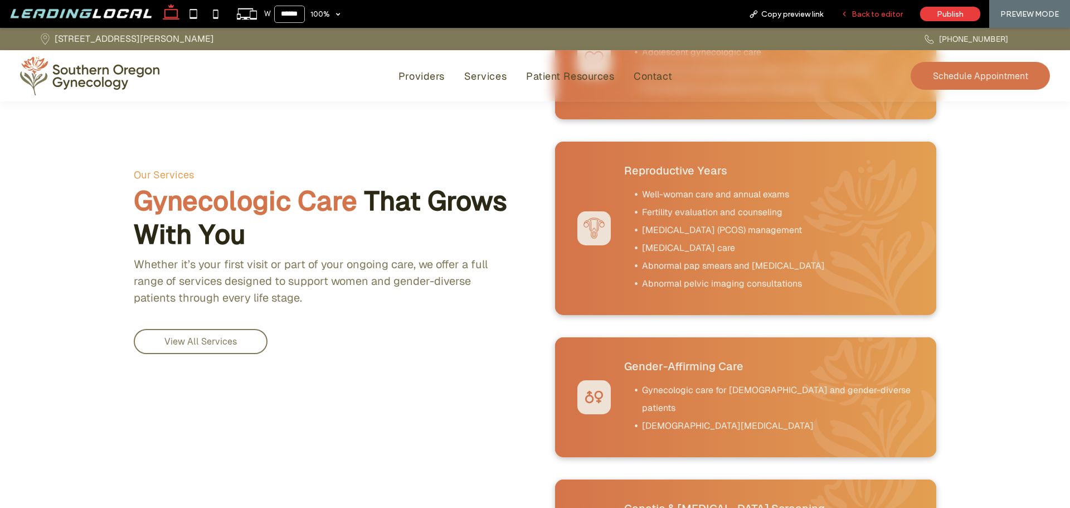
click at [864, 17] on span "Back to editor" at bounding box center [876, 13] width 51 height 9
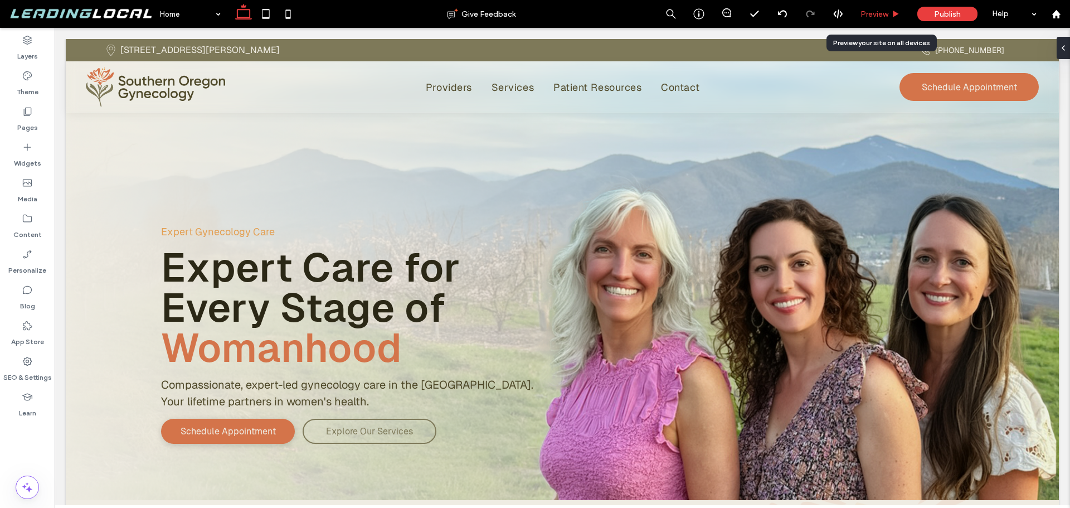
click at [874, 12] on span "Preview" at bounding box center [874, 13] width 28 height 9
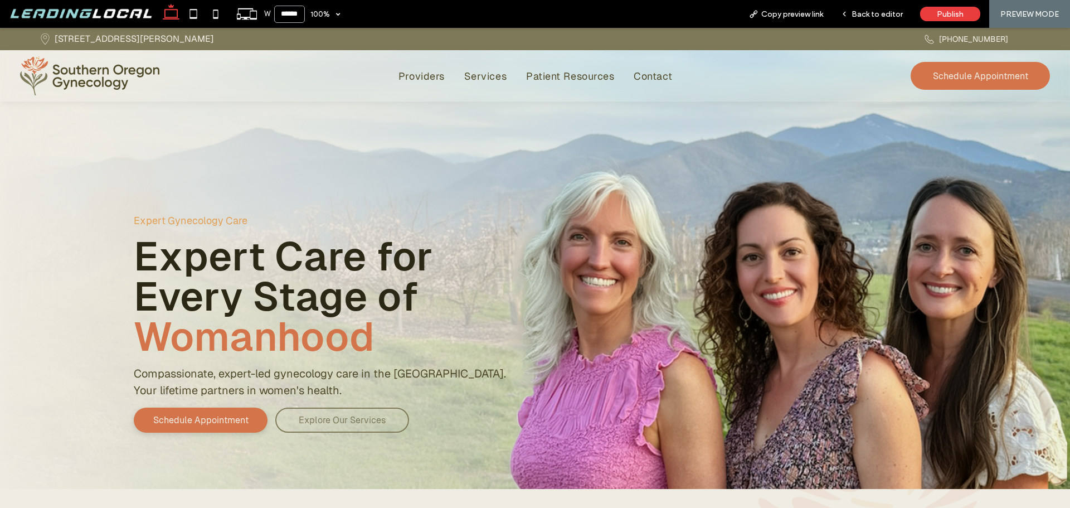
click at [291, 9] on input "******" at bounding box center [289, 14] width 31 height 17
